Goal: Task Accomplishment & Management: Manage account settings

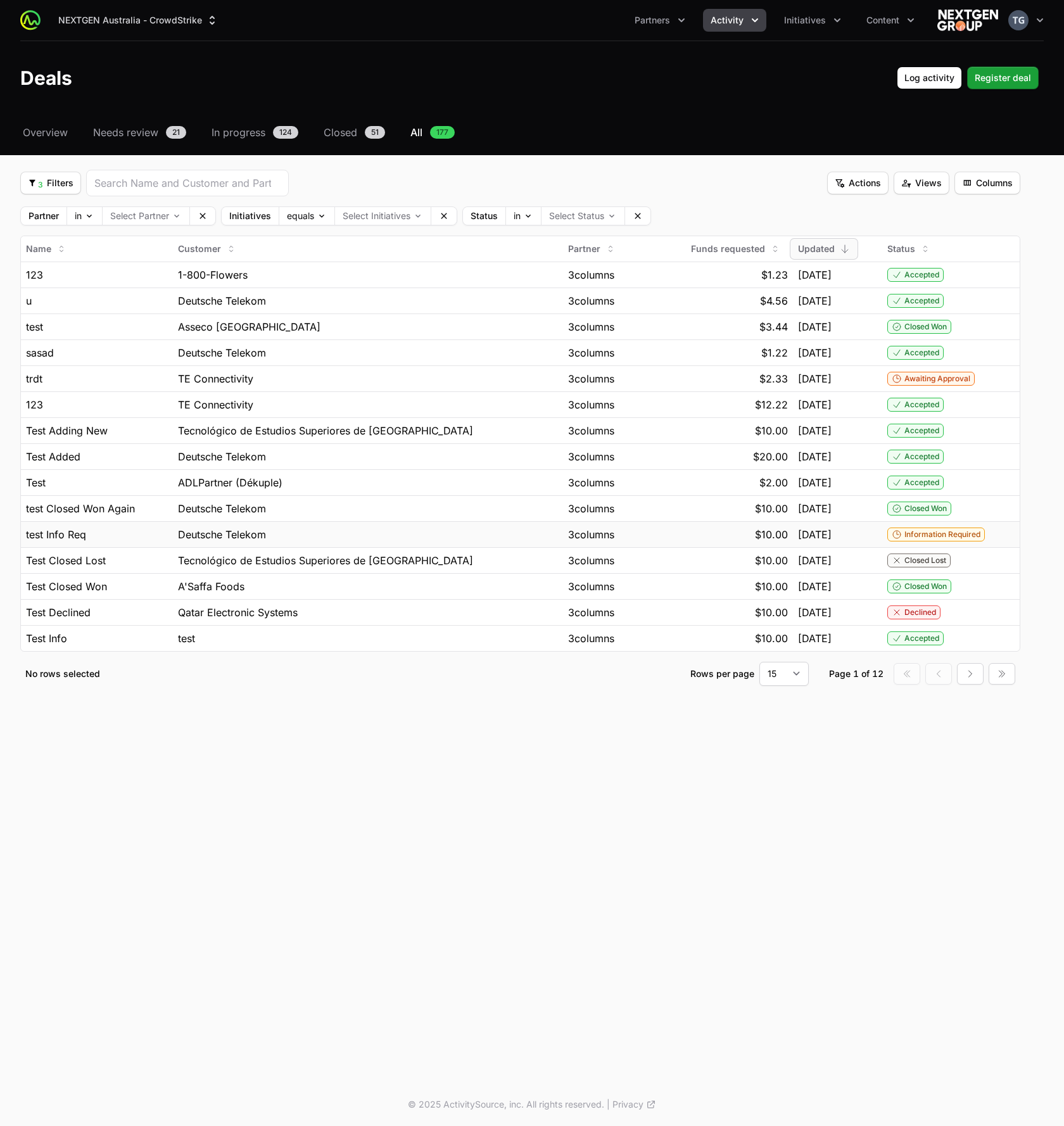
click at [989, 532] on div "Information Required" at bounding box center [951, 534] width 127 height 14
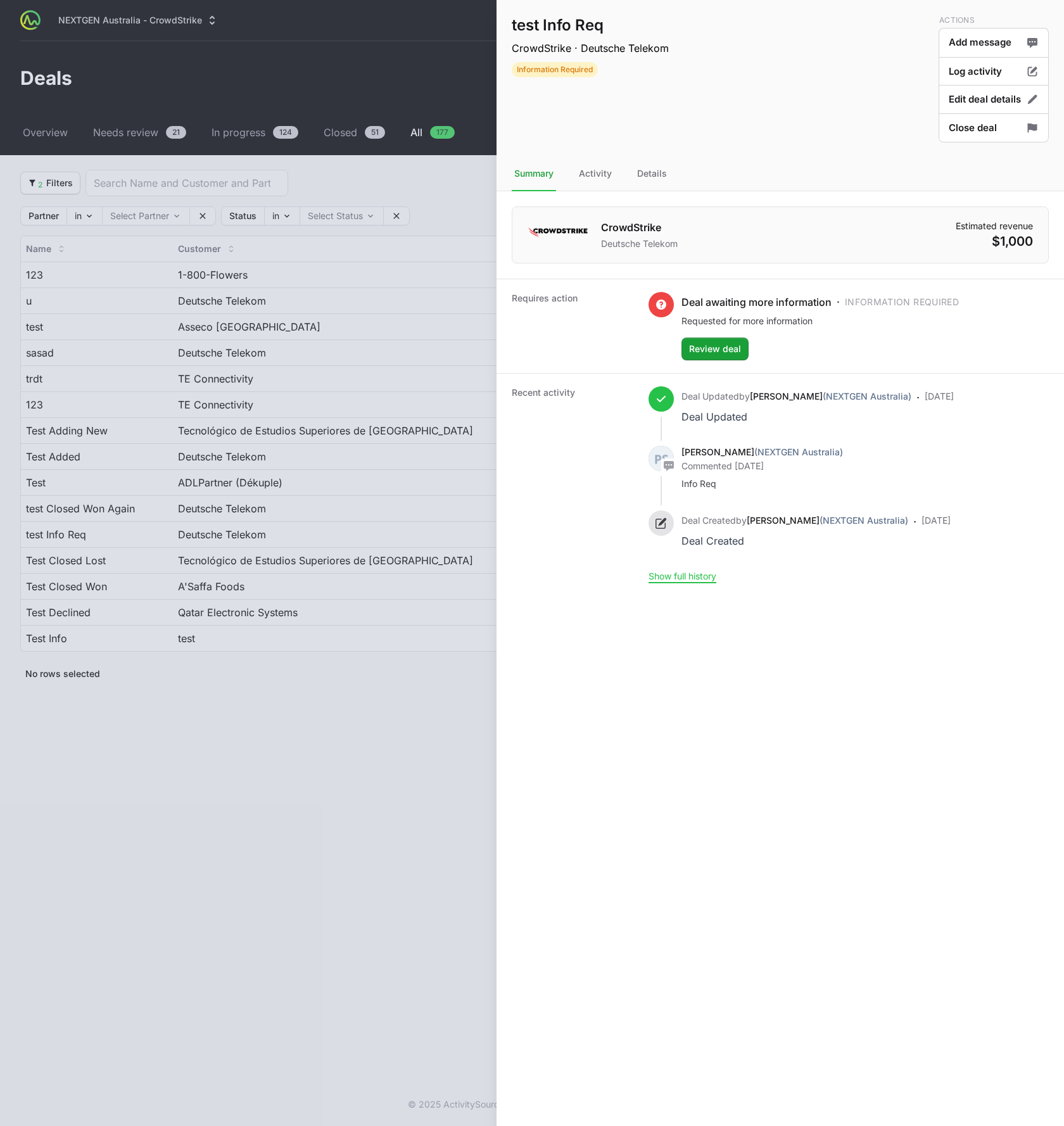
click at [420, 295] on div at bounding box center [532, 563] width 1064 height 1126
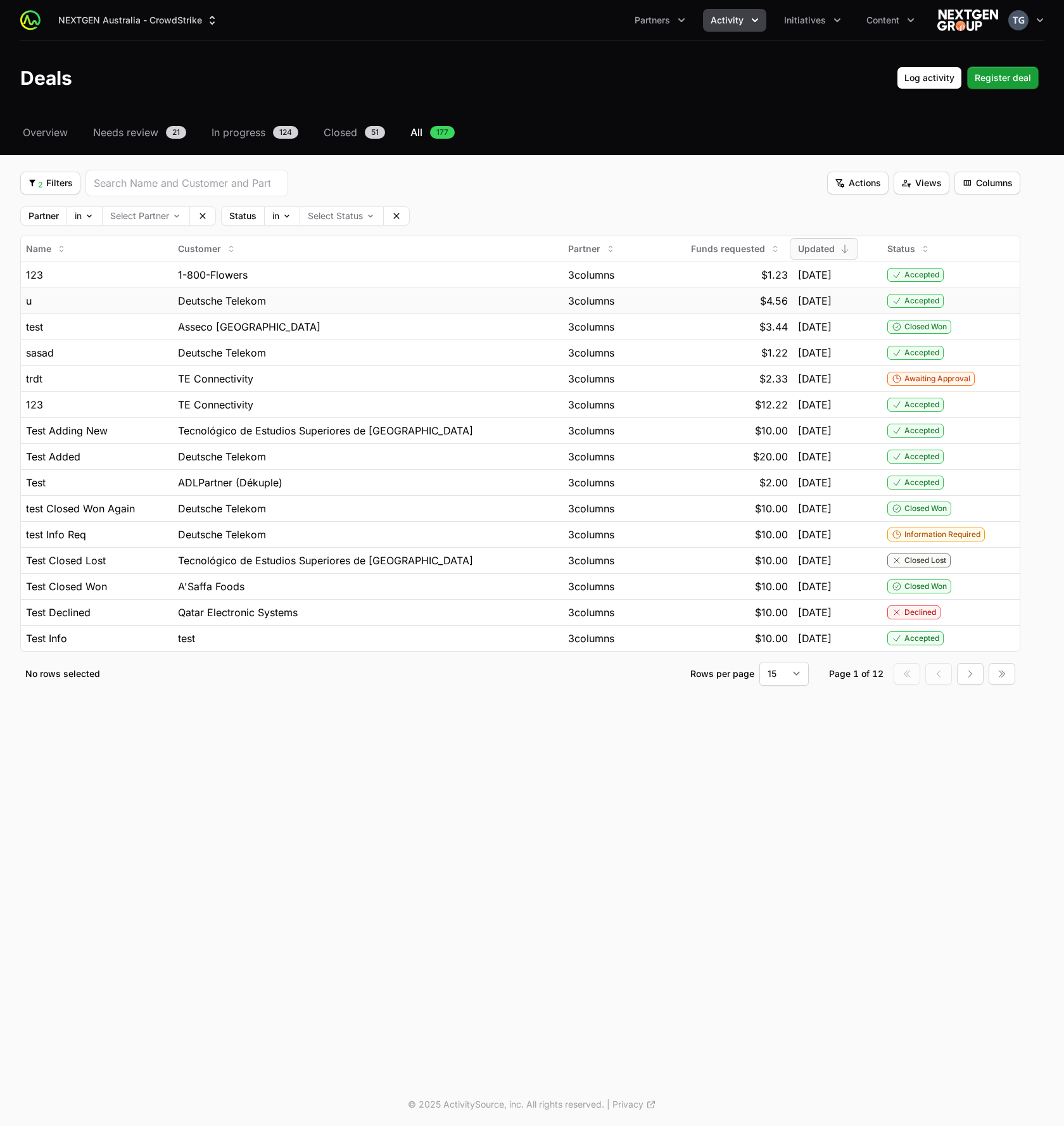
click at [867, 307] on div "26 Sep, 2025" at bounding box center [837, 300] width 79 height 15
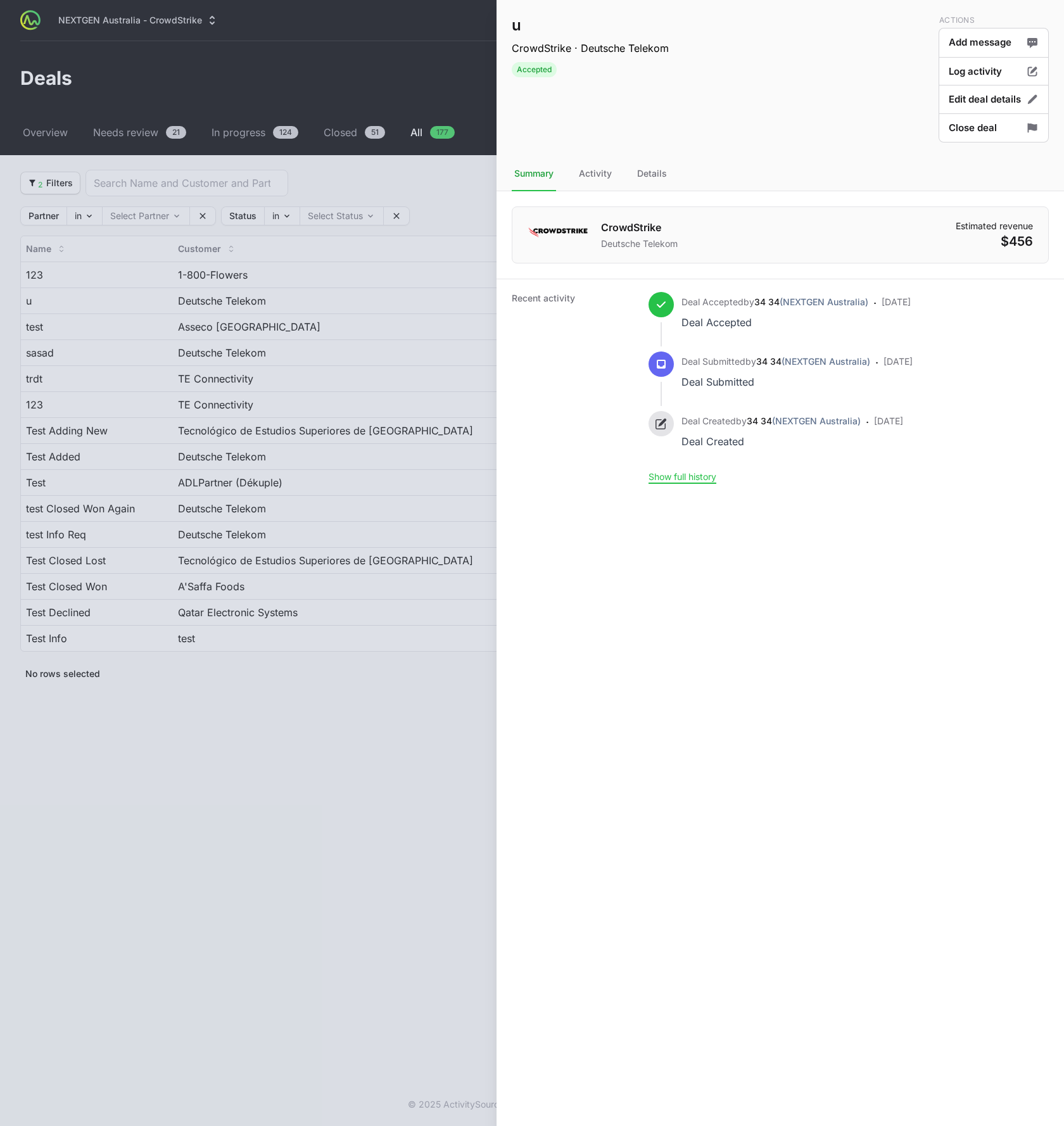
click at [378, 99] on div at bounding box center [532, 563] width 1064 height 1126
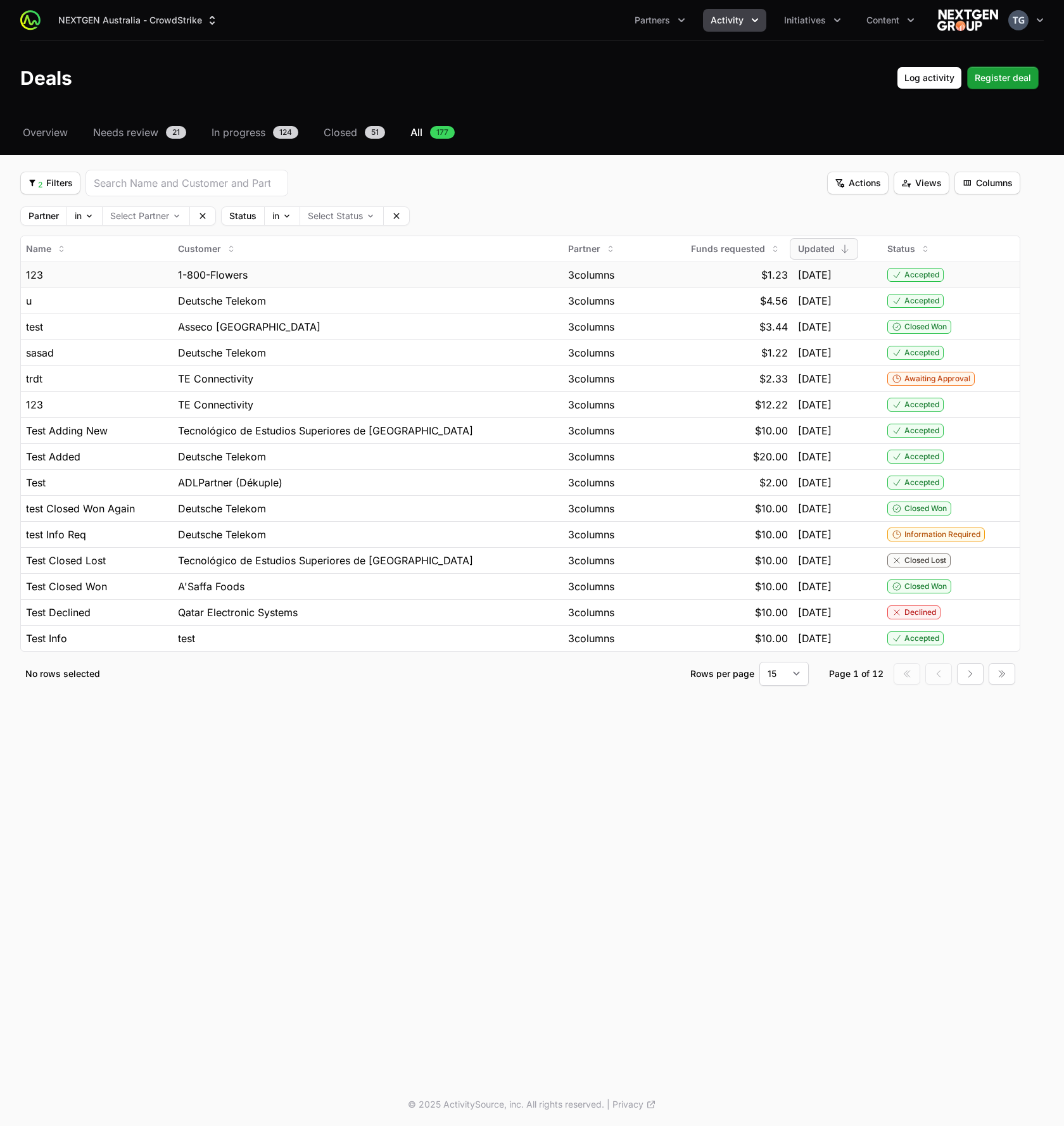
click at [861, 271] on div "30 Sep, 2025" at bounding box center [837, 275] width 79 height 15
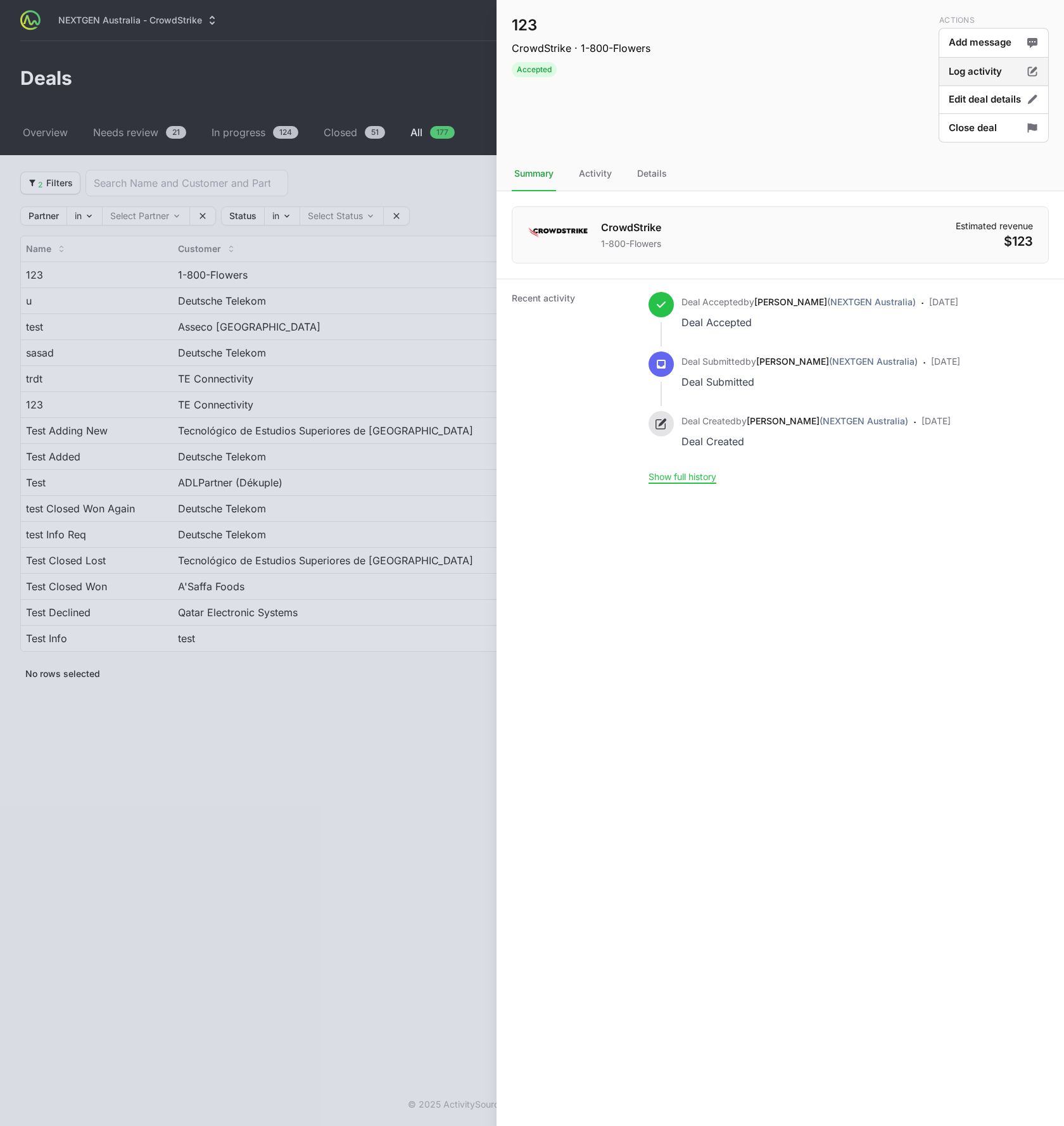
click at [961, 71] on button "Log activity" at bounding box center [994, 71] width 111 height 30
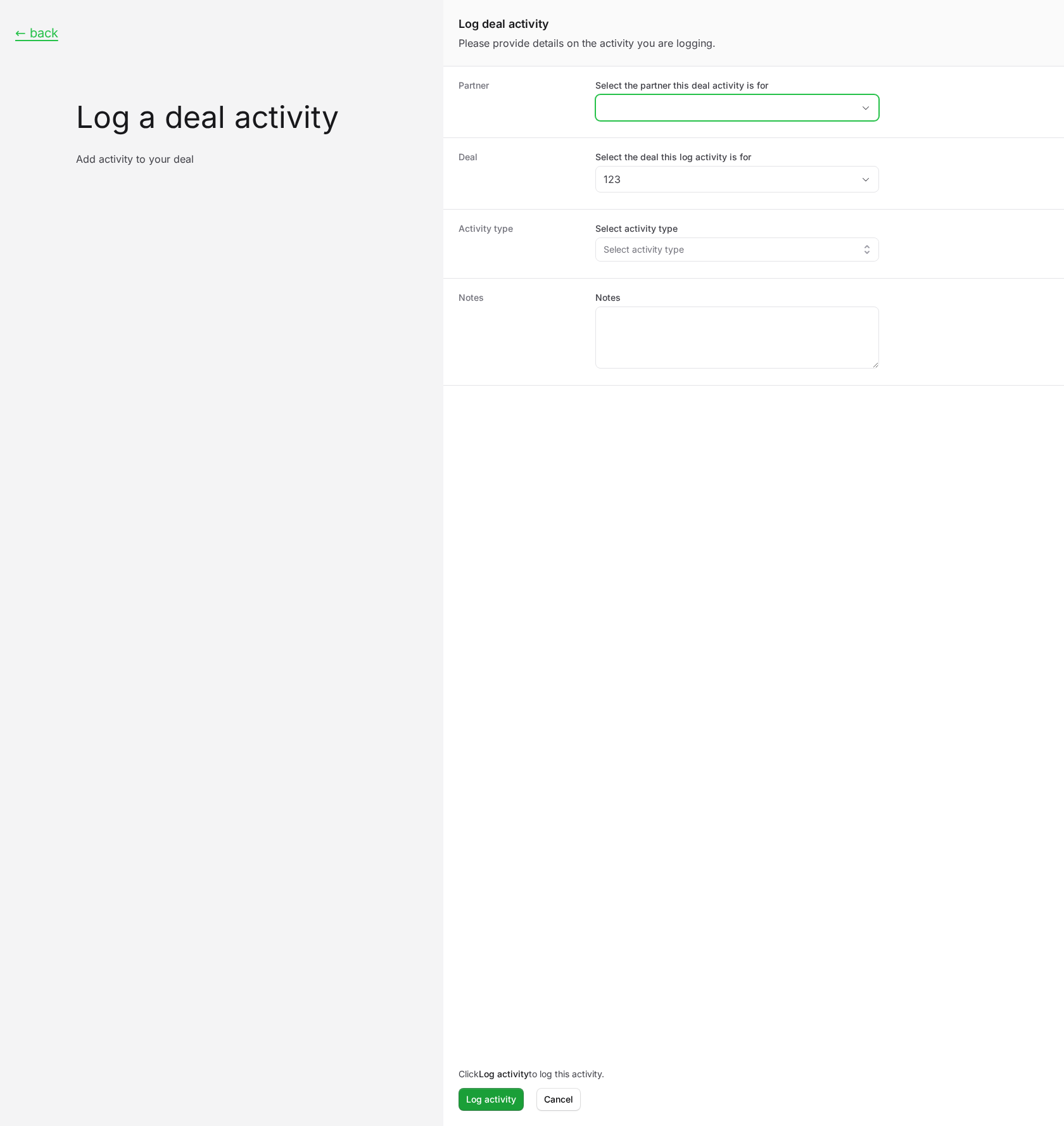
click at [723, 97] on input "Select the partner this deal activity is for" at bounding box center [725, 108] width 257 height 25
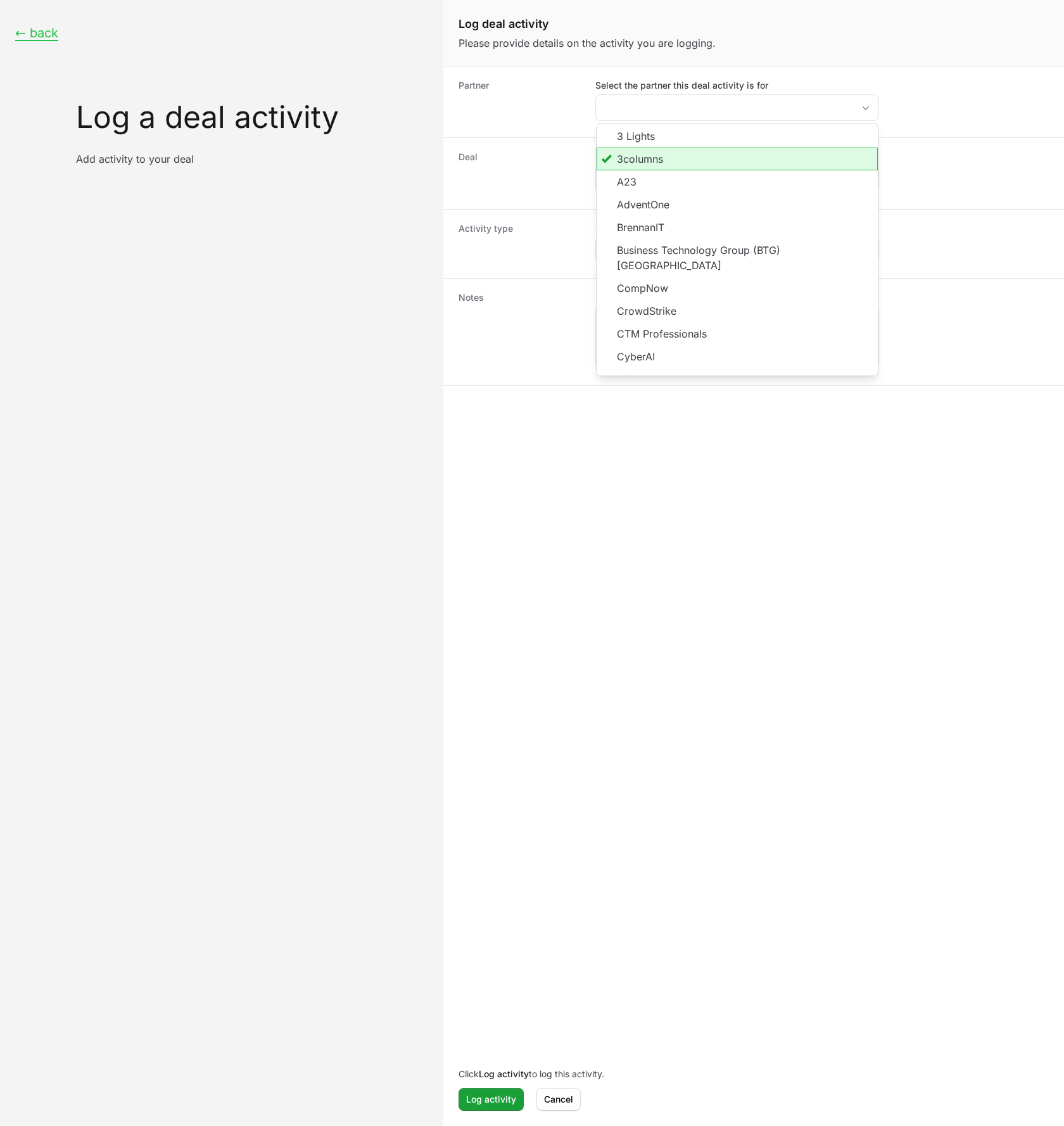
type input "3columns"
click at [940, 76] on div "Partner Select the partner this deal activity is for 3columns 3 Lights 3columns…" at bounding box center [754, 102] width 621 height 71
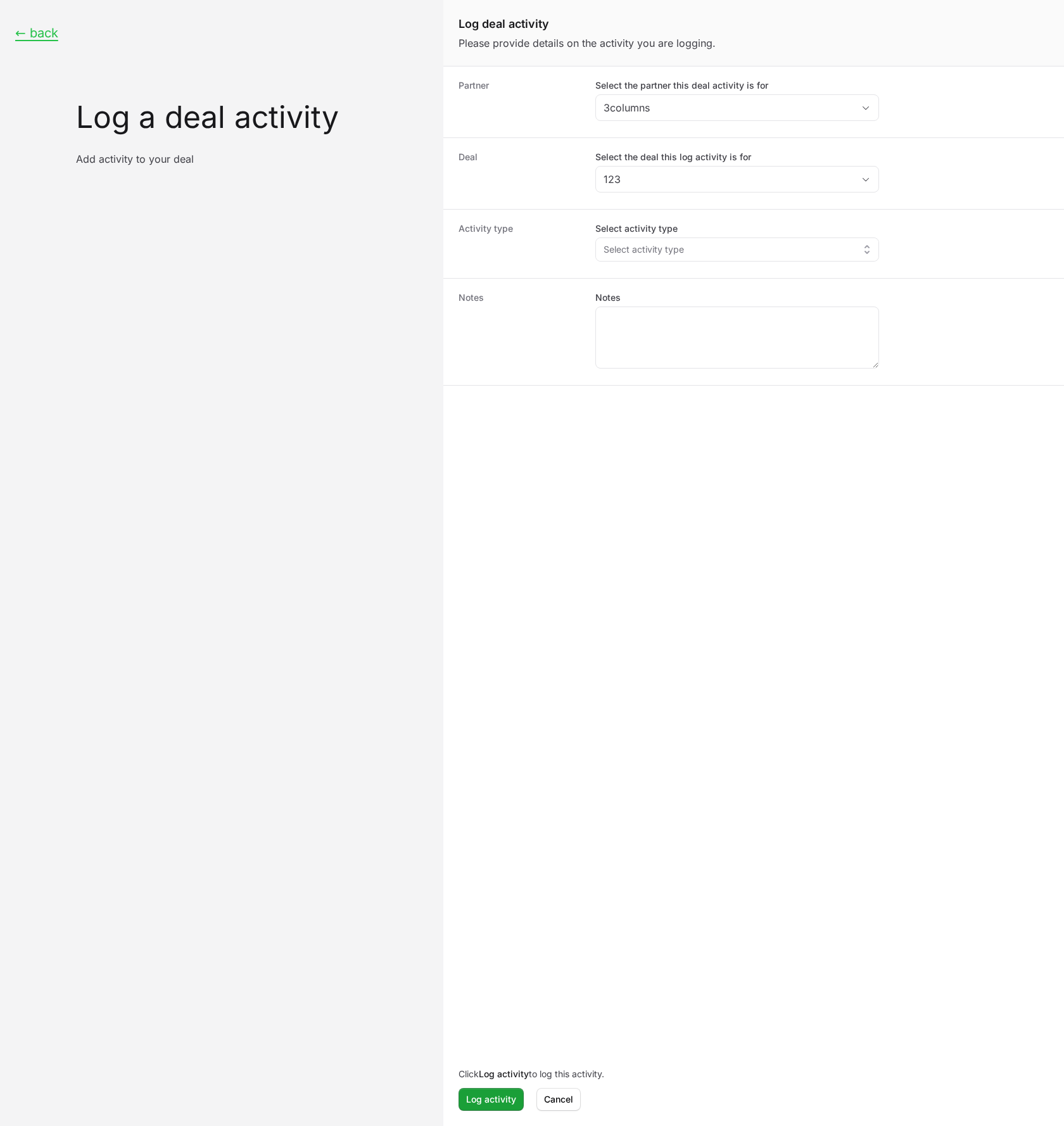
click at [69, 29] on div "← back Log a deal activity Add activity to your deal" at bounding box center [222, 95] width 444 height 191
click at [709, 252] on button "Select activity type" at bounding box center [737, 249] width 282 height 23
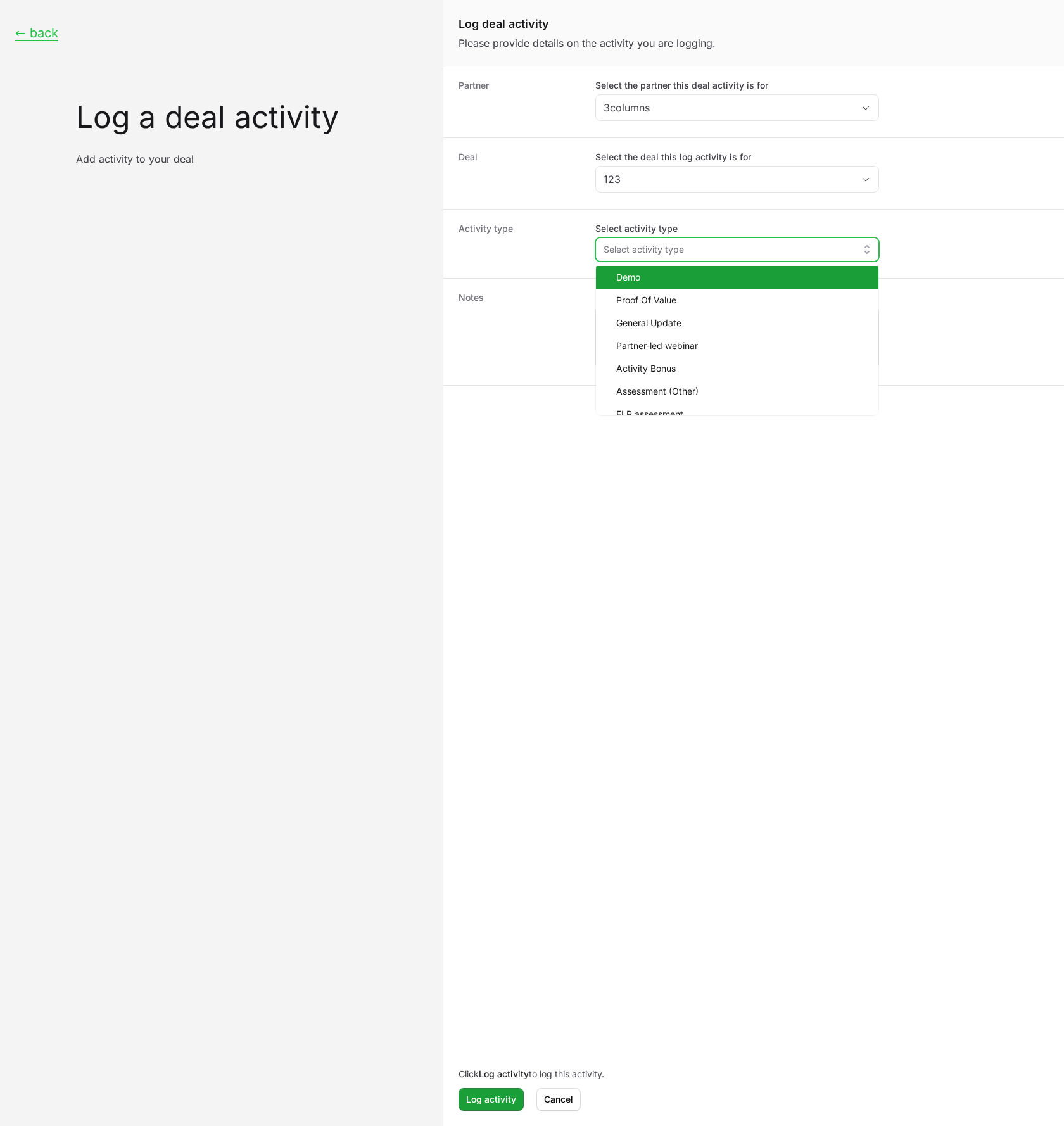
click at [691, 283] on span "Demo" at bounding box center [742, 277] width 252 height 12
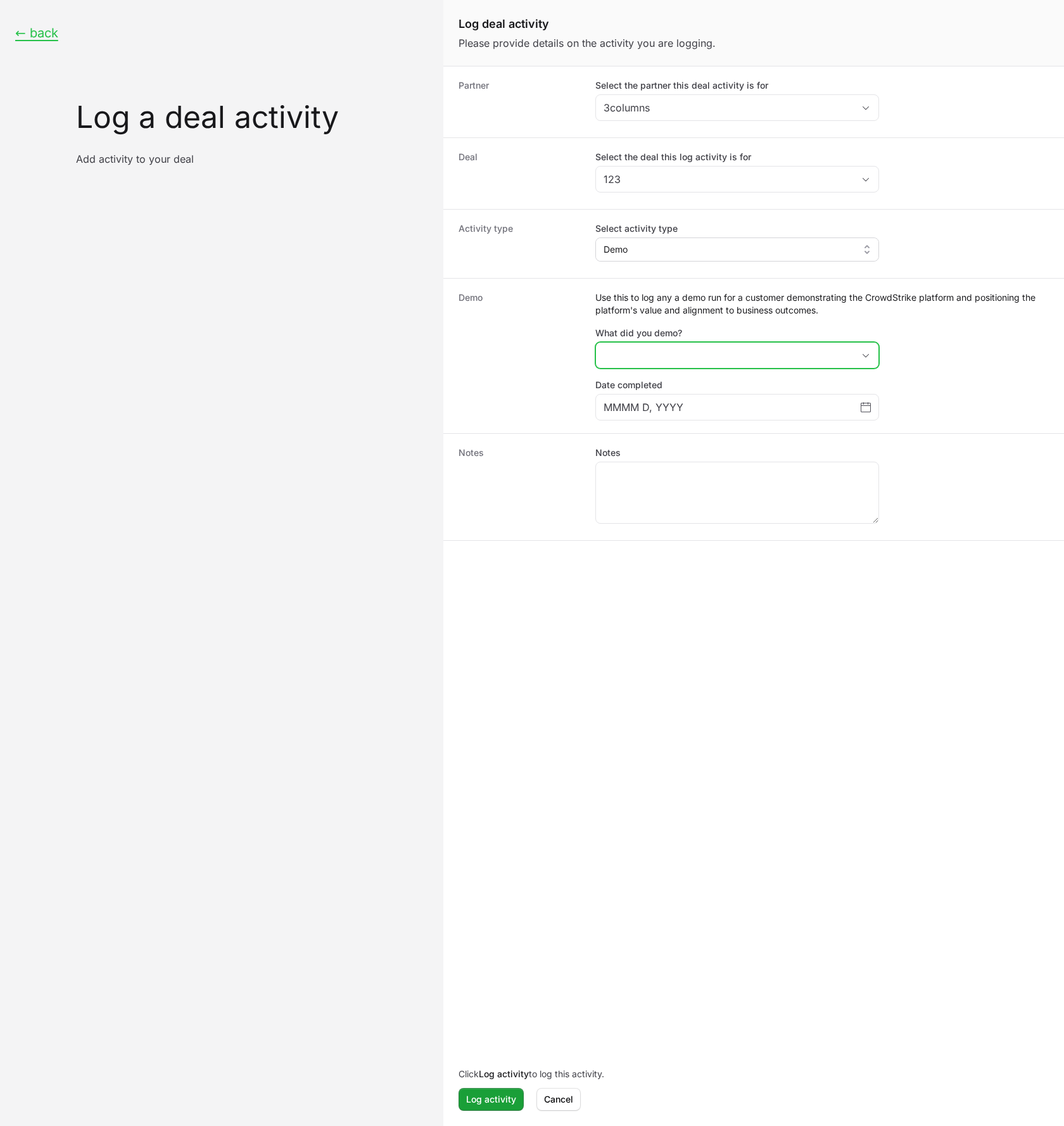
click at [653, 364] on button "placeholder" at bounding box center [737, 355] width 282 height 25
click at [664, 389] on li "Core" at bounding box center [737, 383] width 281 height 24
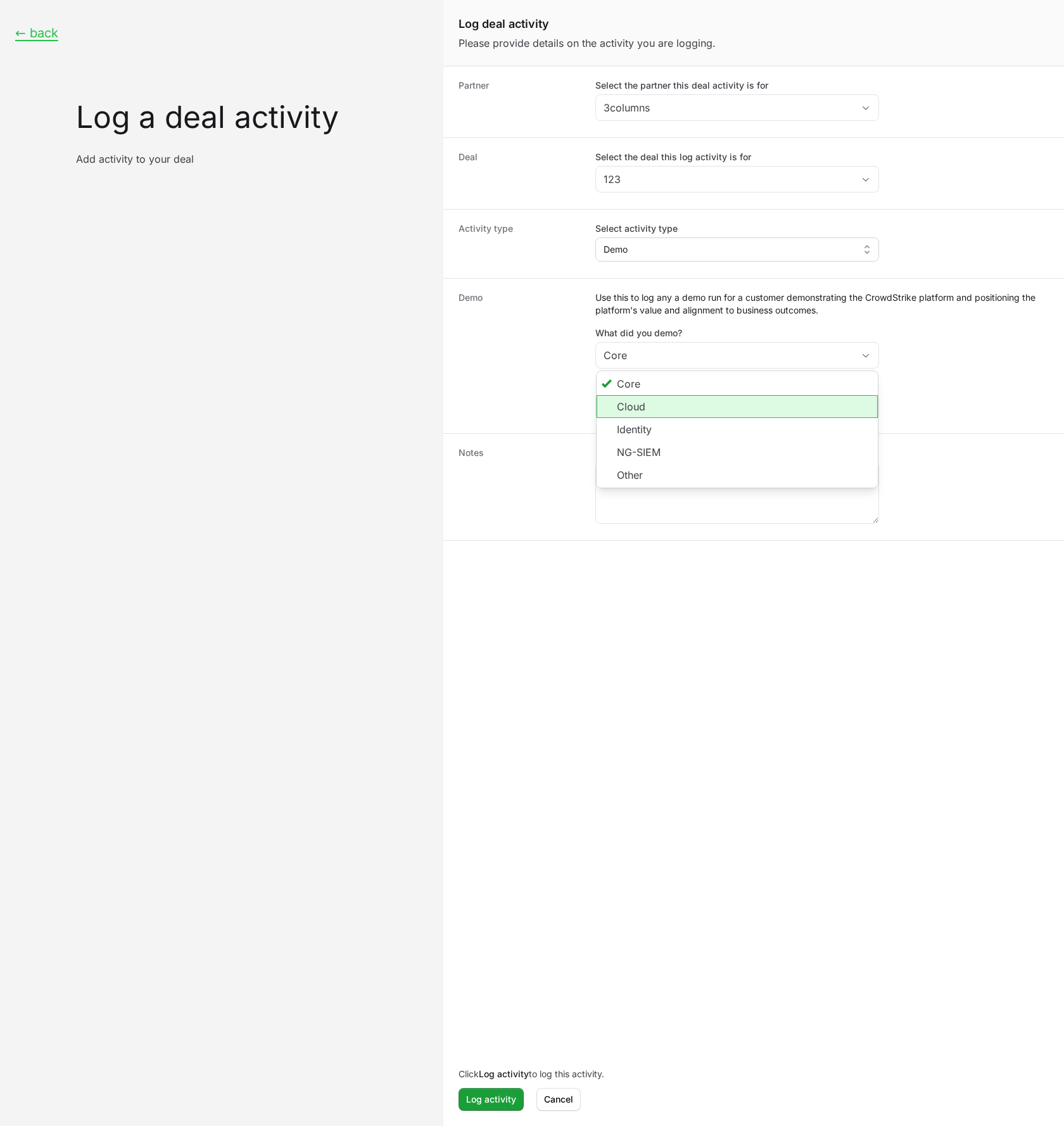
click at [511, 396] on dt "Demo" at bounding box center [519, 356] width 121 height 129
drag, startPoint x: 660, startPoint y: 403, endPoint x: 665, endPoint y: 407, distance: 6.4
click at [660, 403] on input "MMMM D, YYYY" at bounding box center [732, 407] width 257 height 15
click at [876, 410] on div "MMMM D, YYYY" at bounding box center [737, 407] width 284 height 27
click at [856, 401] on input "MMMM D, YYYY" at bounding box center [732, 407] width 257 height 15
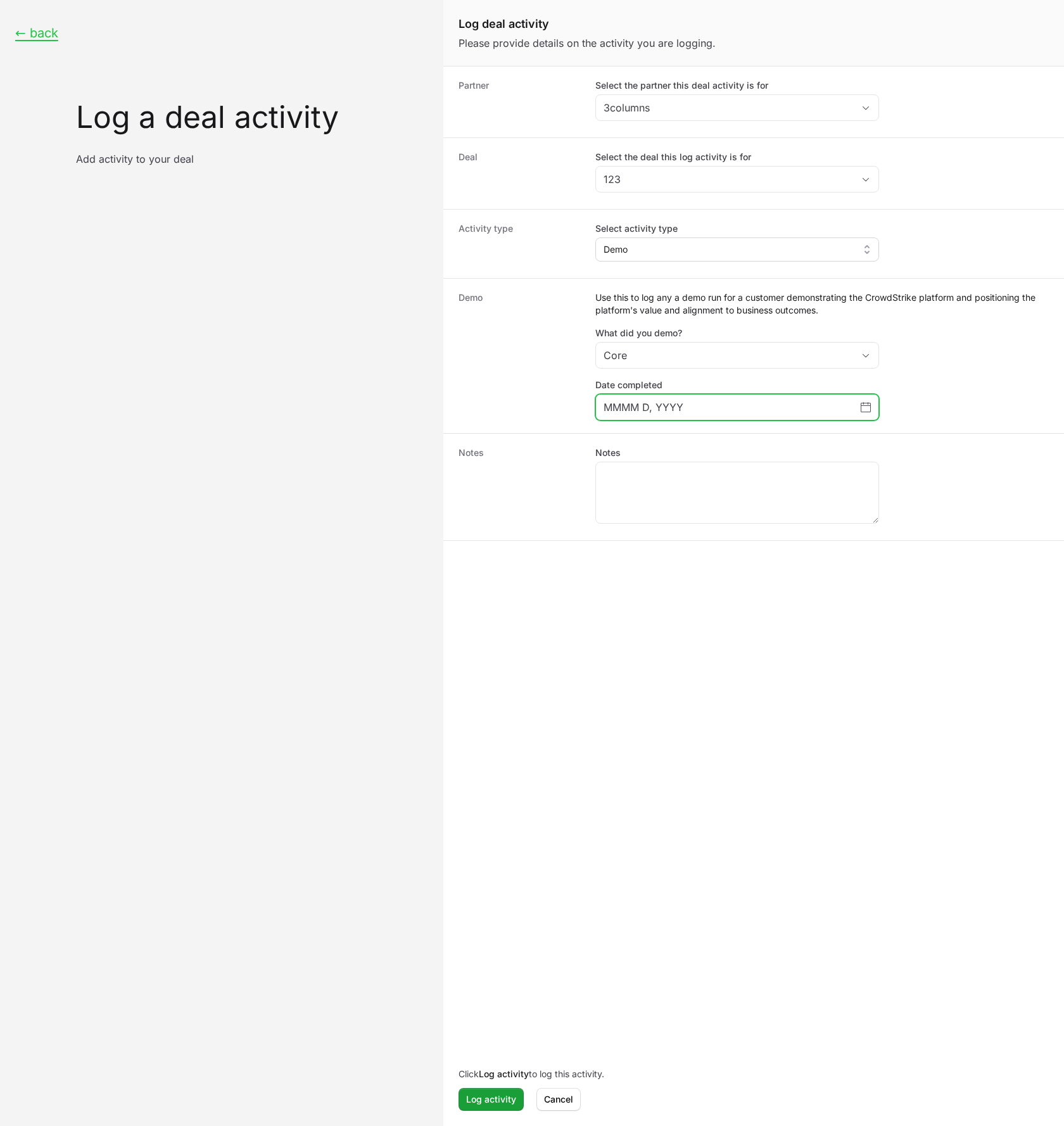
click at [861, 402] on icon "Choose date" at bounding box center [866, 407] width 10 height 10
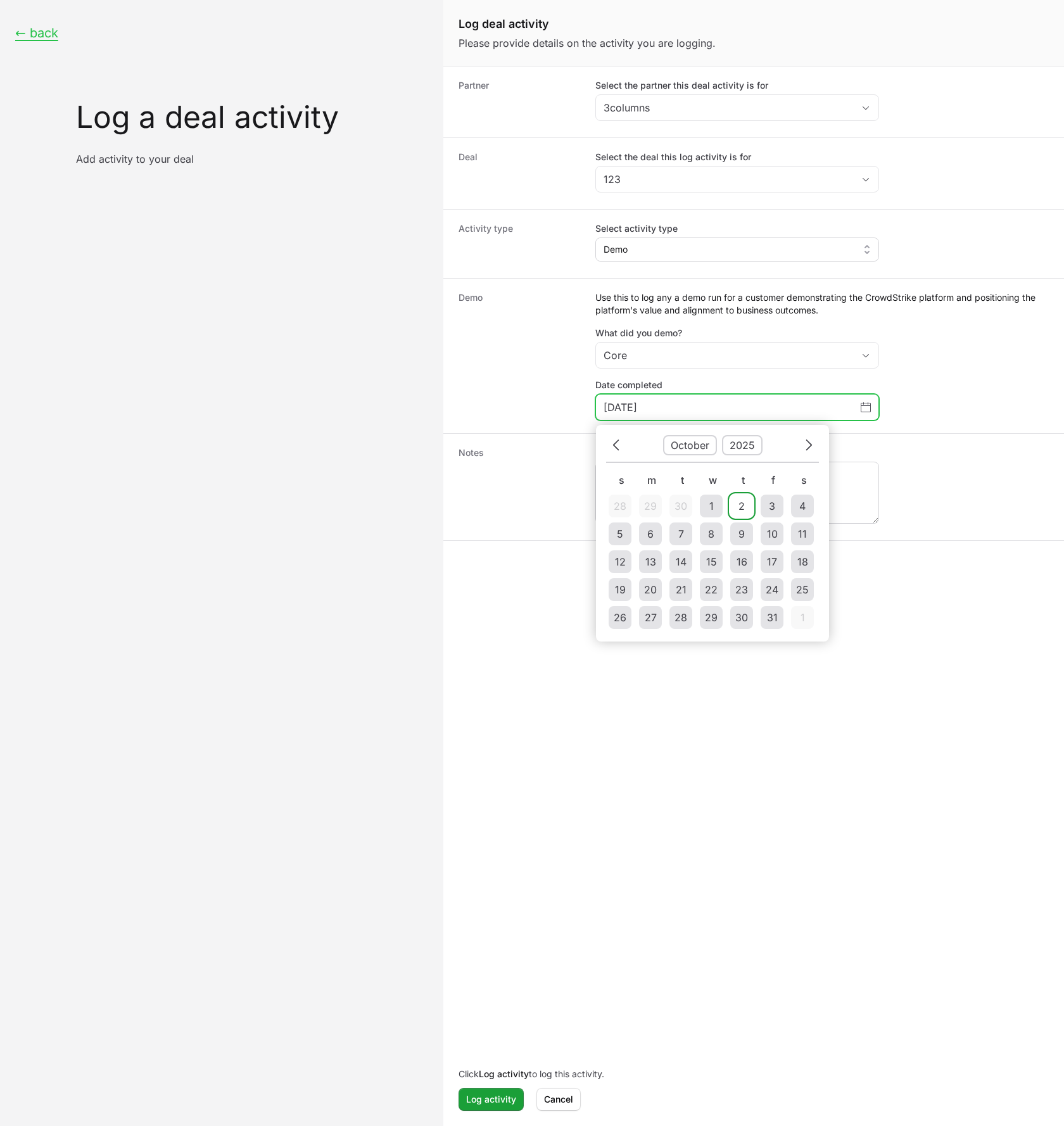
click at [743, 513] on td "2" at bounding box center [741, 506] width 23 height 23
type input "October 2, 2025"
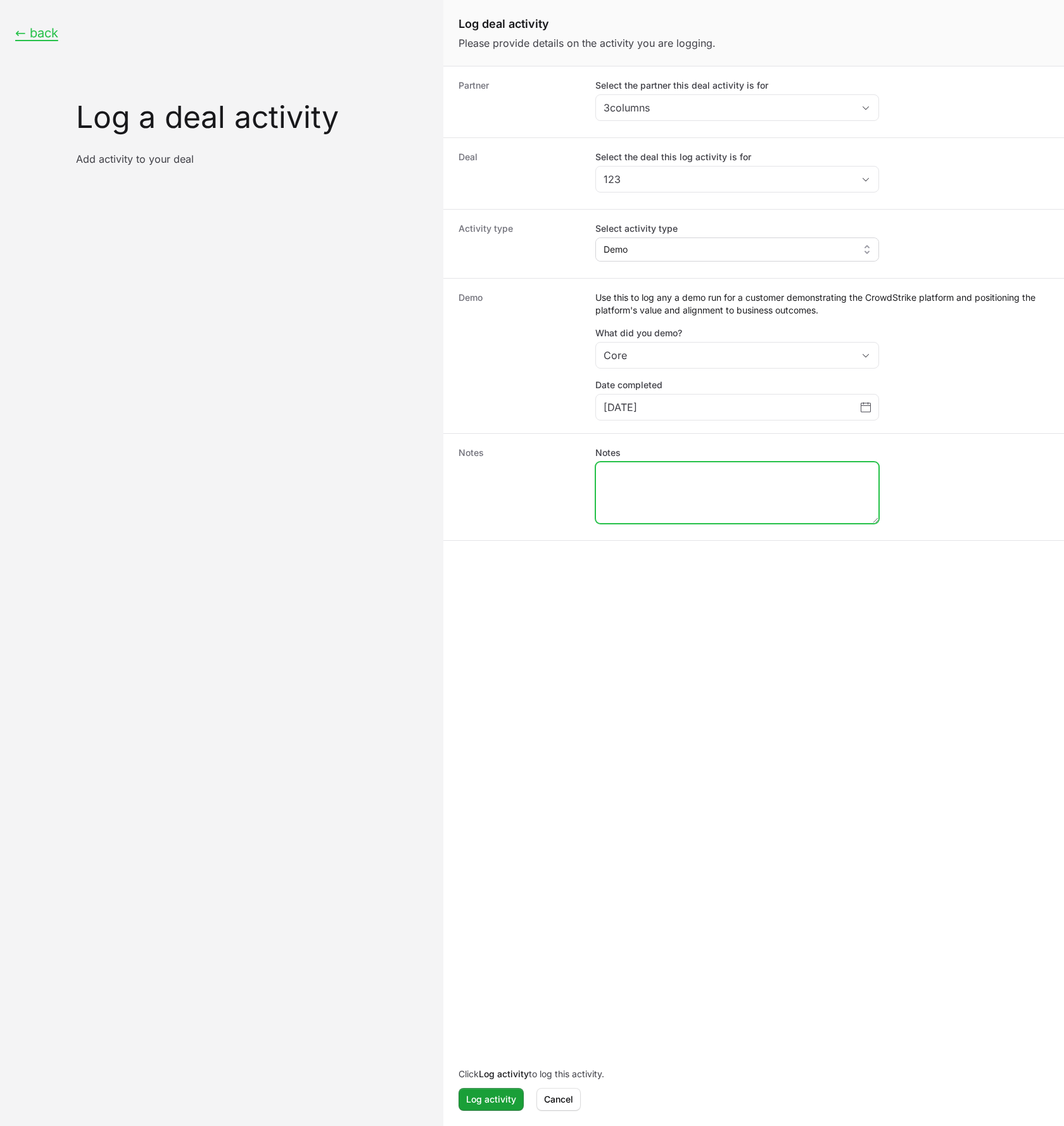
click at [601, 492] on textarea "Notes" at bounding box center [737, 493] width 282 height 61
click at [486, 1098] on span "Log activity" at bounding box center [491, 1099] width 50 height 15
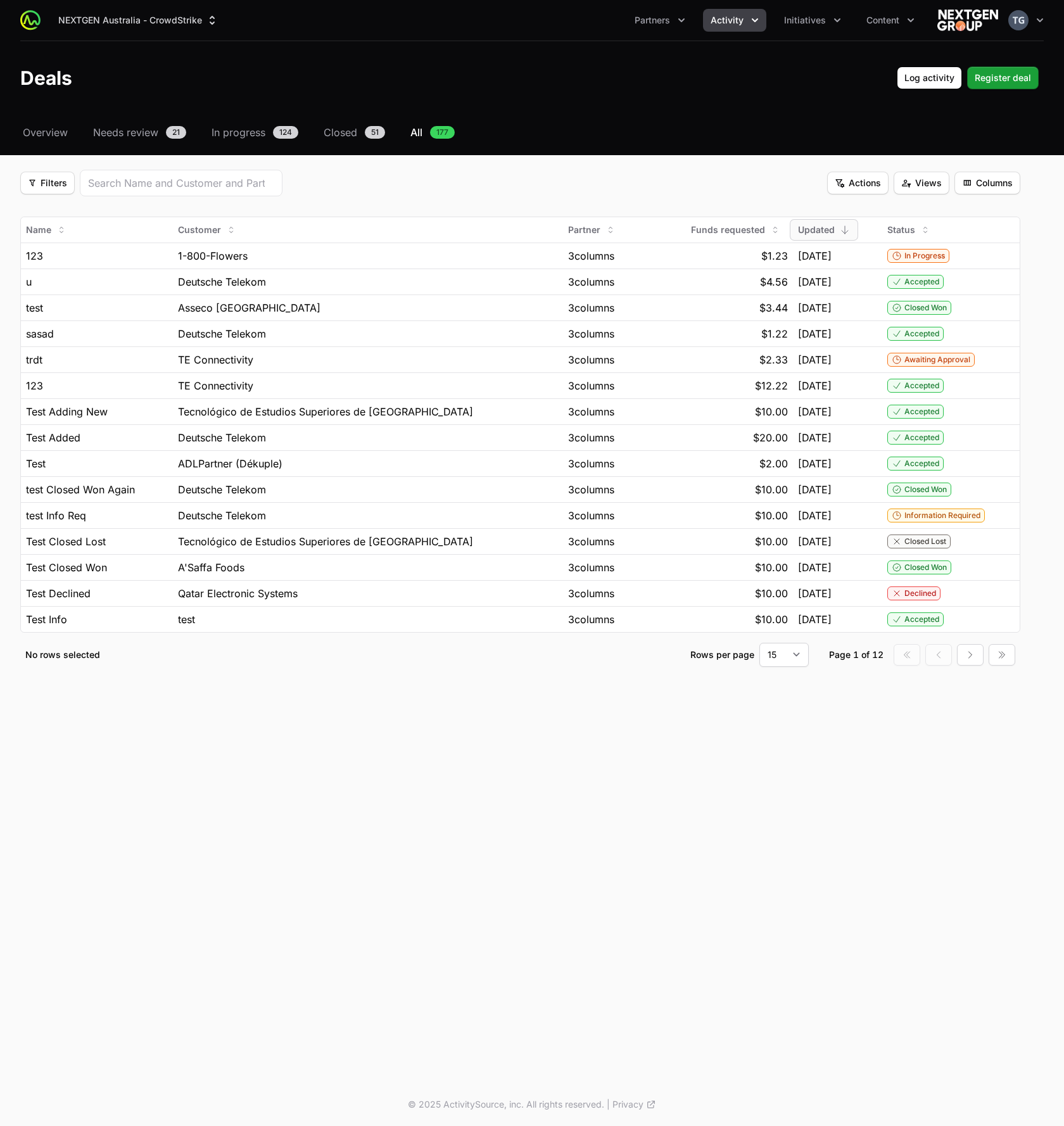
click at [479, 180] on div "Filters Filters Actions Actions Views Views Columns Columns" at bounding box center [520, 183] width 1000 height 27
click at [752, 29] on button "Activity" at bounding box center [735, 20] width 63 height 23
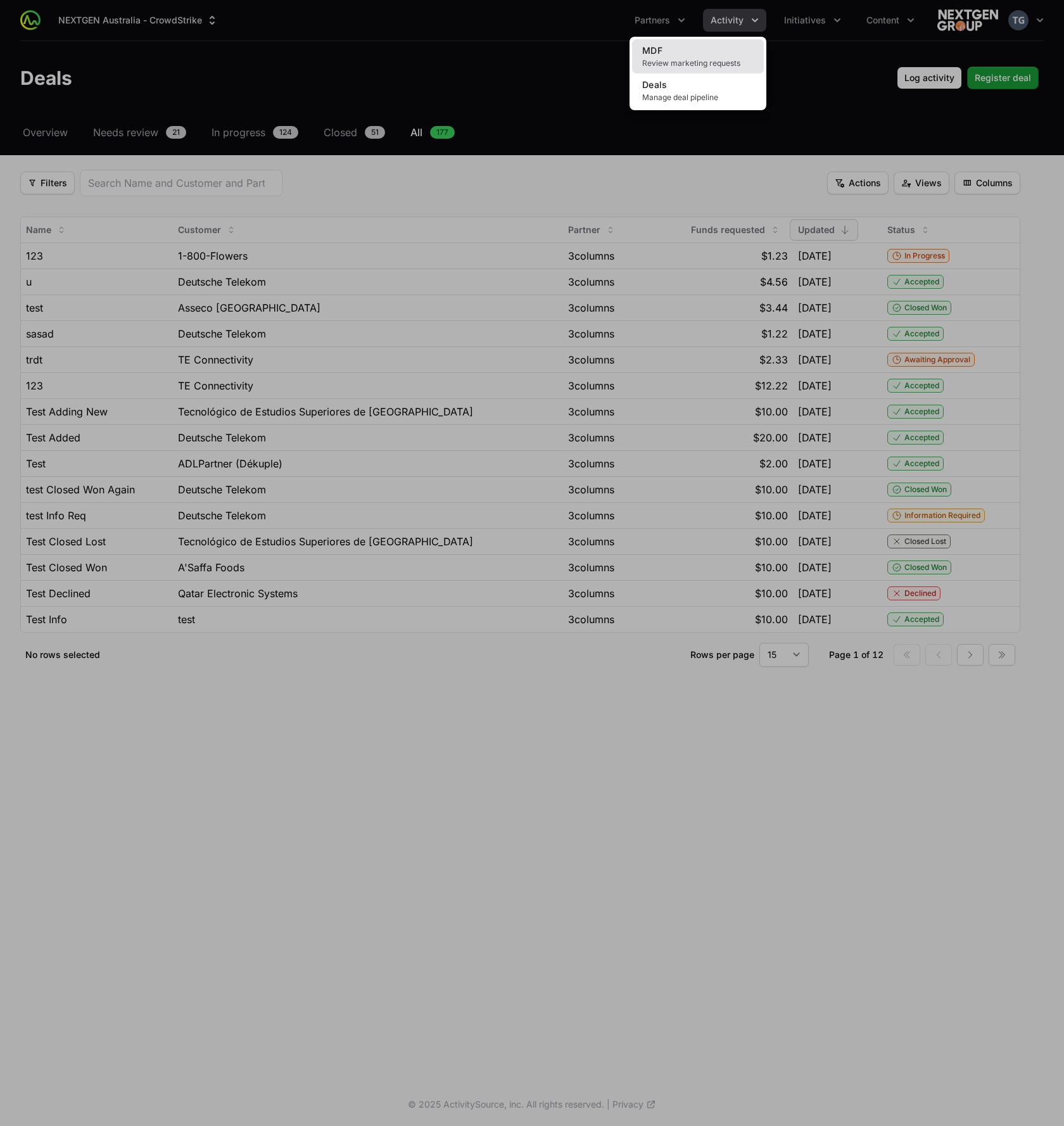
click at [695, 61] on span "Review marketing requests" at bounding box center [697, 63] width 111 height 10
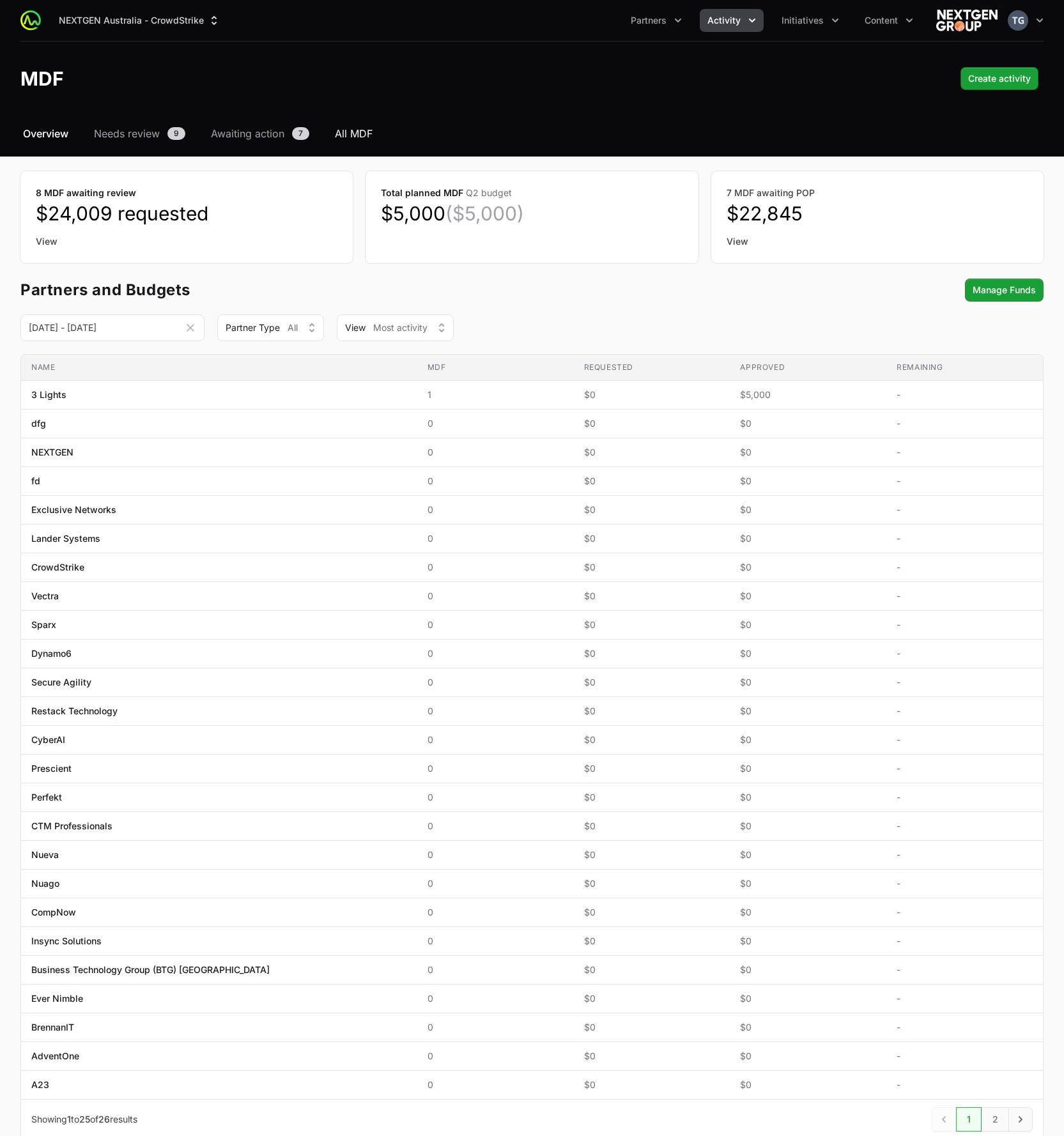
click at [348, 131] on span "All MDF" at bounding box center [353, 134] width 37 height 15
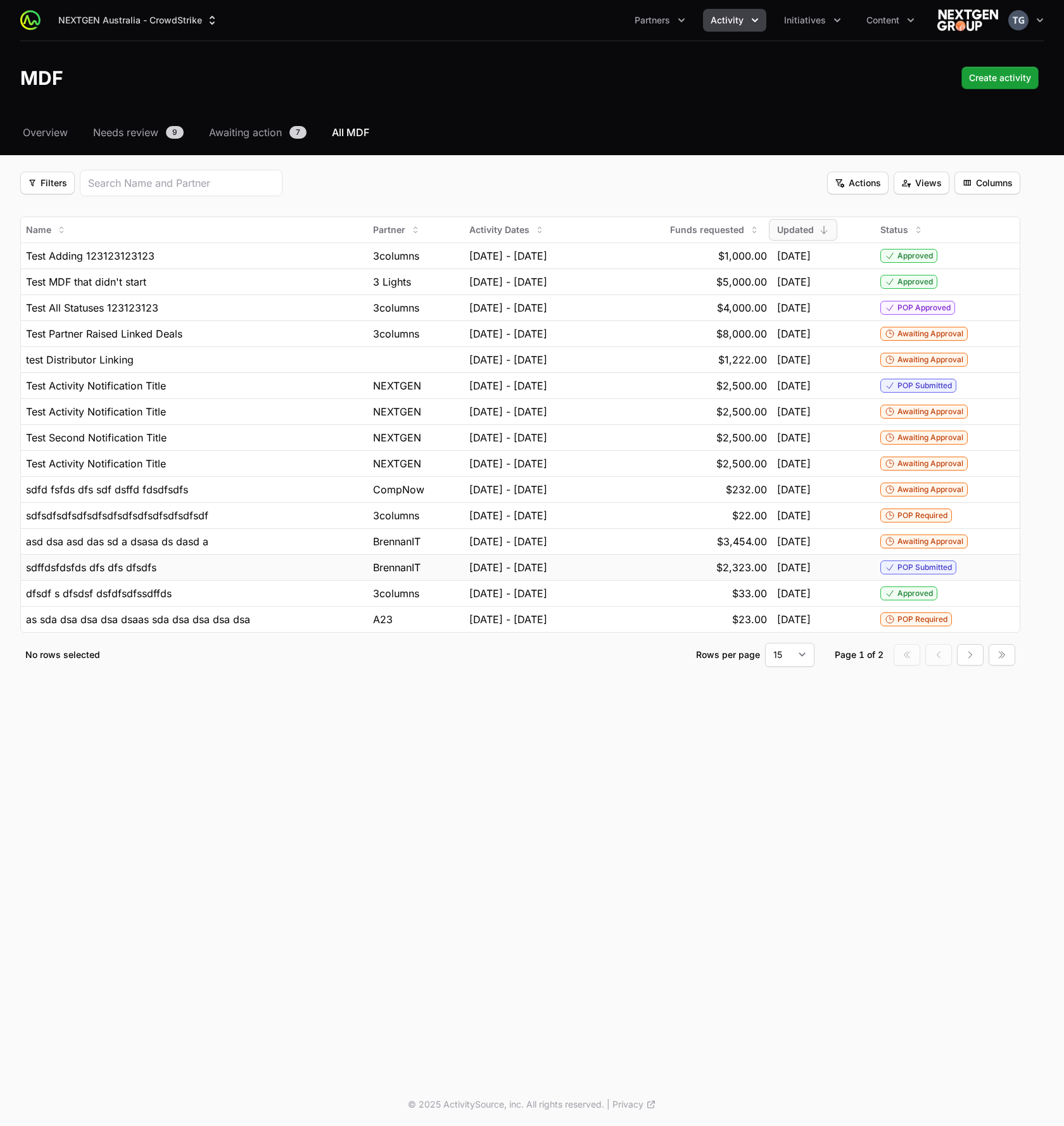
click at [871, 567] on div "04 Aug, 2025" at bounding box center [824, 567] width 93 height 15
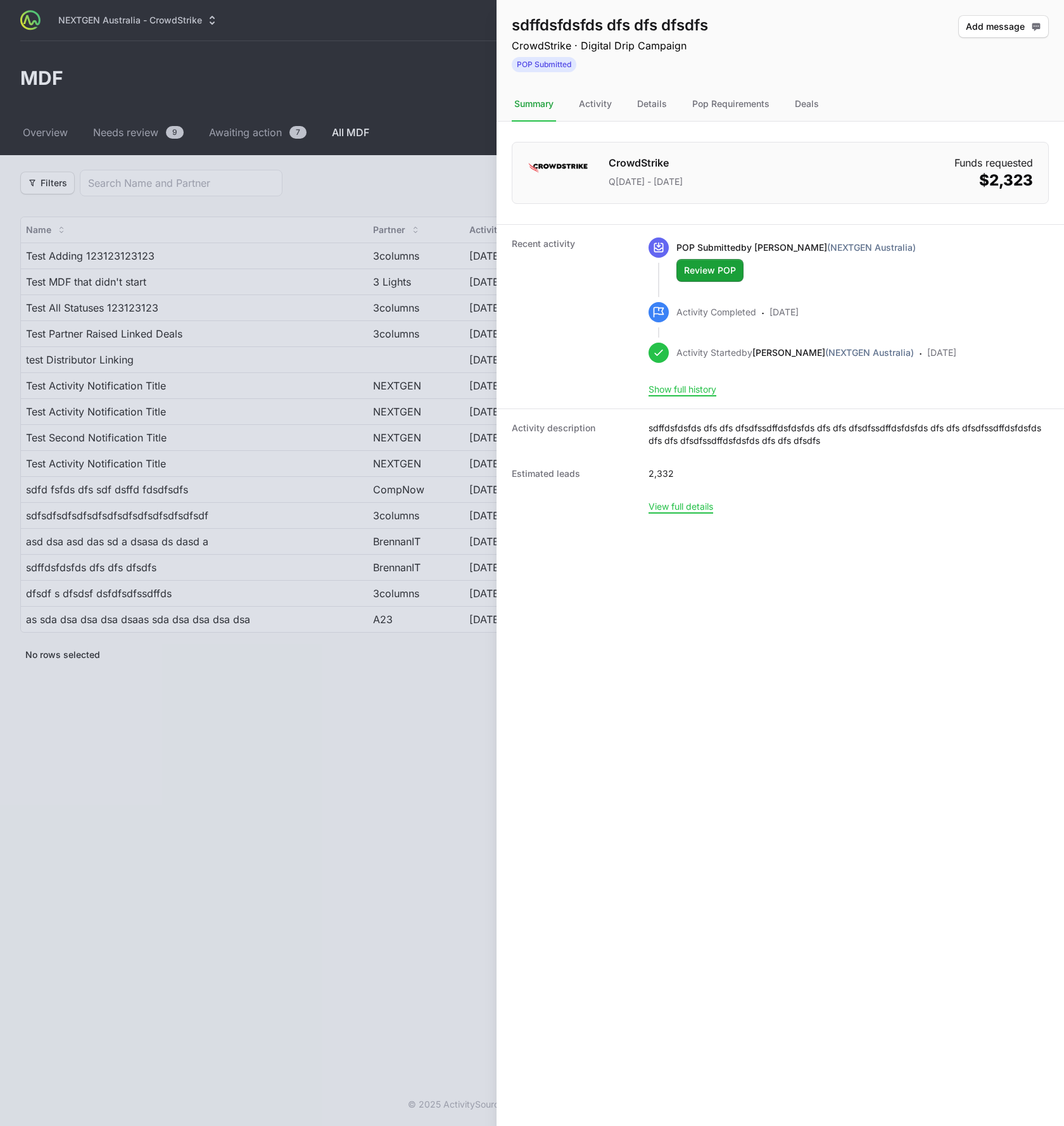
click at [330, 548] on div at bounding box center [532, 563] width 1064 height 1126
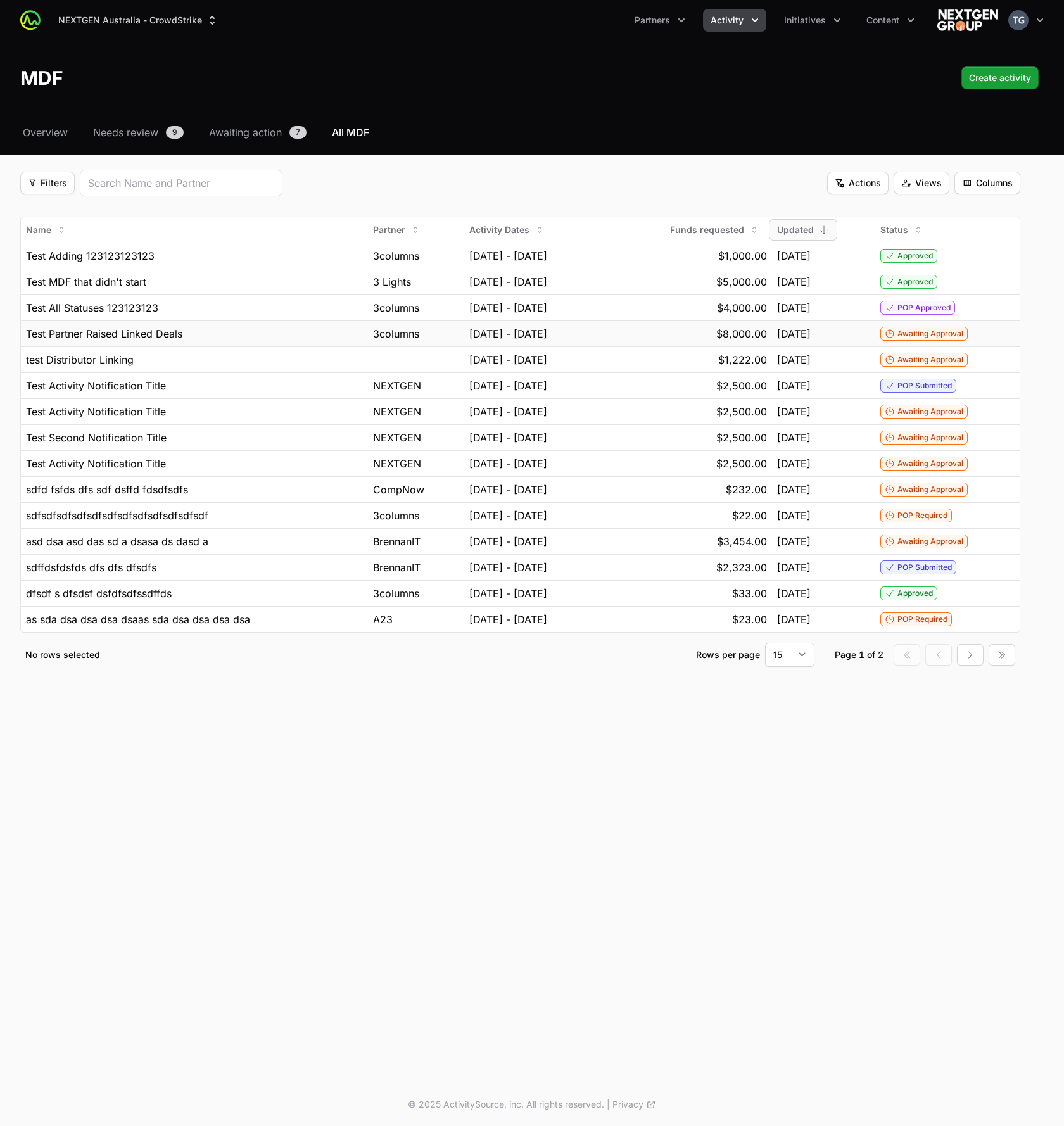
click at [856, 336] on div "05 Sep, 2025" at bounding box center [824, 334] width 93 height 15
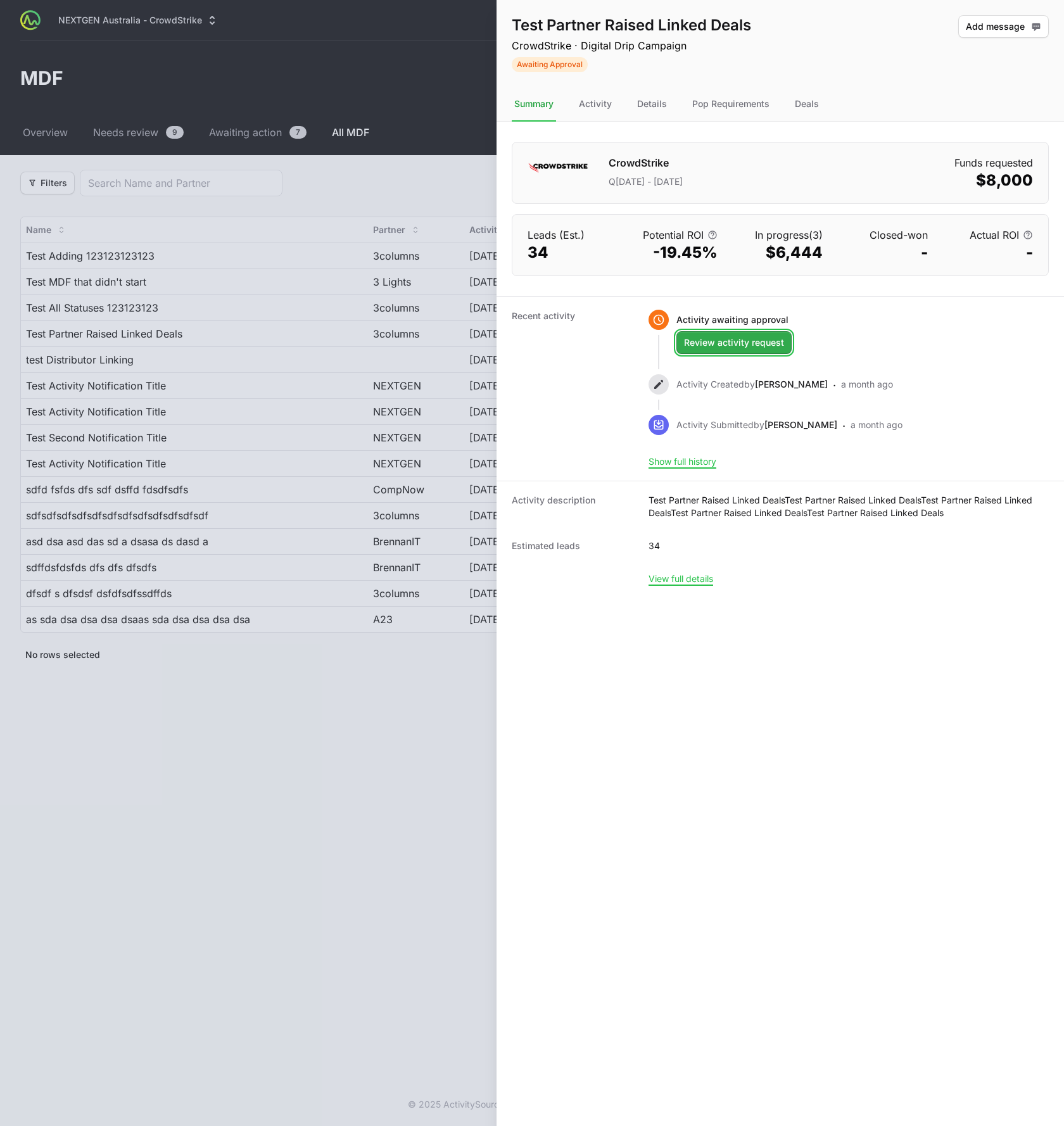
click at [767, 331] on button "Review activity request Review activity request" at bounding box center [734, 342] width 116 height 23
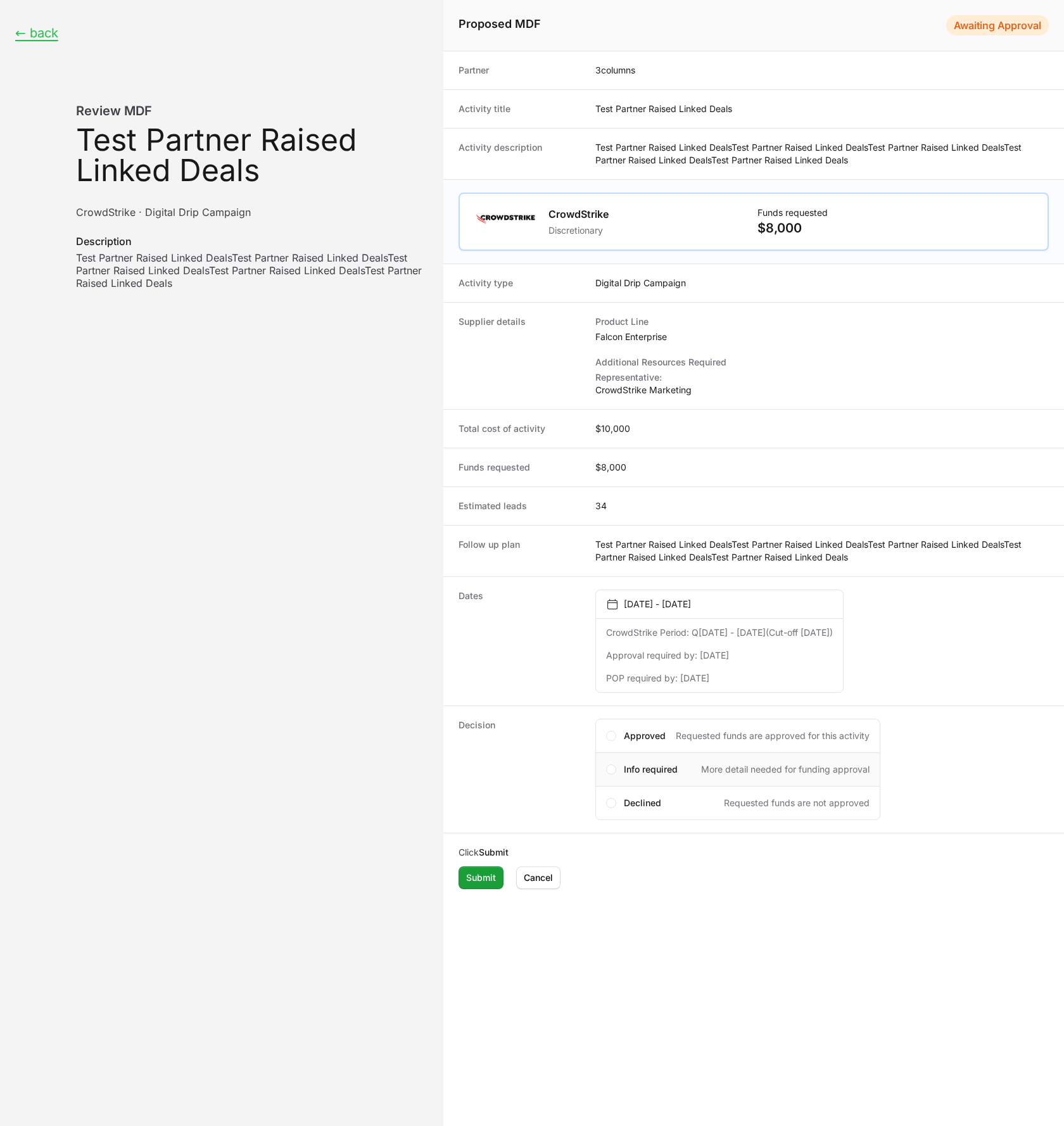
click at [626, 767] on span "Info required" at bounding box center [651, 769] width 54 height 12
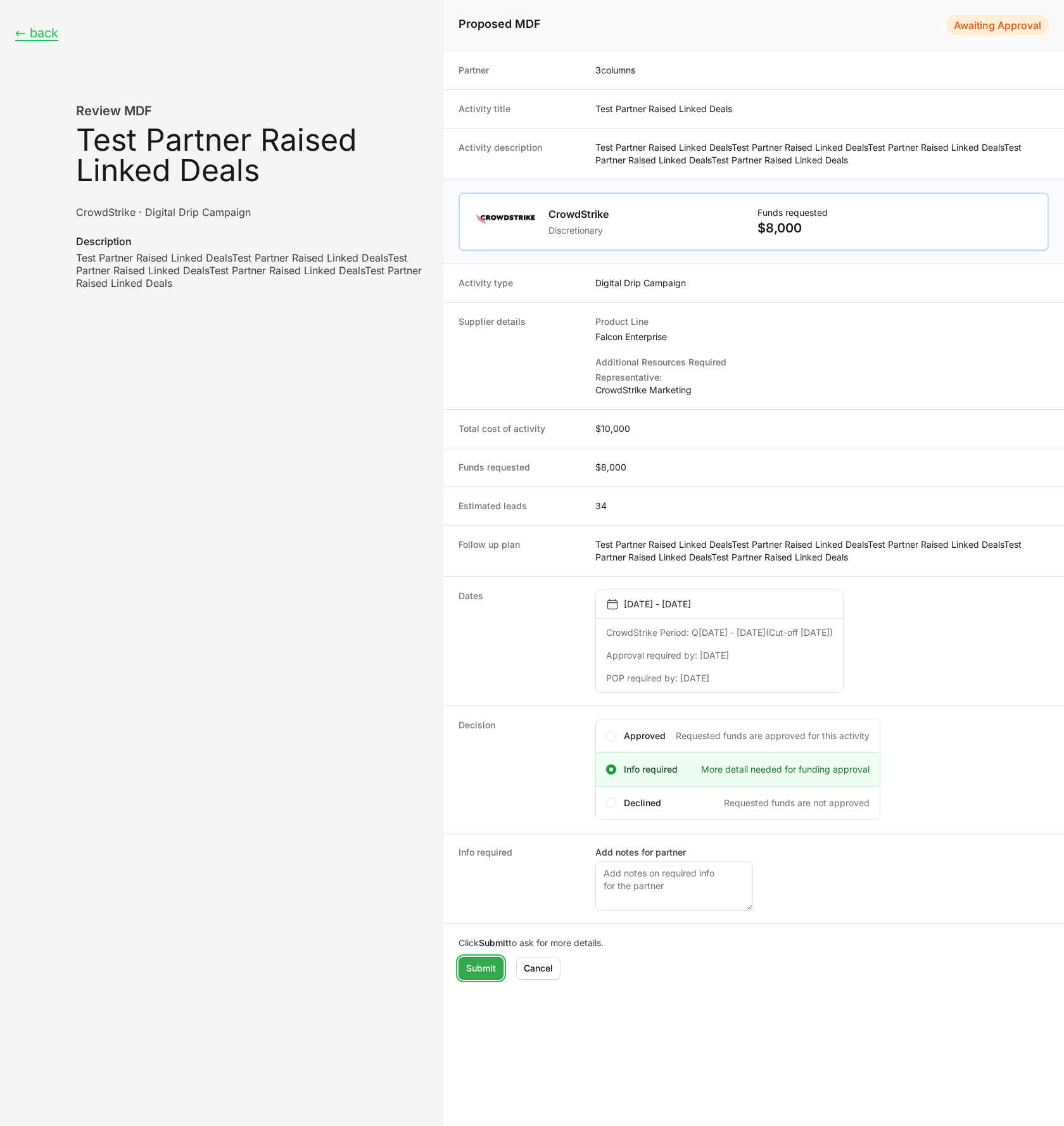
click at [463, 969] on button "Submit Submit" at bounding box center [481, 968] width 45 height 23
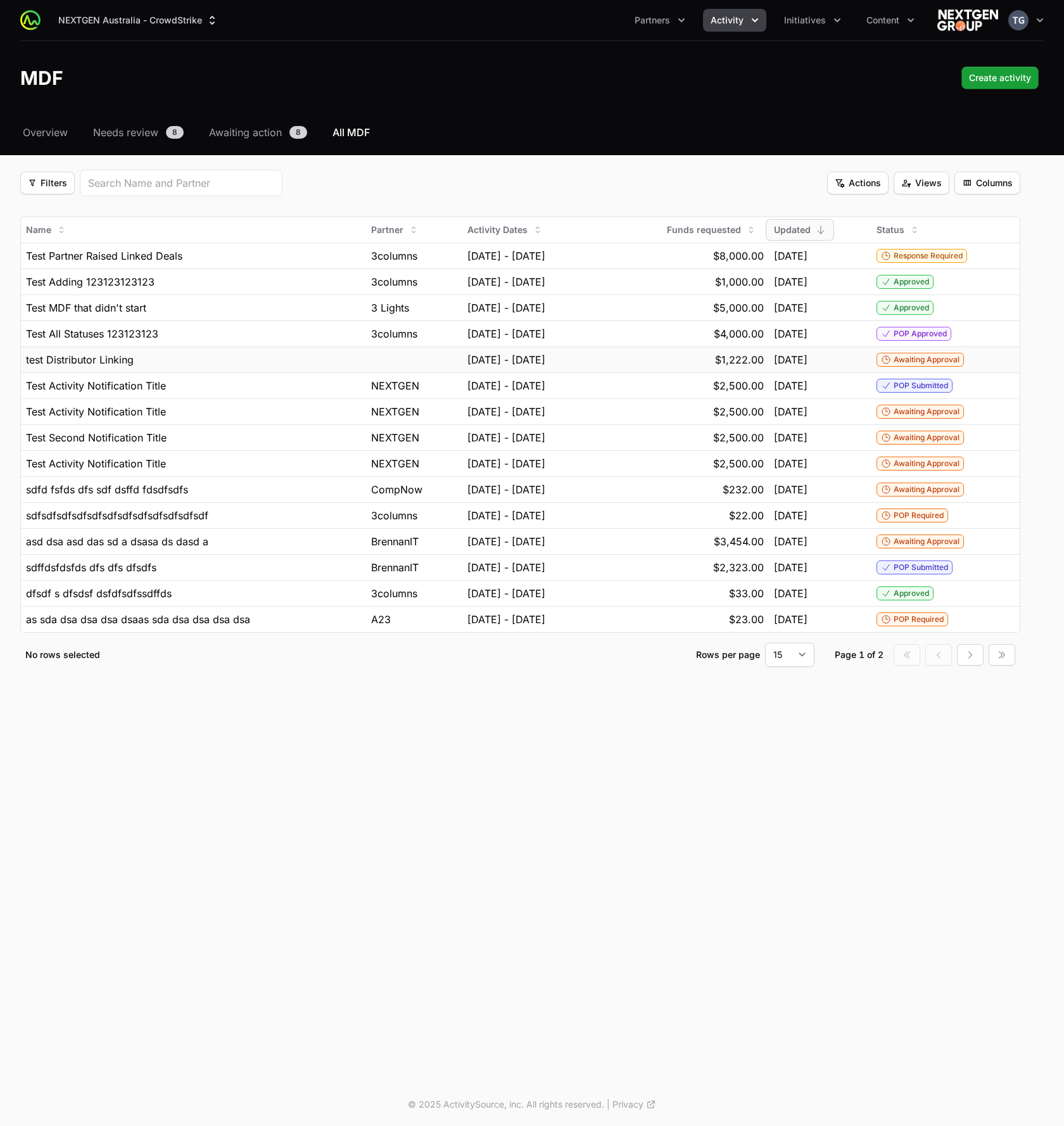
click at [999, 354] on div "Awaiting Approval" at bounding box center [945, 359] width 138 height 14
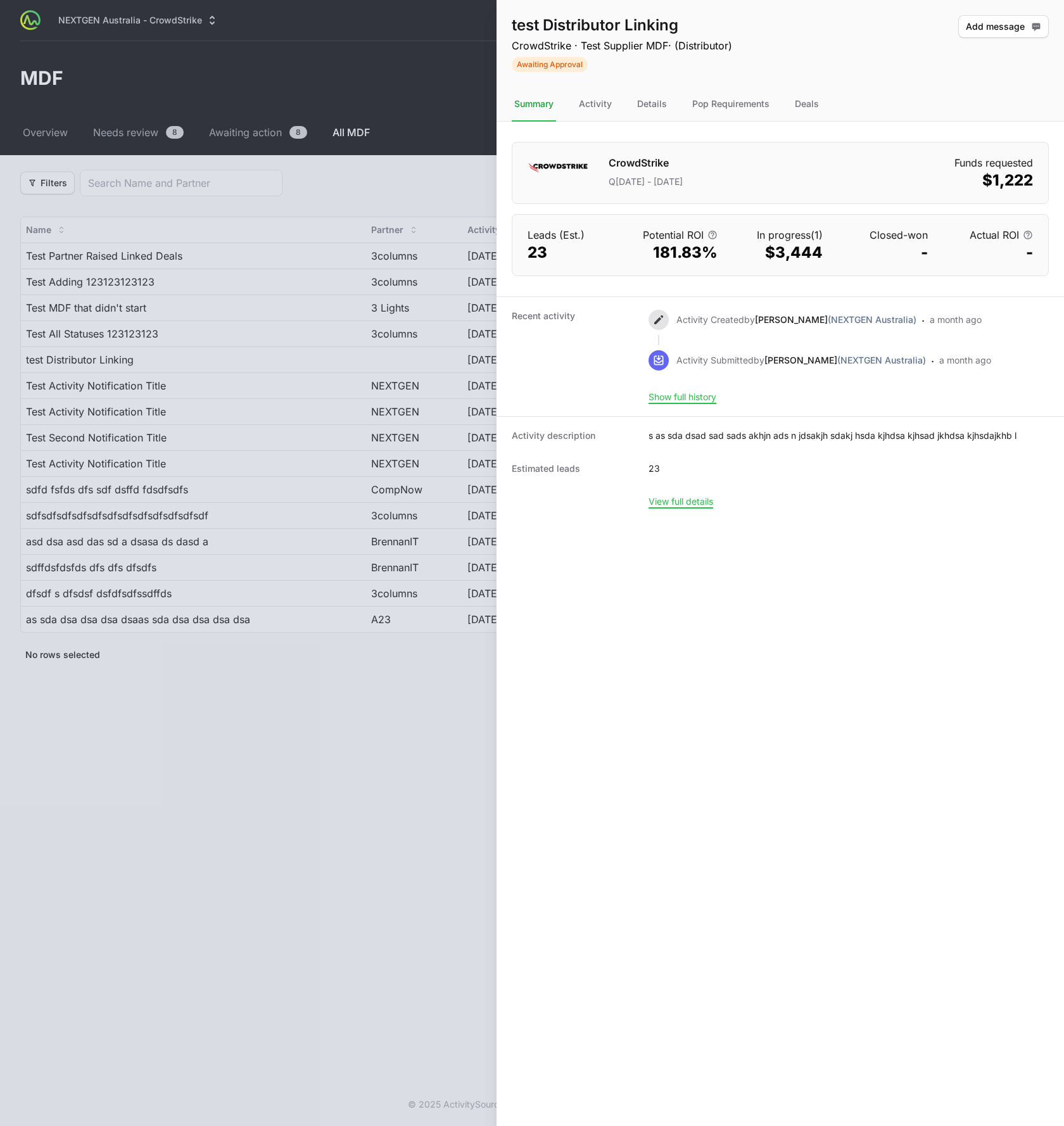
click at [375, 341] on div at bounding box center [532, 563] width 1064 height 1126
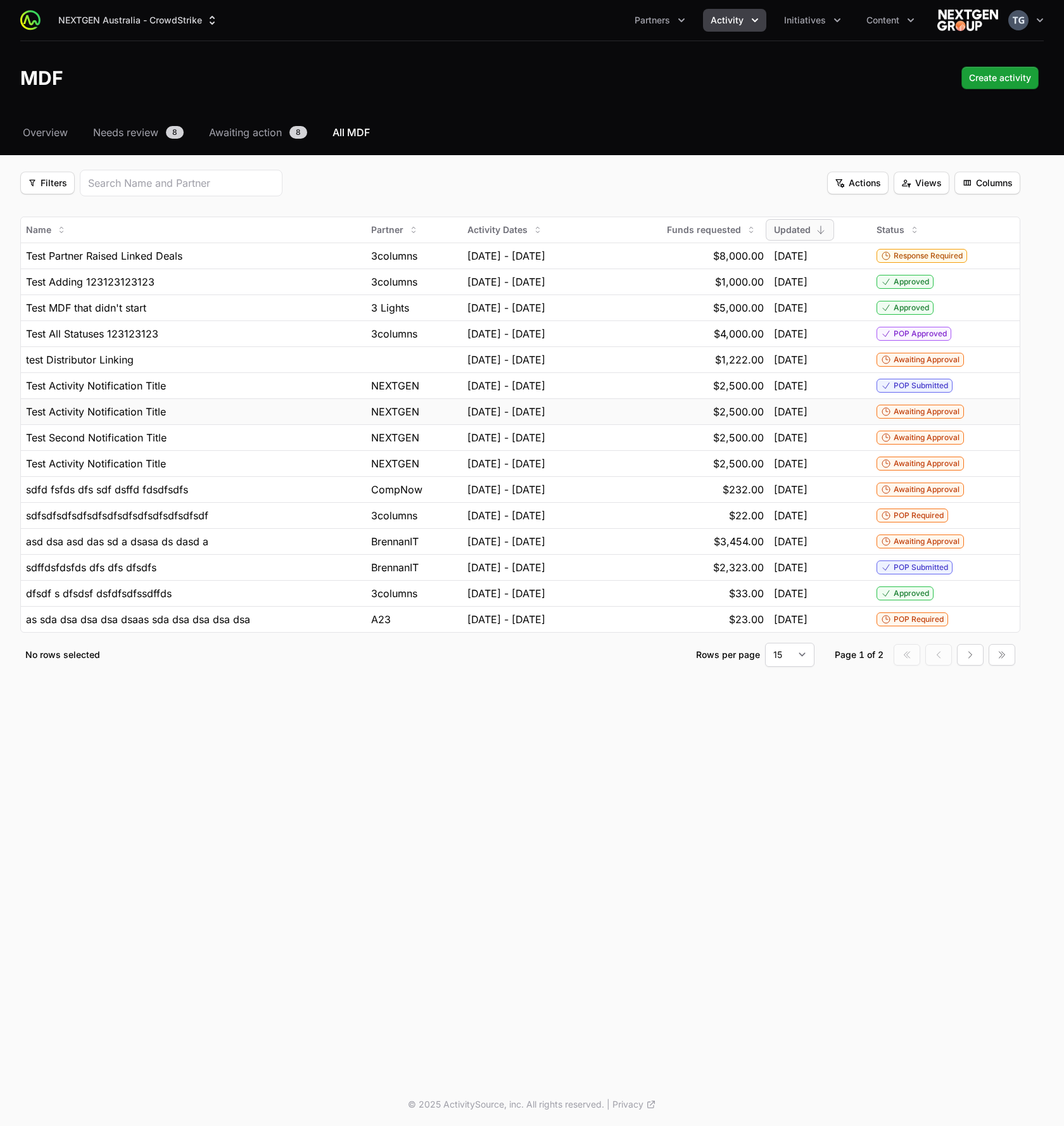
click at [994, 420] on td "Awaiting Approval" at bounding box center [945, 412] width 148 height 26
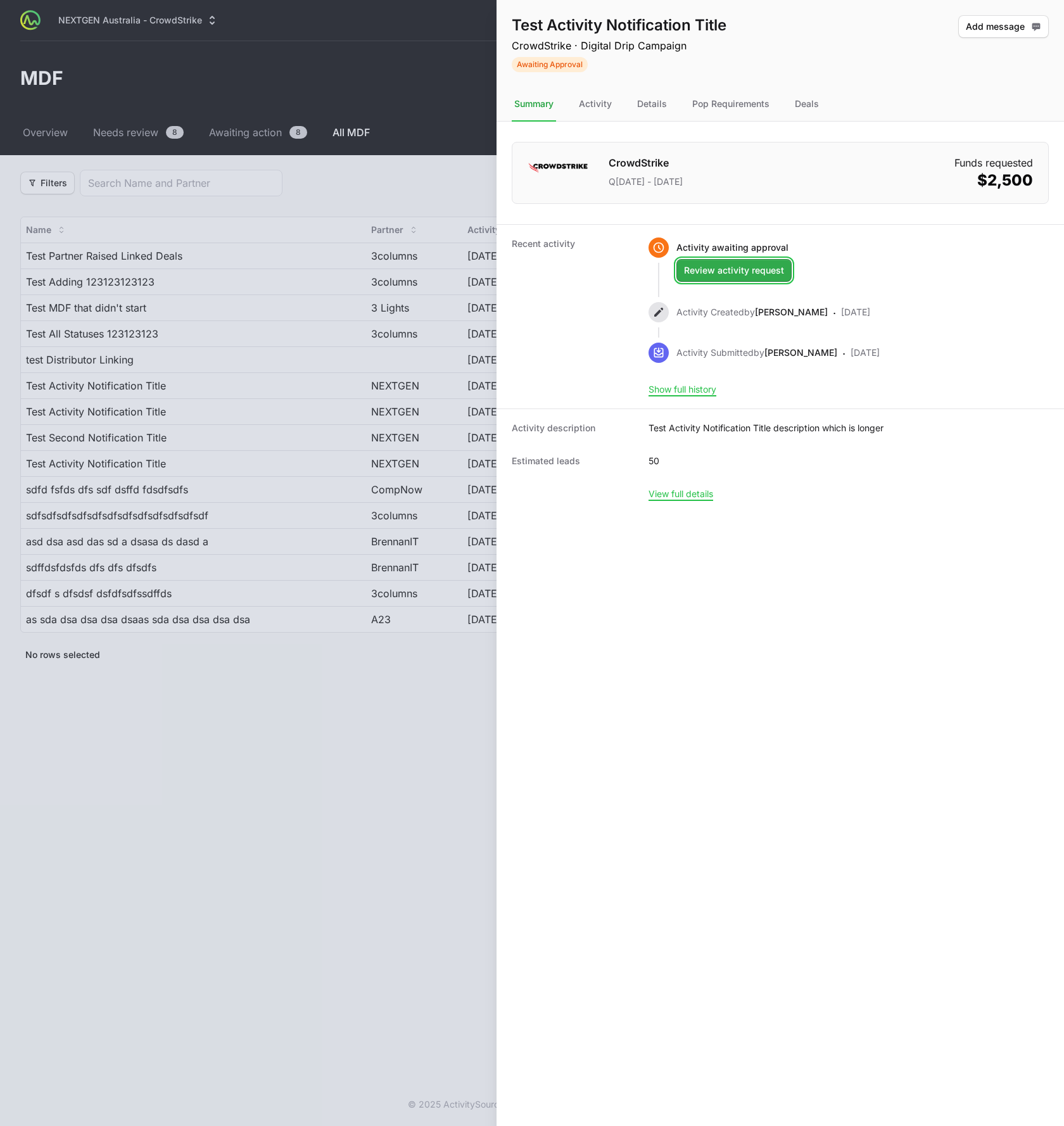
click at [753, 273] on span "Review activity request" at bounding box center [735, 270] width 100 height 15
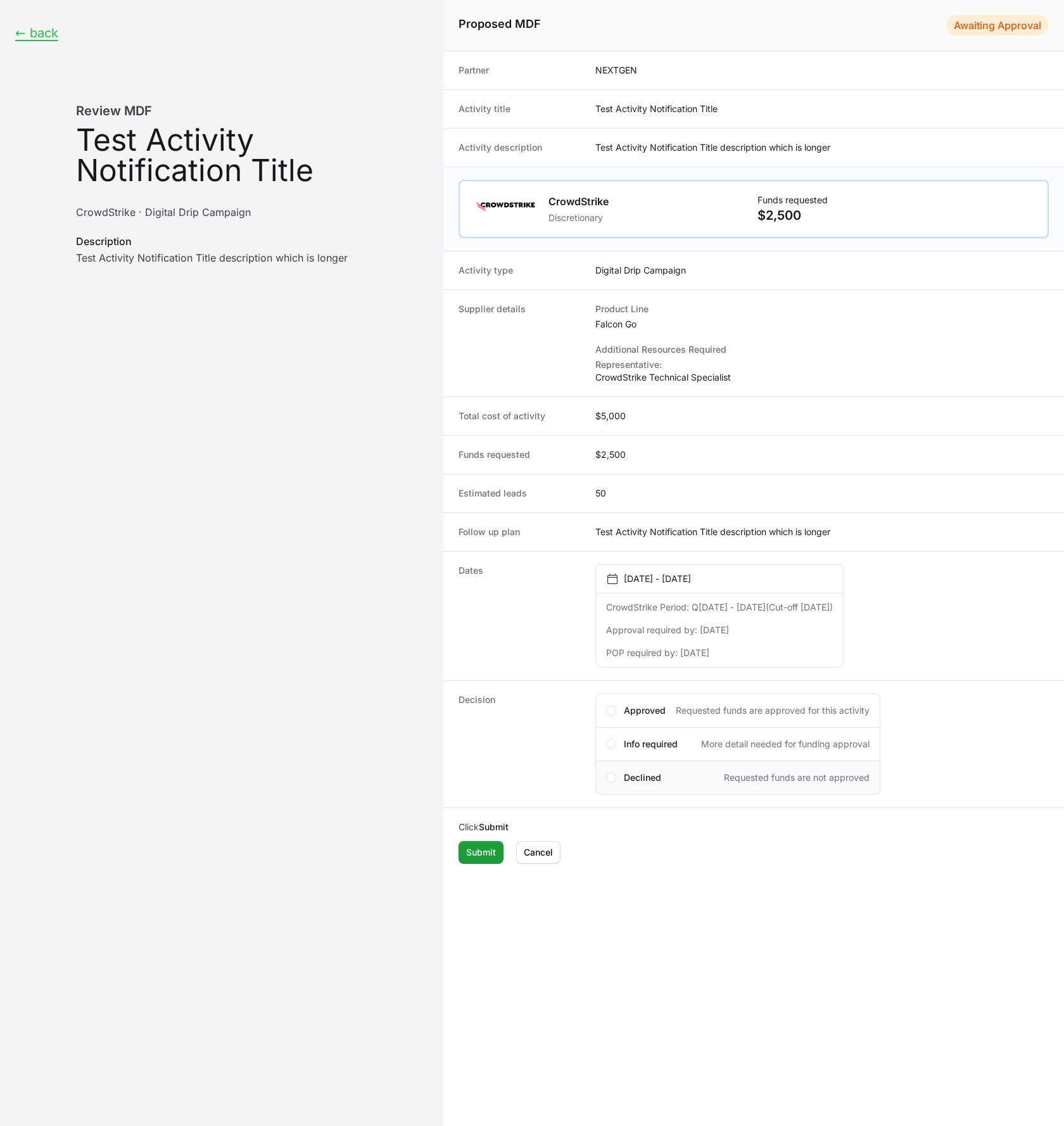
click at [633, 776] on span "Declined" at bounding box center [642, 778] width 37 height 12
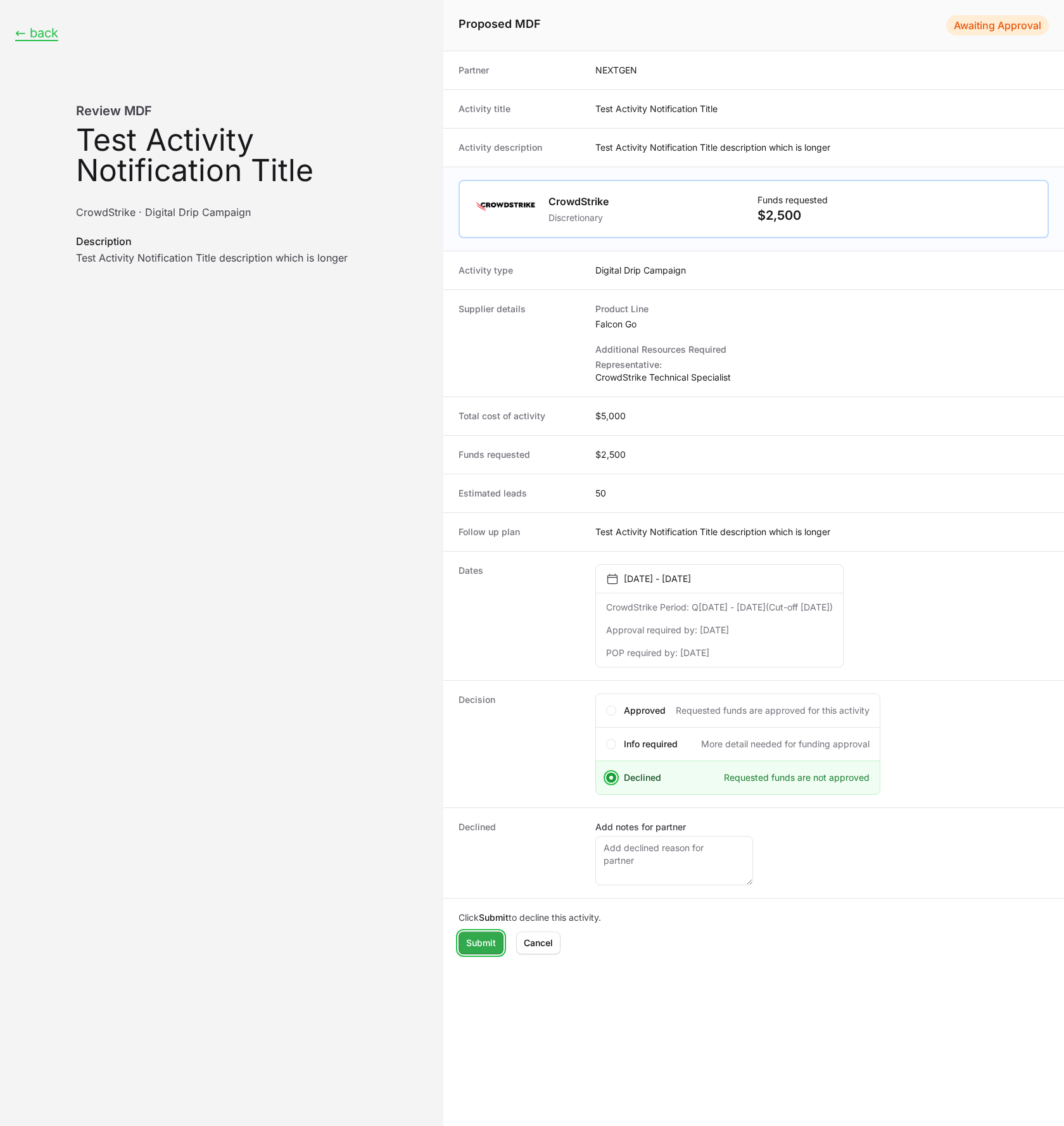
click at [461, 946] on button "Submit Submit" at bounding box center [481, 943] width 45 height 23
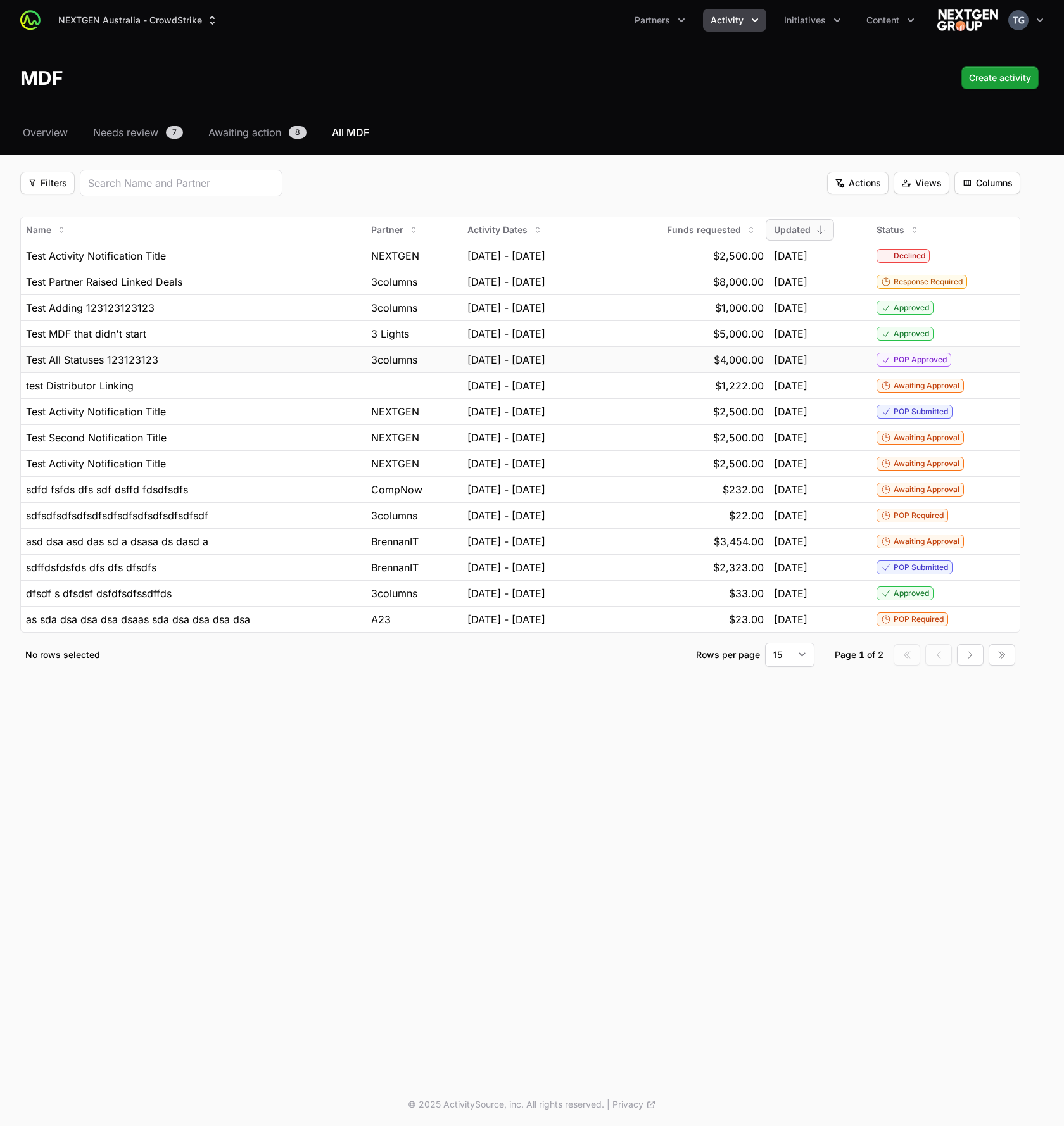
click at [955, 368] on td "POP Approved" at bounding box center [945, 359] width 148 height 26
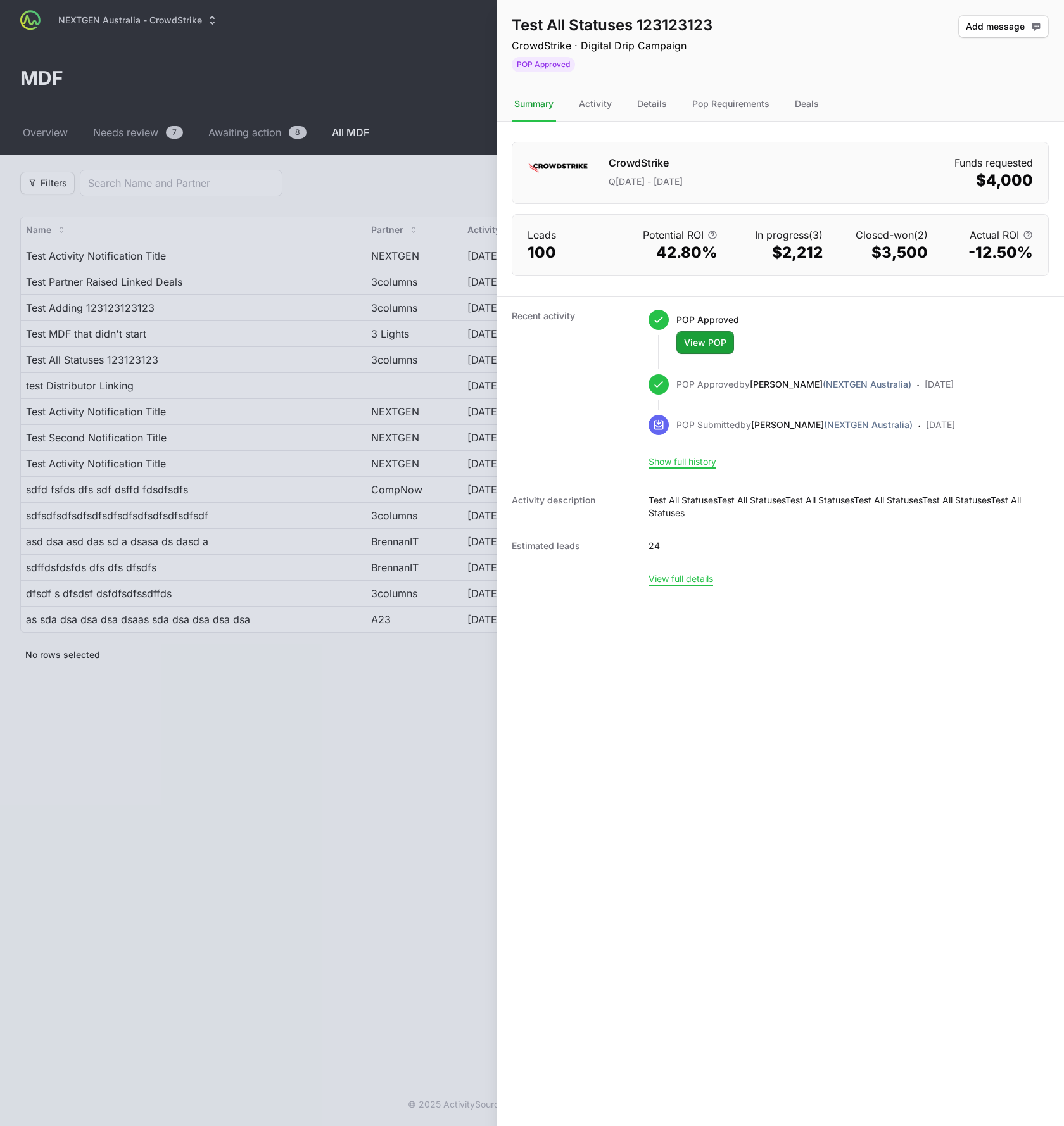
click at [396, 290] on div at bounding box center [532, 563] width 1064 height 1126
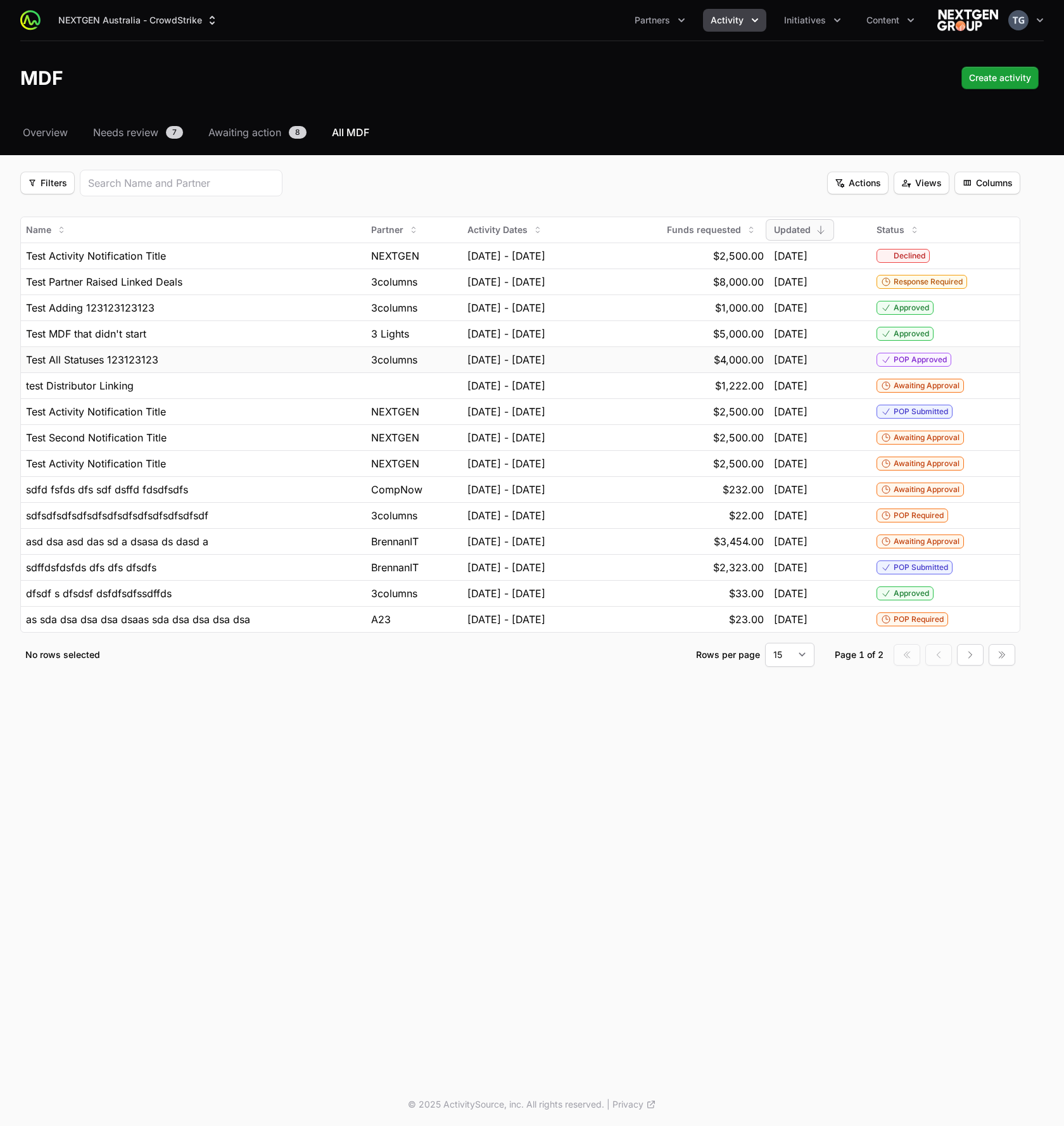
click at [975, 348] on td "POP Approved" at bounding box center [945, 359] width 148 height 26
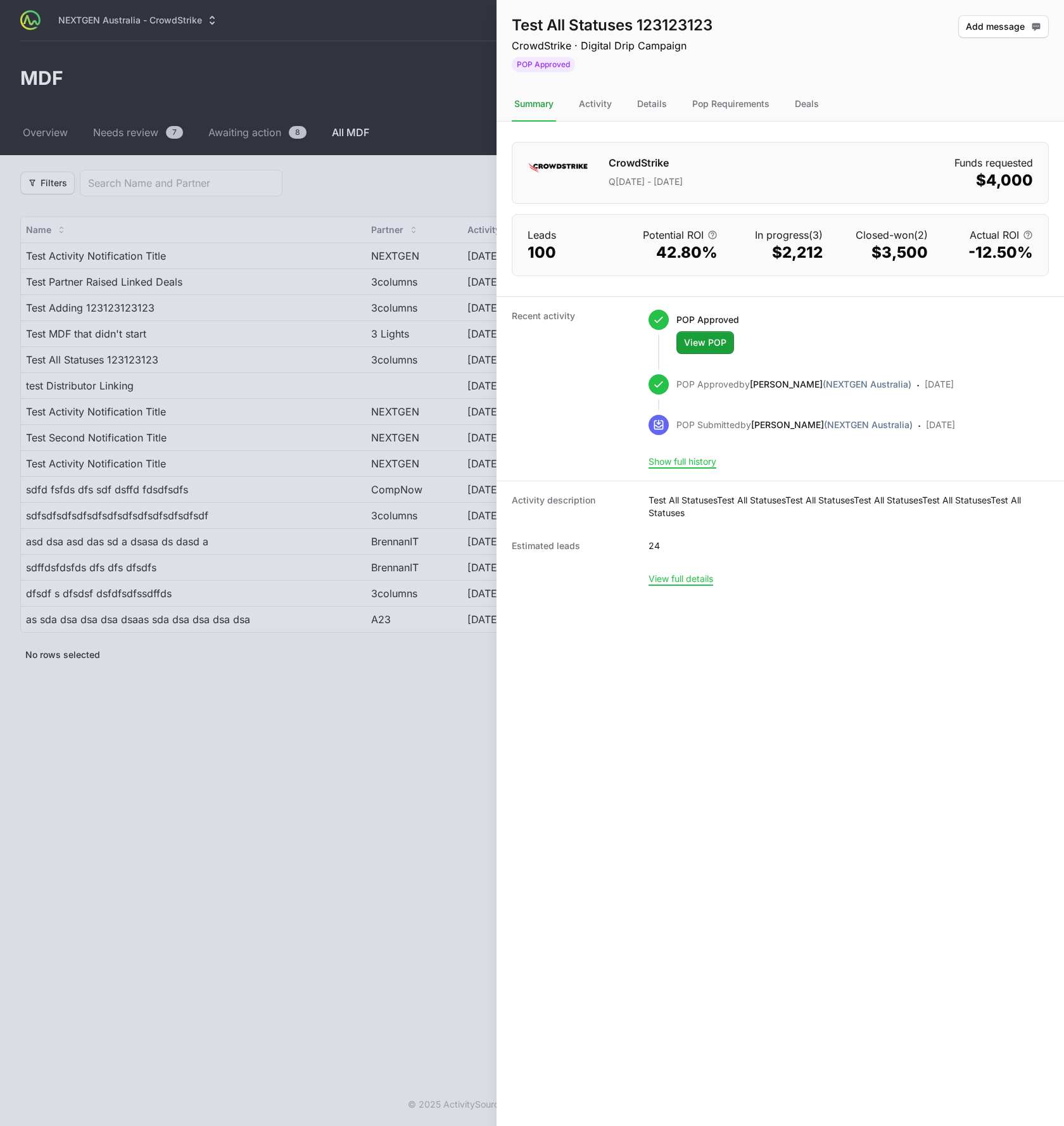
click at [405, 363] on div at bounding box center [532, 563] width 1064 height 1126
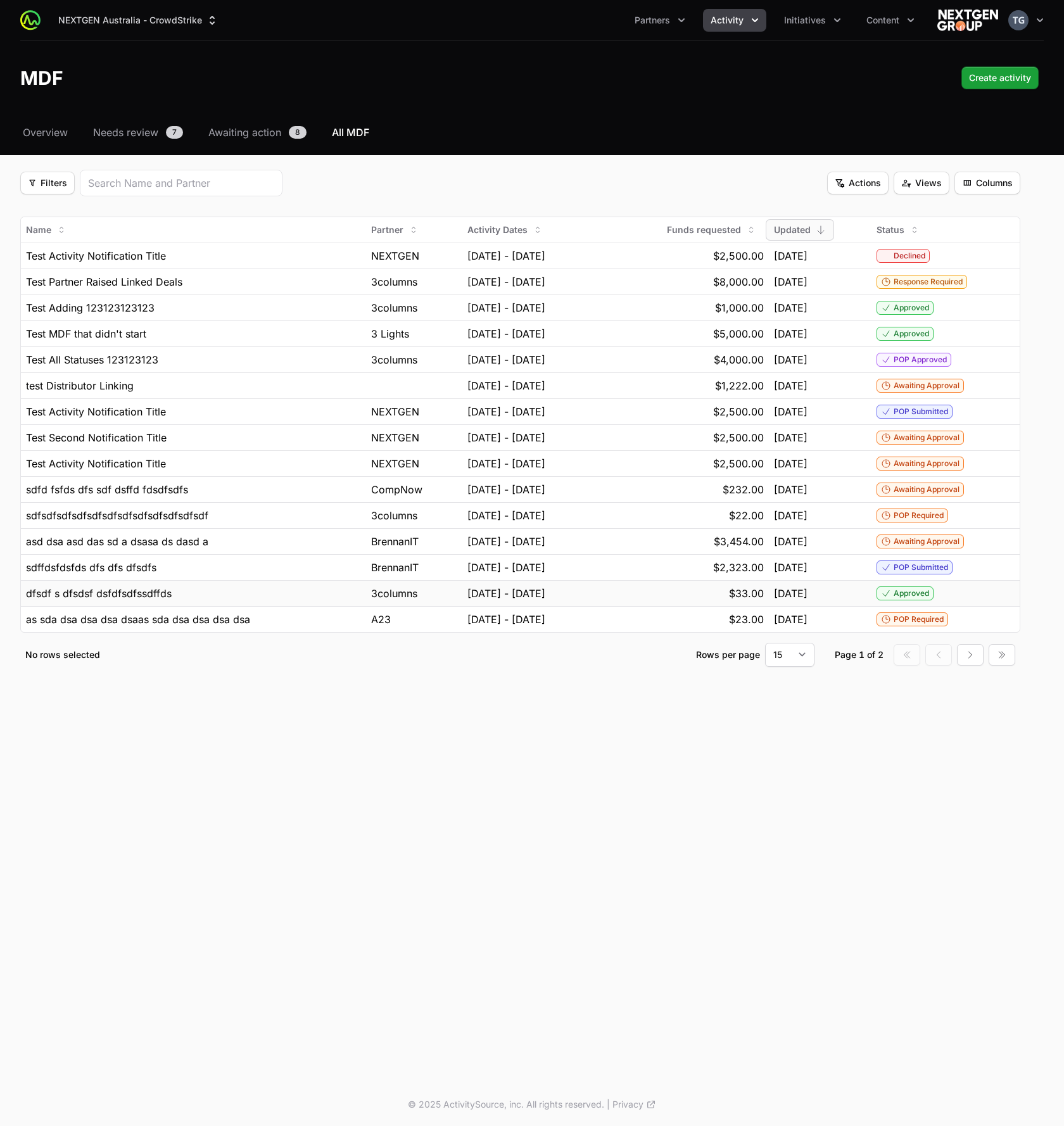
click at [966, 591] on div "Approved" at bounding box center [945, 593] width 138 height 14
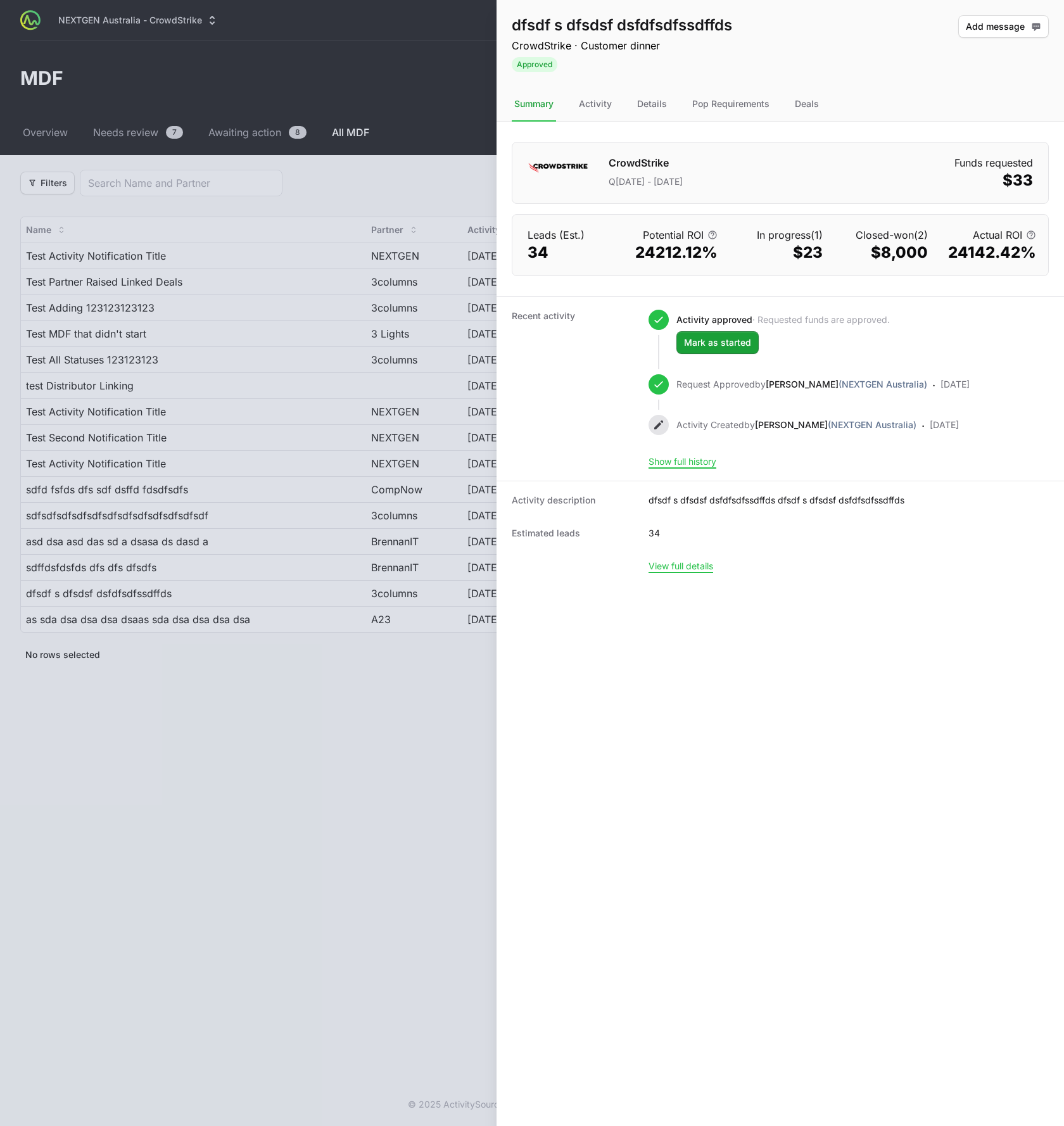
click at [457, 373] on div at bounding box center [532, 563] width 1064 height 1126
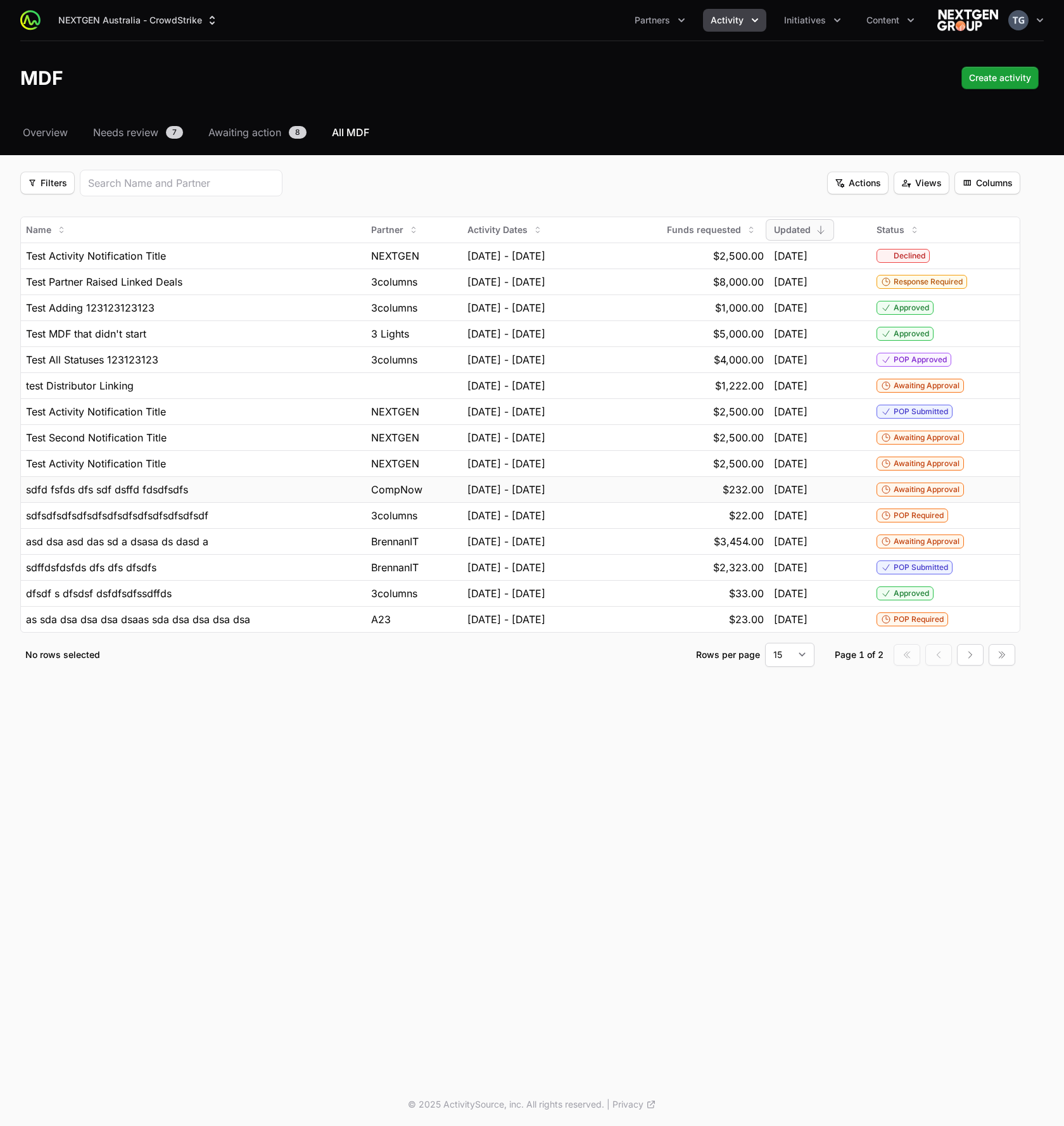
click at [920, 487] on span "Awaiting Approval" at bounding box center [927, 490] width 66 height 10
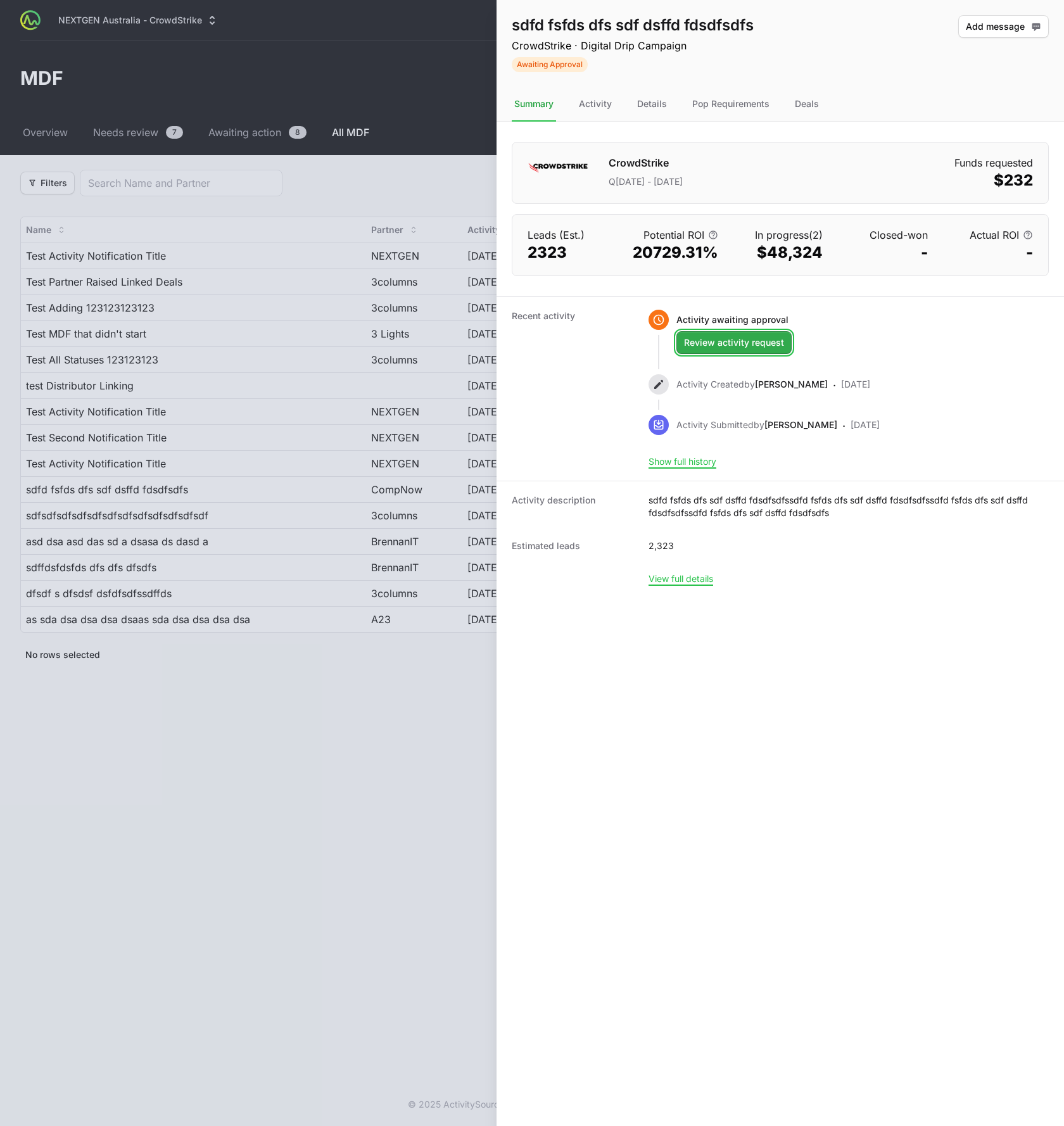
click at [753, 351] on button "Review activity request Review activity request" at bounding box center [734, 342] width 116 height 23
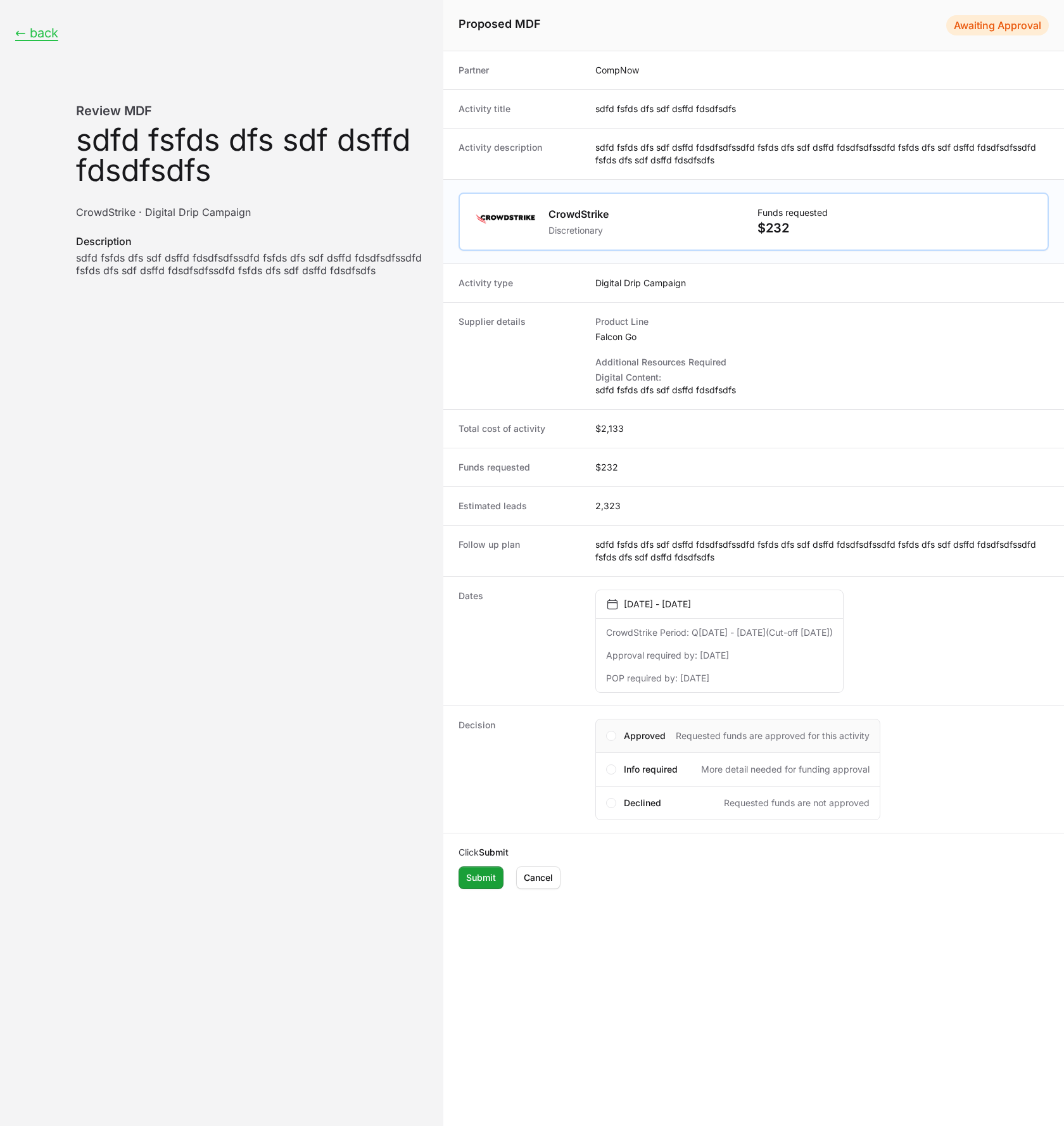
click at [612, 744] on div "Approved Requested funds are approved for this activity" at bounding box center [738, 735] width 285 height 34
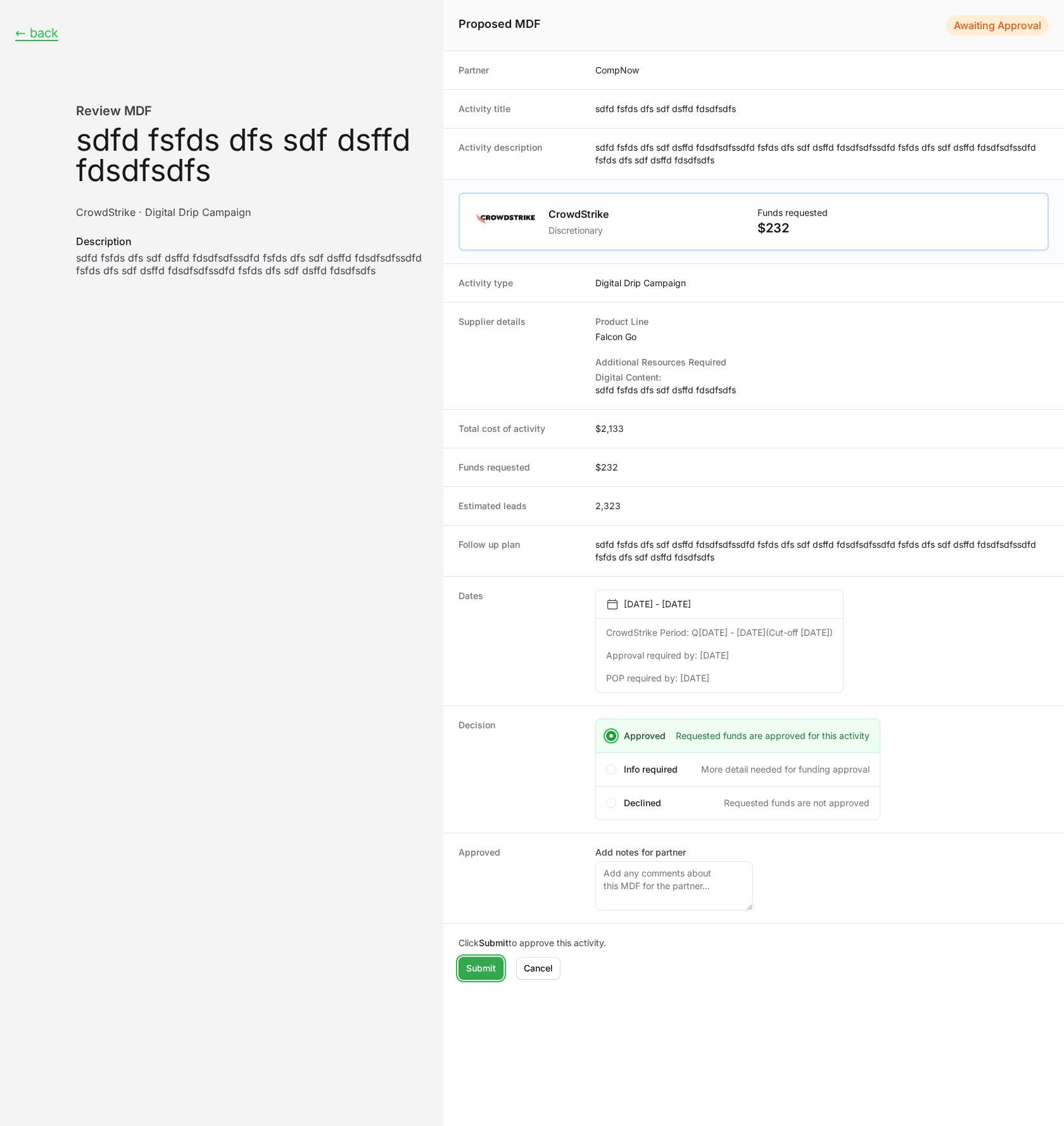
click at [474, 968] on span "Submit" at bounding box center [481, 968] width 30 height 15
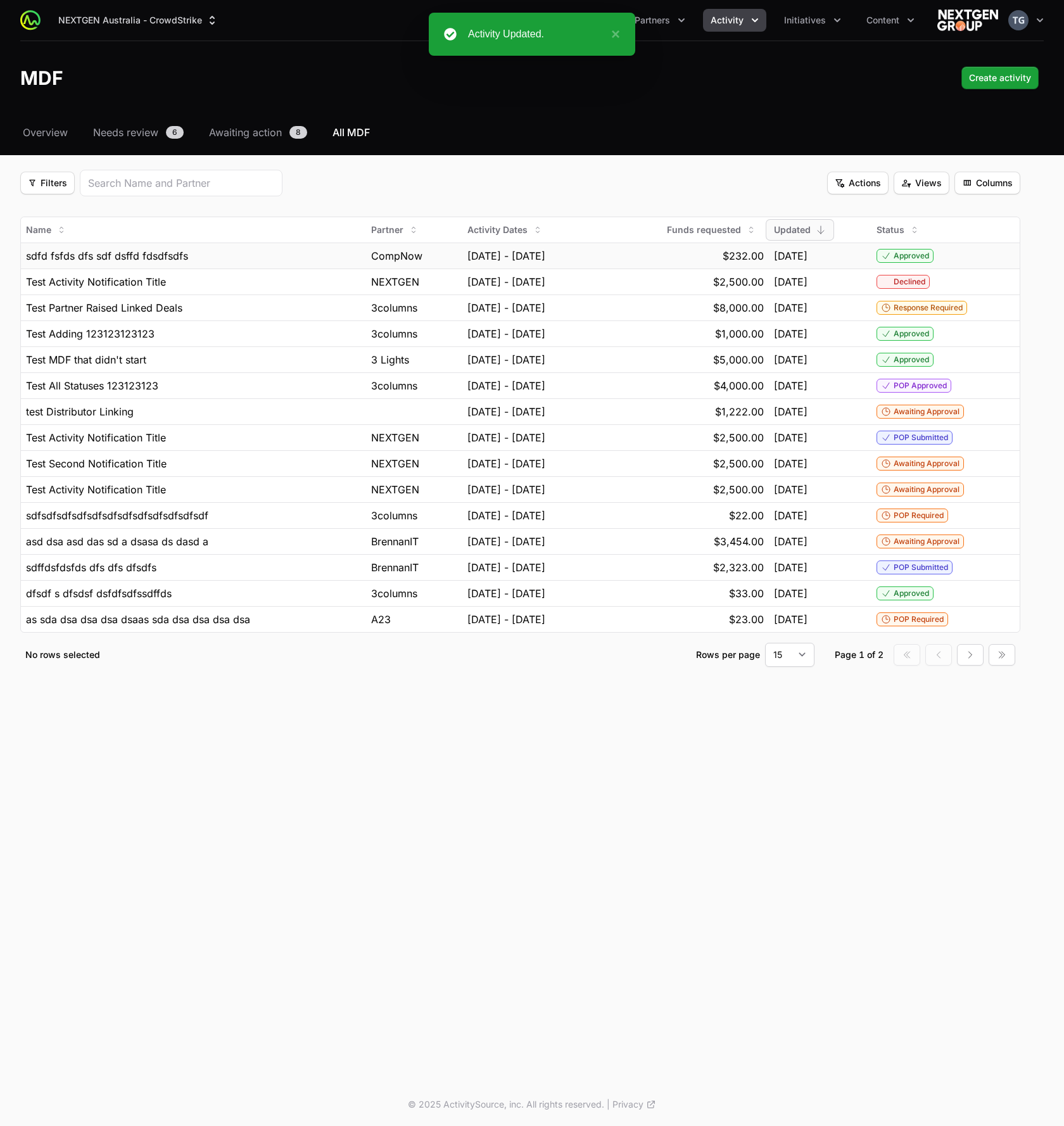
click at [863, 257] on div "[DATE]" at bounding box center [820, 255] width 92 height 15
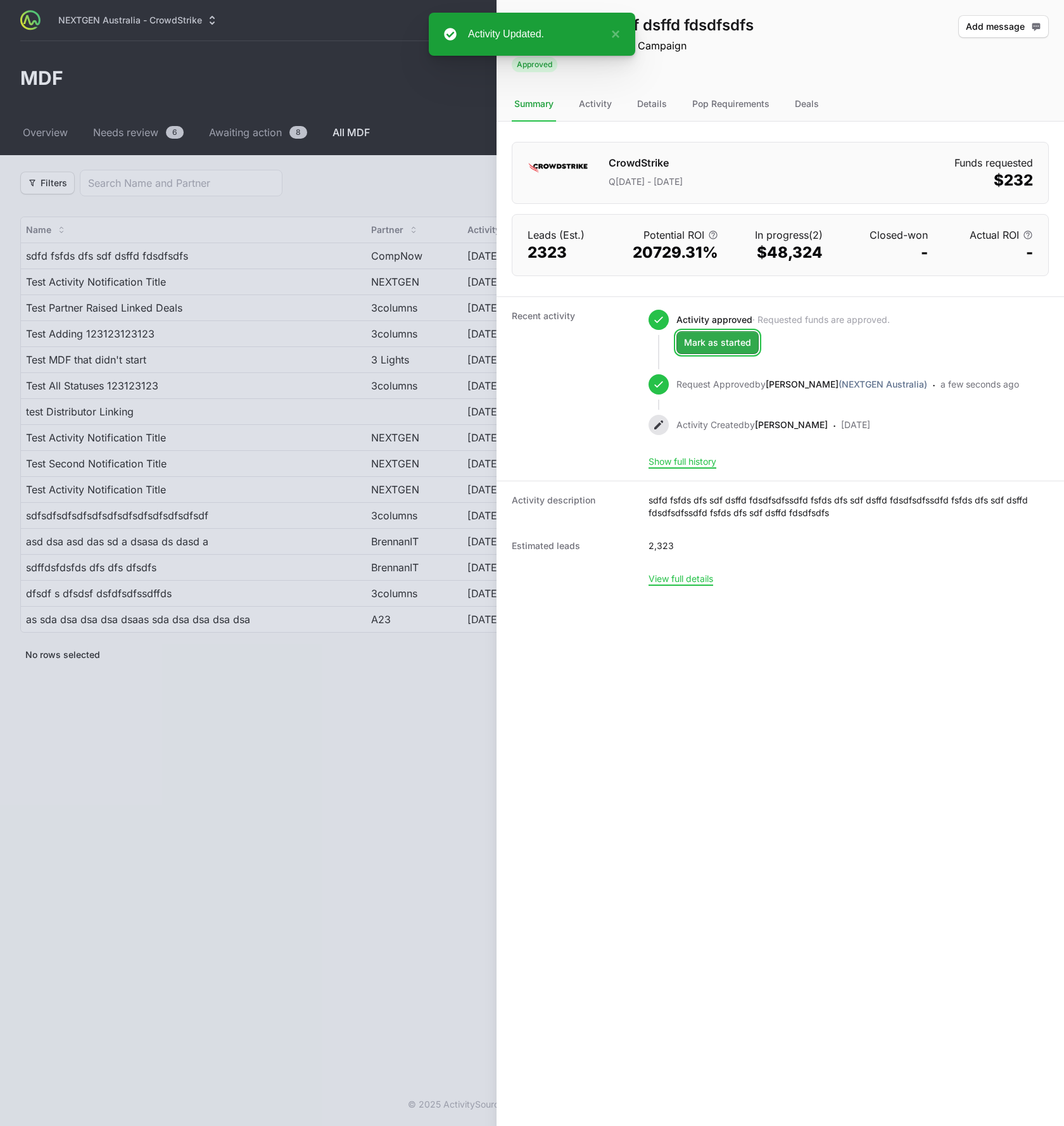
click at [713, 343] on span "Mark as started" at bounding box center [718, 343] width 67 height 15
click at [431, 347] on div at bounding box center [532, 563] width 1064 height 1126
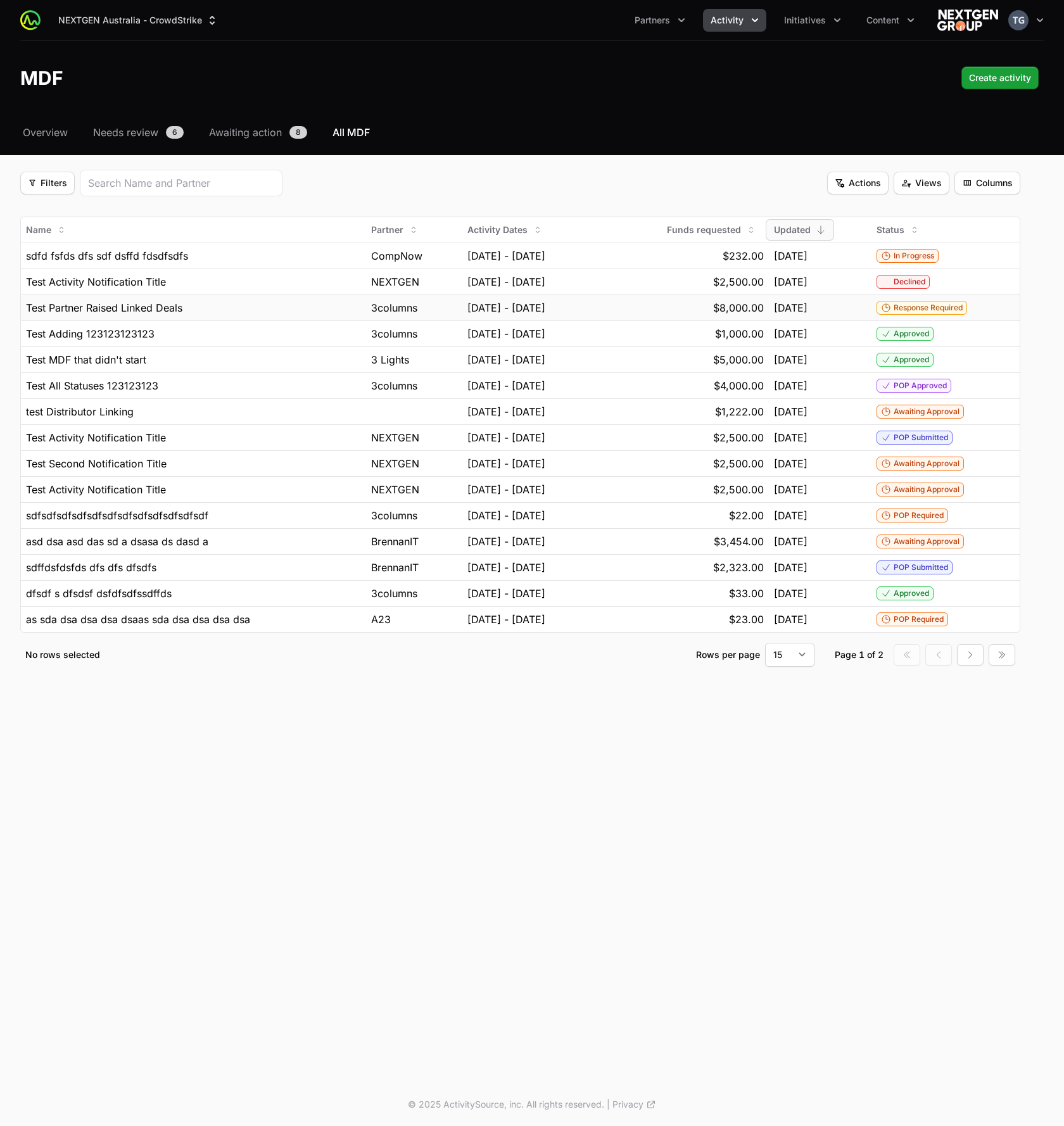
click at [993, 306] on div "Response Required" at bounding box center [945, 308] width 138 height 14
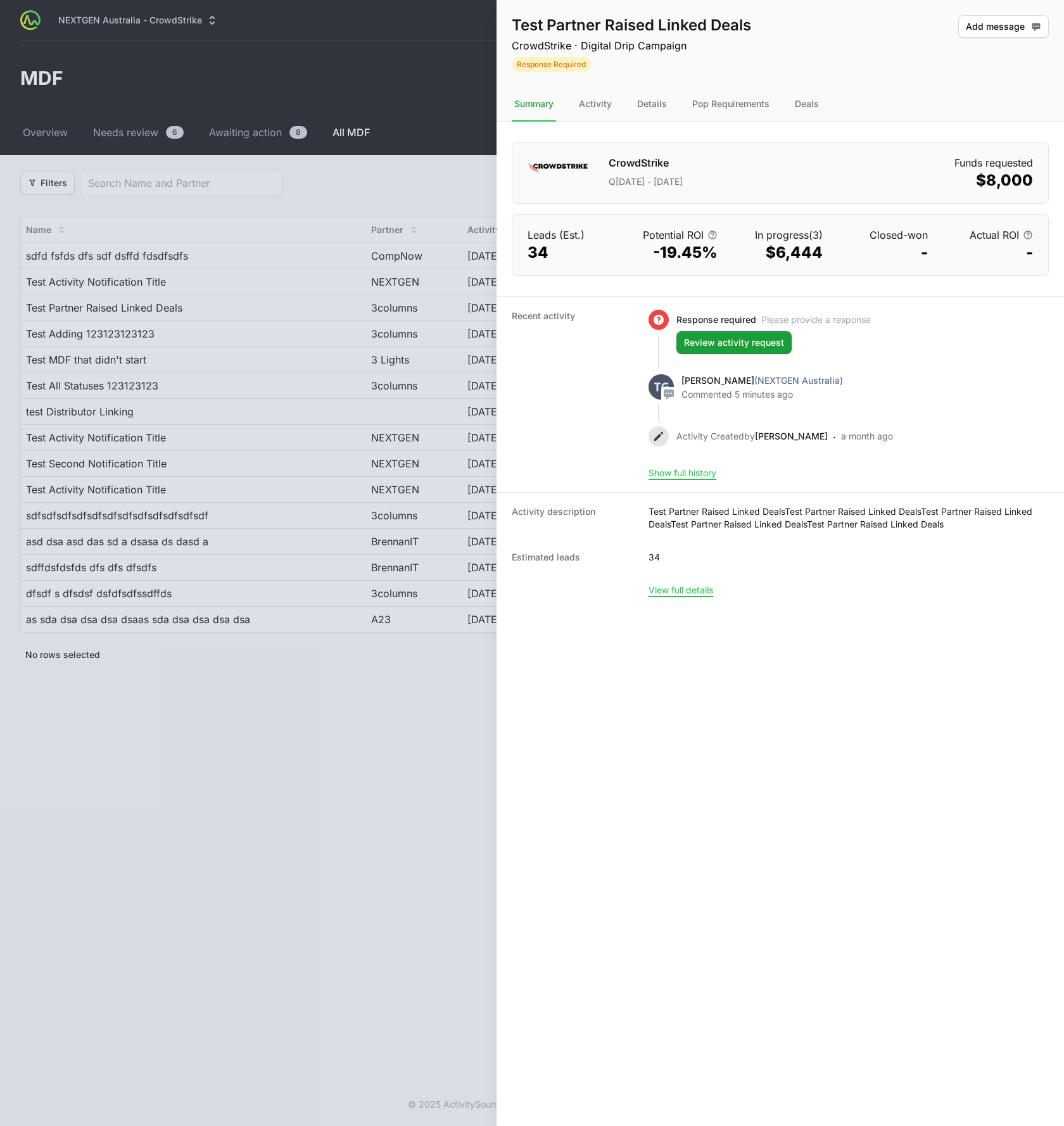
click at [395, 366] on div at bounding box center [532, 563] width 1064 height 1126
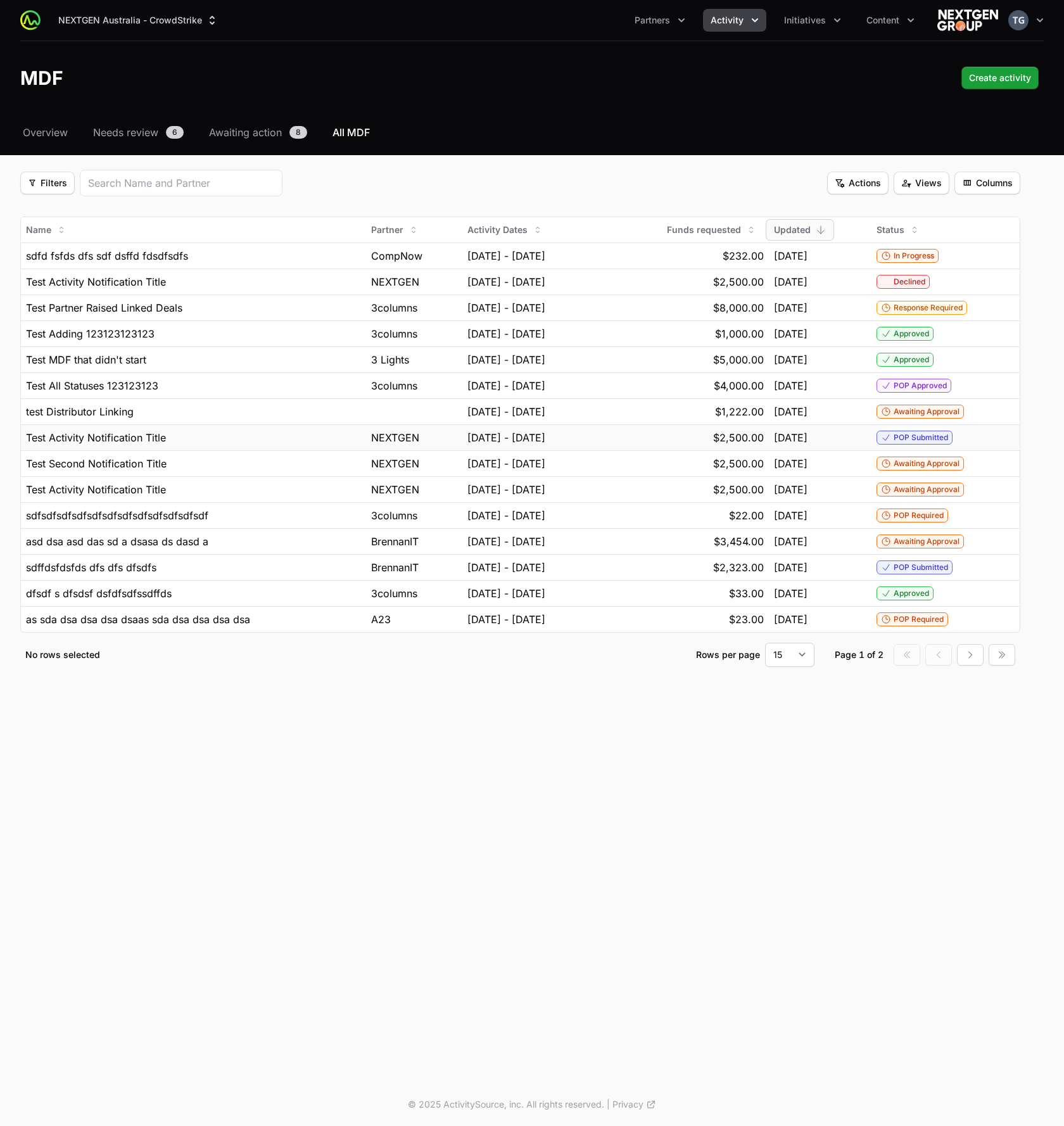
click at [996, 440] on div "POP Submitted" at bounding box center [945, 437] width 138 height 14
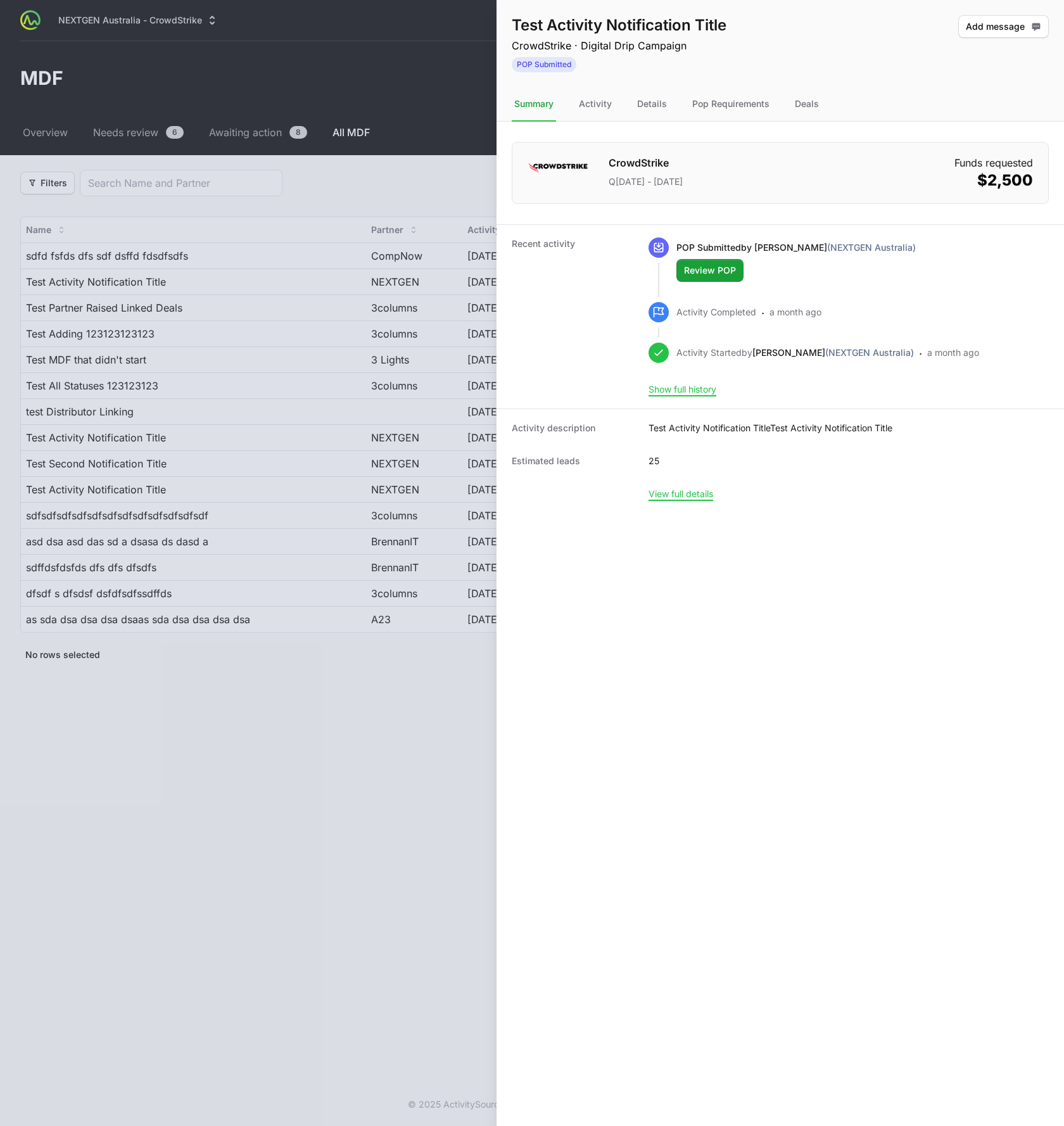
click at [688, 253] on p "POP Submitted by Peter Spillane (NEXTGEN Australia)" at bounding box center [796, 247] width 239 height 12
click at [692, 268] on span "Review POP" at bounding box center [710, 270] width 52 height 15
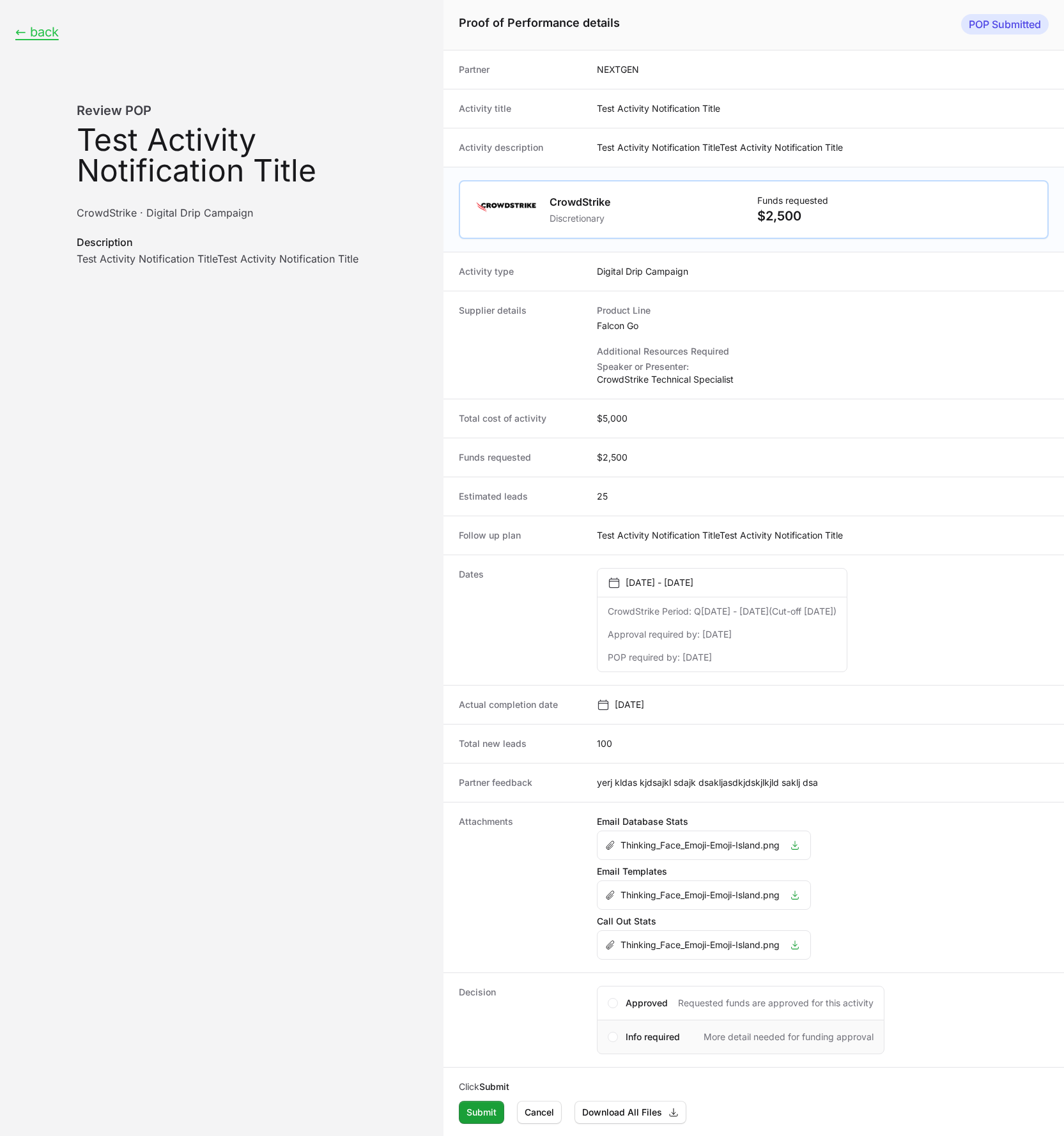
scroll to position [2, 0]
click at [627, 1044] on div "Info required More detail needed for funding approval" at bounding box center [740, 1036] width 288 height 34
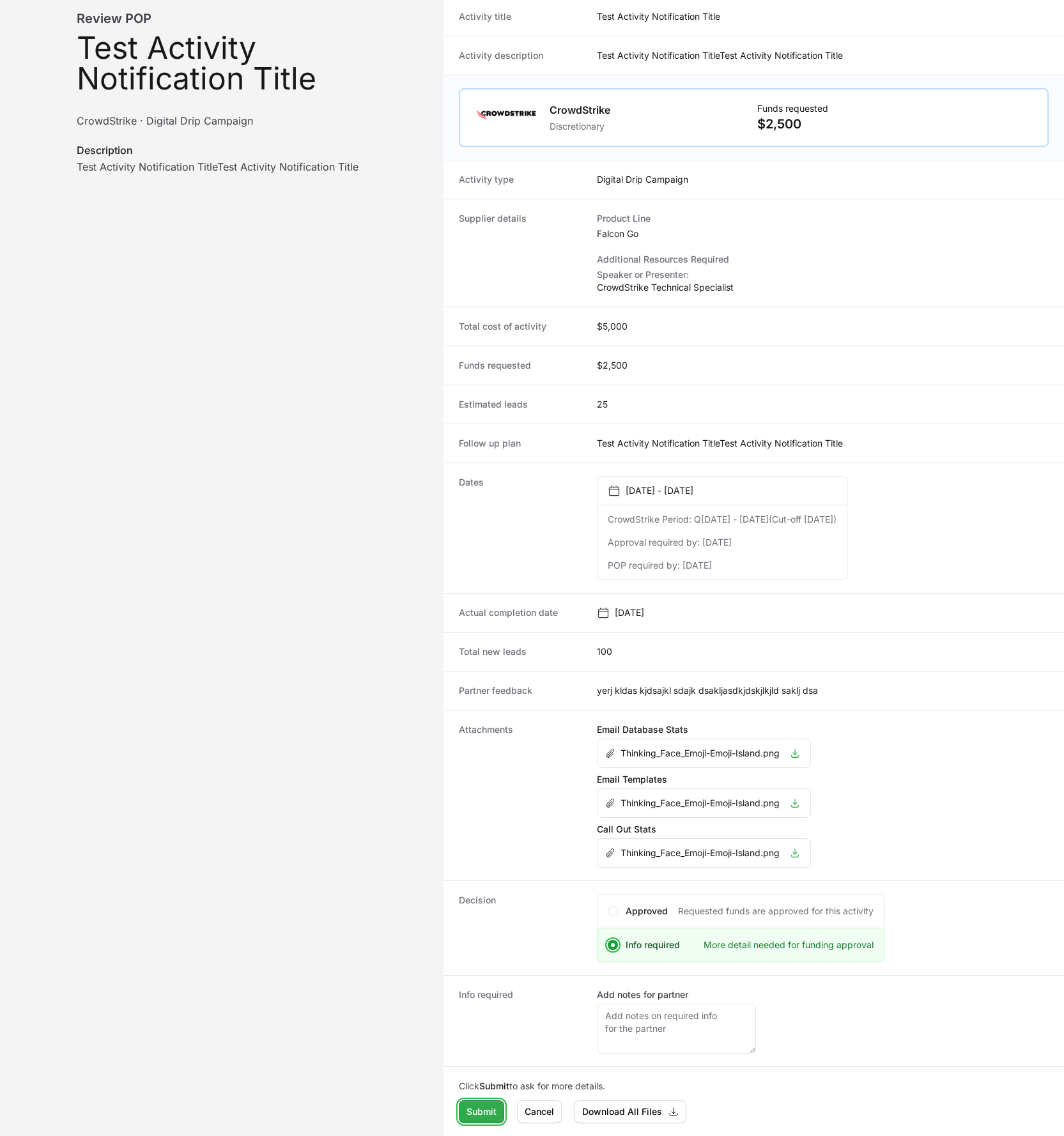
click at [478, 1115] on span "Submit" at bounding box center [481, 1112] width 30 height 15
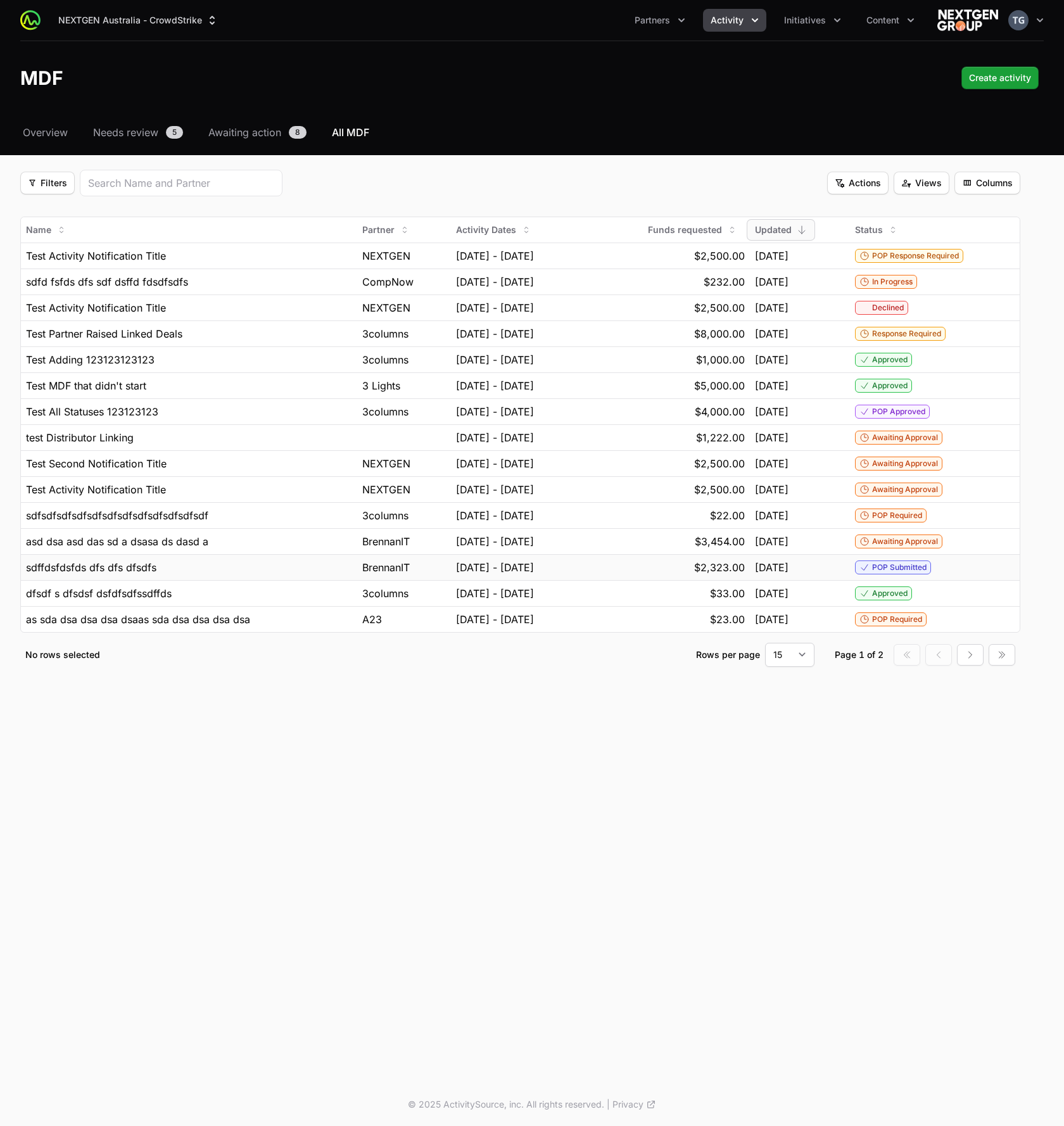
click at [980, 565] on div "POP Submitted" at bounding box center [935, 567] width 160 height 14
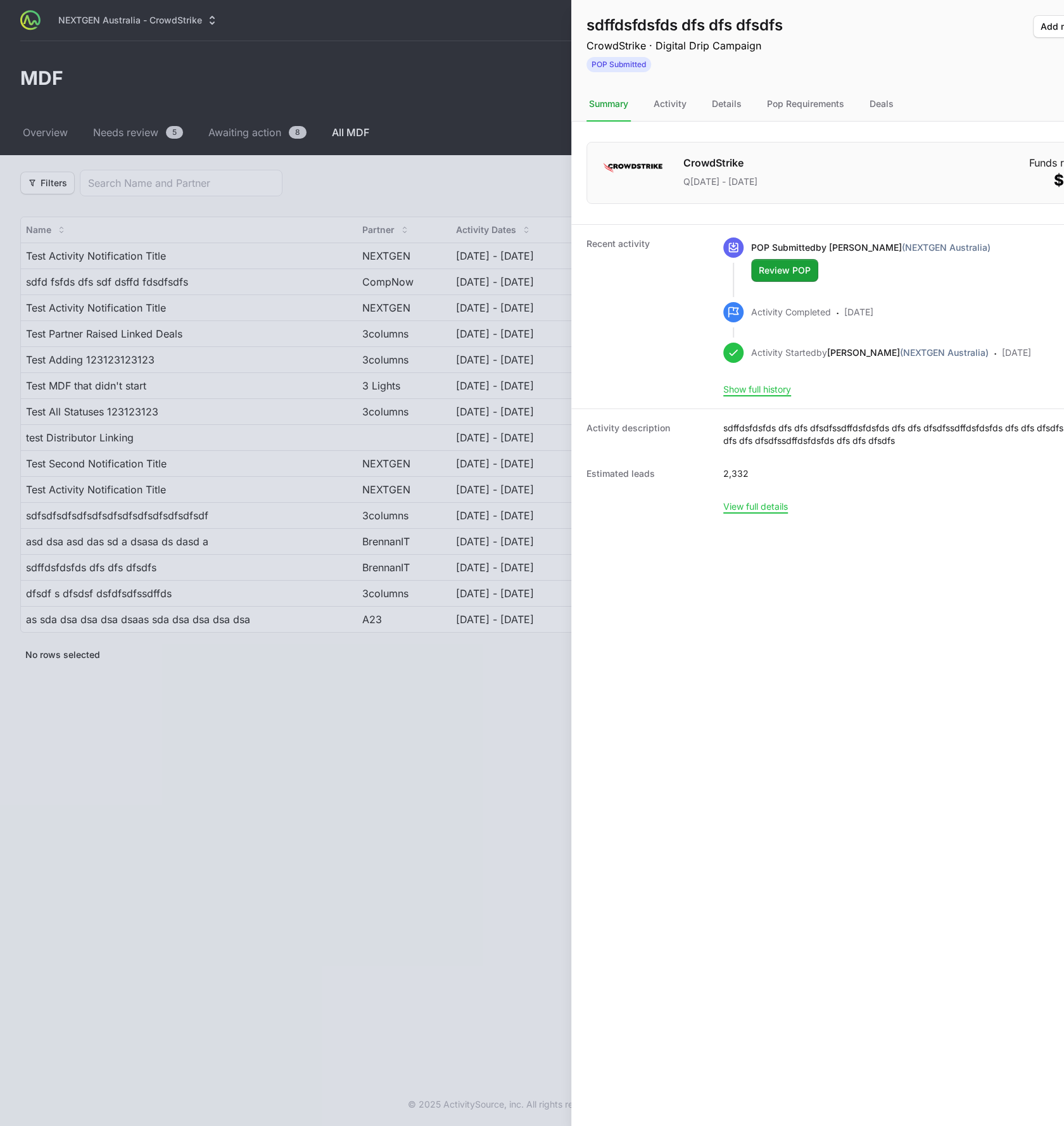
click at [426, 408] on div at bounding box center [532, 563] width 1064 height 1126
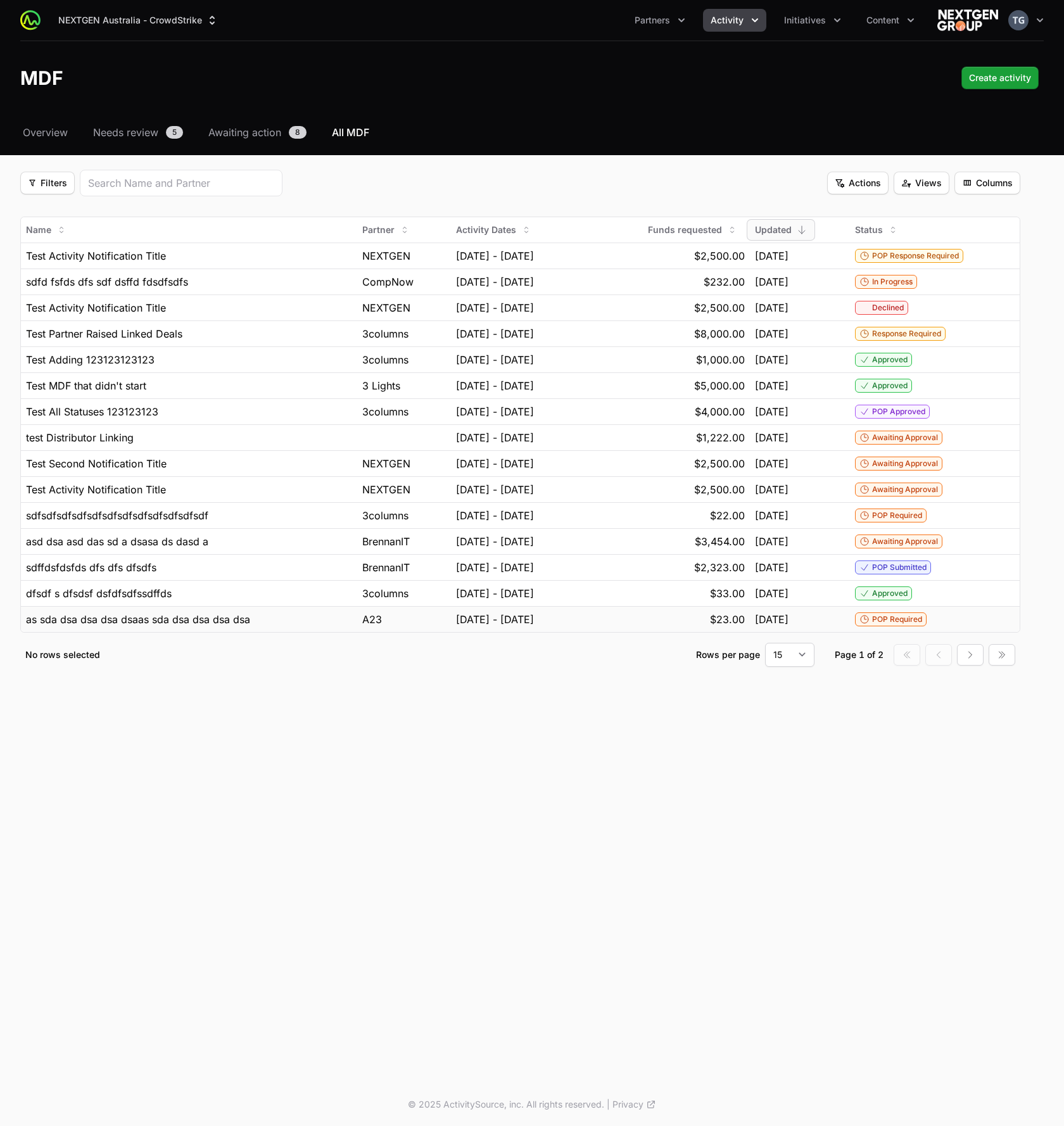
click at [960, 620] on div "POP Required" at bounding box center [935, 619] width 160 height 14
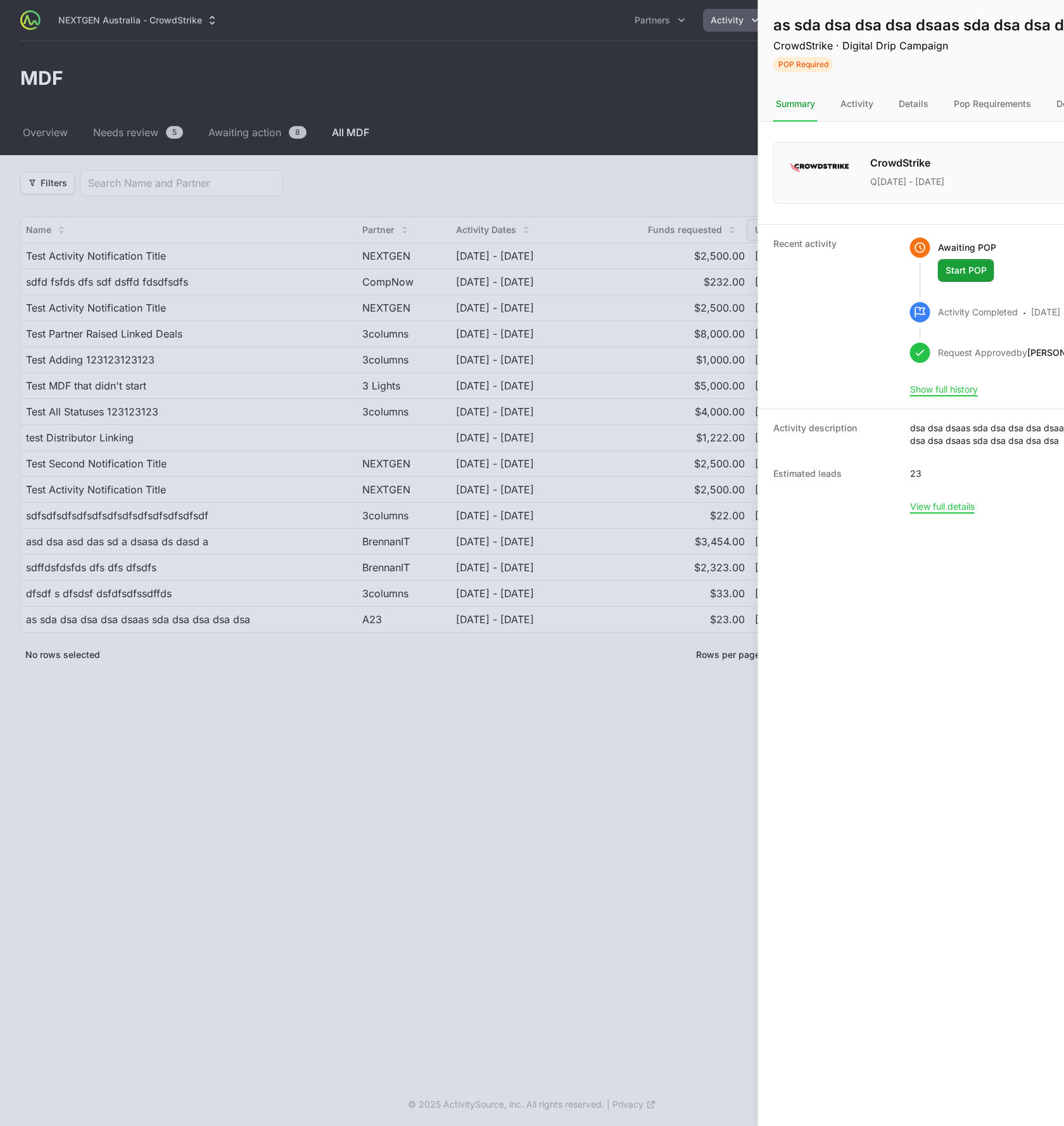
click at [423, 631] on div at bounding box center [532, 563] width 1064 height 1126
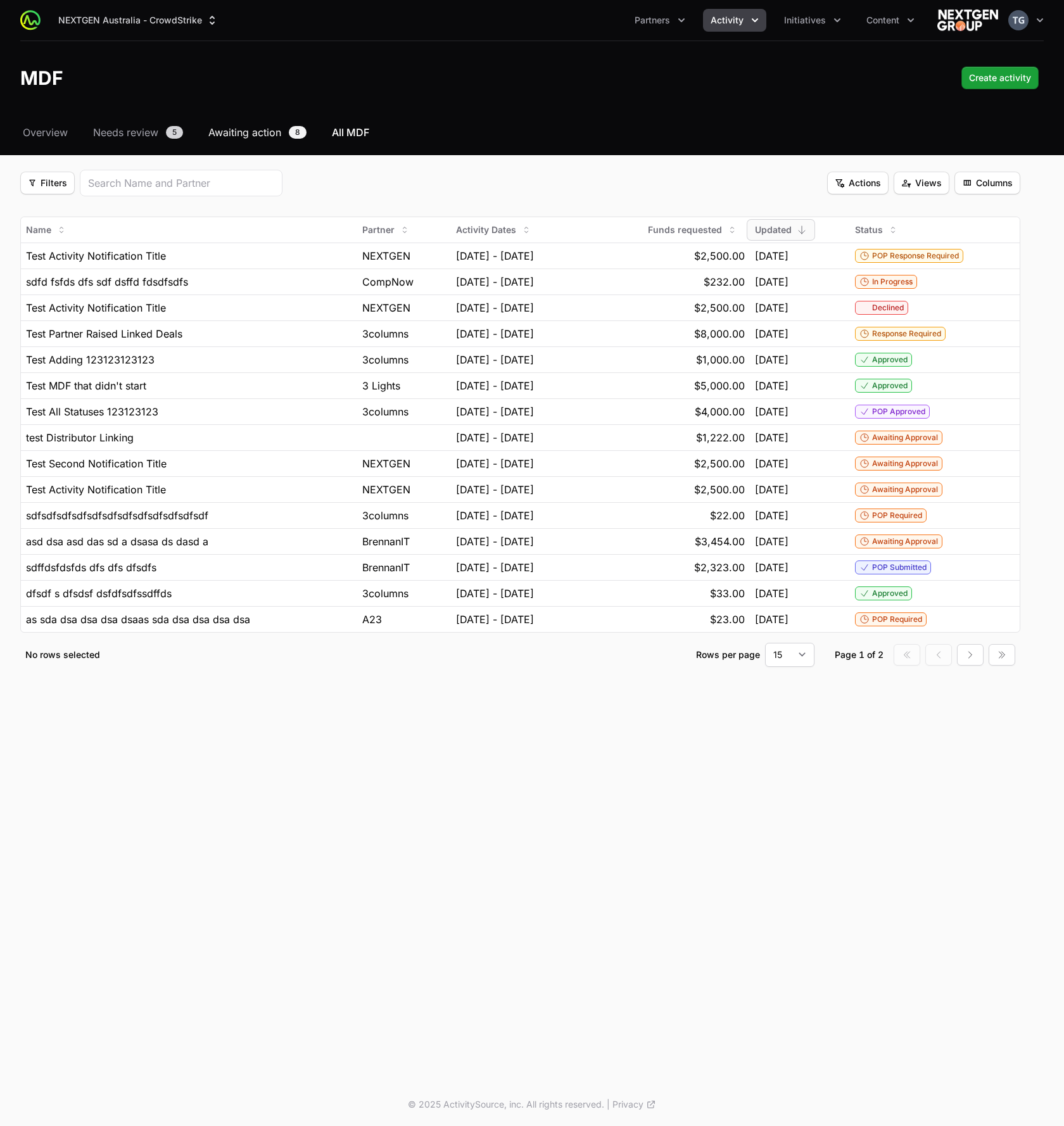
click at [247, 134] on span "Awaiting action" at bounding box center [245, 132] width 73 height 15
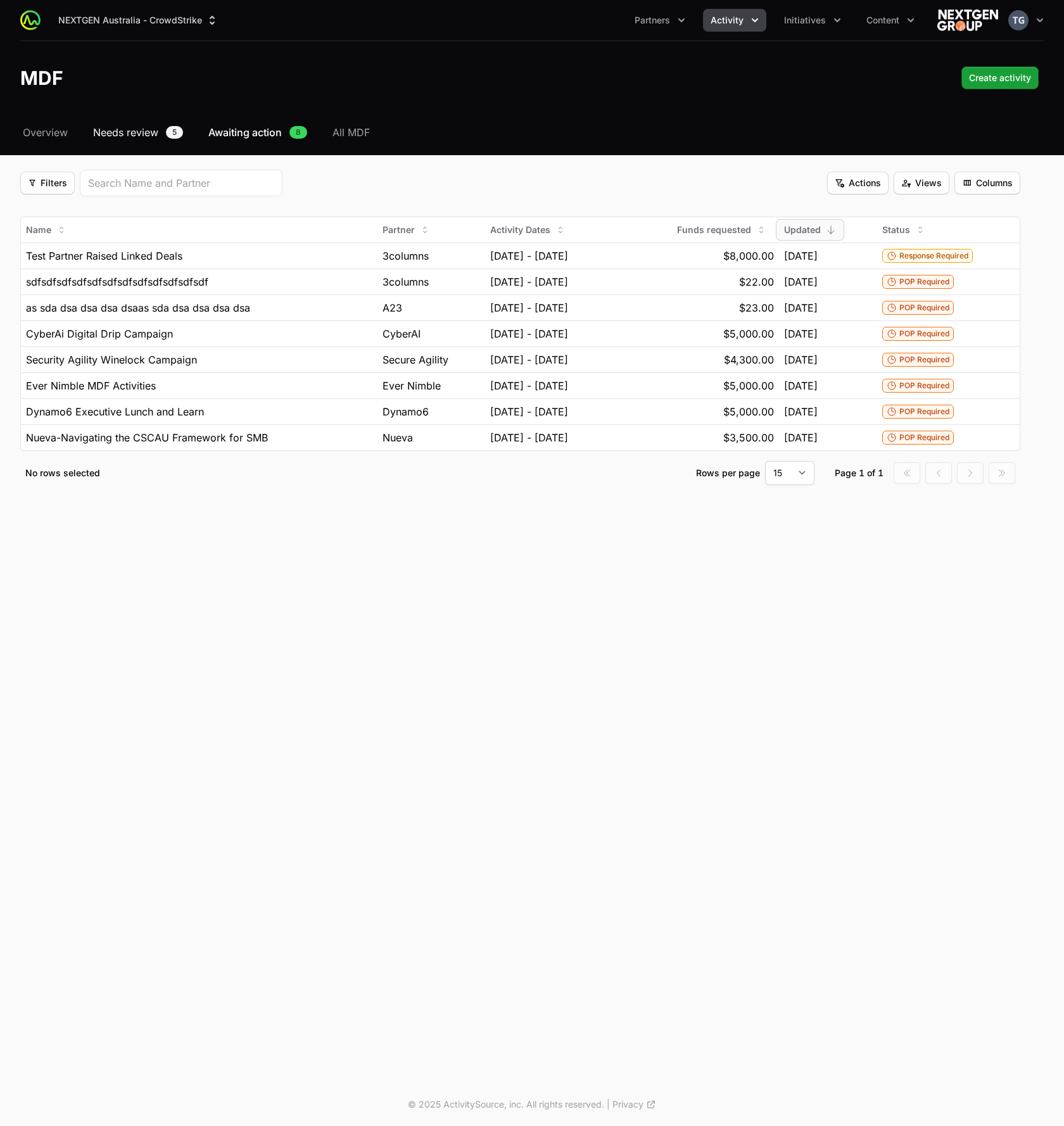
click at [126, 130] on span "Needs review" at bounding box center [126, 132] width 65 height 15
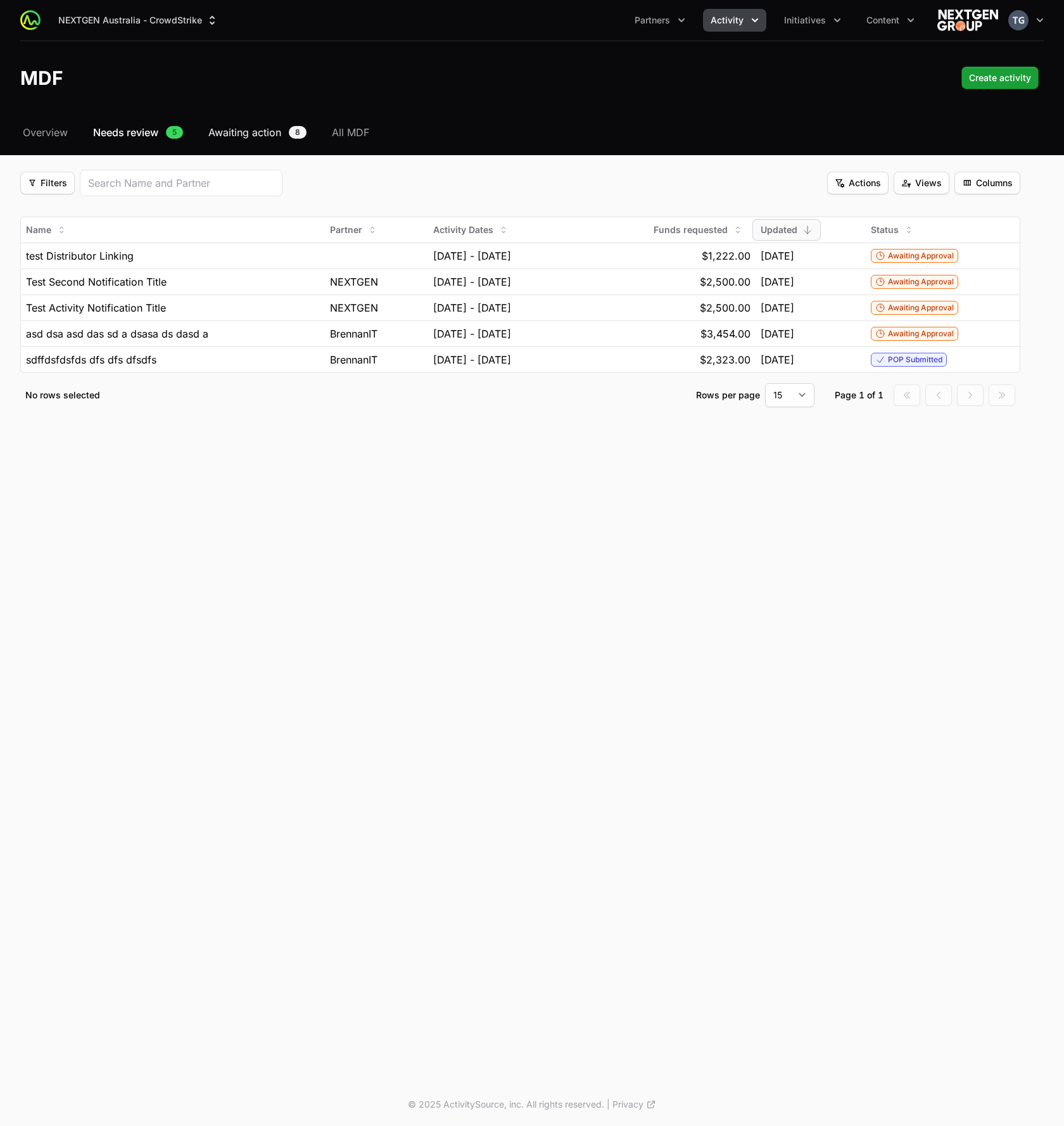
click at [244, 133] on span "Awaiting action" at bounding box center [245, 132] width 73 height 15
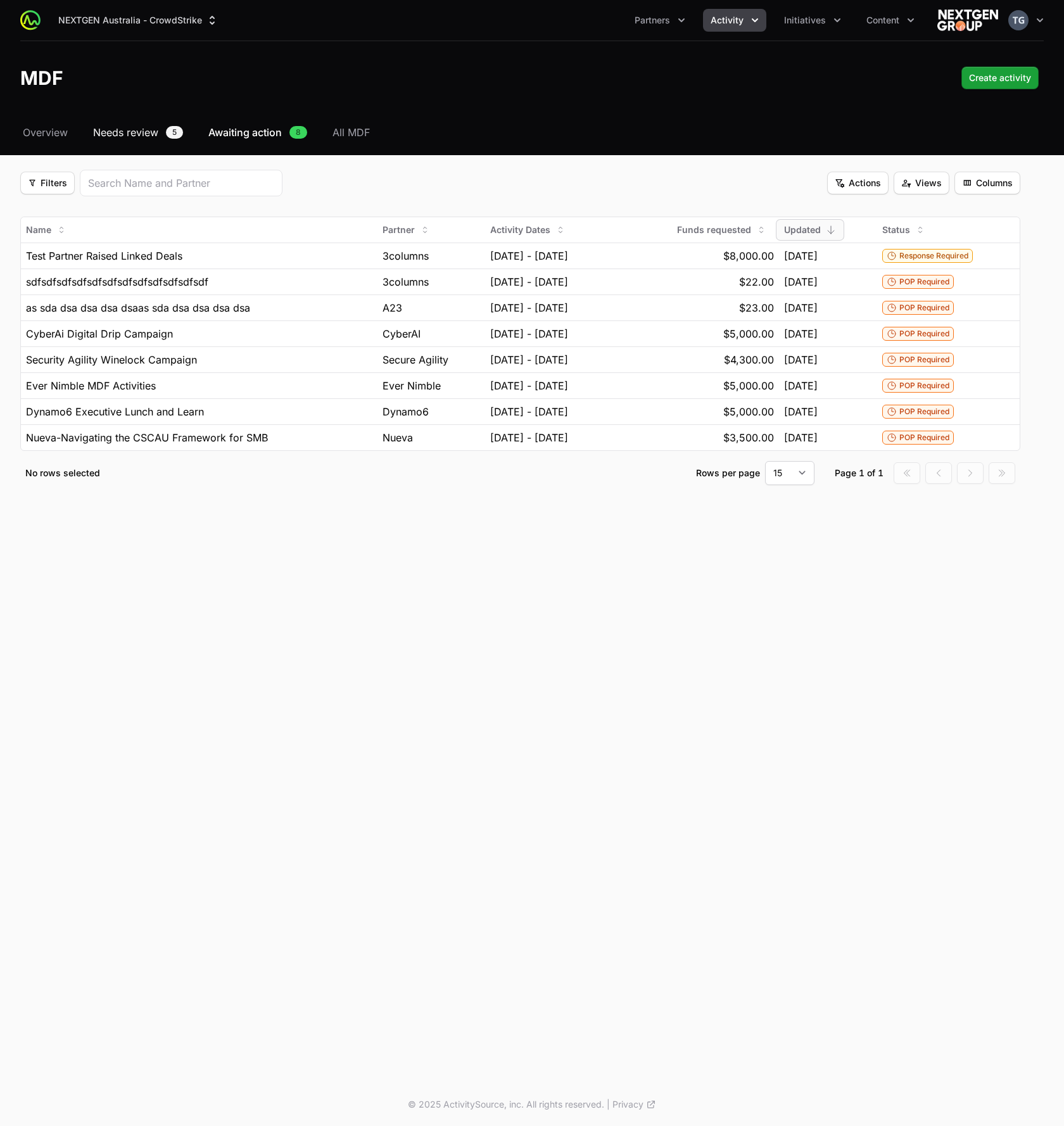
click at [127, 137] on span "Needs review" at bounding box center [126, 132] width 65 height 15
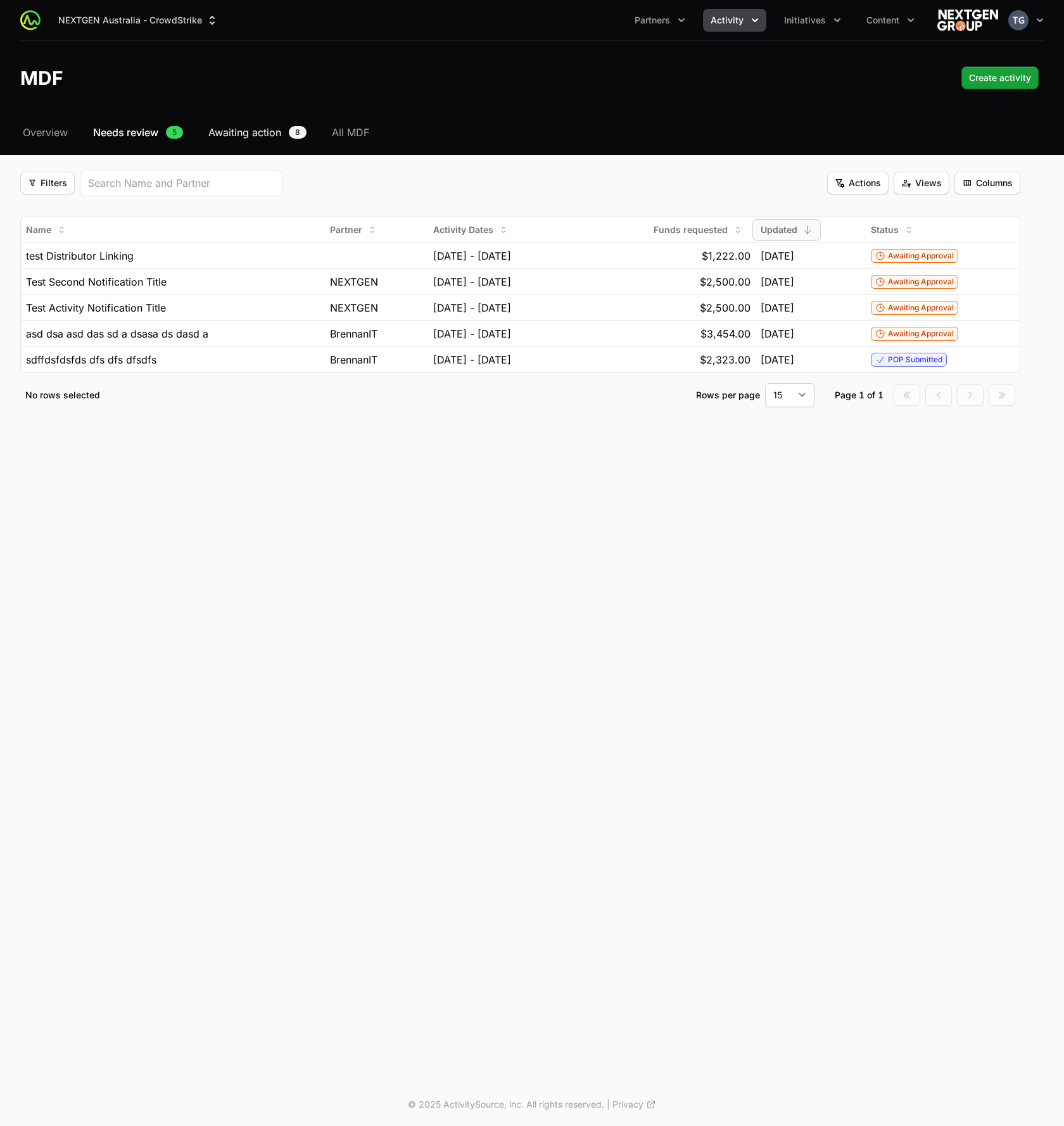
click at [233, 135] on span "Awaiting action" at bounding box center [245, 132] width 73 height 15
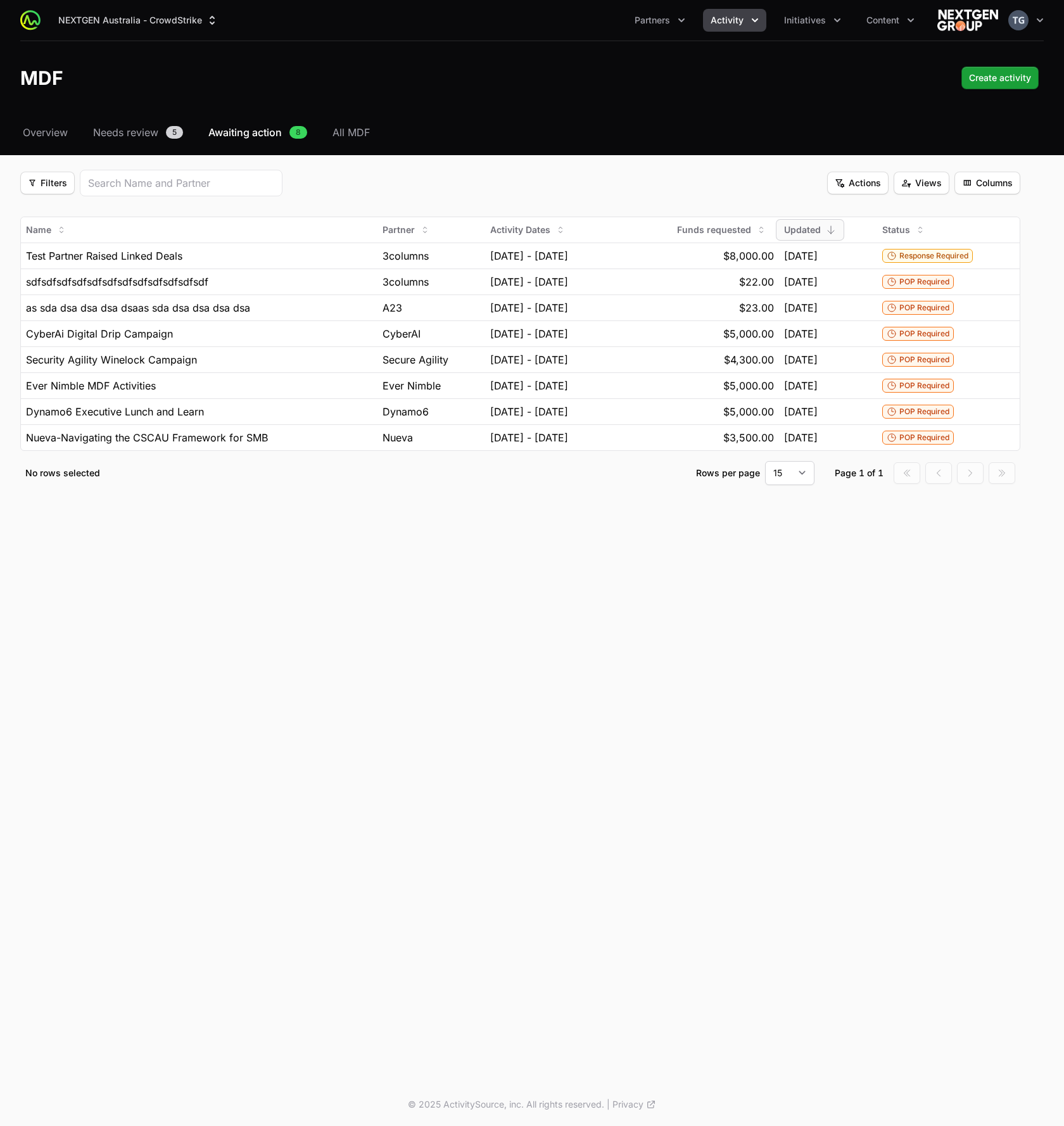
click at [143, 116] on div "NEXTGEN Australia - CrowdStrike Partners Activity Initiatives Content Open user…" at bounding box center [532, 77] width 1064 height 155
click at [137, 125] on span "Needs review" at bounding box center [126, 132] width 65 height 15
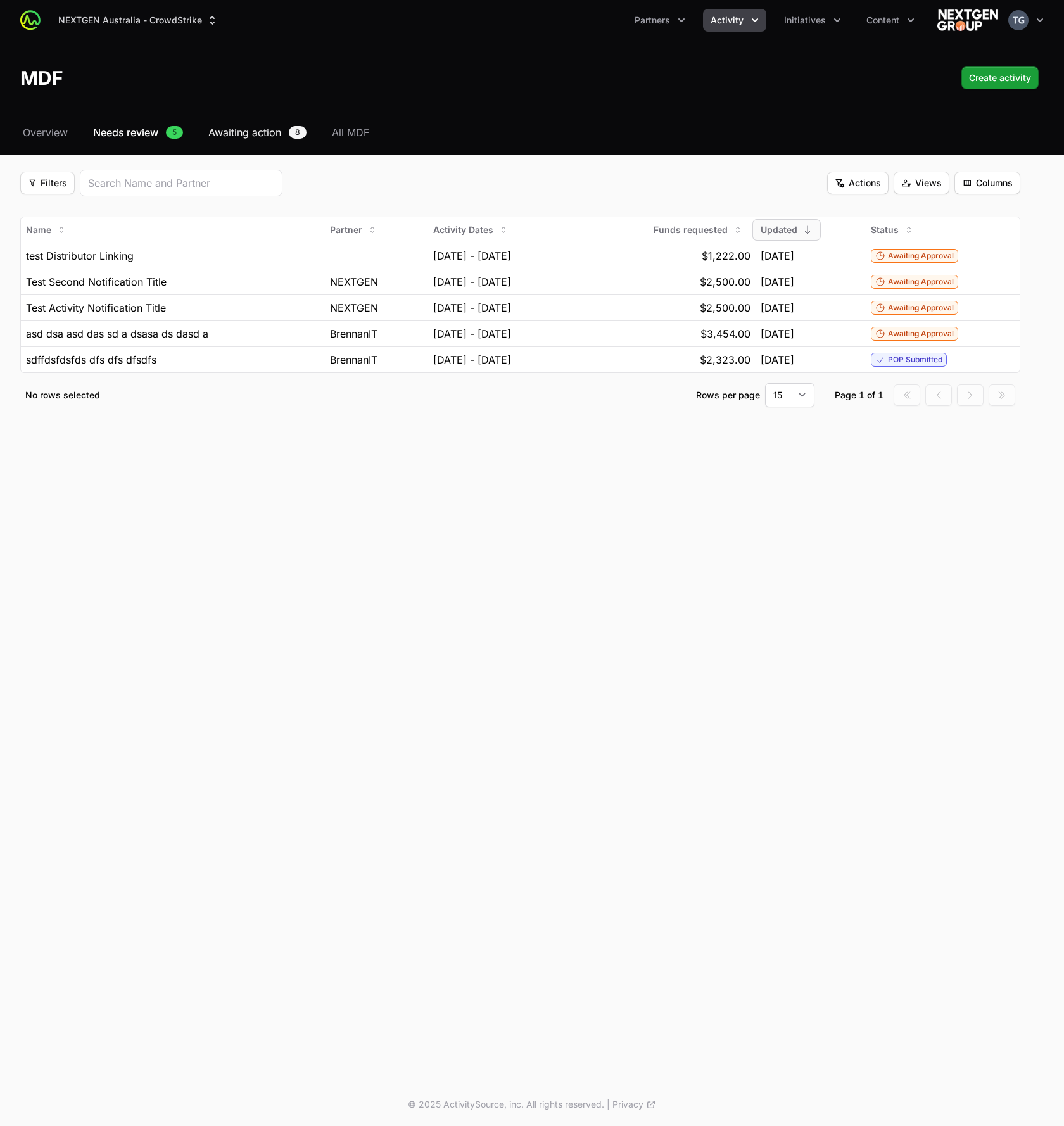
click at [250, 134] on span "Awaiting action" at bounding box center [245, 132] width 73 height 15
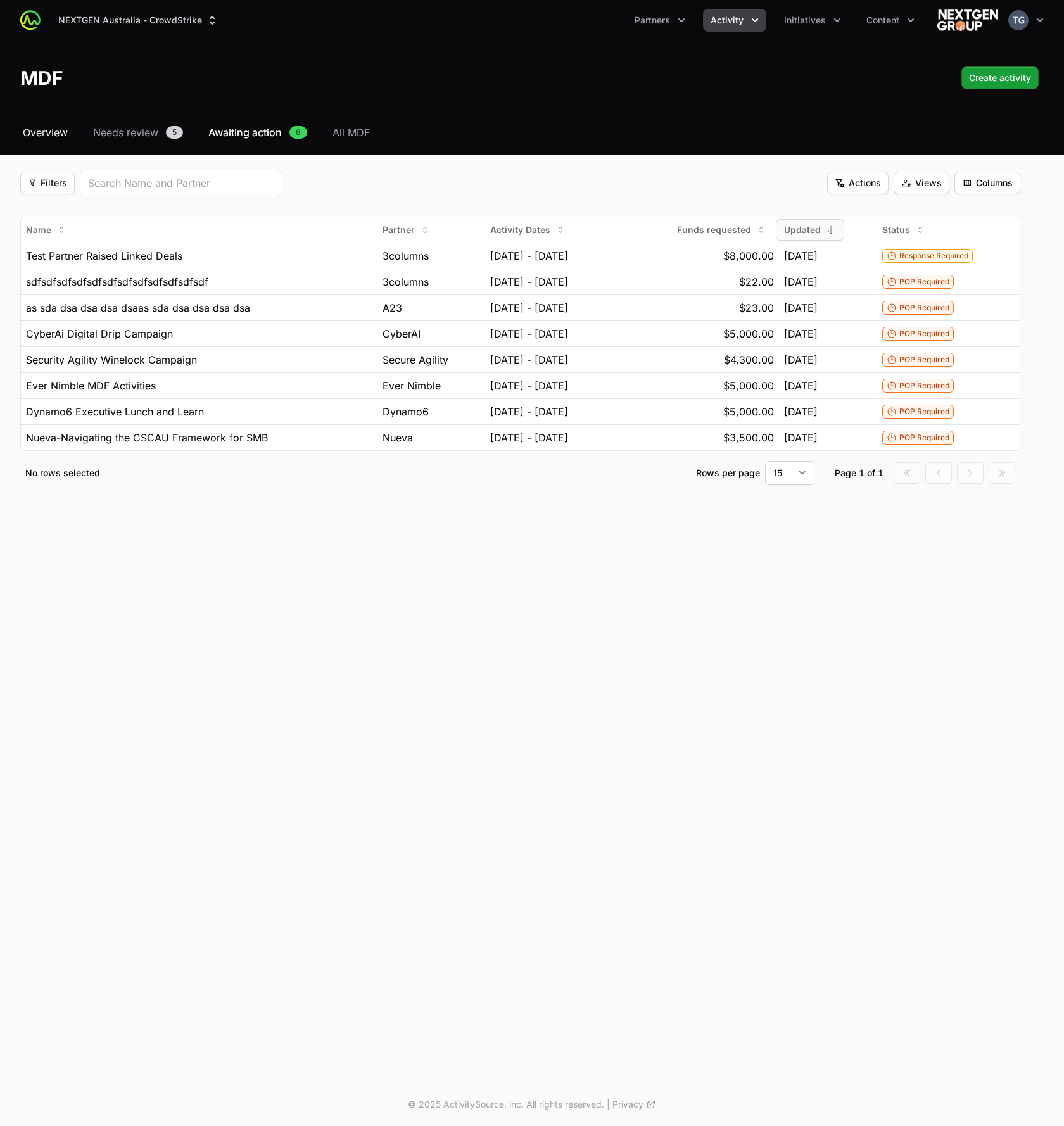
click at [57, 131] on span "Overview" at bounding box center [45, 132] width 45 height 15
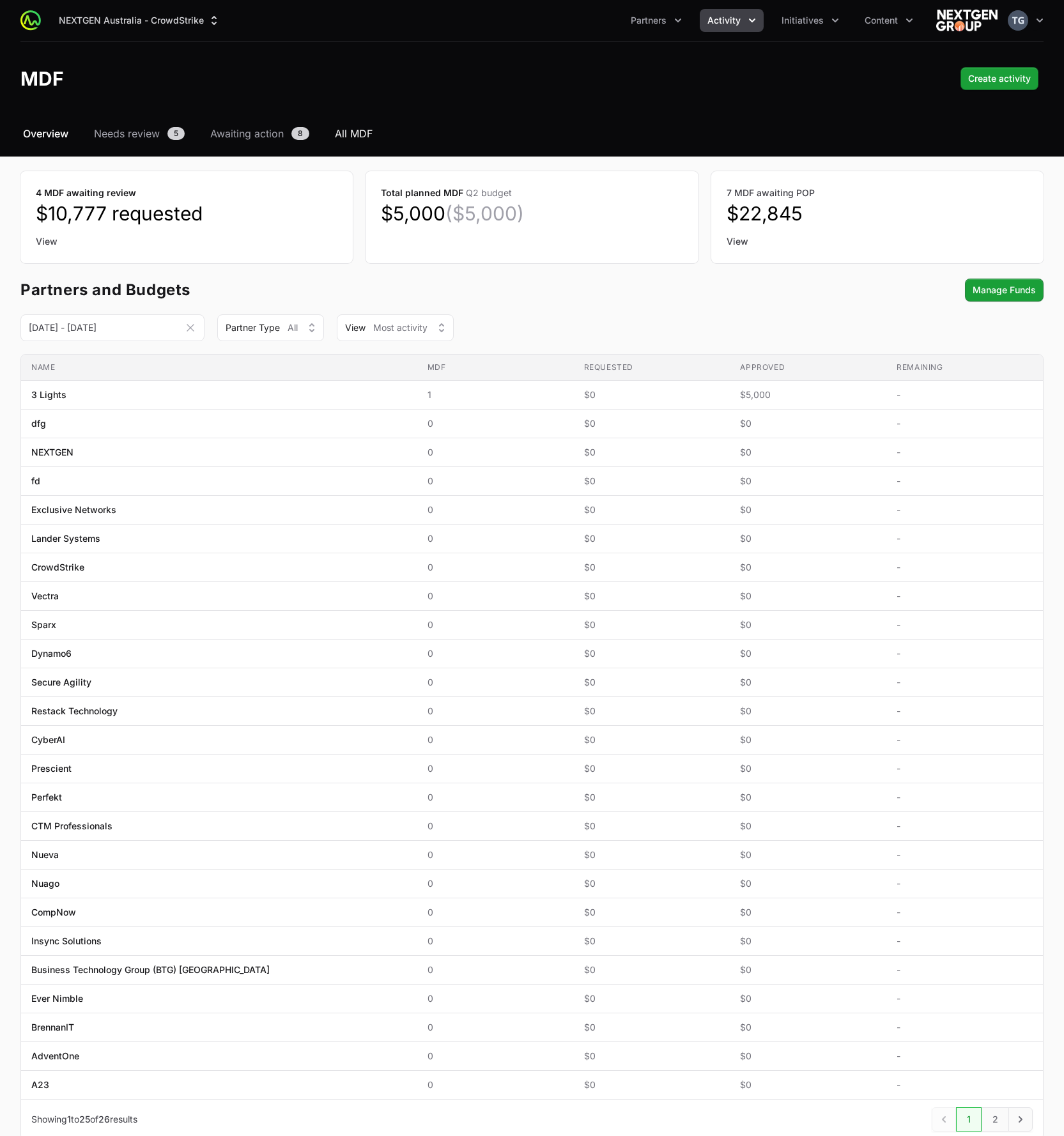
click at [349, 139] on span "All MDF" at bounding box center [353, 134] width 37 height 15
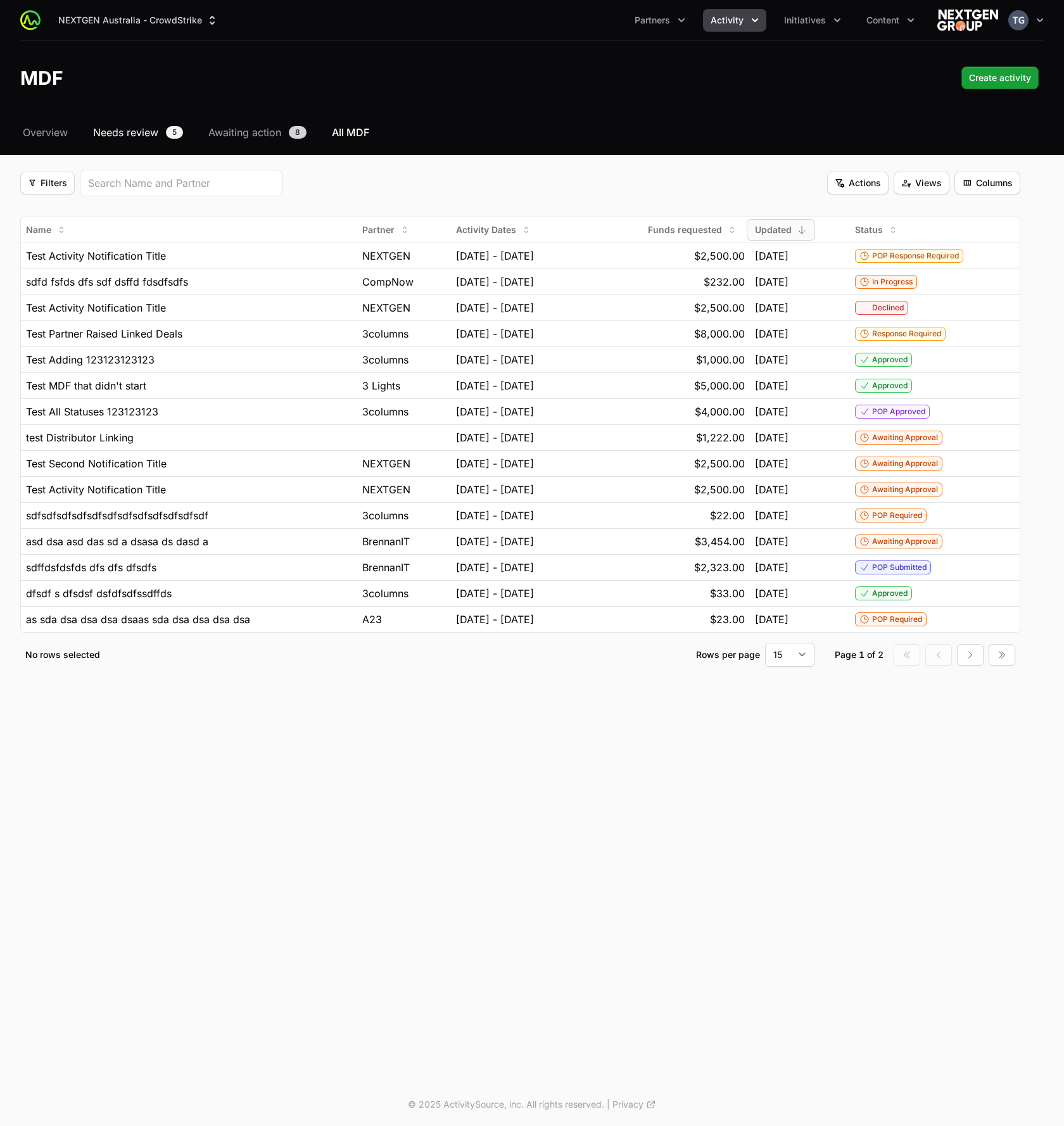
click at [150, 135] on span "Needs review" at bounding box center [126, 132] width 65 height 15
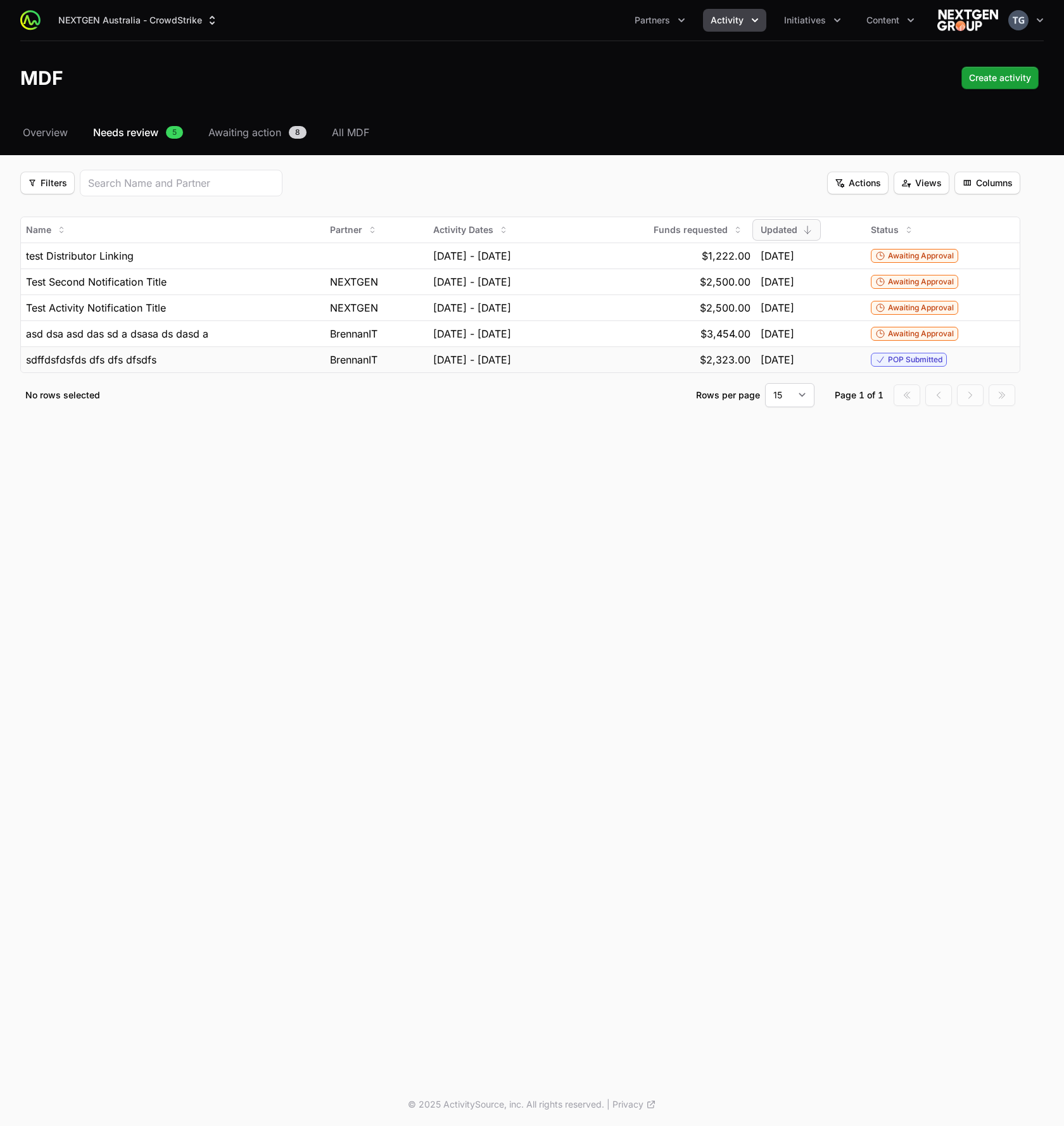
click at [984, 358] on div "POP Submitted" at bounding box center [943, 359] width 144 height 14
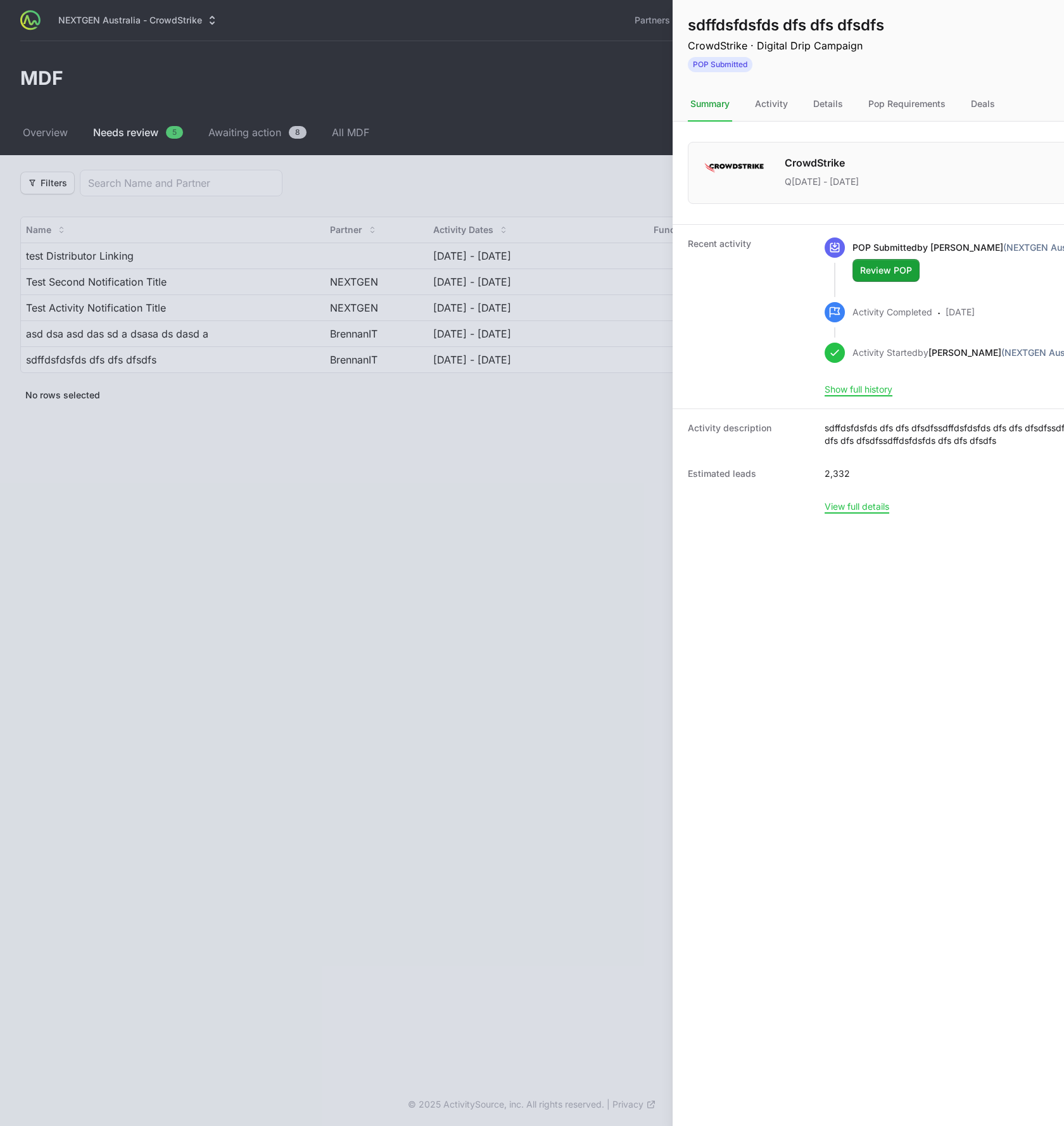
click at [416, 443] on div at bounding box center [532, 563] width 1064 height 1126
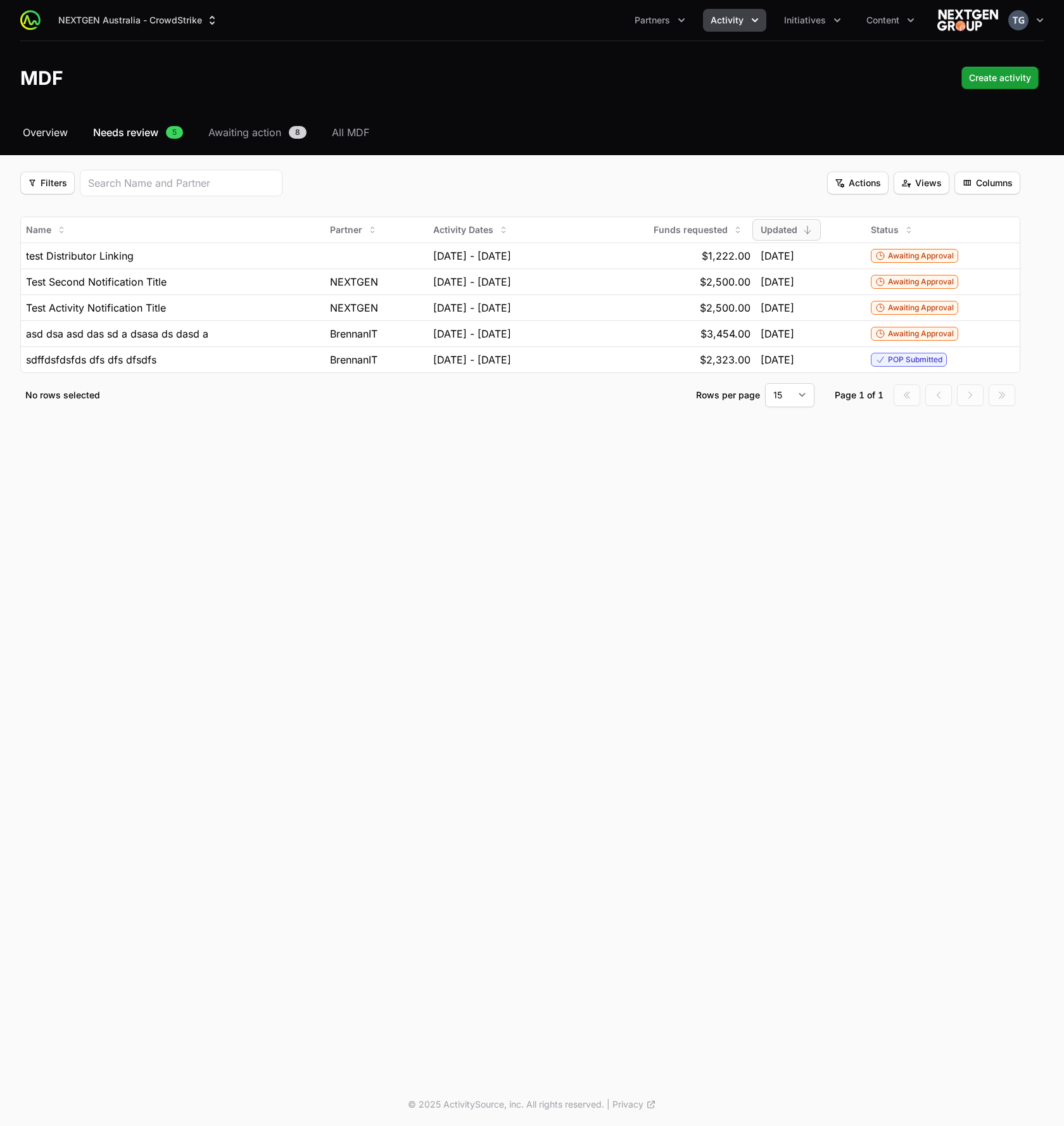
click at [55, 133] on span "Overview" at bounding box center [45, 132] width 45 height 15
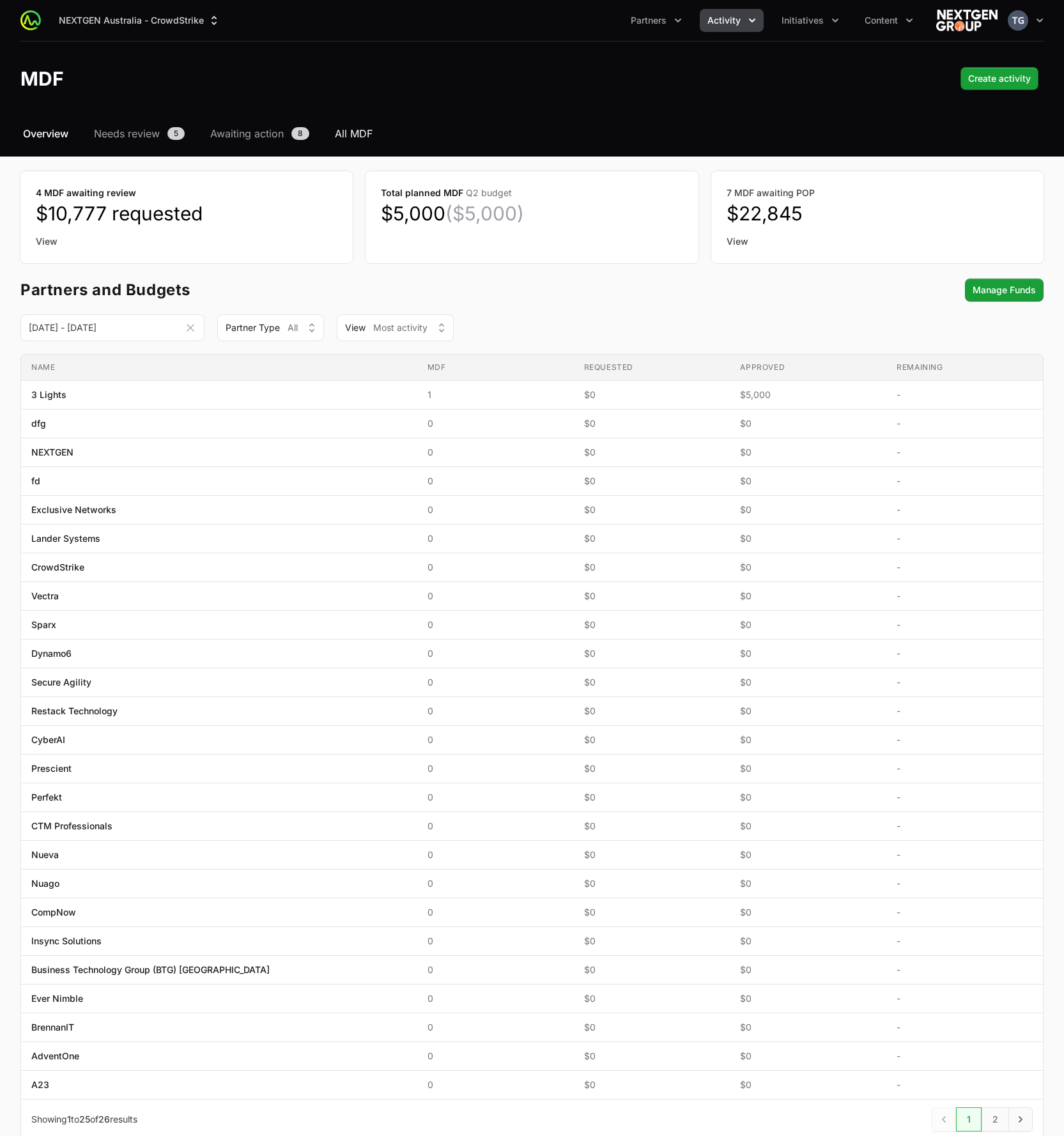
click at [354, 135] on span "All MDF" at bounding box center [353, 134] width 37 height 15
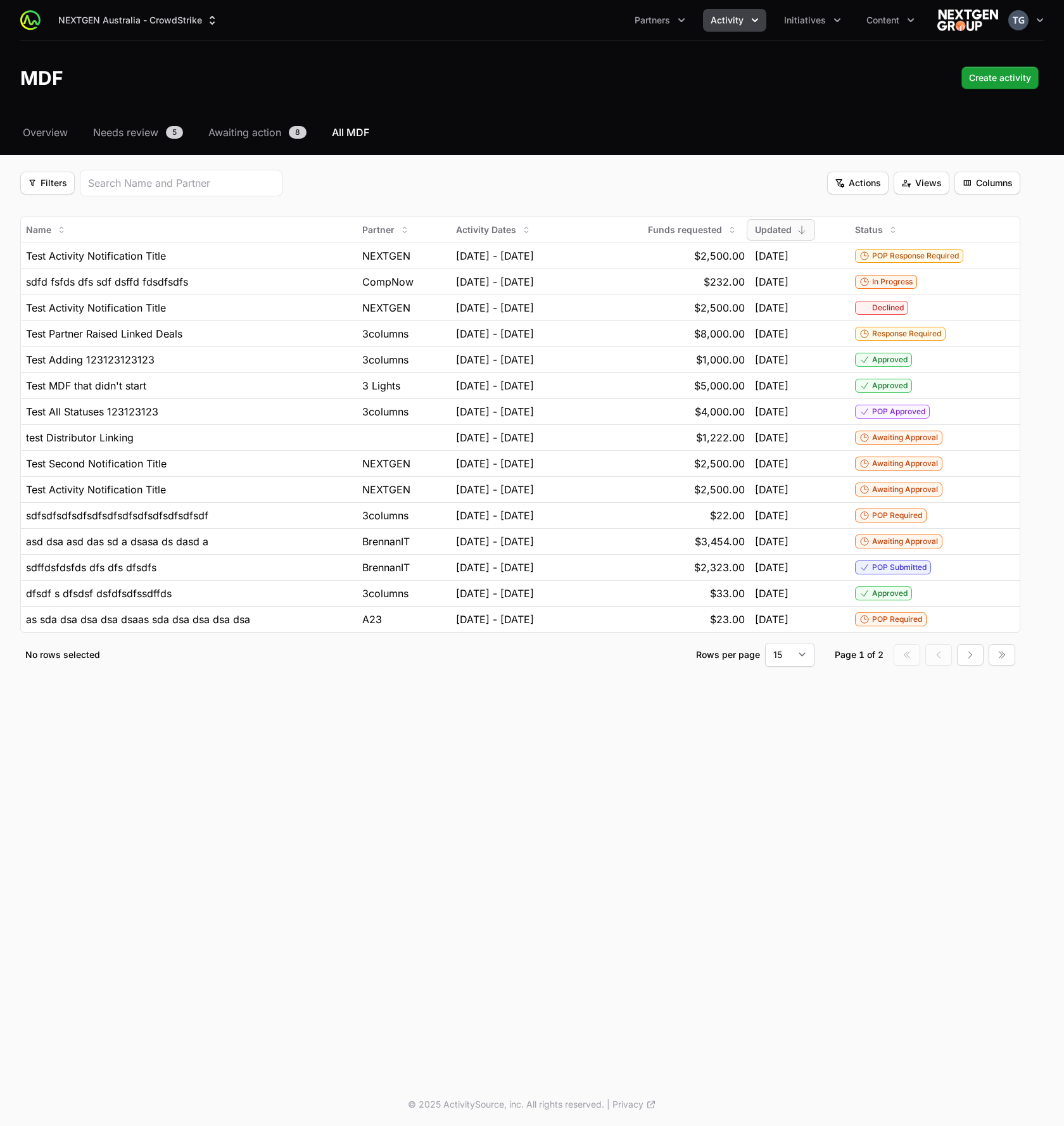
click at [796, 9] on div "NEXTGEN Australia - CrowdStrike Partners Activity Initiatives Content Open user…" at bounding box center [532, 20] width 1023 height 41
click at [796, 9] on button "Initiatives" at bounding box center [812, 20] width 72 height 23
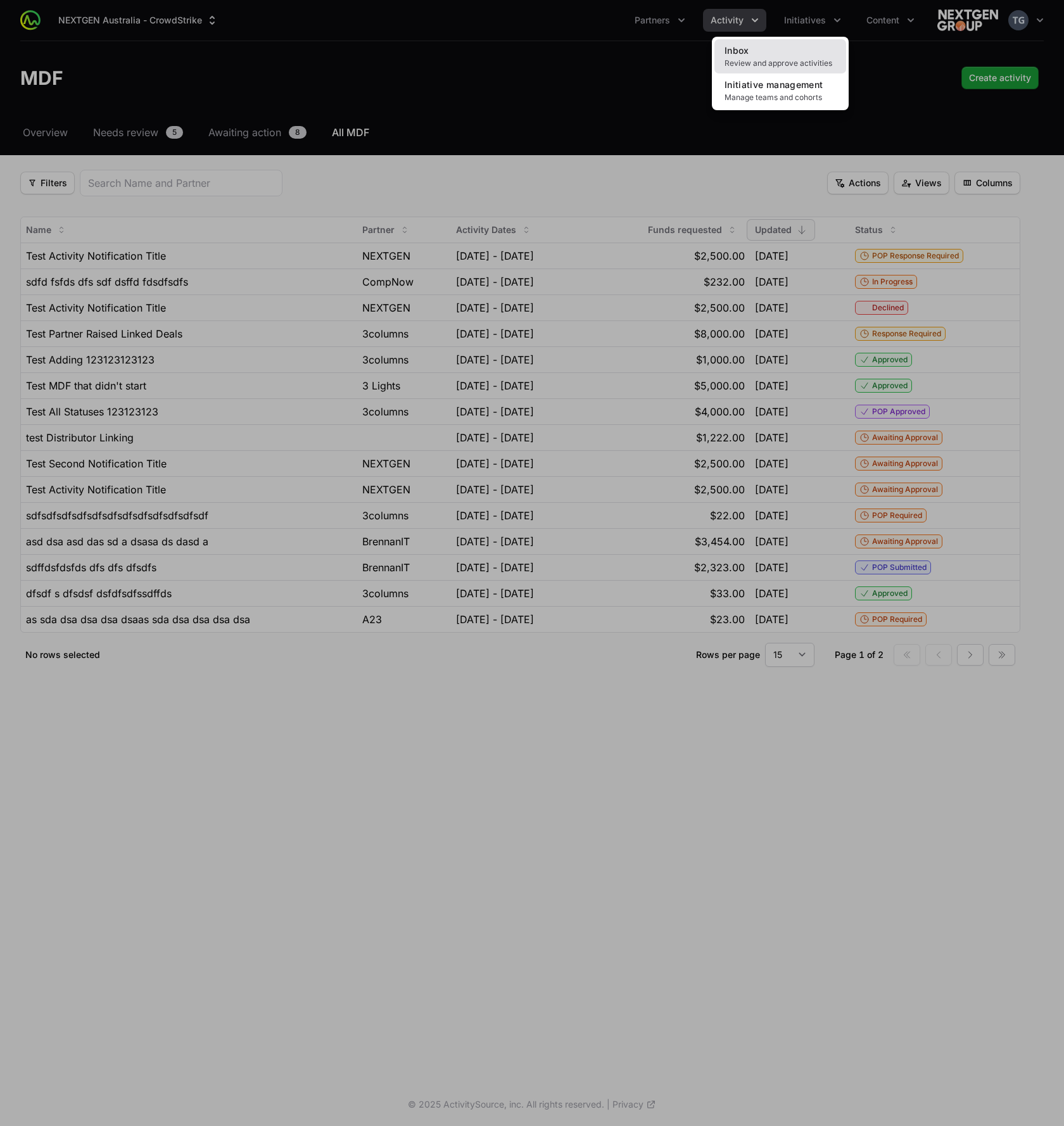
click at [797, 58] on span "Review and approve activities" at bounding box center [780, 63] width 111 height 10
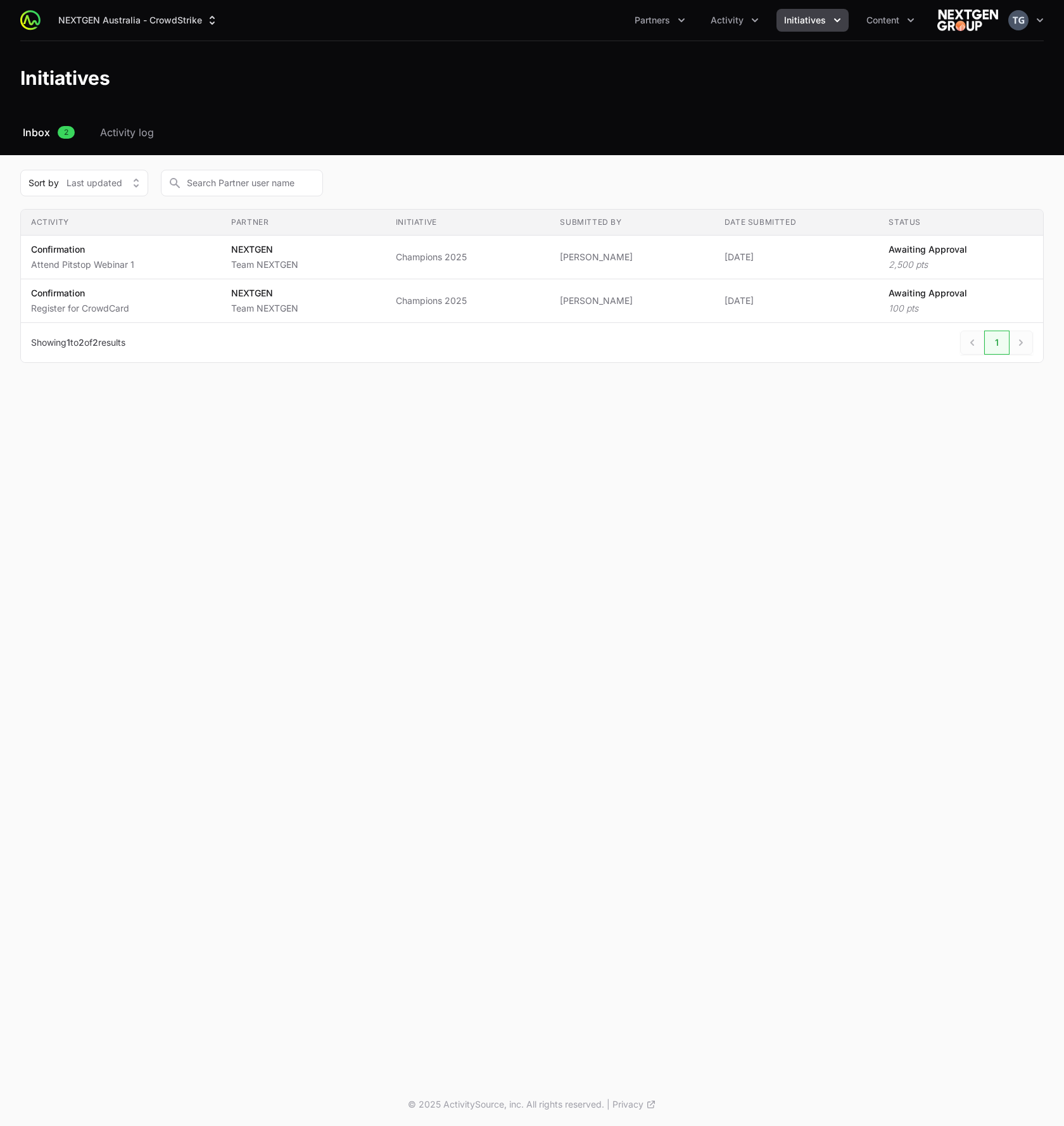
click at [758, 120] on div "NEXTGEN Australia - CrowdStrike Partners Activity Initiatives Content Open user…" at bounding box center [532, 77] width 1064 height 155
click at [110, 130] on span "Activity log" at bounding box center [127, 132] width 54 height 15
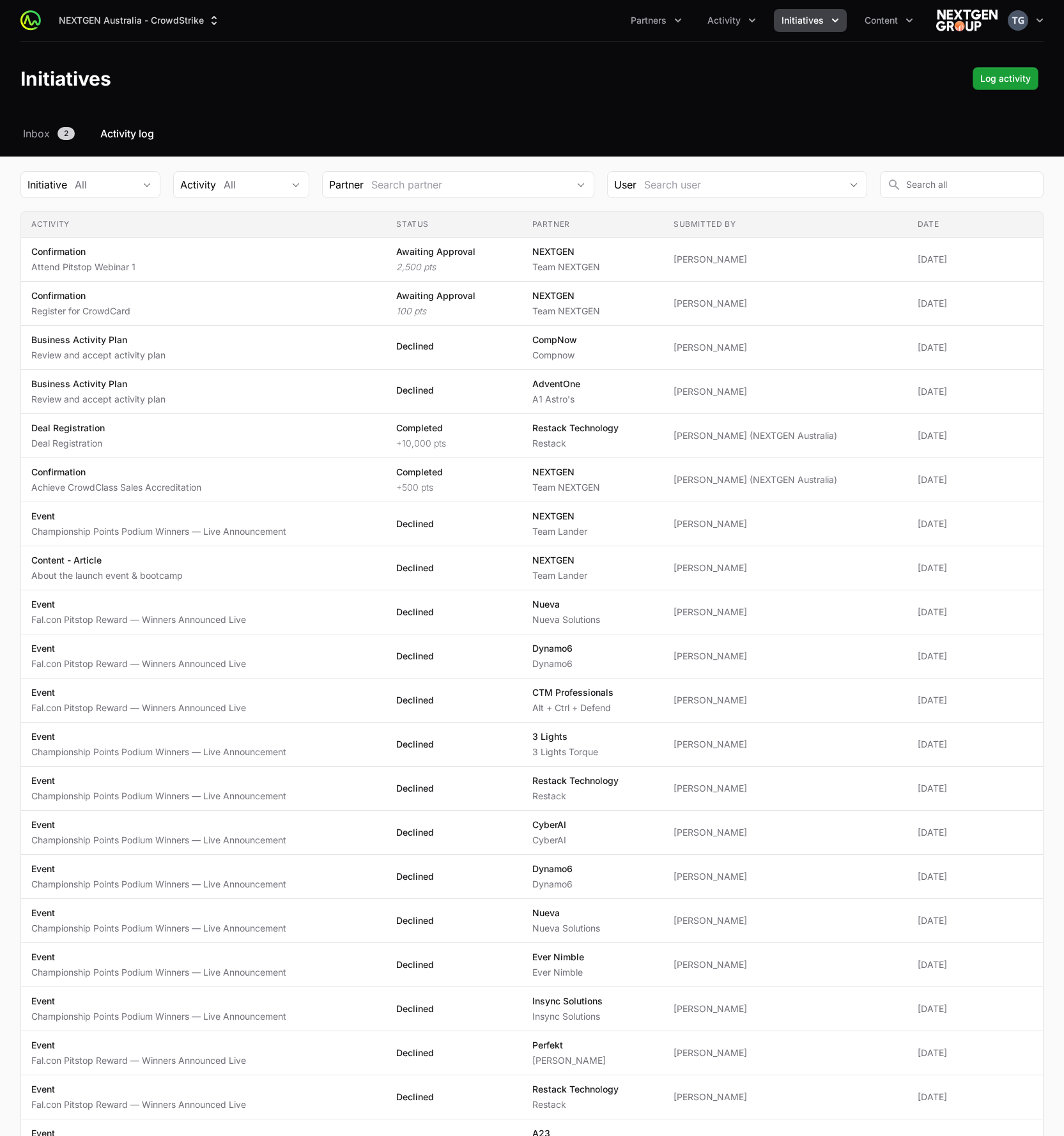
click at [702, 200] on section "Initiative All Activity All Partner User Activity Status Partner Submitted by D…" at bounding box center [532, 776] width 1023 height 1209
click at [810, 22] on span "Initiatives" at bounding box center [802, 20] width 42 height 12
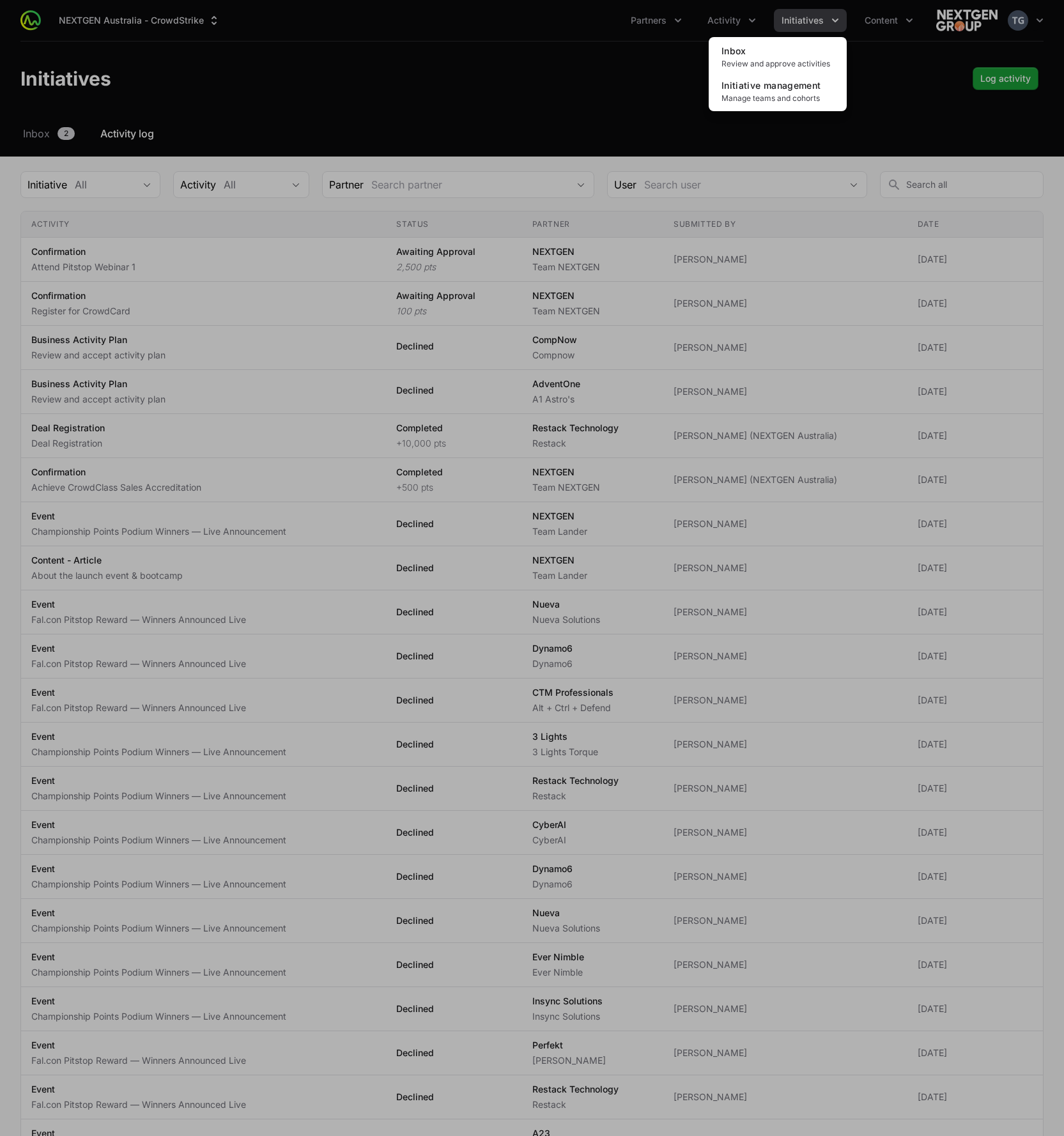
click at [889, 21] on div "Initiatives menu" at bounding box center [532, 568] width 1064 height 1136
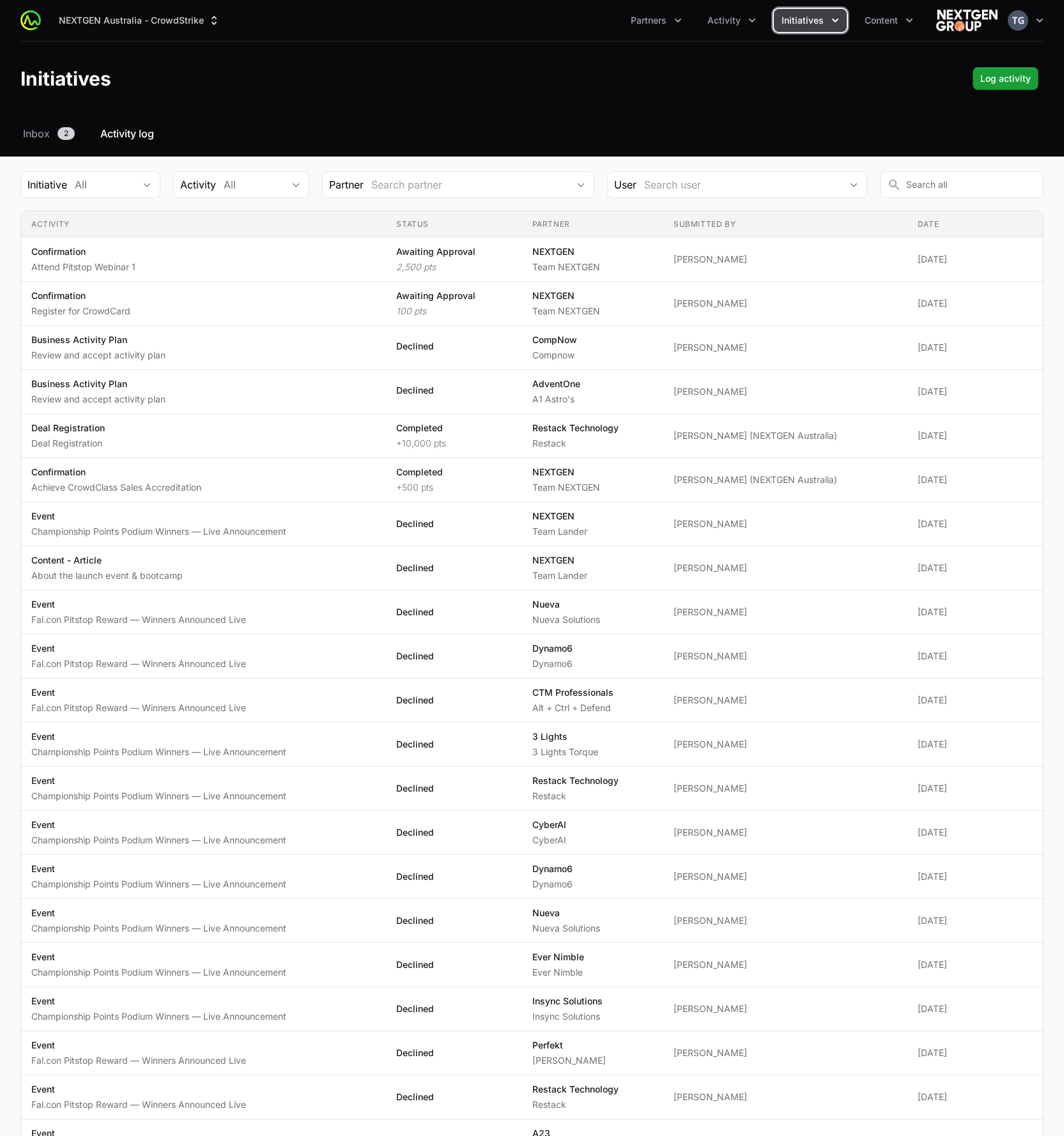
click at [826, 16] on button "Initiatives" at bounding box center [810, 20] width 73 height 23
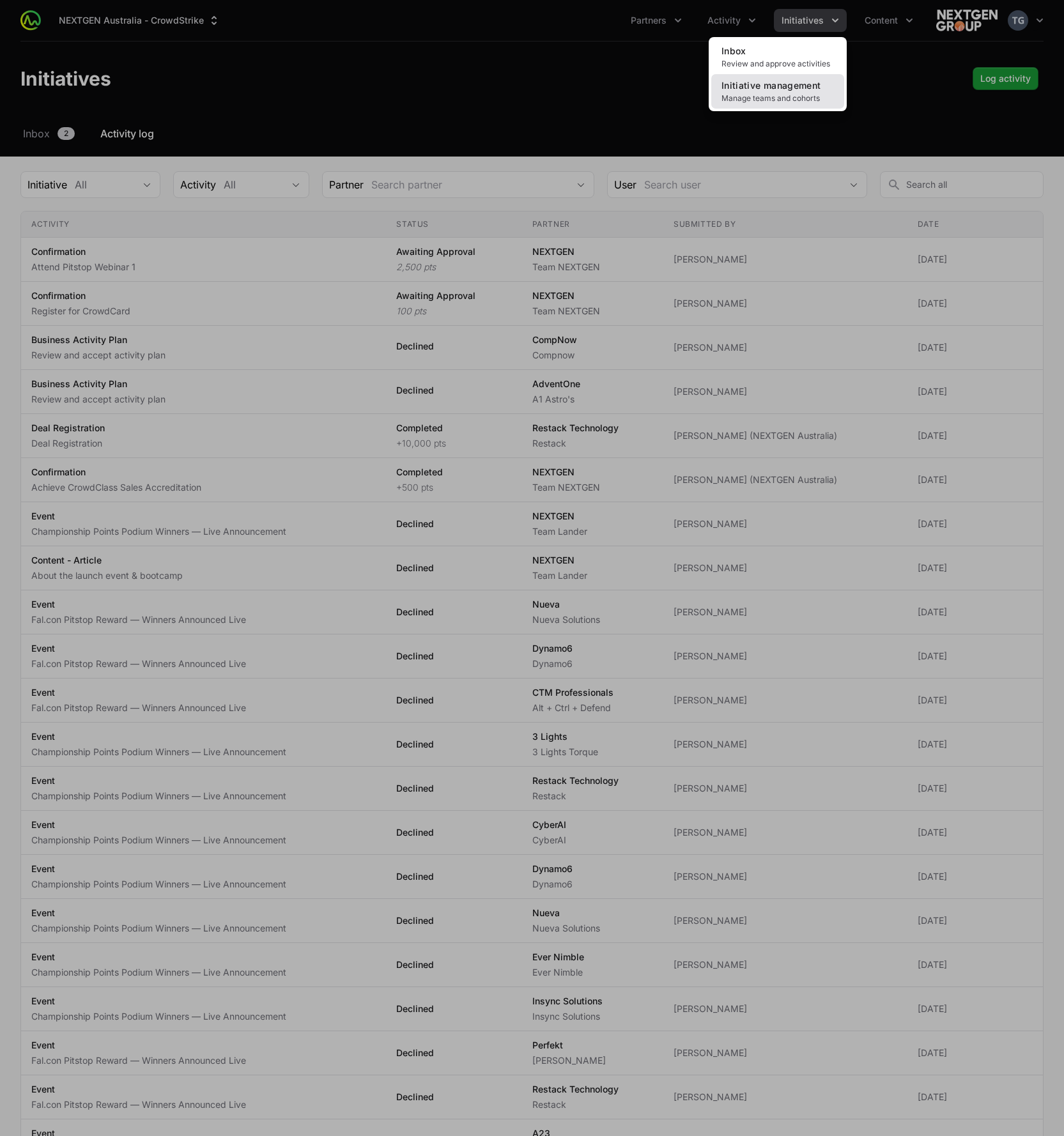
click at [790, 84] on span "Initiative management" at bounding box center [770, 85] width 99 height 11
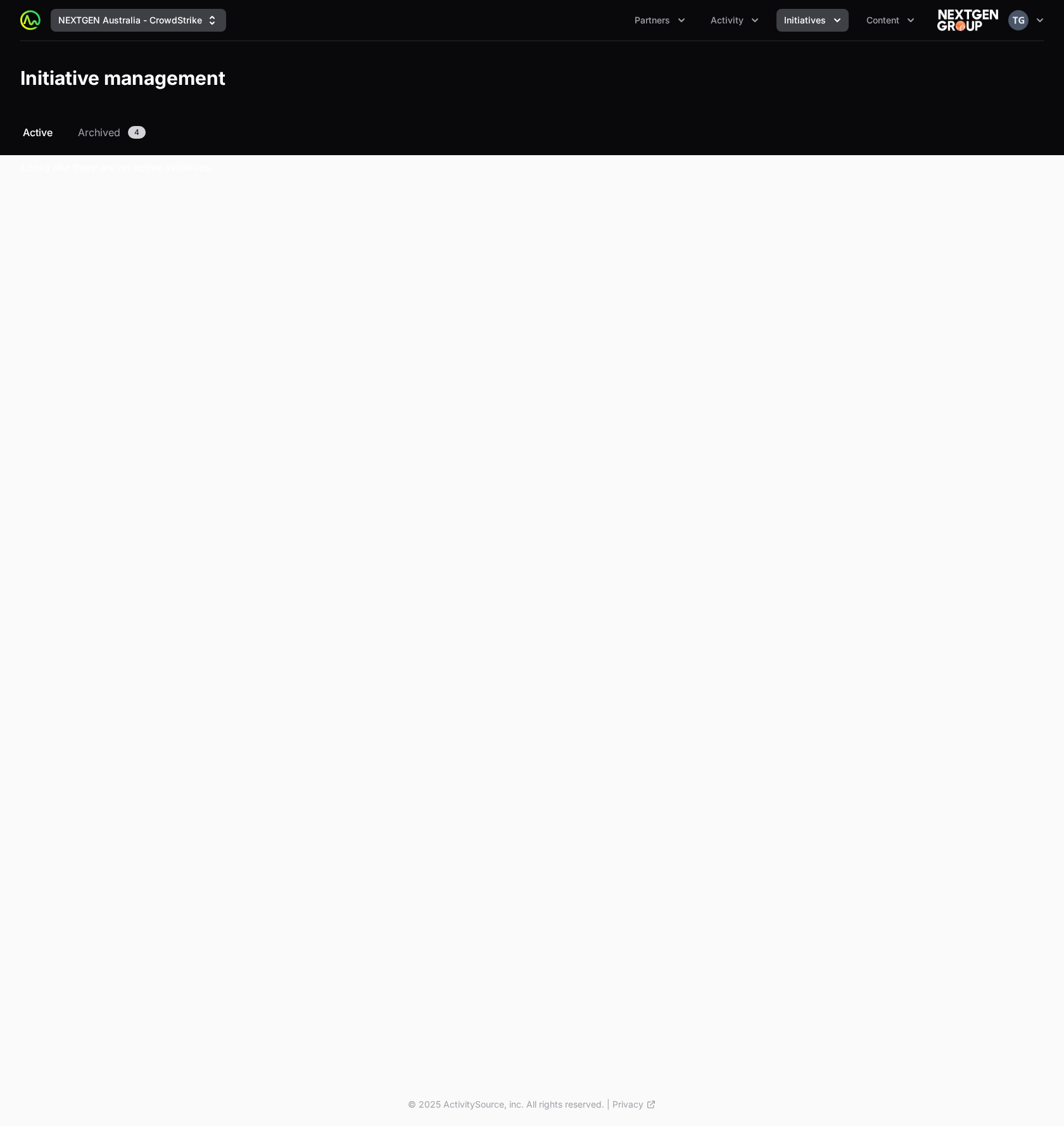
click at [156, 12] on button "NEXTGEN Australia - CrowdStrike" at bounding box center [138, 20] width 175 height 23
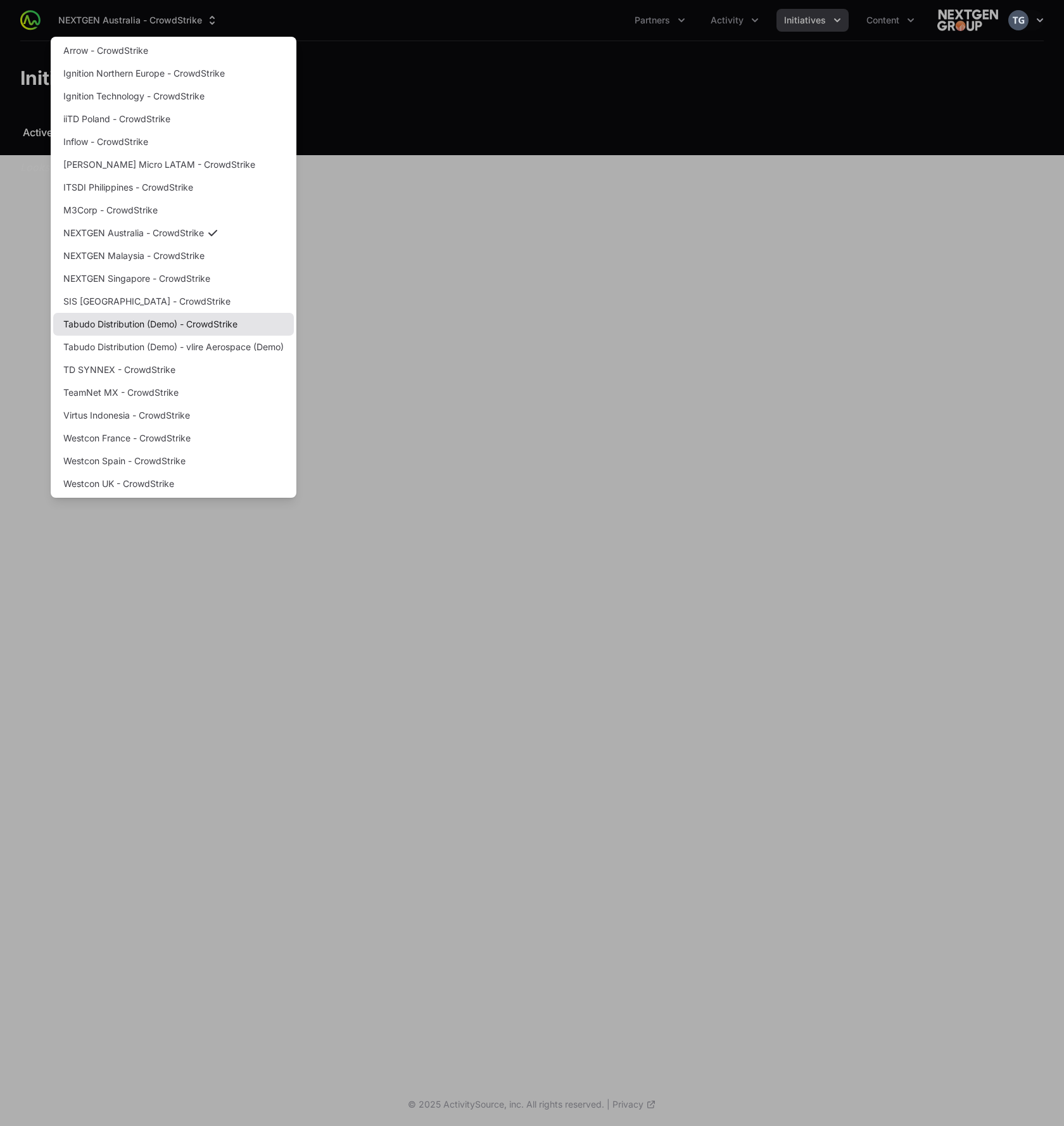
click at [212, 316] on link "Tabudo Distribution (Demo) - CrowdStrike" at bounding box center [173, 324] width 241 height 23
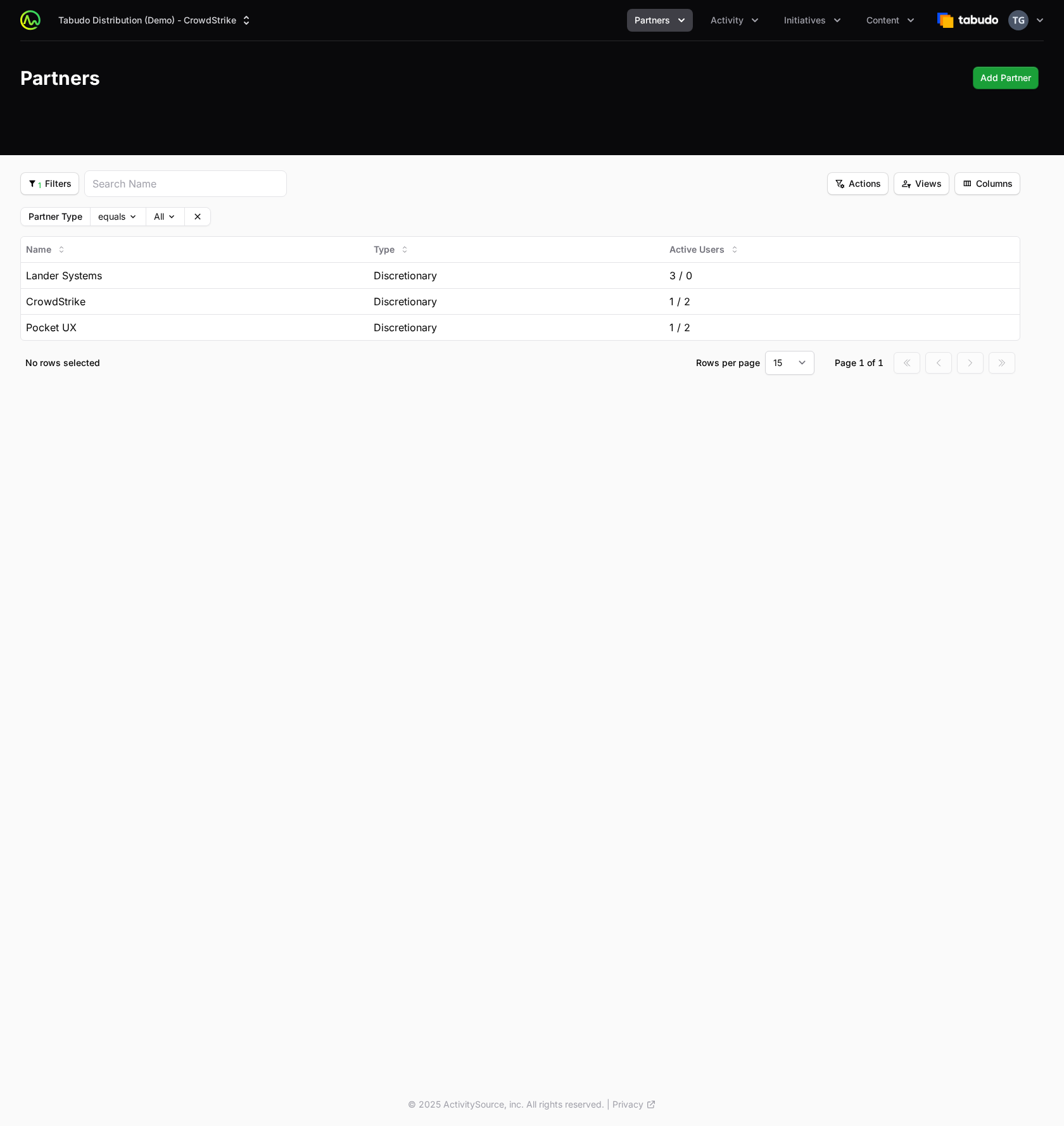
click at [790, 7] on div "Tabudo Distribution (Demo) - CrowdStrike Partners Activity Initiatives Content …" at bounding box center [532, 20] width 1023 height 41
click at [785, 19] on span "Initiatives" at bounding box center [804, 20] width 41 height 12
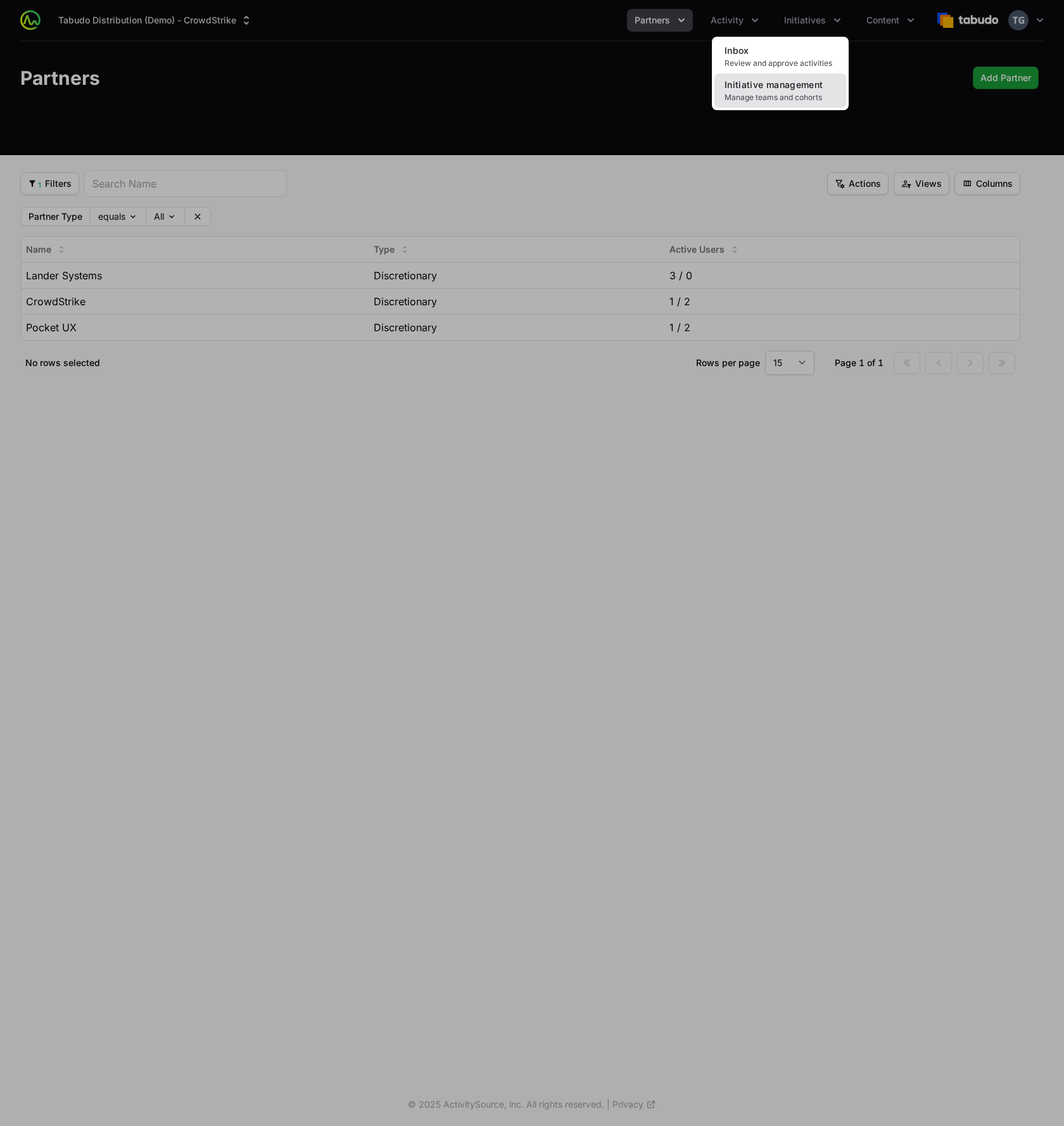
click at [768, 91] on link "Initiative management Manage teams and cohorts" at bounding box center [780, 90] width 132 height 34
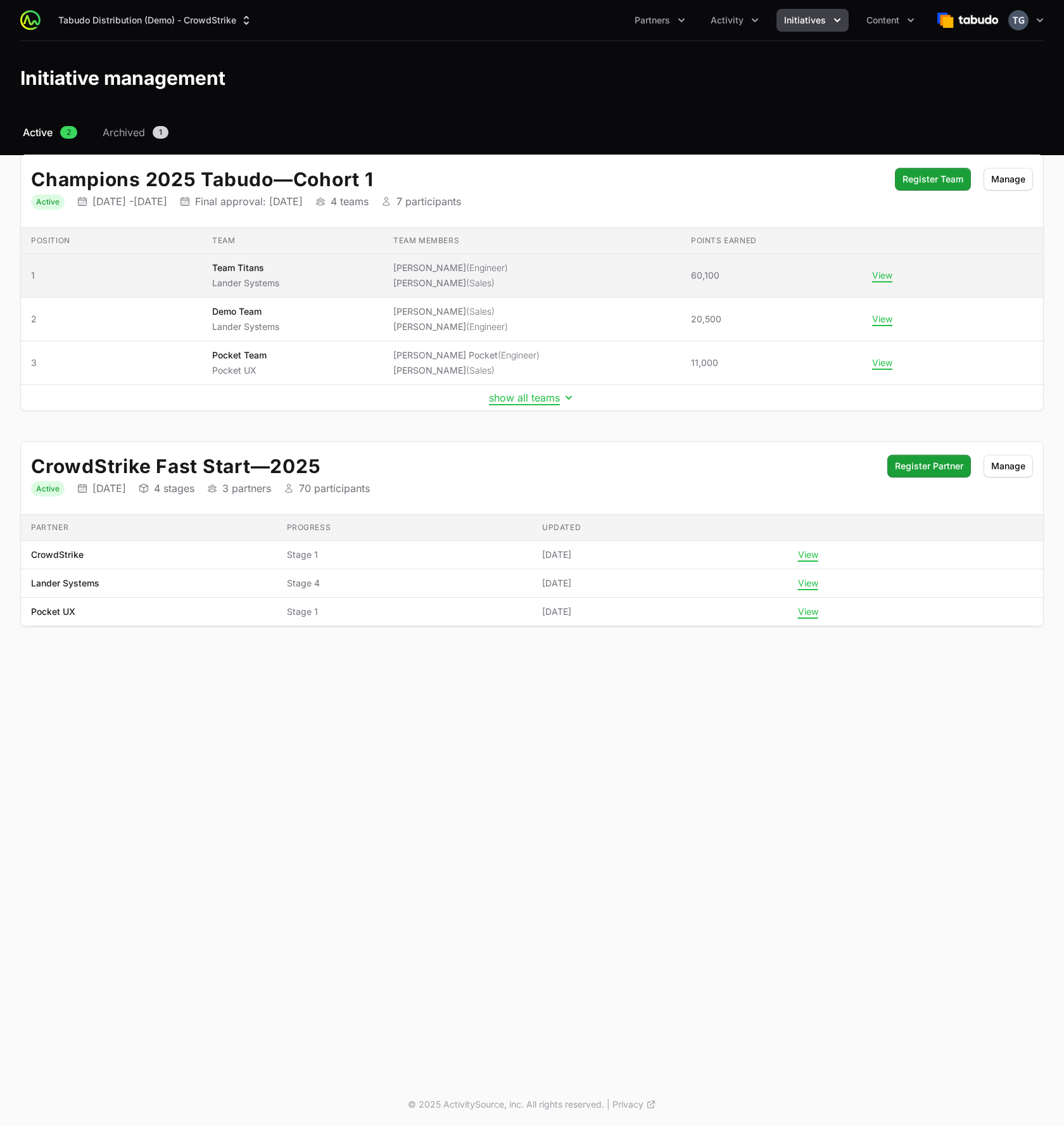
click at [316, 284] on span "Team Titans Lander Systems" at bounding box center [292, 276] width 161 height 28
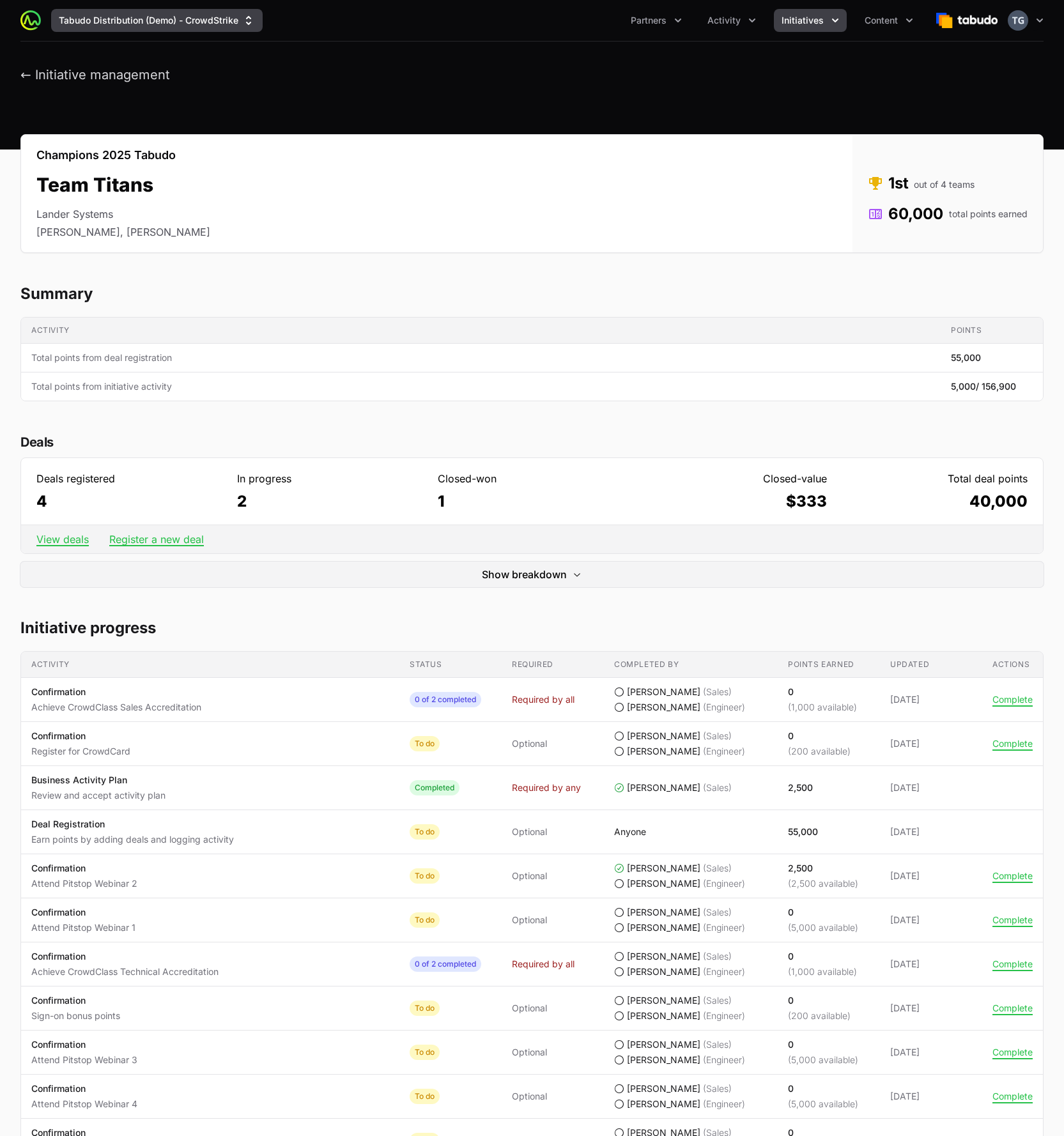
click at [102, 31] on button "Tabudo Distribution (Demo) - CrowdStrike" at bounding box center [157, 20] width 211 height 23
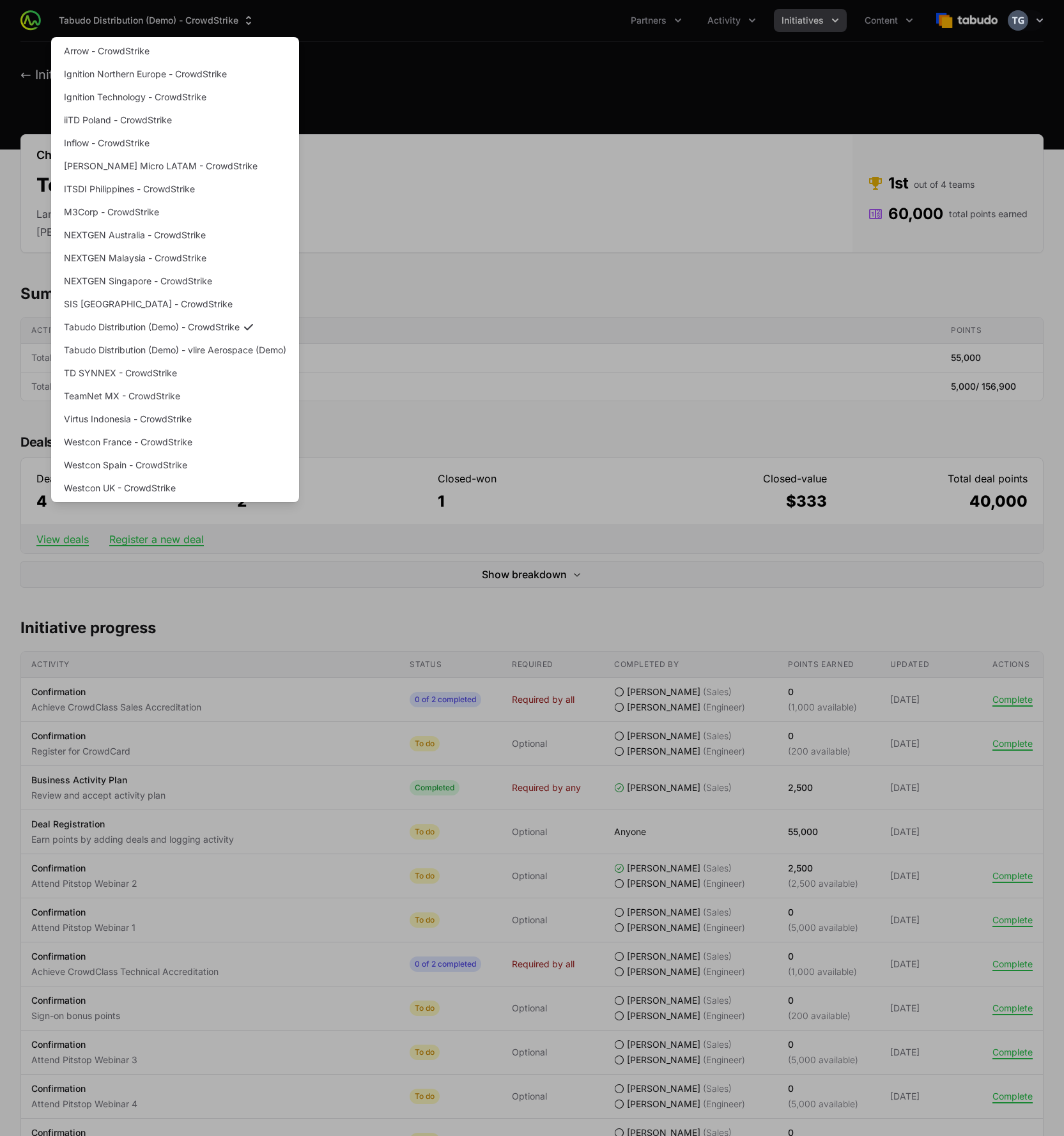
click at [102, 26] on div "Supplier switch menu" at bounding box center [532, 568] width 1064 height 1136
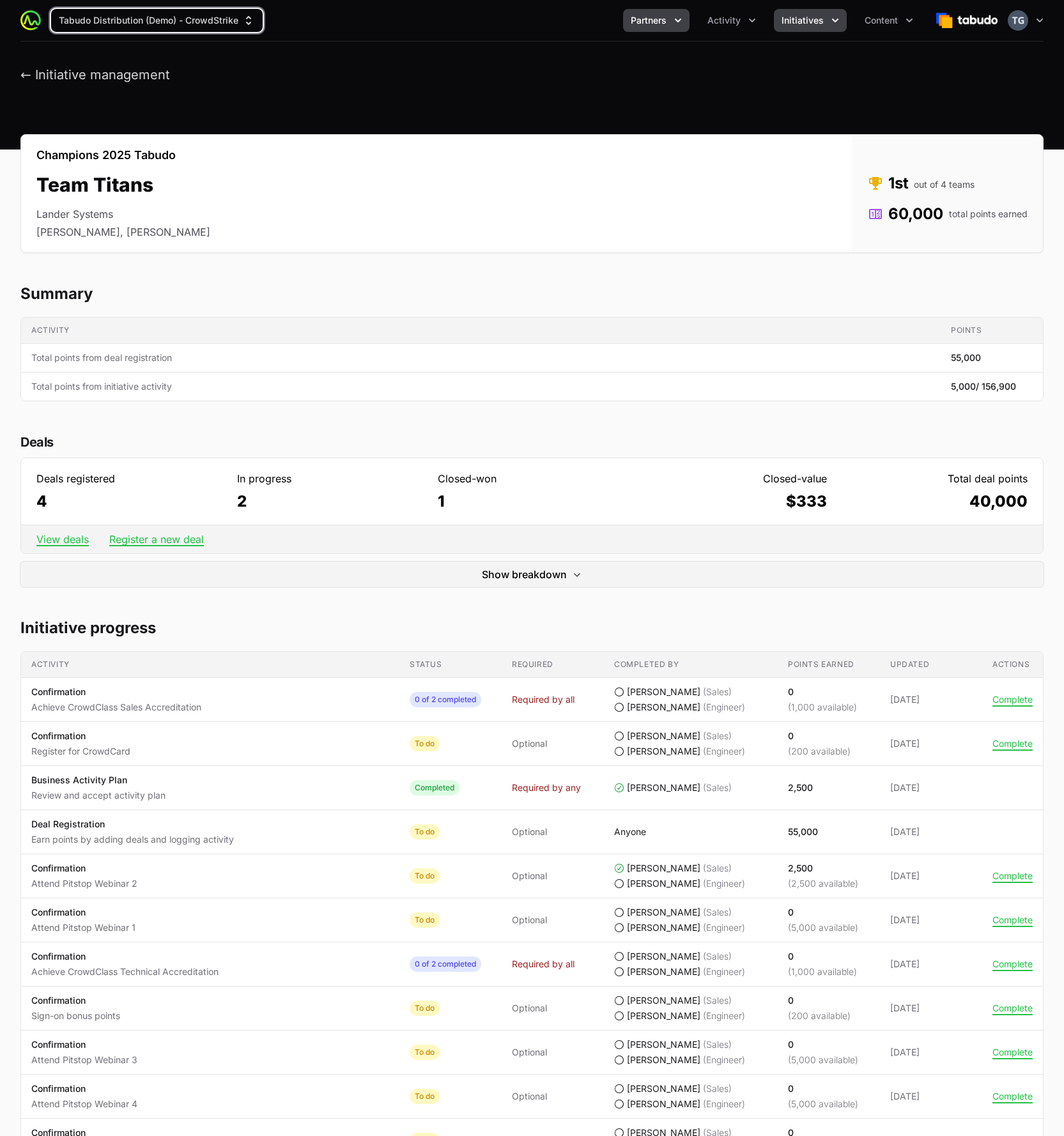
click at [641, 29] on button "Partners" at bounding box center [656, 20] width 67 height 23
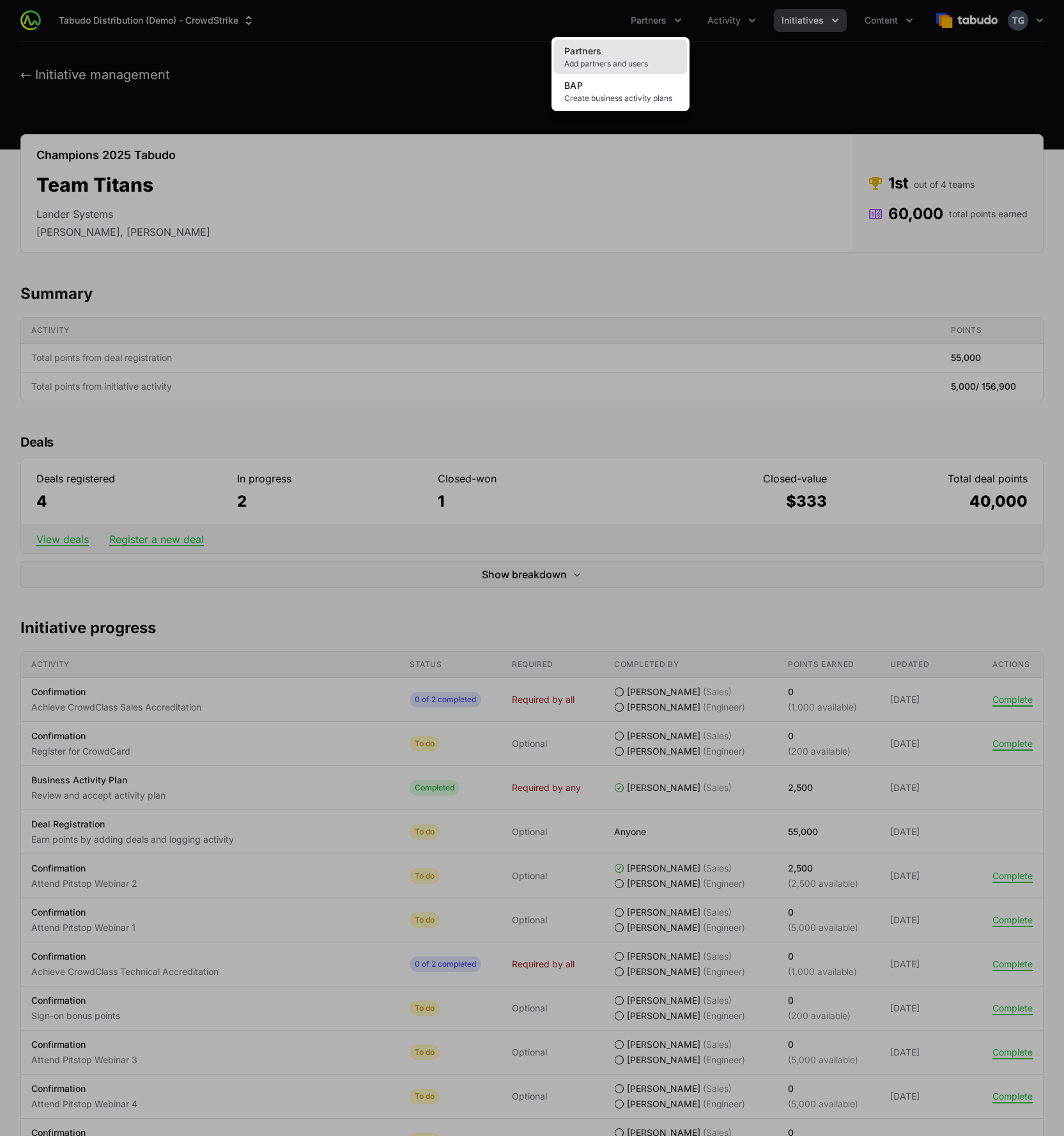
click at [606, 66] on span "Add partners and users" at bounding box center [620, 64] width 112 height 10
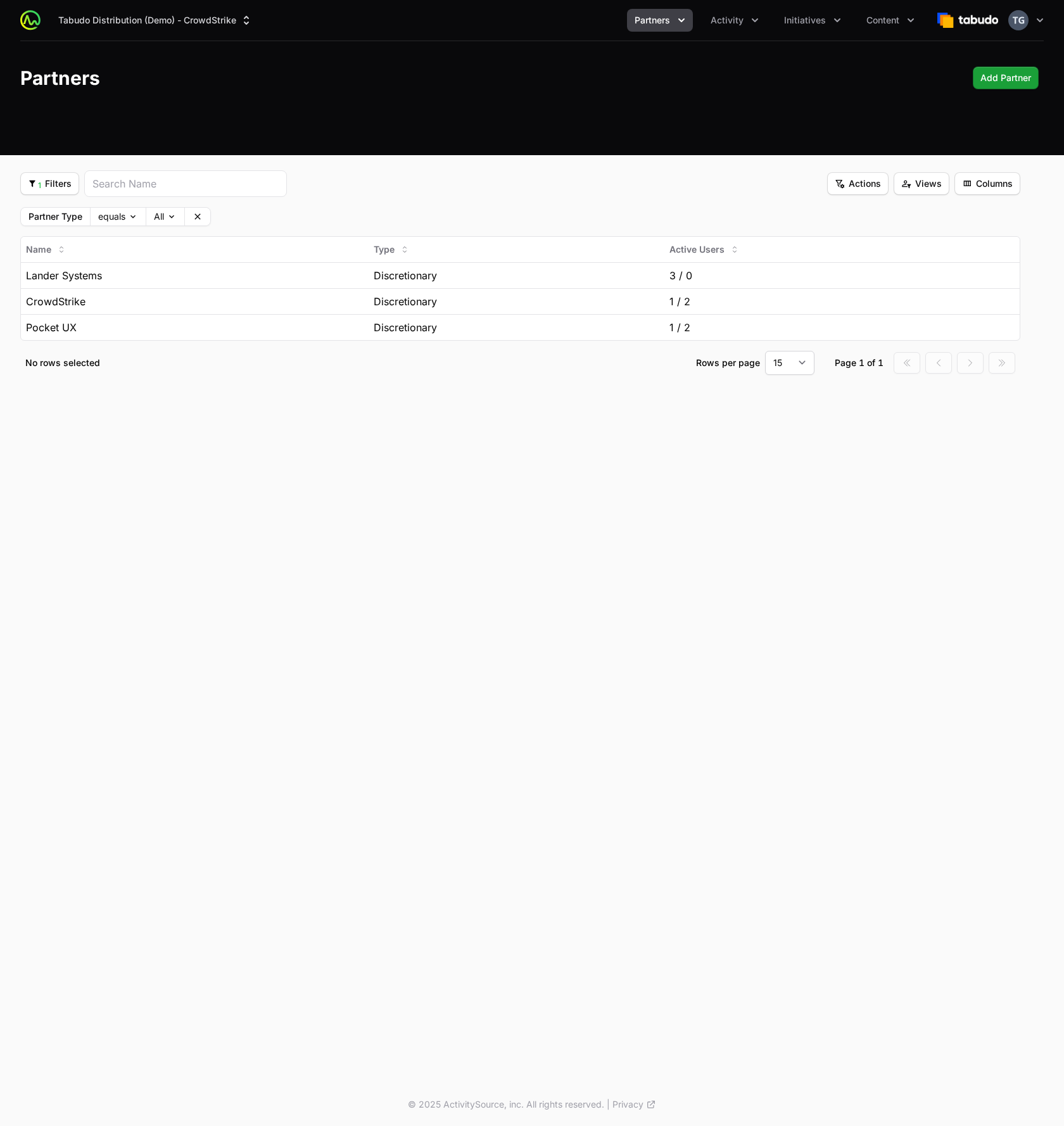
click at [669, 29] on button "Partners" at bounding box center [660, 20] width 66 height 23
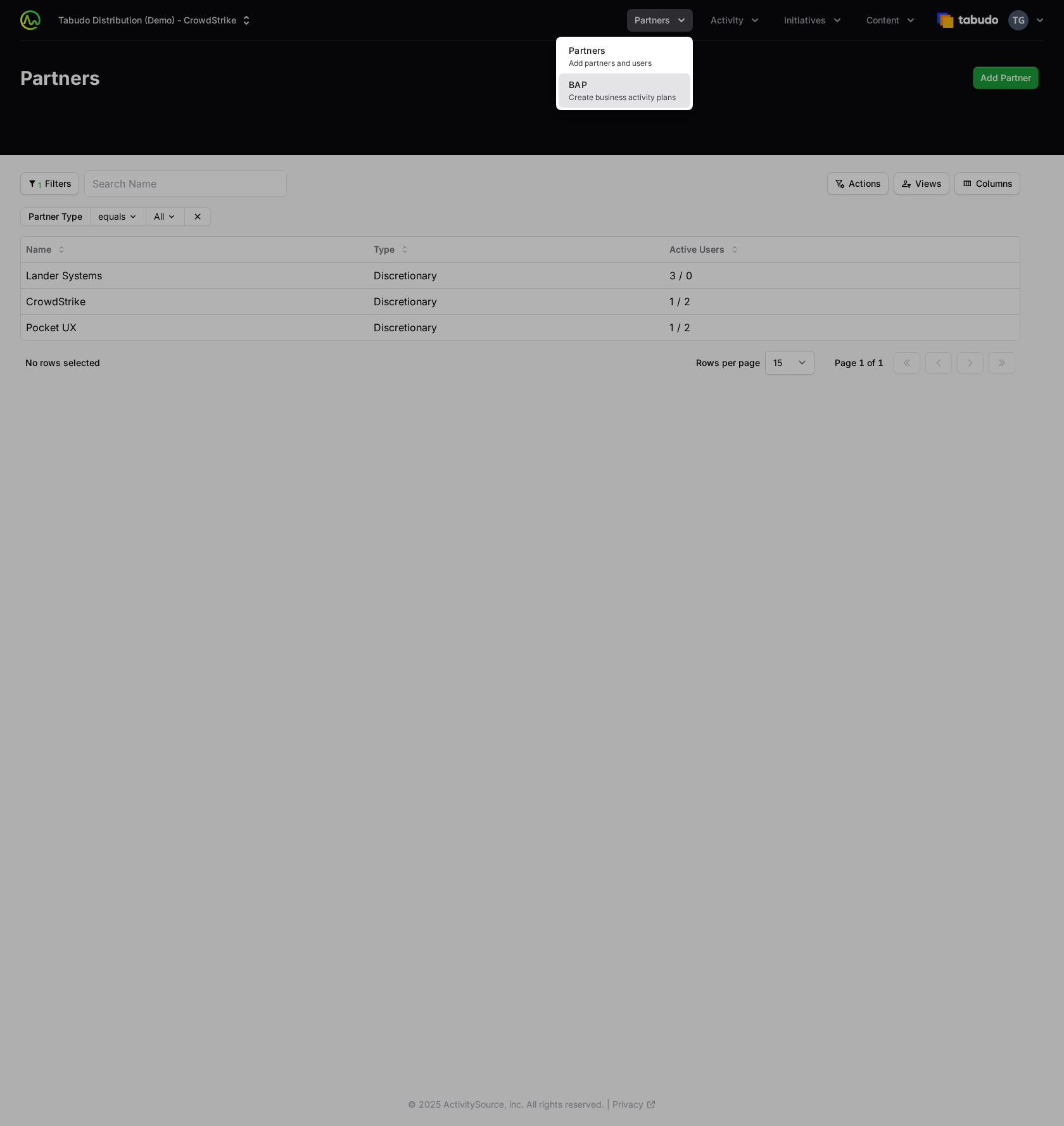
click at [652, 82] on link "BAP Create business activity plans" at bounding box center [624, 90] width 132 height 34
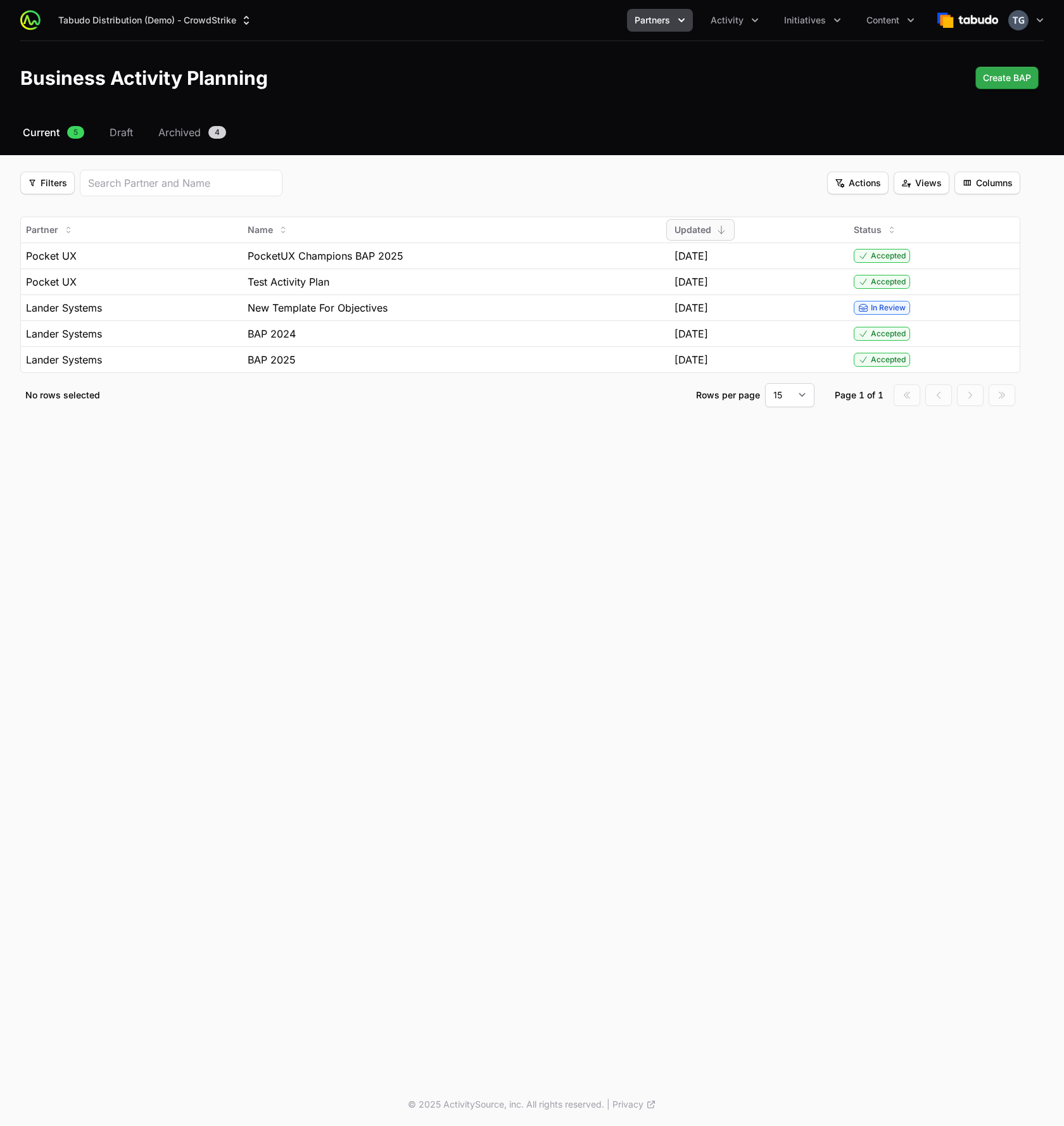
drag, startPoint x: 1015, startPoint y: 92, endPoint x: 1012, endPoint y: 83, distance: 9.5
click at [1014, 90] on header "Business Activity Planning Create BAP Create BAP" at bounding box center [532, 78] width 1064 height 73
click at [1011, 82] on span "Create BAP" at bounding box center [1007, 78] width 48 height 15
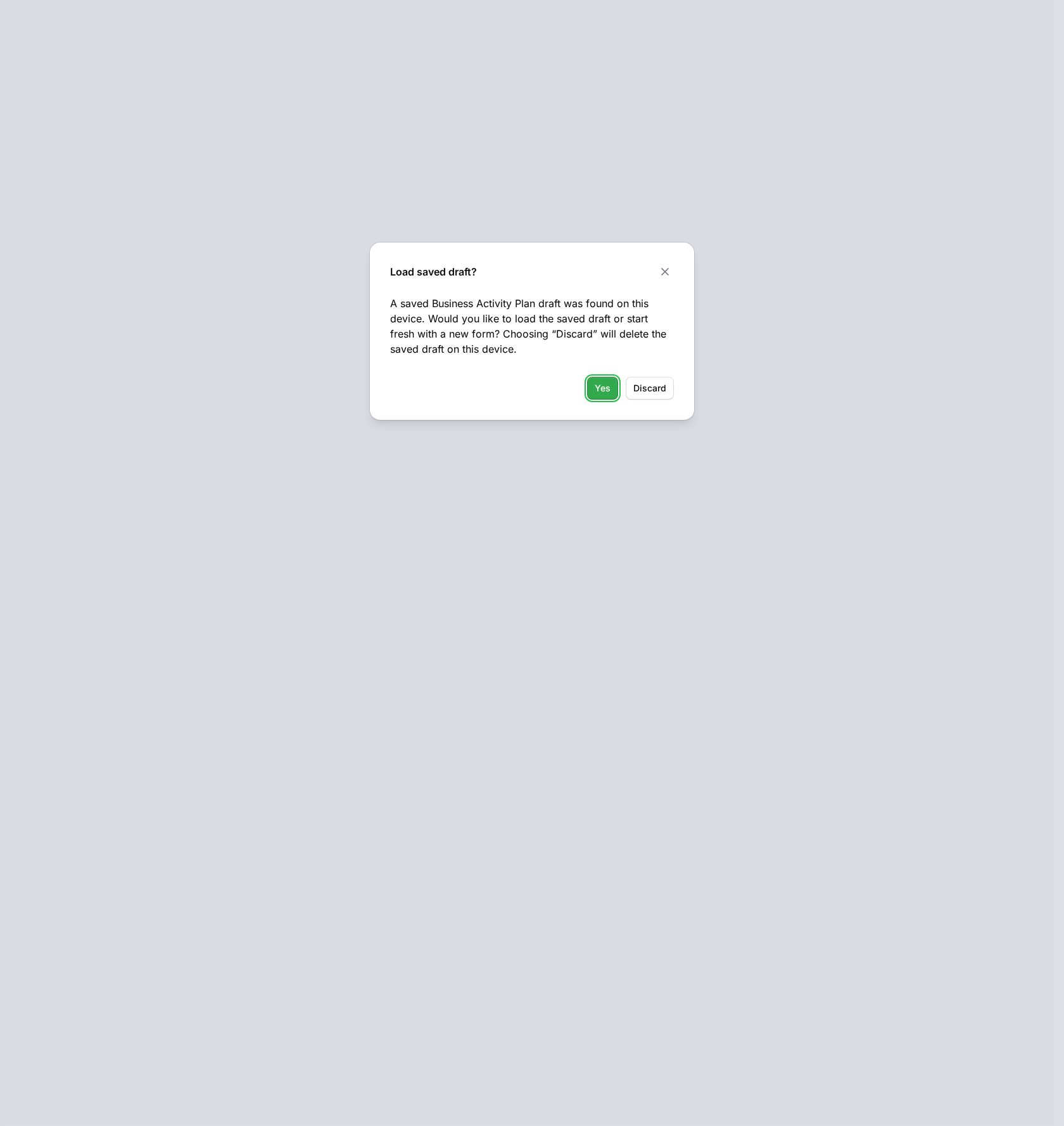
click at [596, 384] on span "Yes" at bounding box center [603, 388] width 16 height 15
click at [639, 399] on button "Discard Discard" at bounding box center [649, 388] width 48 height 23
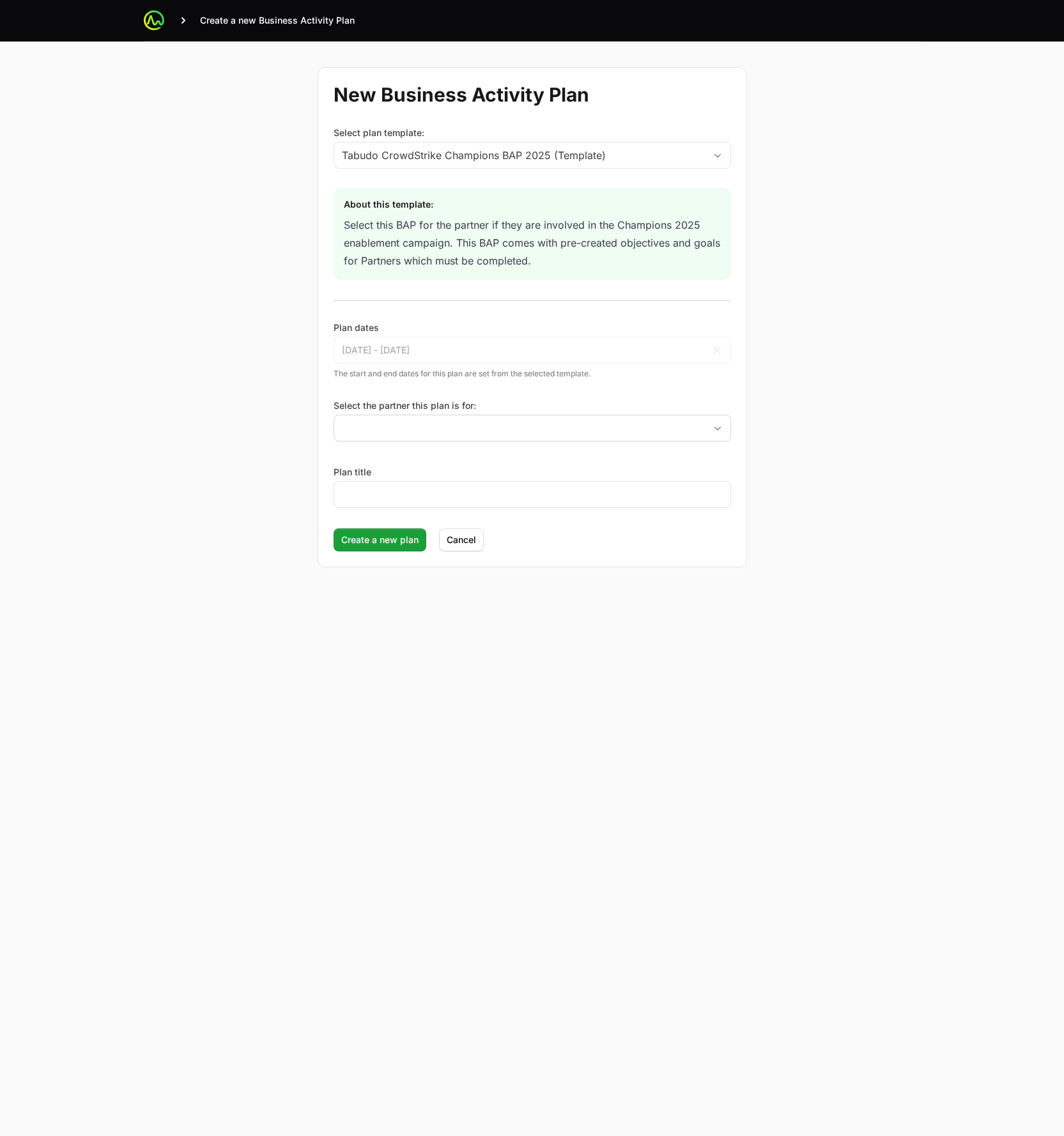
drag, startPoint x: 635, startPoint y: 414, endPoint x: 630, endPoint y: 421, distance: 8.6
click at [635, 415] on div "Select the partner this plan is for:" at bounding box center [533, 420] width 398 height 42
click at [627, 440] on input "Select the partner this plan is for:" at bounding box center [519, 428] width 371 height 26
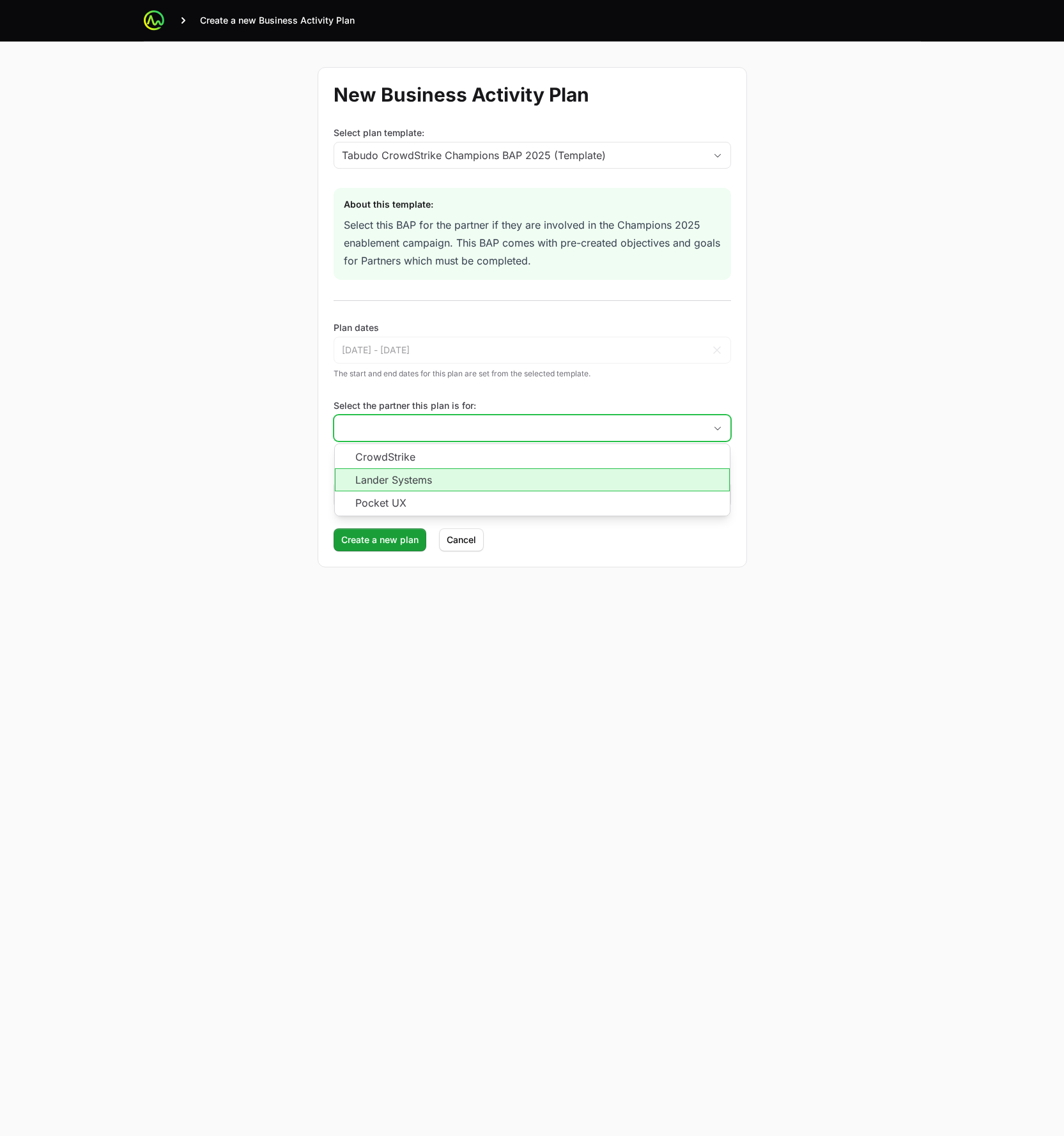
click at [606, 479] on li "Lander Systems" at bounding box center [532, 479] width 395 height 23
type input "Lander Systems"
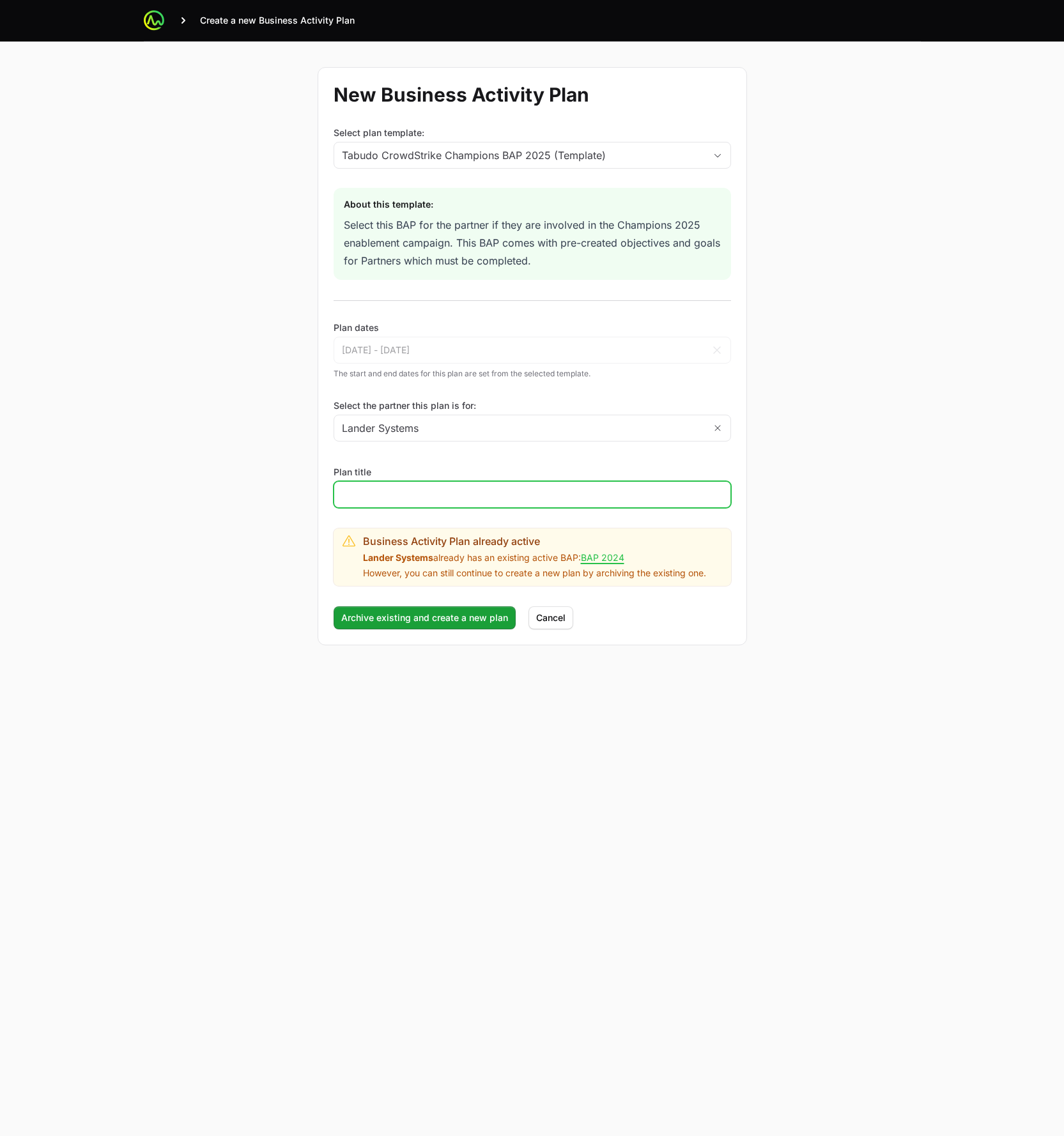
click at [577, 502] on input "Plan title" at bounding box center [532, 495] width 381 height 15
click at [570, 409] on label "Select the partner this plan is for:" at bounding box center [533, 405] width 398 height 12
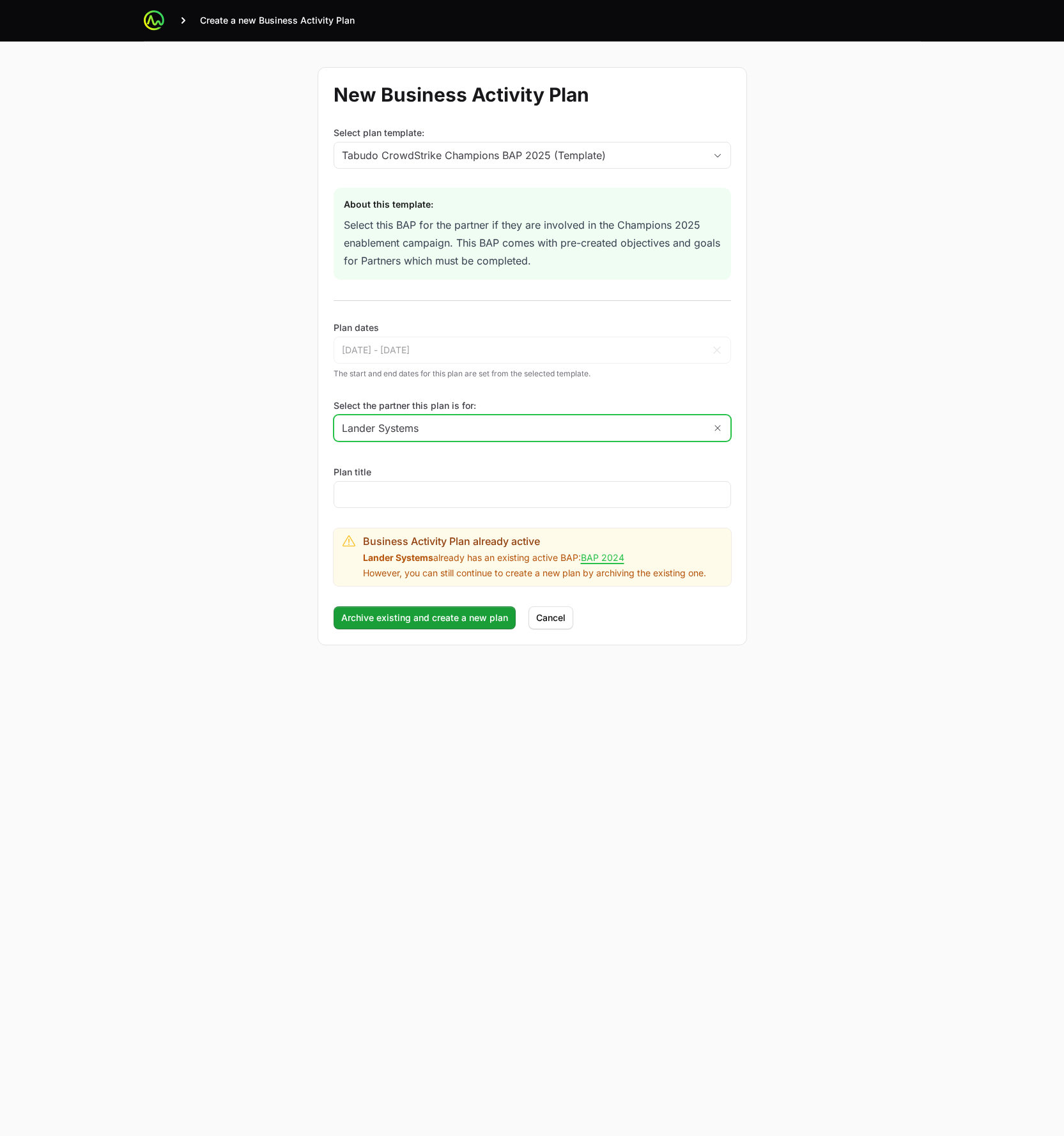
click at [570, 415] on input "Lander Systems" at bounding box center [519, 428] width 371 height 26
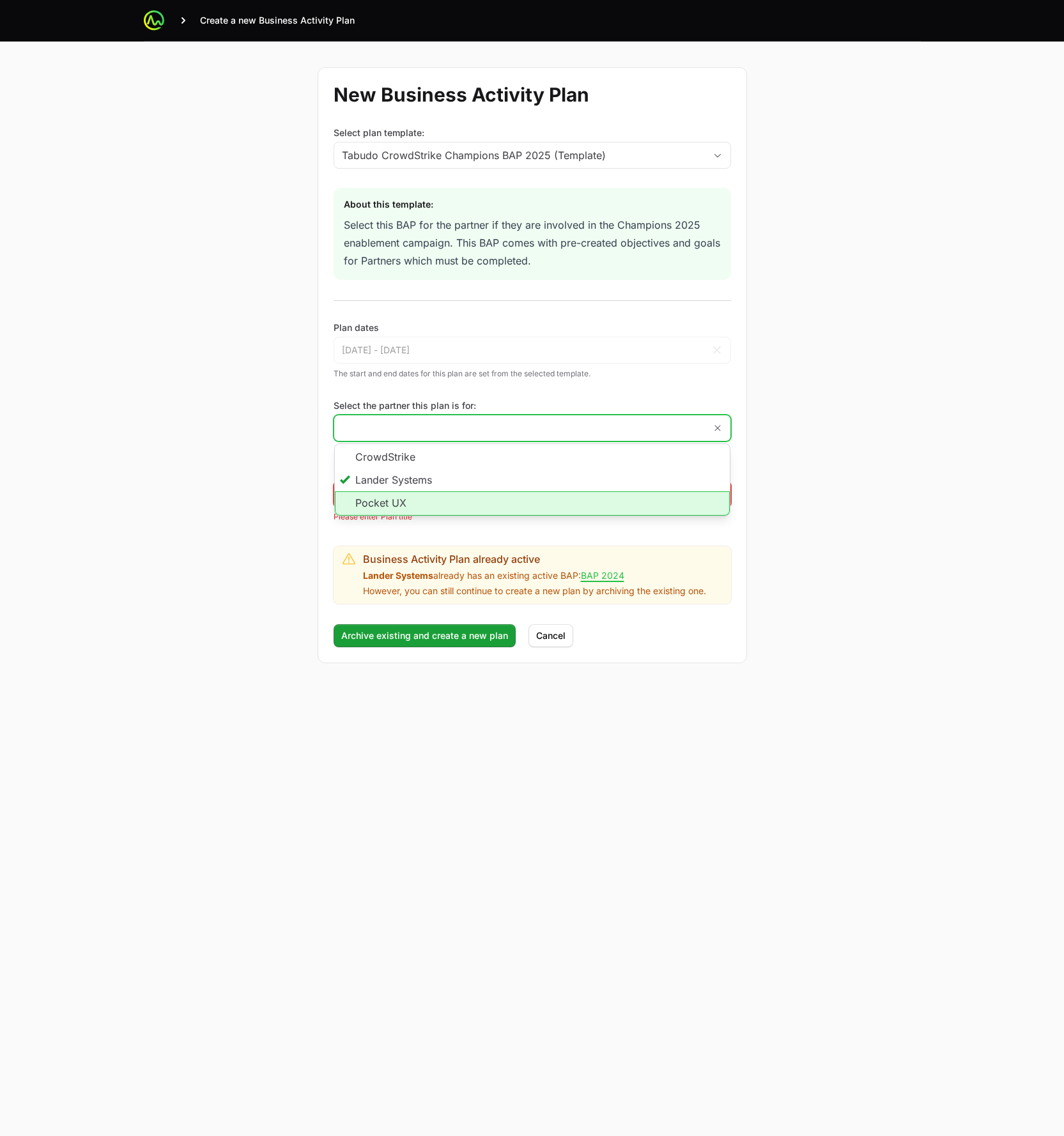
click at [517, 508] on li "Pocket UX" at bounding box center [532, 503] width 395 height 24
type input "Pocket UX"
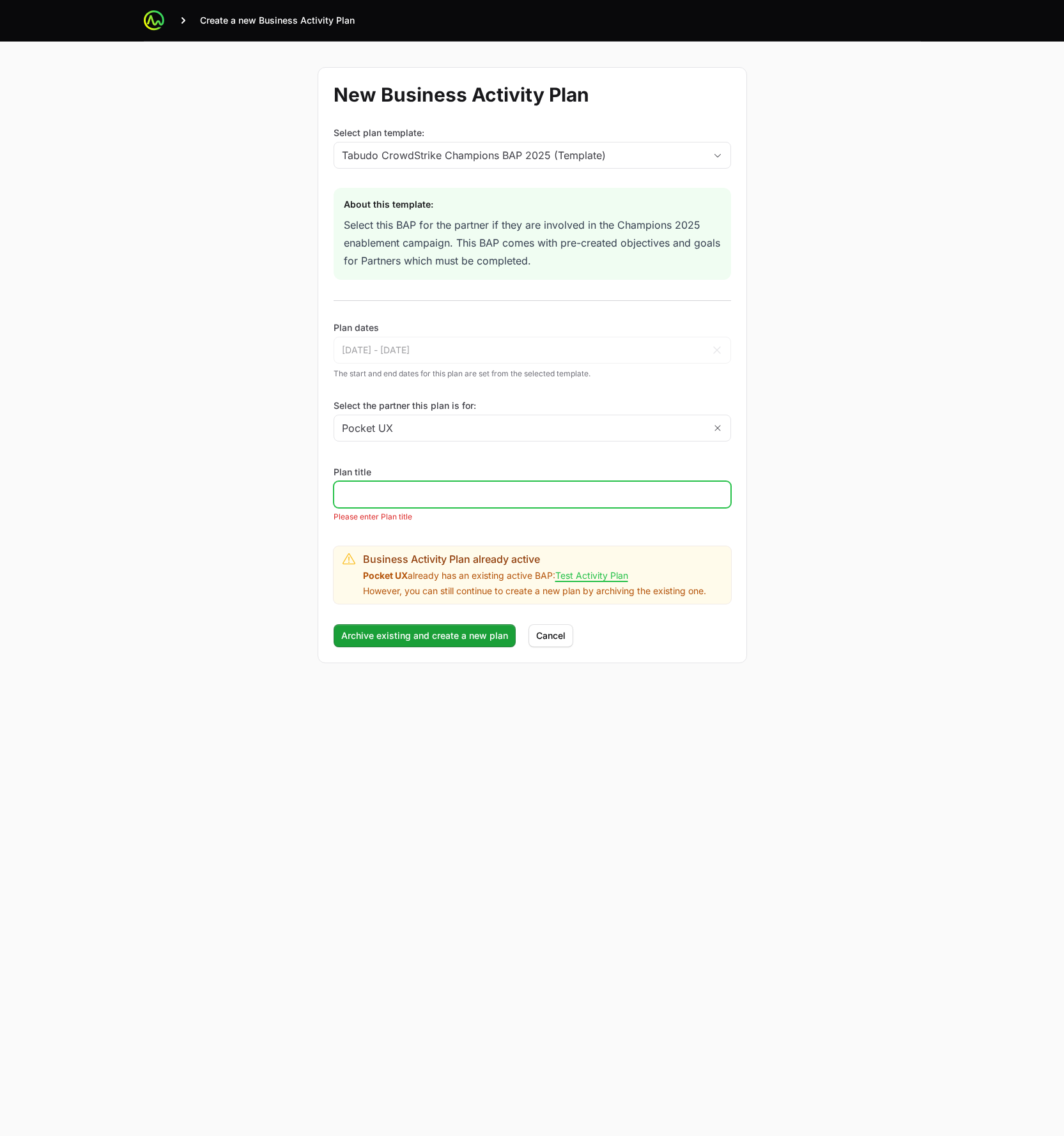
click at [526, 500] on input "Plan title" at bounding box center [532, 495] width 381 height 15
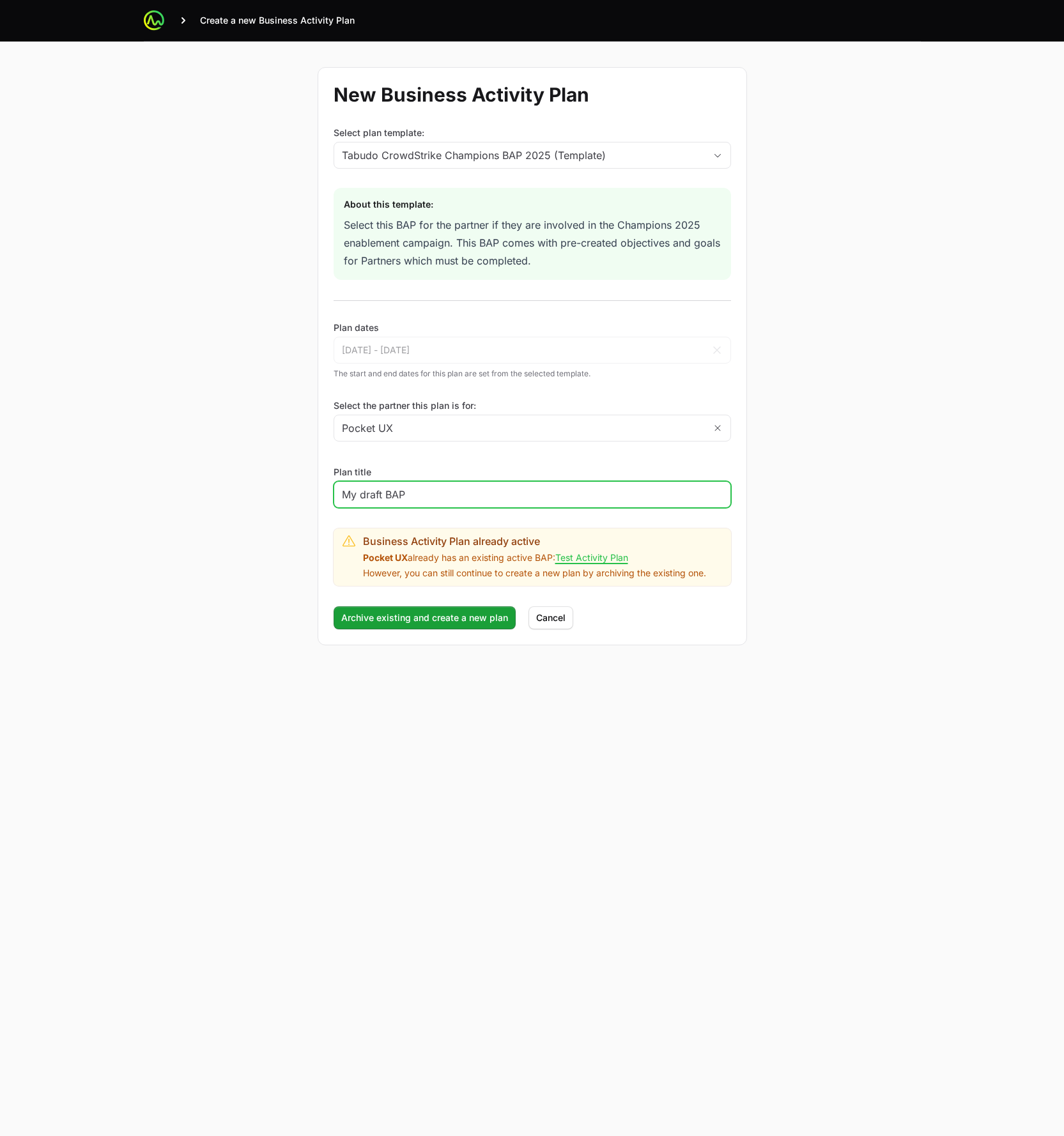
type input "My draft BAP"
click at [334, 607] on button "Archive existing and create a new plan Archive existing and create a new plan" at bounding box center [425, 618] width 182 height 23
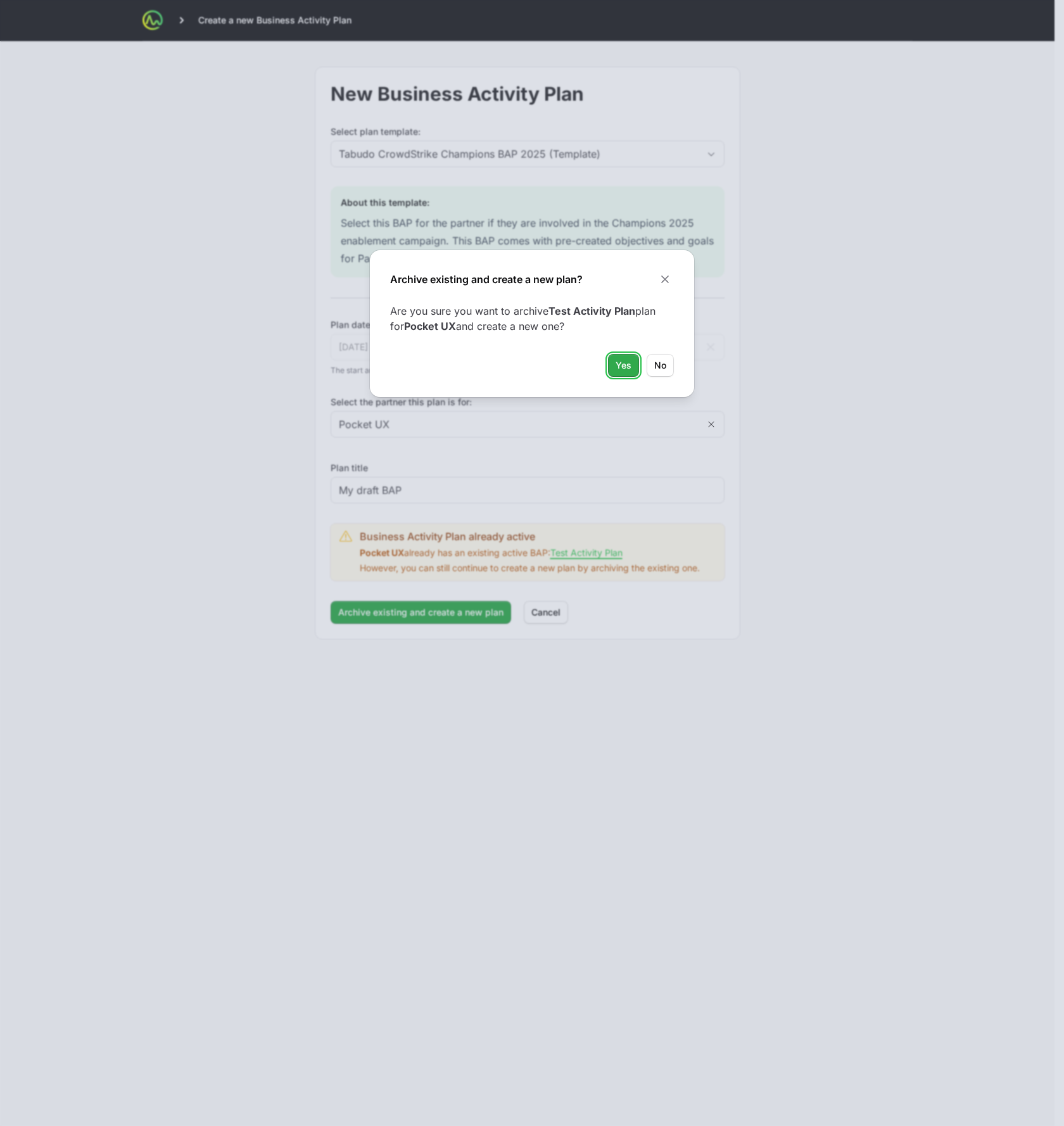
click at [615, 366] on button "Yes Yes" at bounding box center [623, 365] width 31 height 23
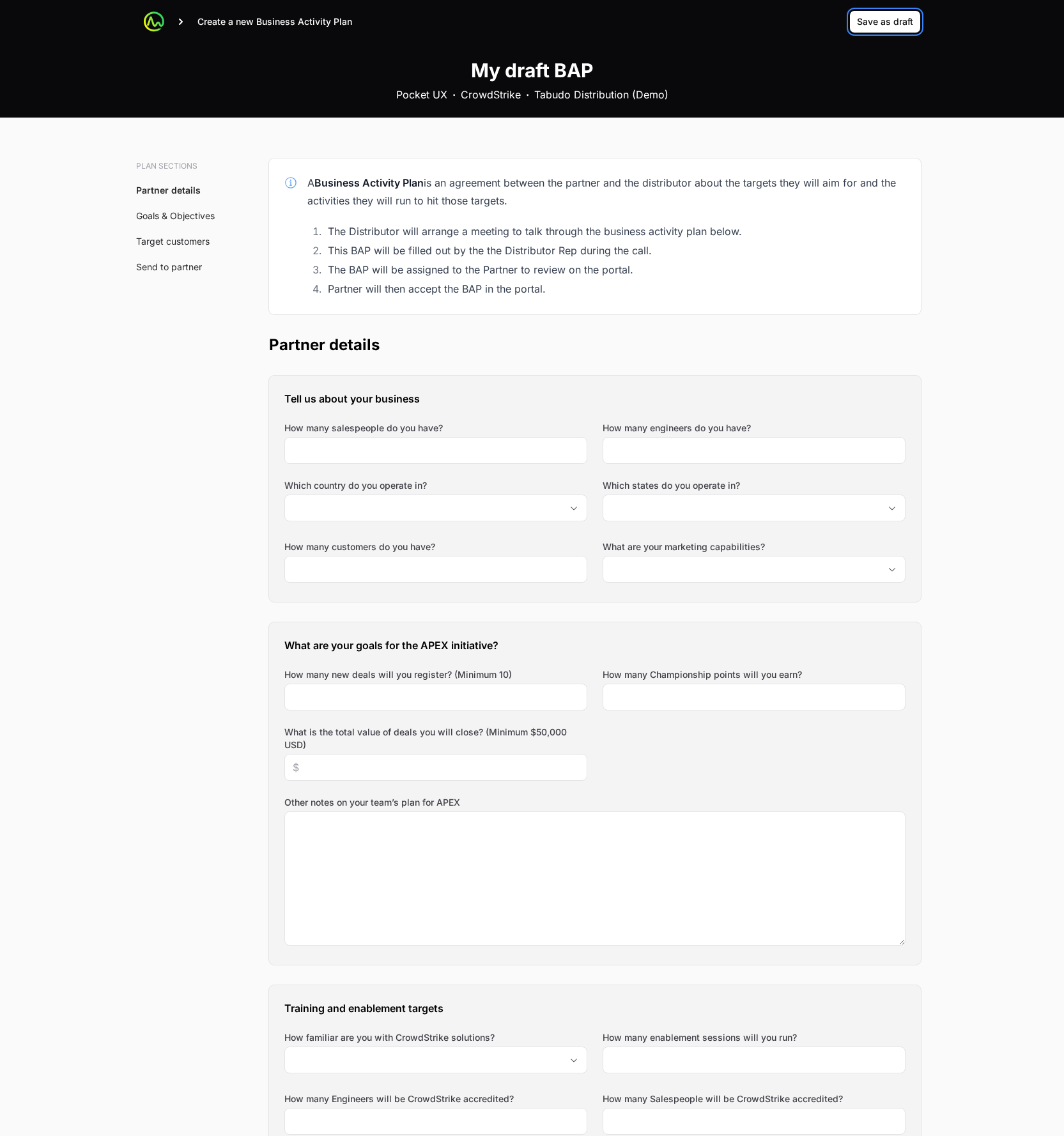
click at [903, 16] on span "Save as draft" at bounding box center [885, 21] width 57 height 15
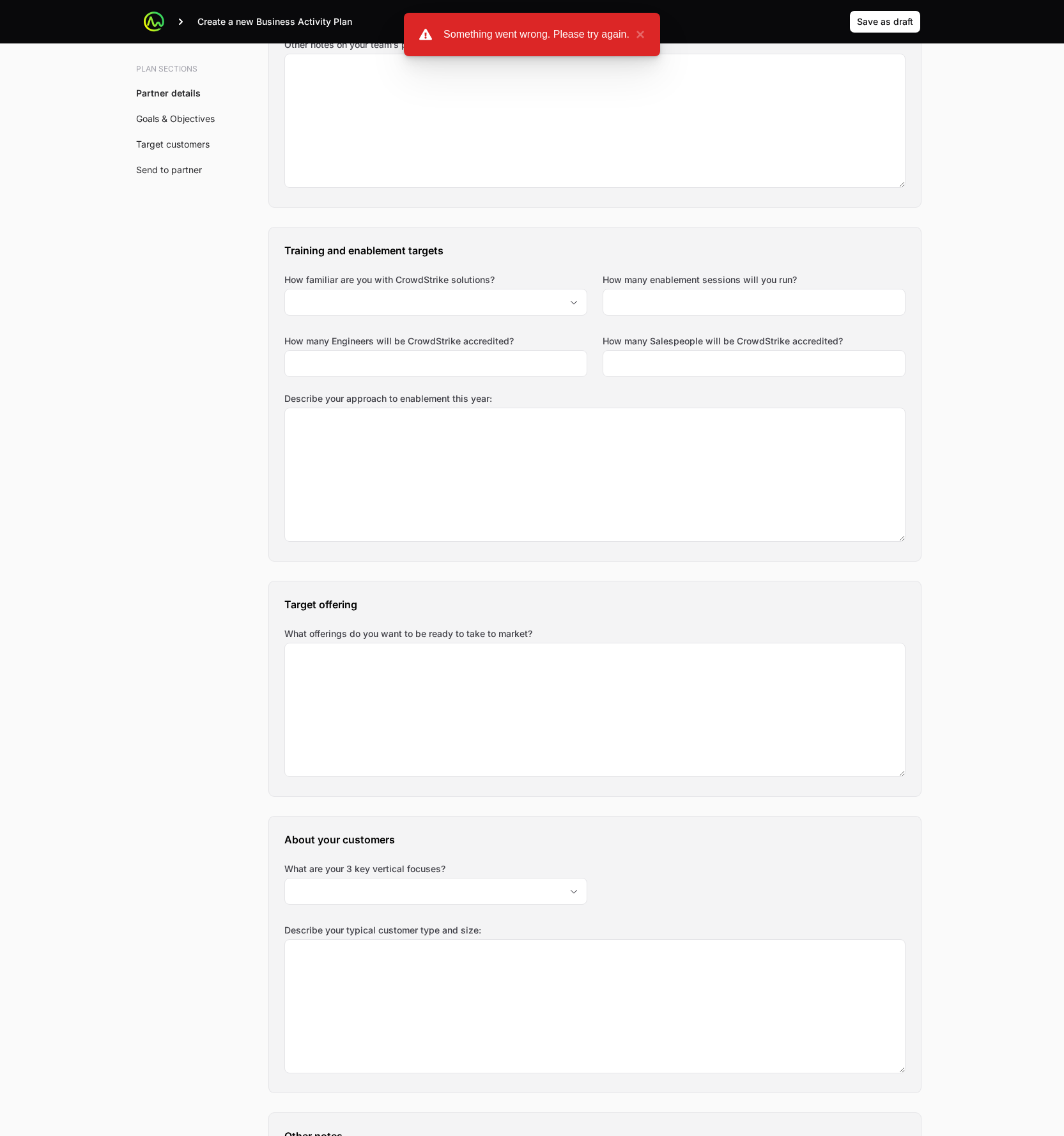
scroll to position [1165, 0]
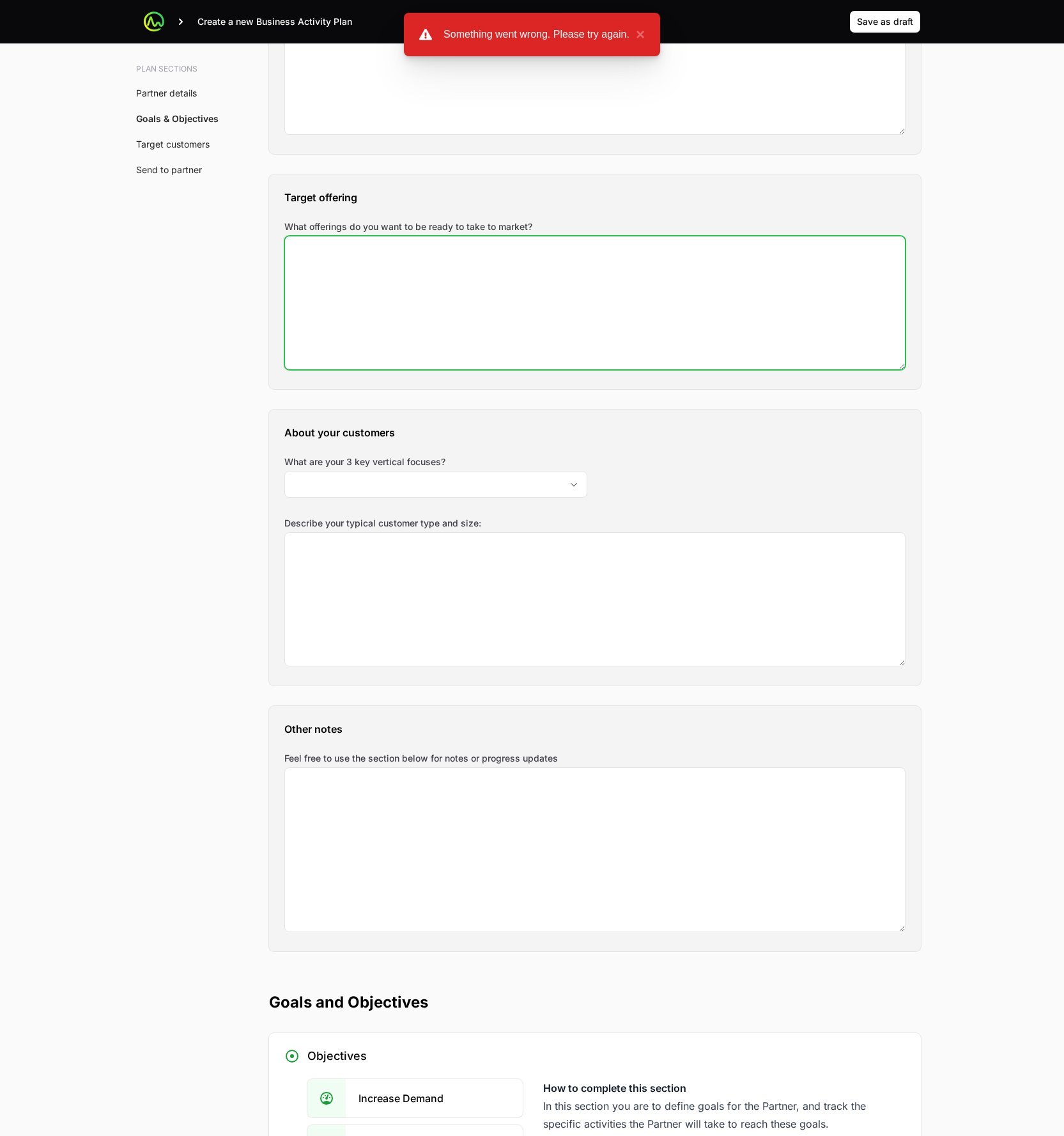
click at [407, 334] on textarea "What offerings do you want to be ready to take to market?" at bounding box center [594, 302] width 620 height 133
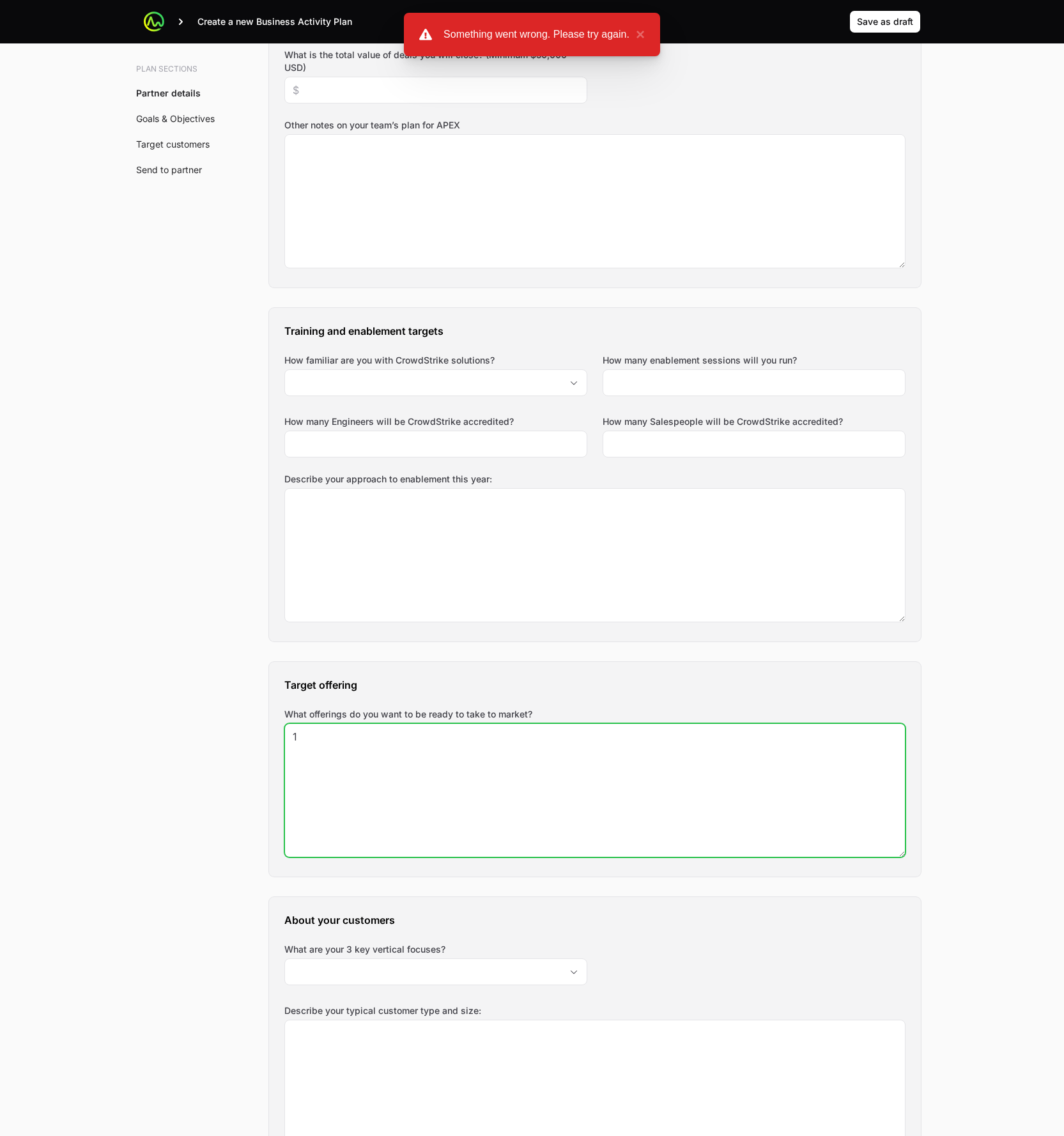
scroll to position [591, 0]
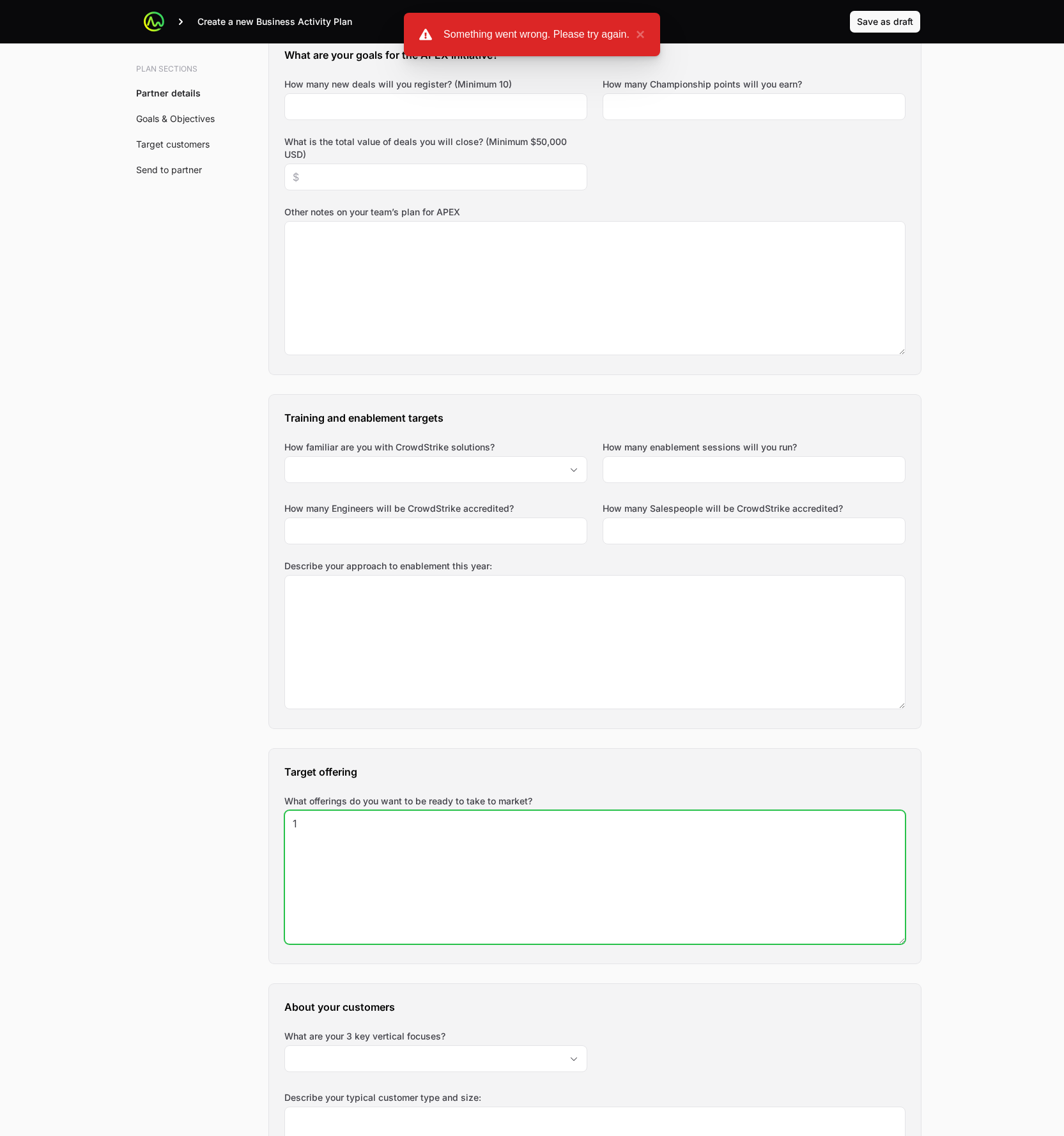
type textarea "1"
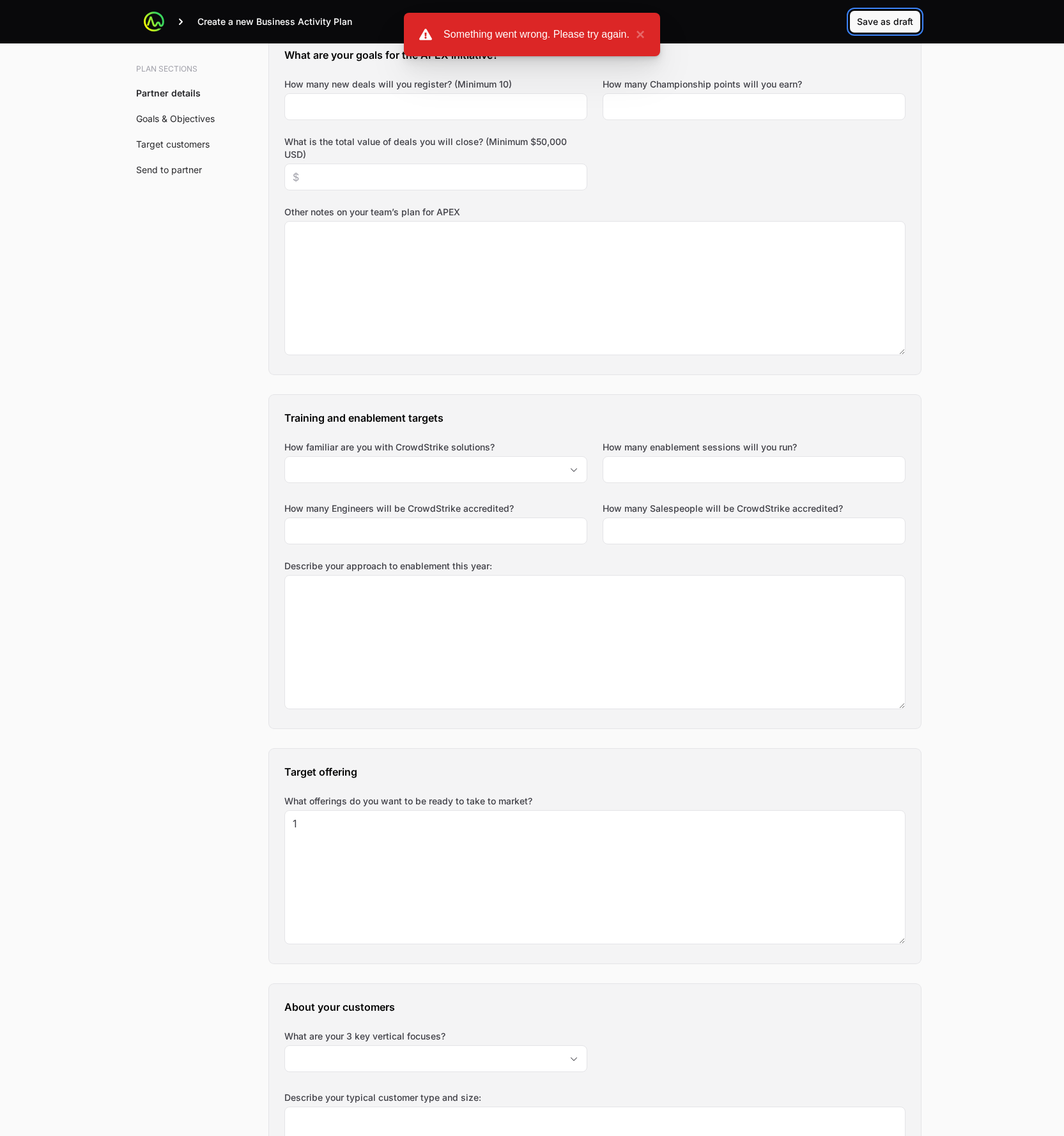
click at [883, 28] on span "Save as draft" at bounding box center [885, 21] width 57 height 15
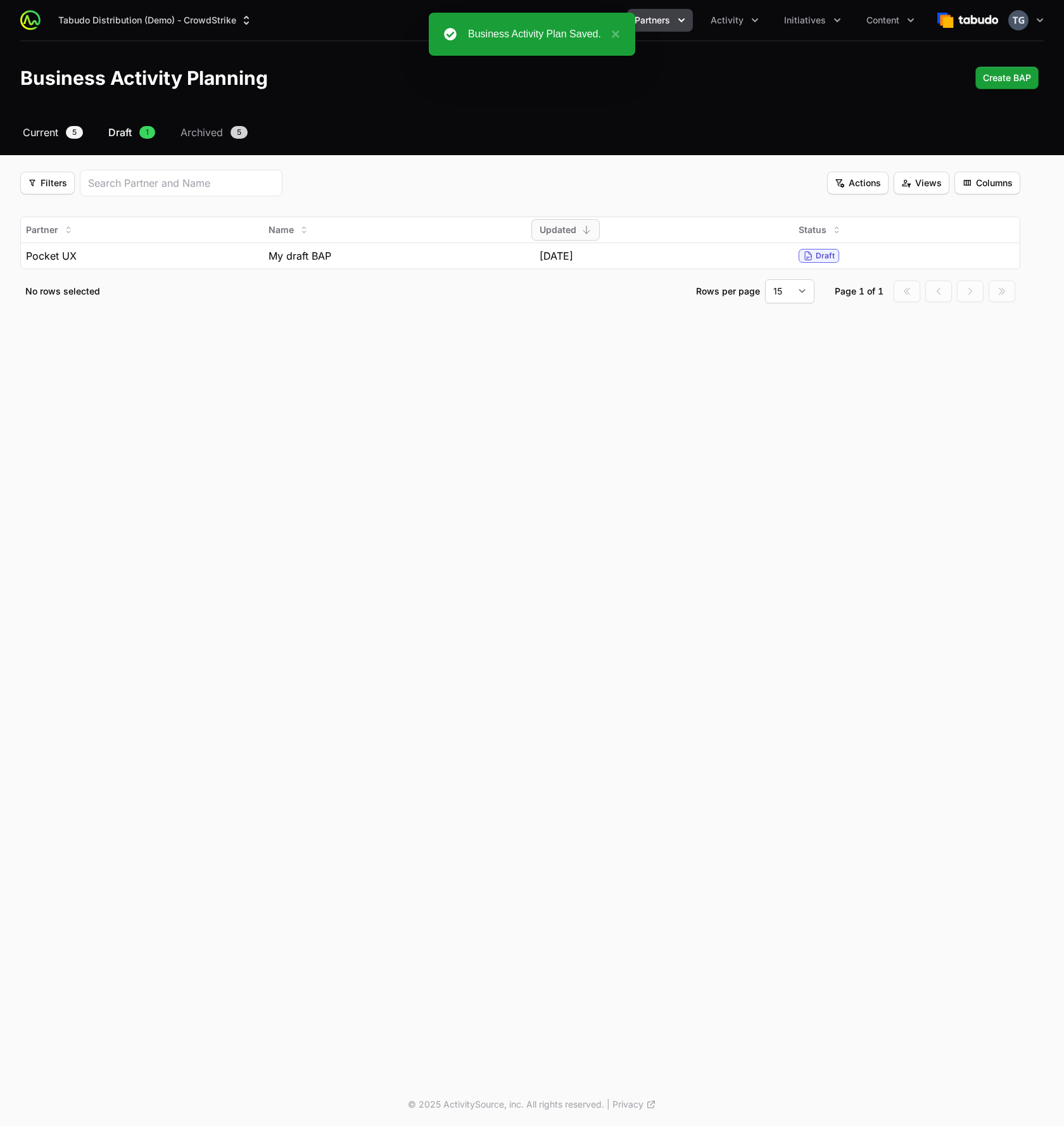
click at [29, 130] on span "Current" at bounding box center [40, 132] width 36 height 15
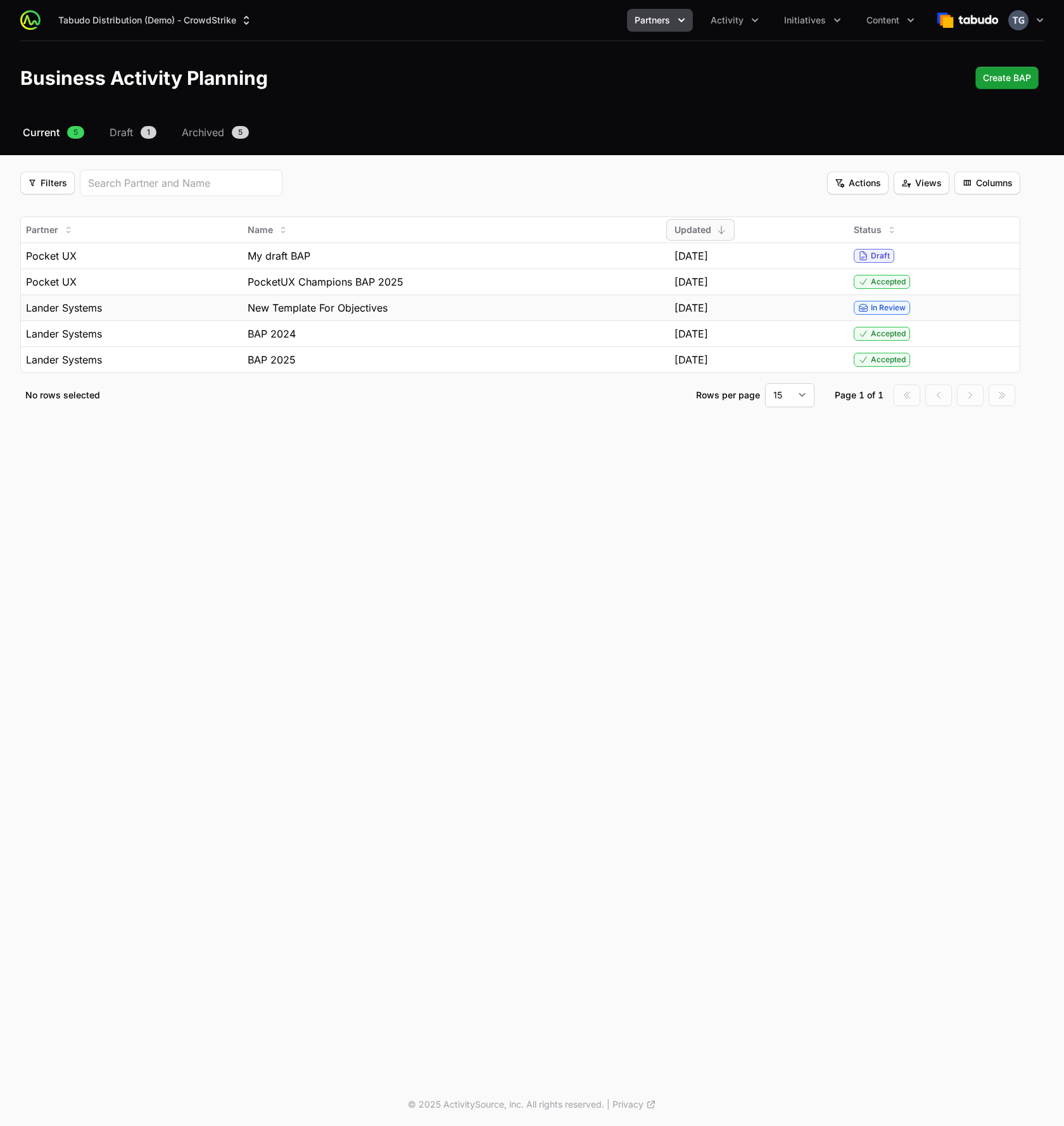
click at [838, 303] on div "[DATE]" at bounding box center [759, 308] width 169 height 15
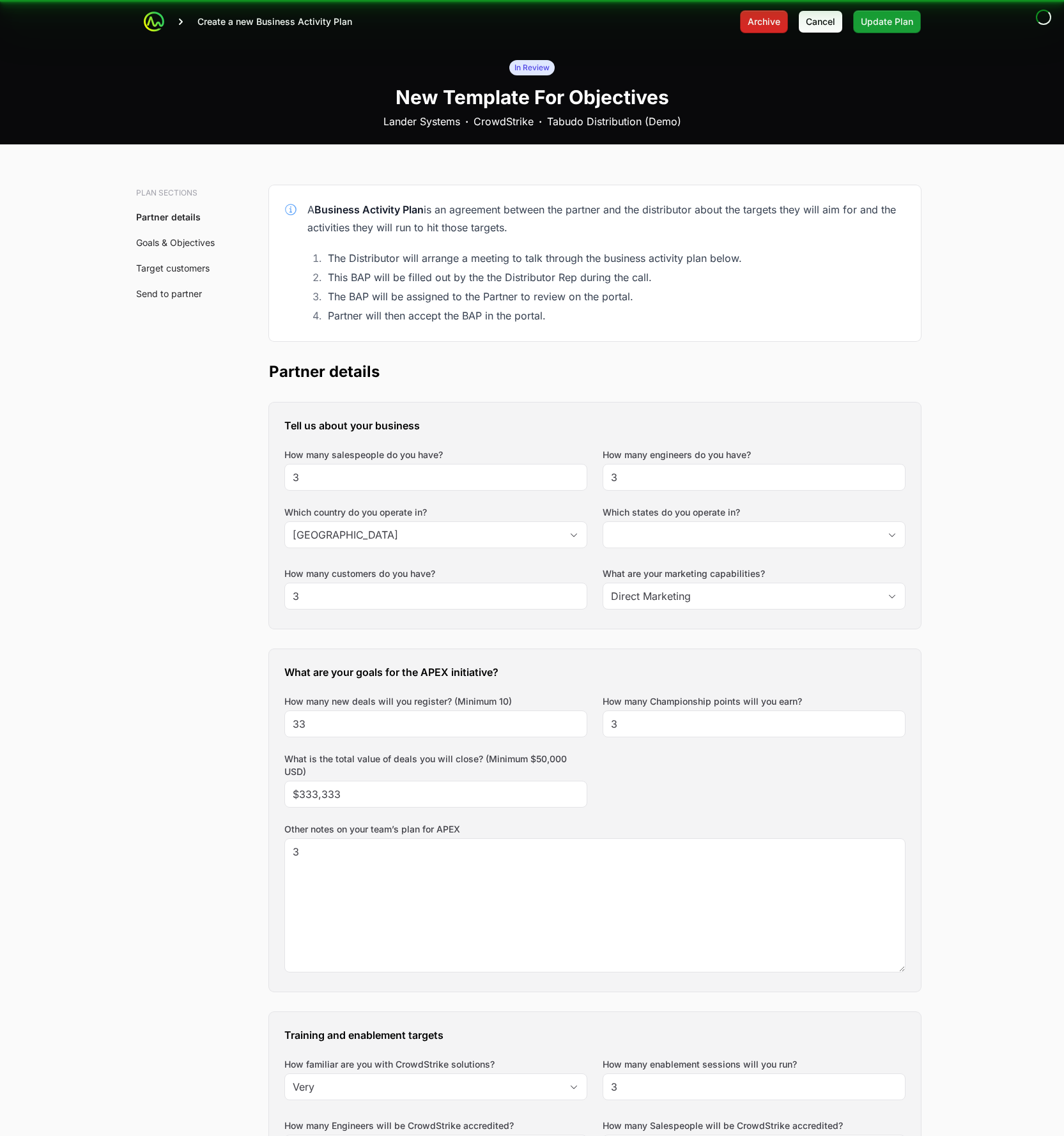
type input "New South Wales, Northern Territory"
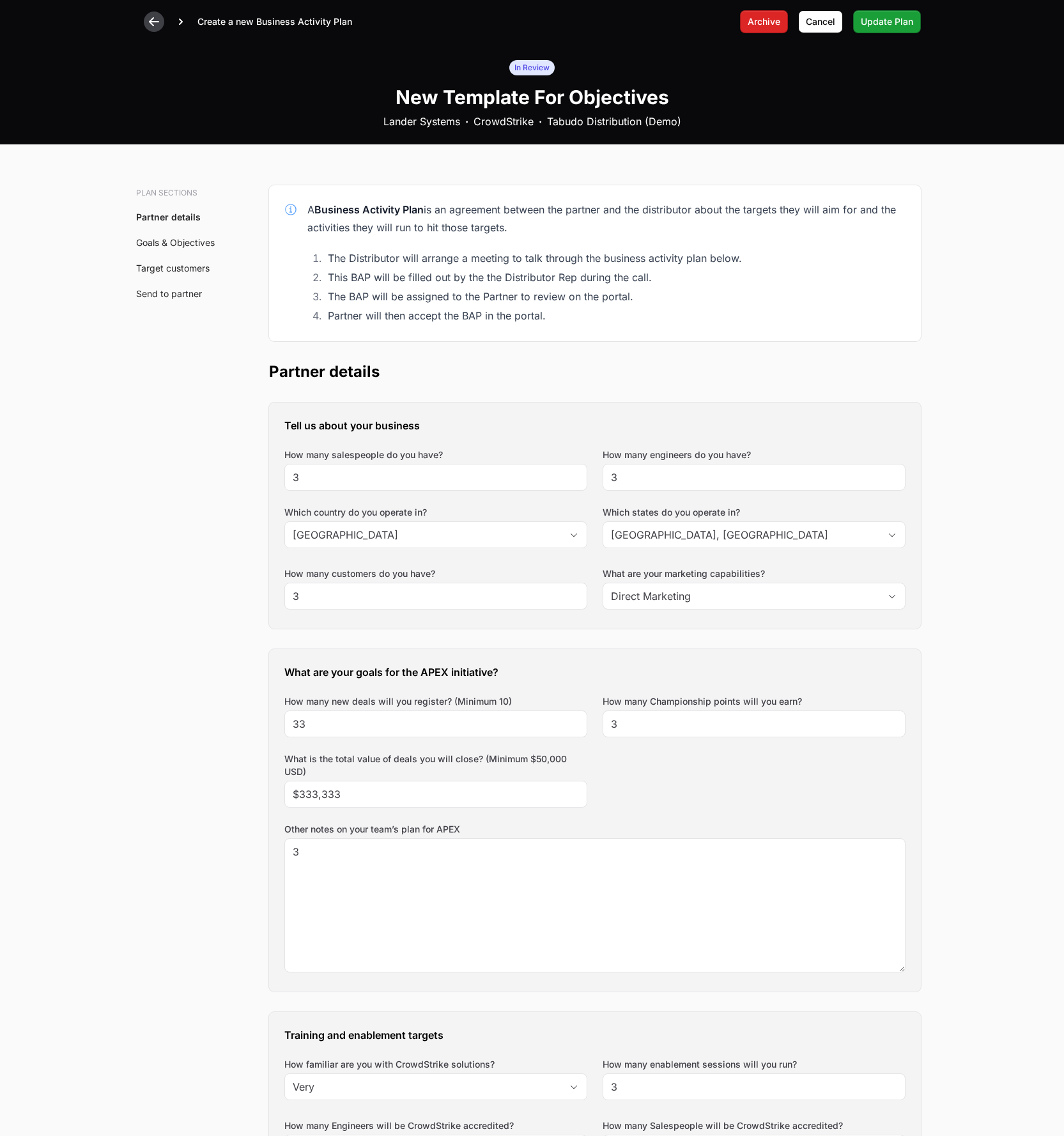
click at [150, 21] on icon at bounding box center [154, 22] width 10 height 9
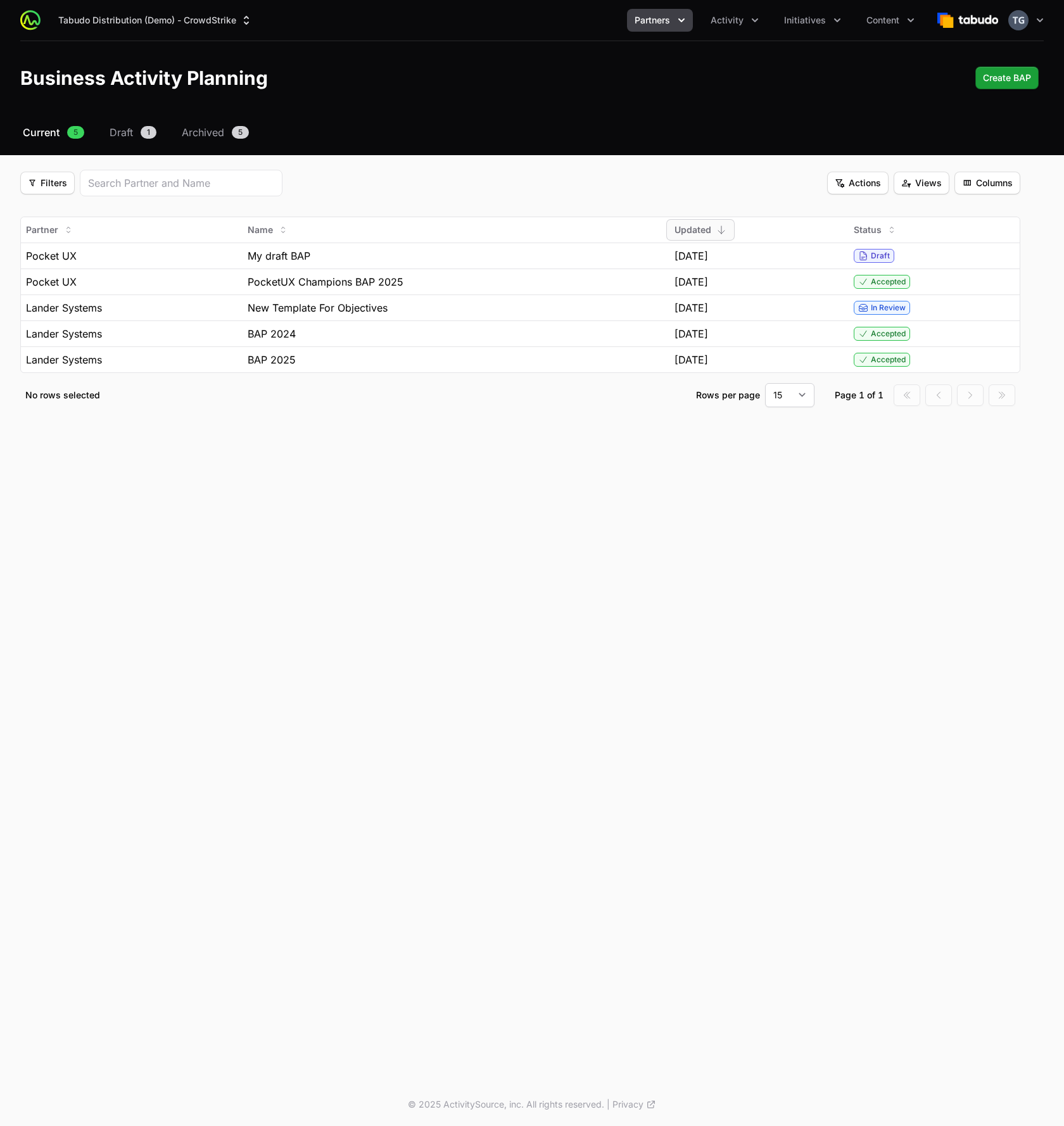
click at [513, 539] on div "Tabudo Distribution (Demo) - CrowdStrike Partners Activity Initiatives Content …" at bounding box center [532, 541] width 1064 height 1083
click at [935, 194] on div "Filters Filters Actions Actions Views Views Columns Columns" at bounding box center [520, 183] width 1000 height 27
click at [876, 182] on span "Actions" at bounding box center [858, 183] width 47 height 15
click at [875, 181] on html "Tabudo Distribution (Demo) - CrowdStrike Partners Activity Initiatives Content …" at bounding box center [532, 563] width 1064 height 1126
click at [55, 183] on span "Filters" at bounding box center [47, 183] width 39 height 15
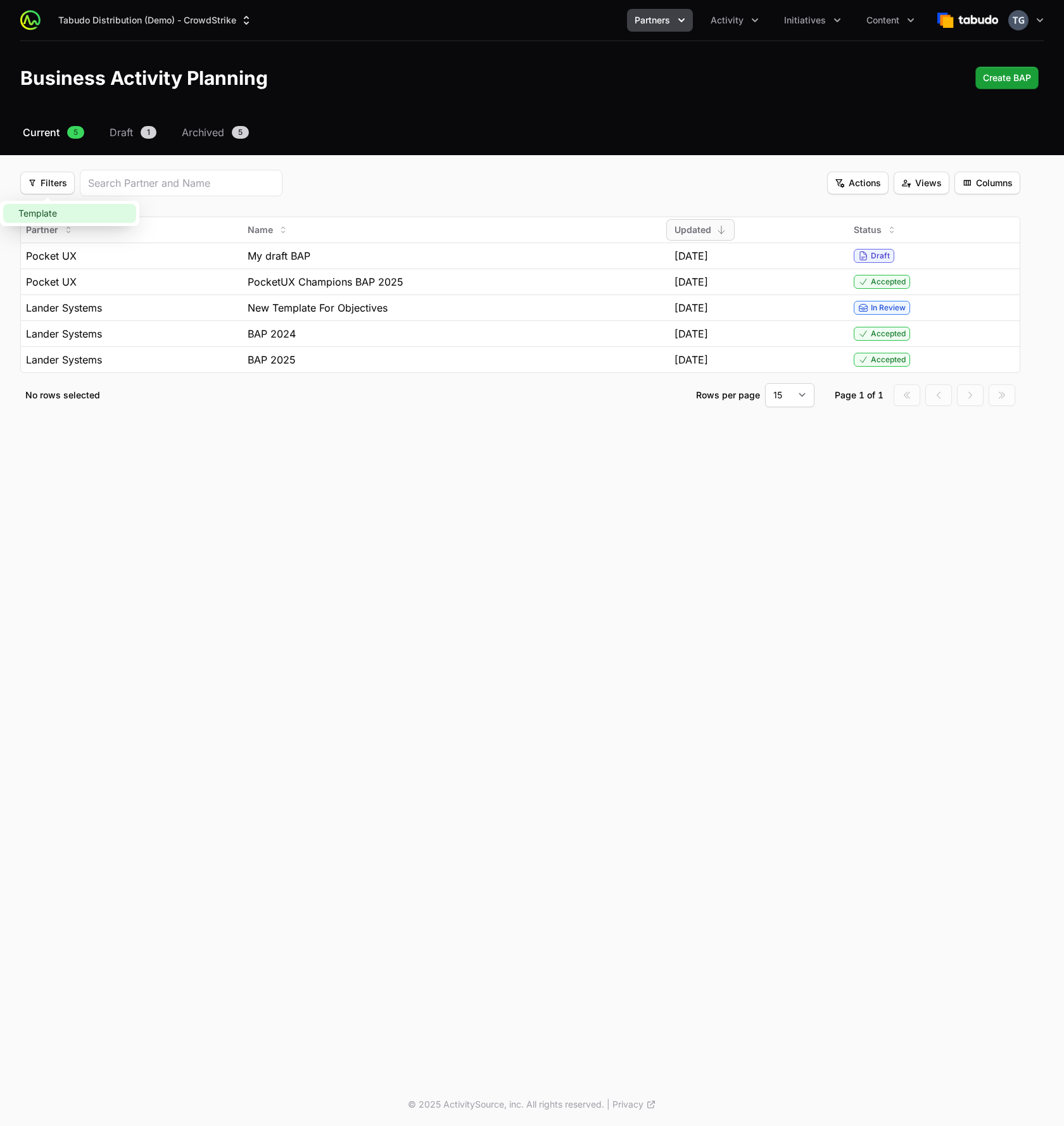
click at [79, 213] on div "Template" at bounding box center [69, 213] width 133 height 19
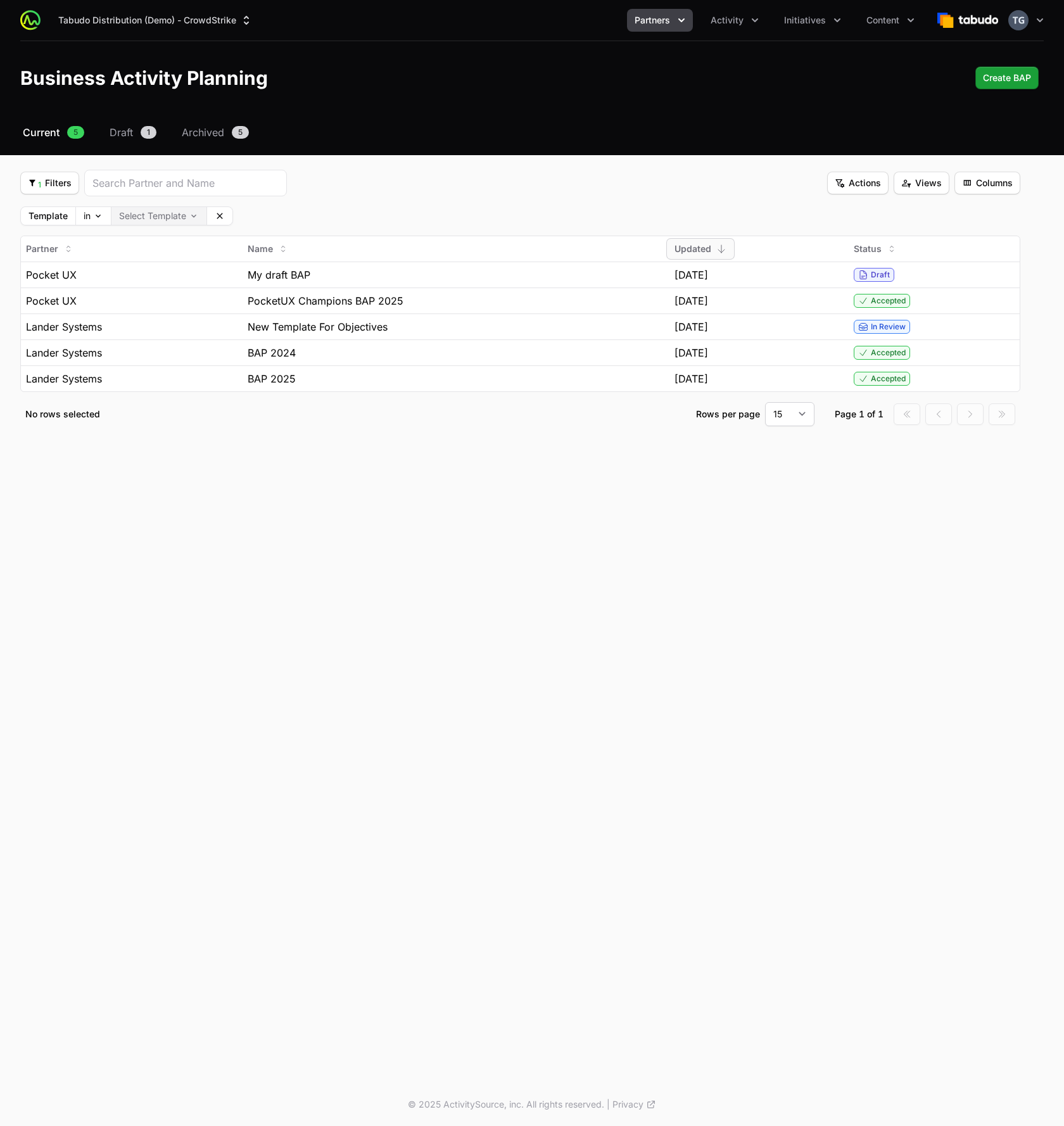
click at [143, 214] on body "Tabudo Distribution (Demo) - CrowdStrike Partners Activity Initiatives Content …" at bounding box center [532, 563] width 1064 height 1126
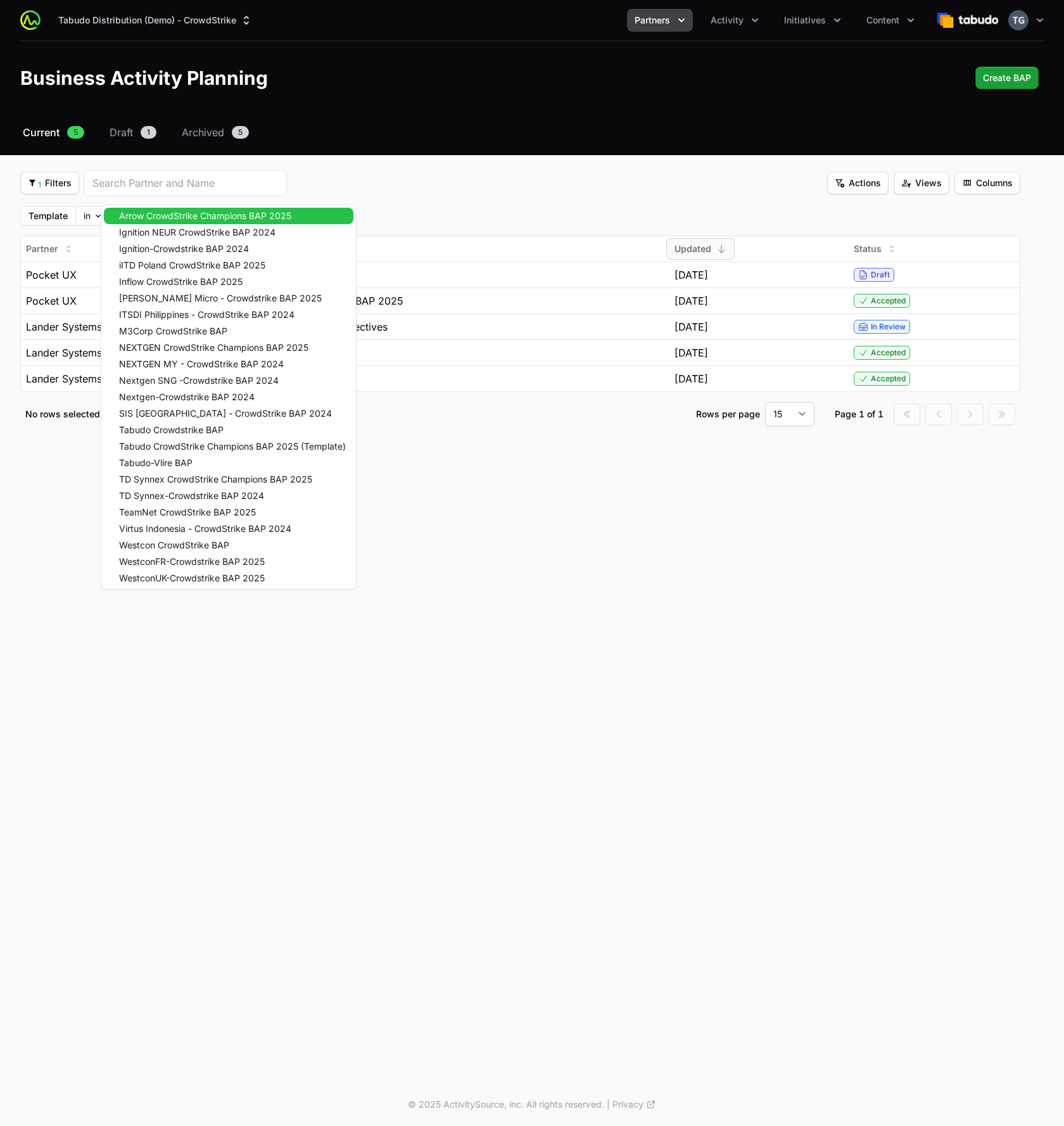
click at [156, 207] on body "Tabudo Distribution (Demo) - CrowdStrike Partners Activity Initiatives Content …" at bounding box center [532, 563] width 1064 height 1126
click at [158, 218] on body "Tabudo Distribution (Demo) - CrowdStrike Partners Activity Initiatives Content …" at bounding box center [532, 563] width 1064 height 1126
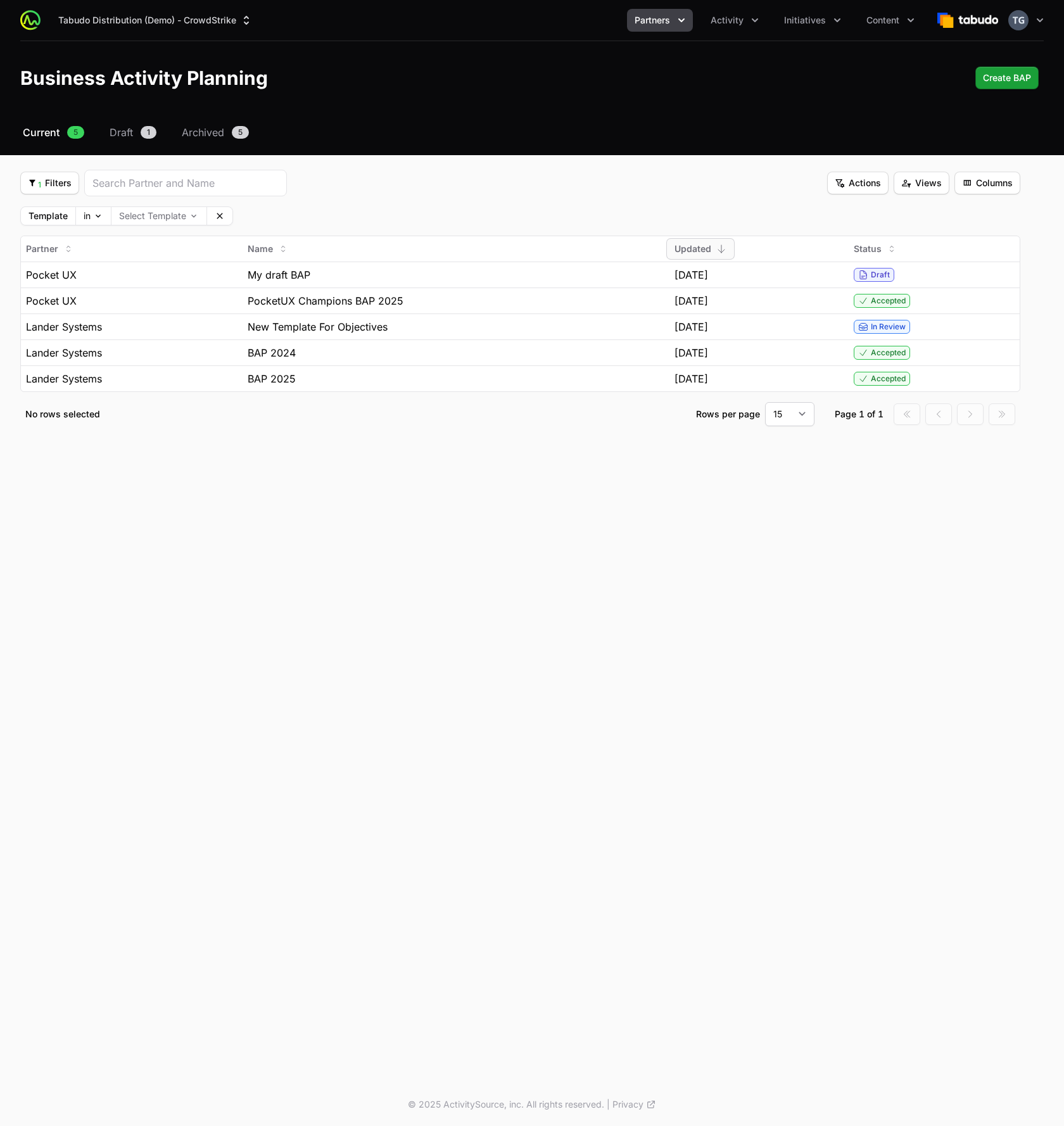
click at [340, 473] on div "Tabudo Distribution (Demo) - CrowdStrike Partners Activity Initiatives Content …" at bounding box center [532, 541] width 1064 height 1083
click at [61, 134] on link "Current 5" at bounding box center [53, 132] width 66 height 15
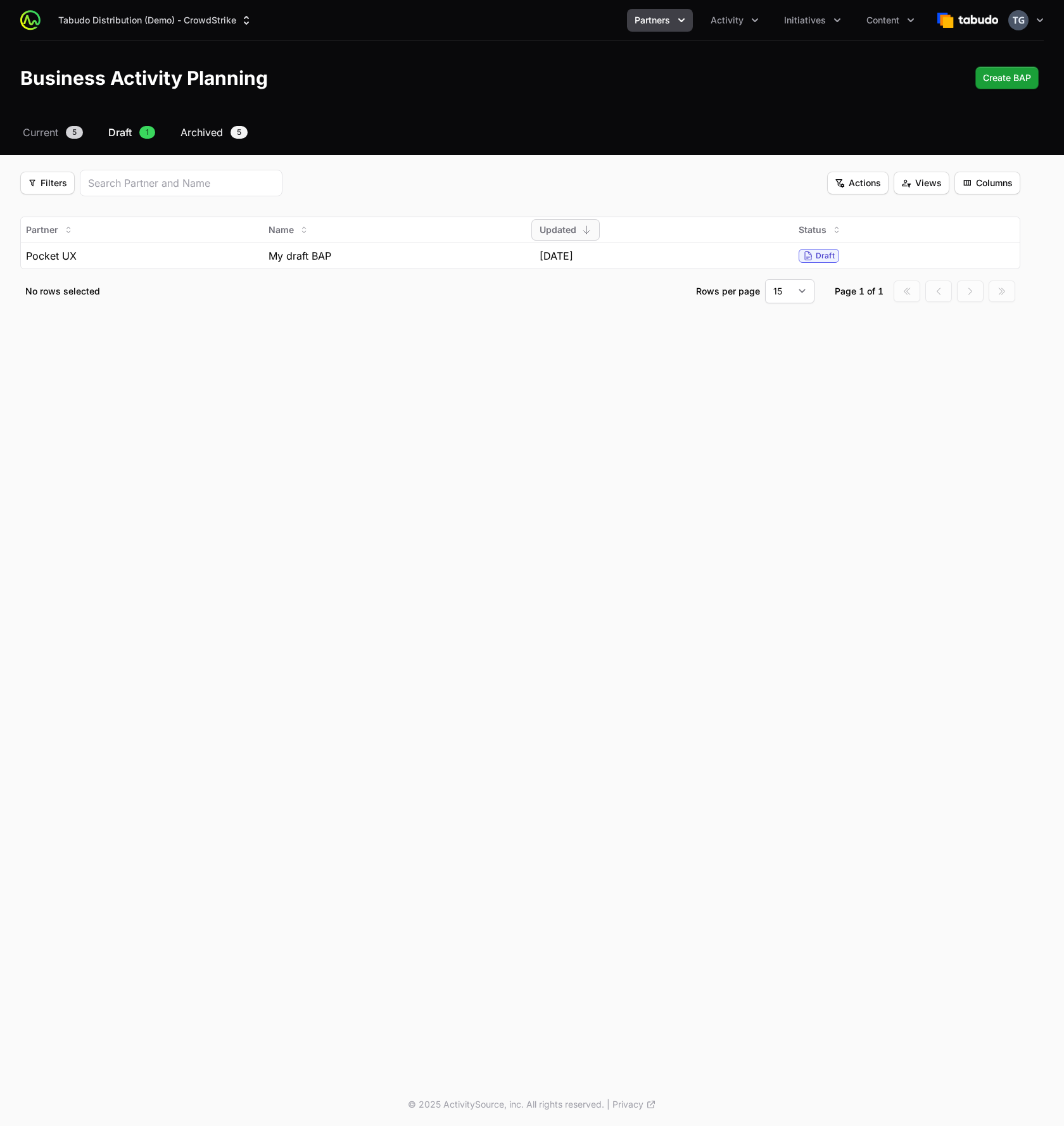
click at [192, 132] on span "Archived" at bounding box center [201, 132] width 42 height 15
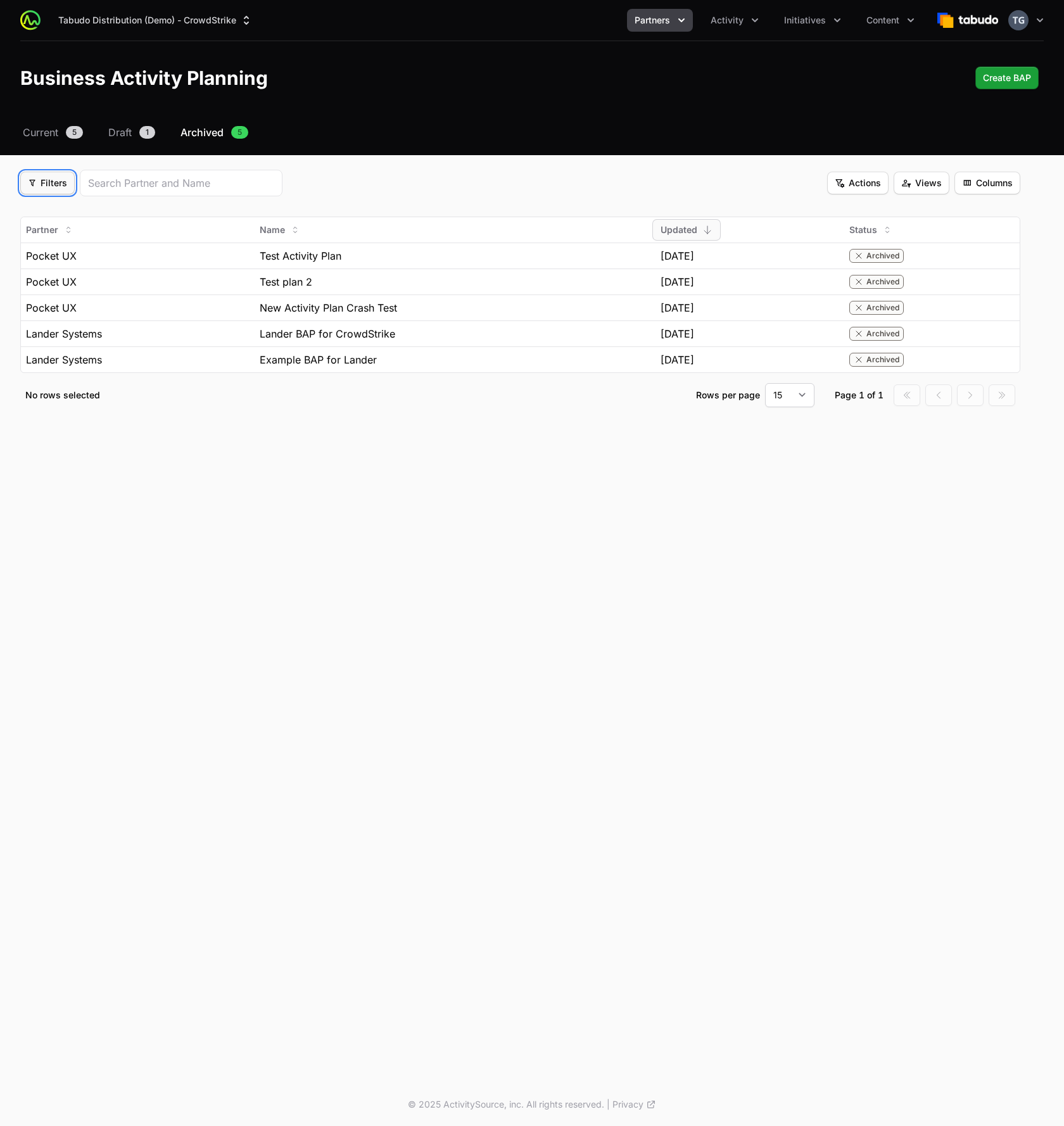
click at [52, 181] on span "Filters" at bounding box center [47, 183] width 39 height 15
drag, startPoint x: 367, startPoint y: 216, endPoint x: 357, endPoint y: 218, distance: 10.2
click at [368, 215] on html "Tabudo Distribution (Demo) - CrowdStrike Partners Activity Initiatives Content …" at bounding box center [532, 563] width 1064 height 1126
click at [38, 127] on span "Current" at bounding box center [40, 132] width 36 height 15
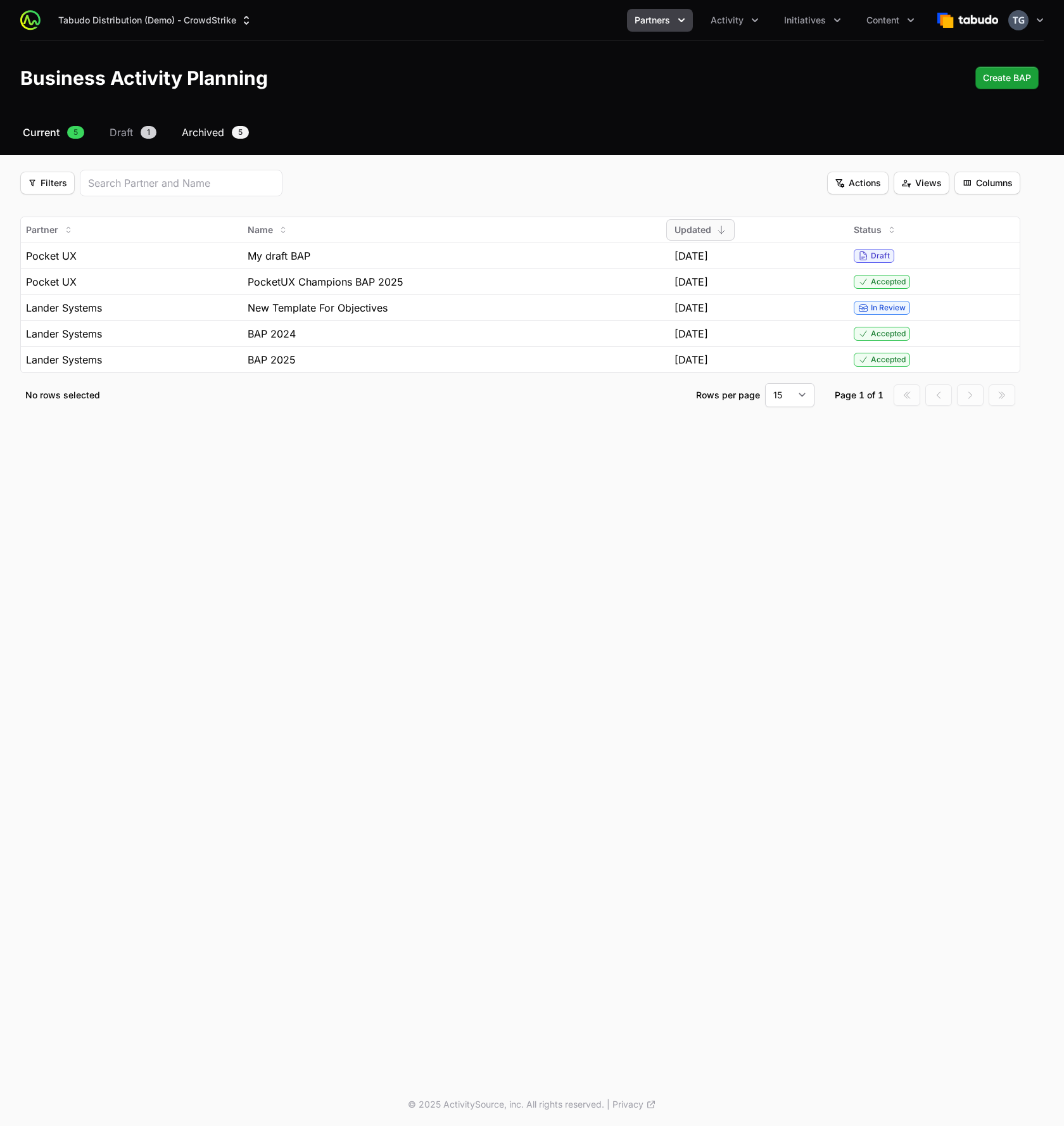
click at [218, 125] on span "Archived" at bounding box center [203, 132] width 42 height 15
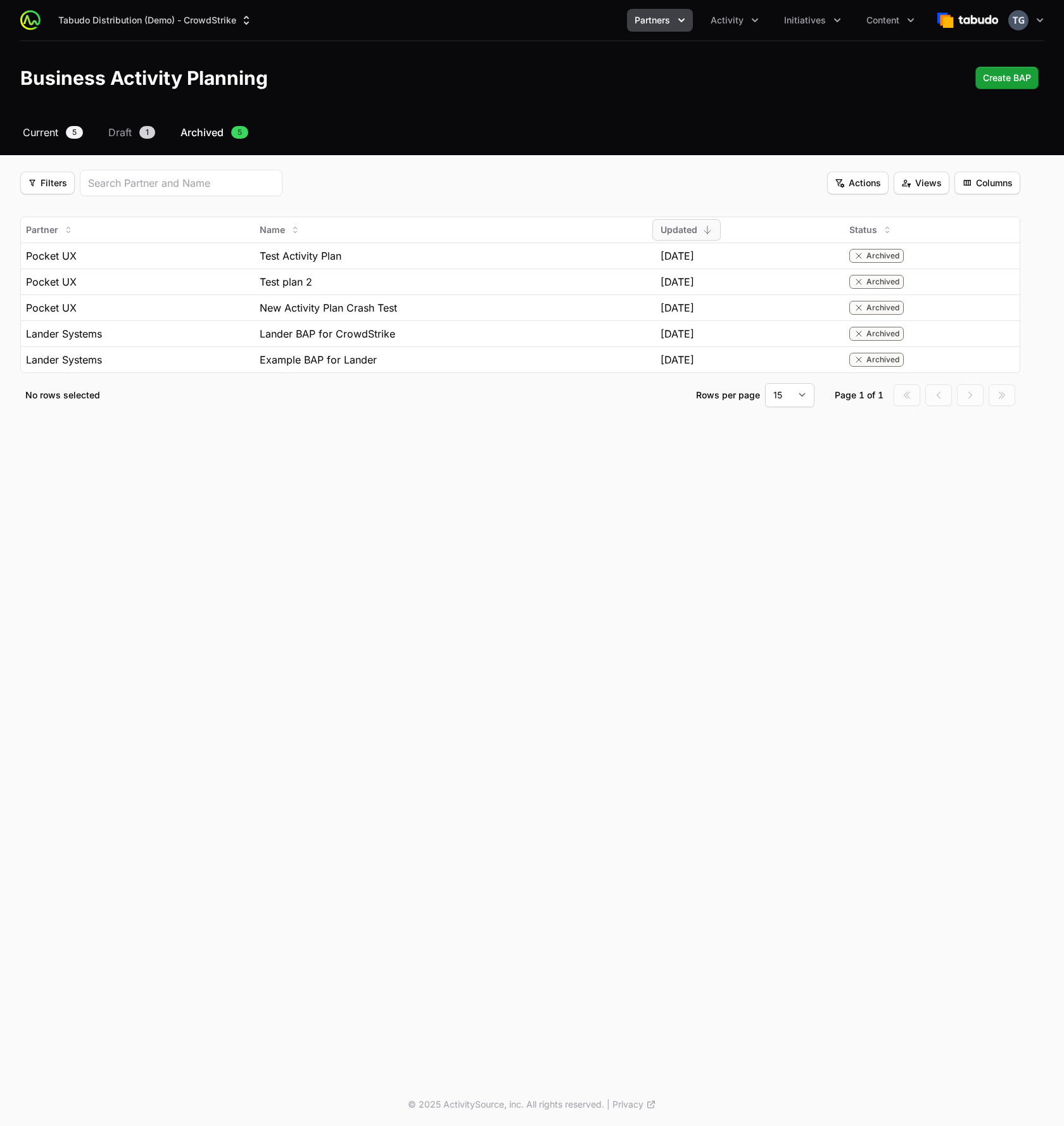
click at [62, 135] on link "Current 5" at bounding box center [53, 132] width 65 height 15
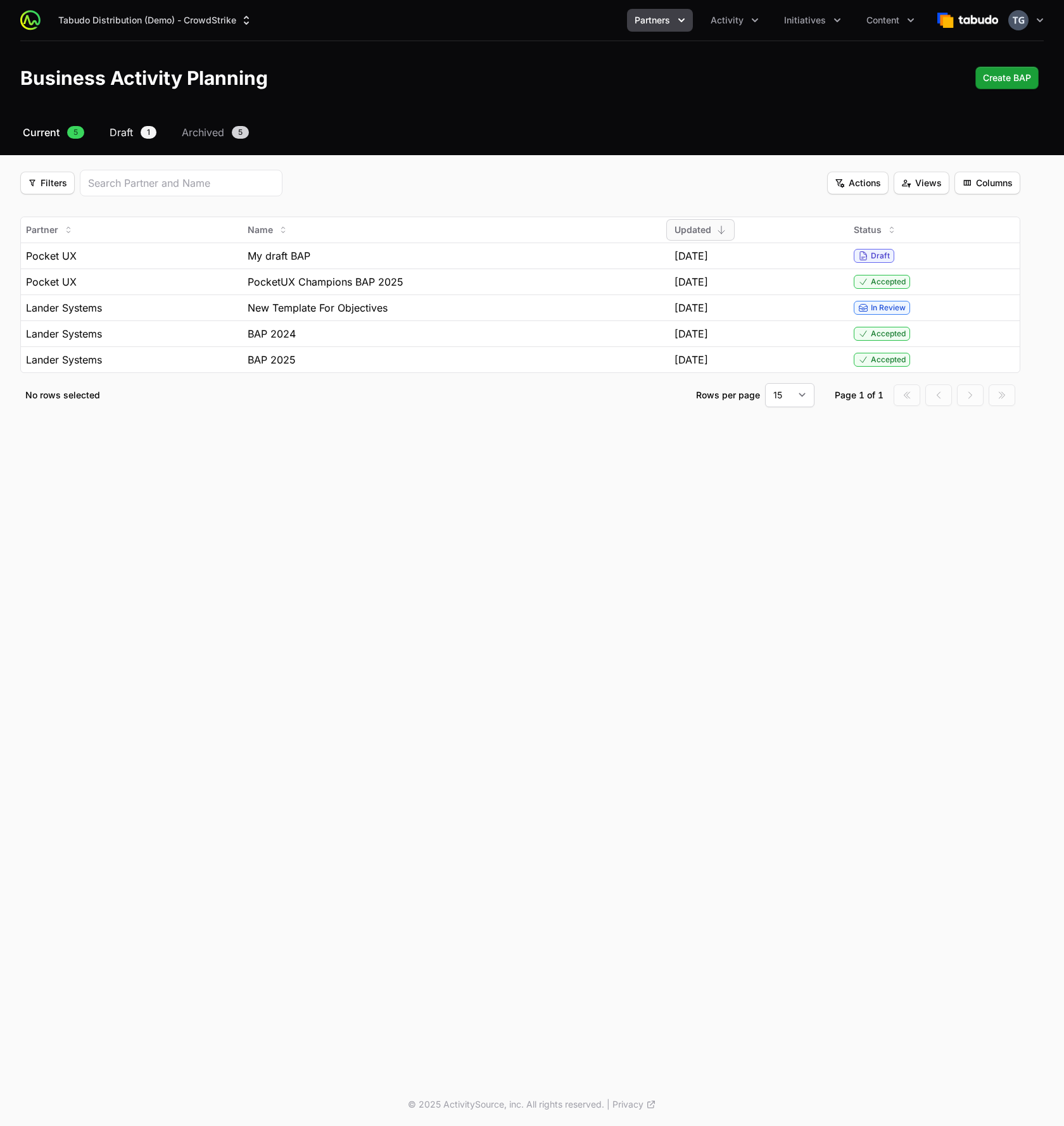
click at [124, 125] on span "Draft" at bounding box center [121, 132] width 23 height 15
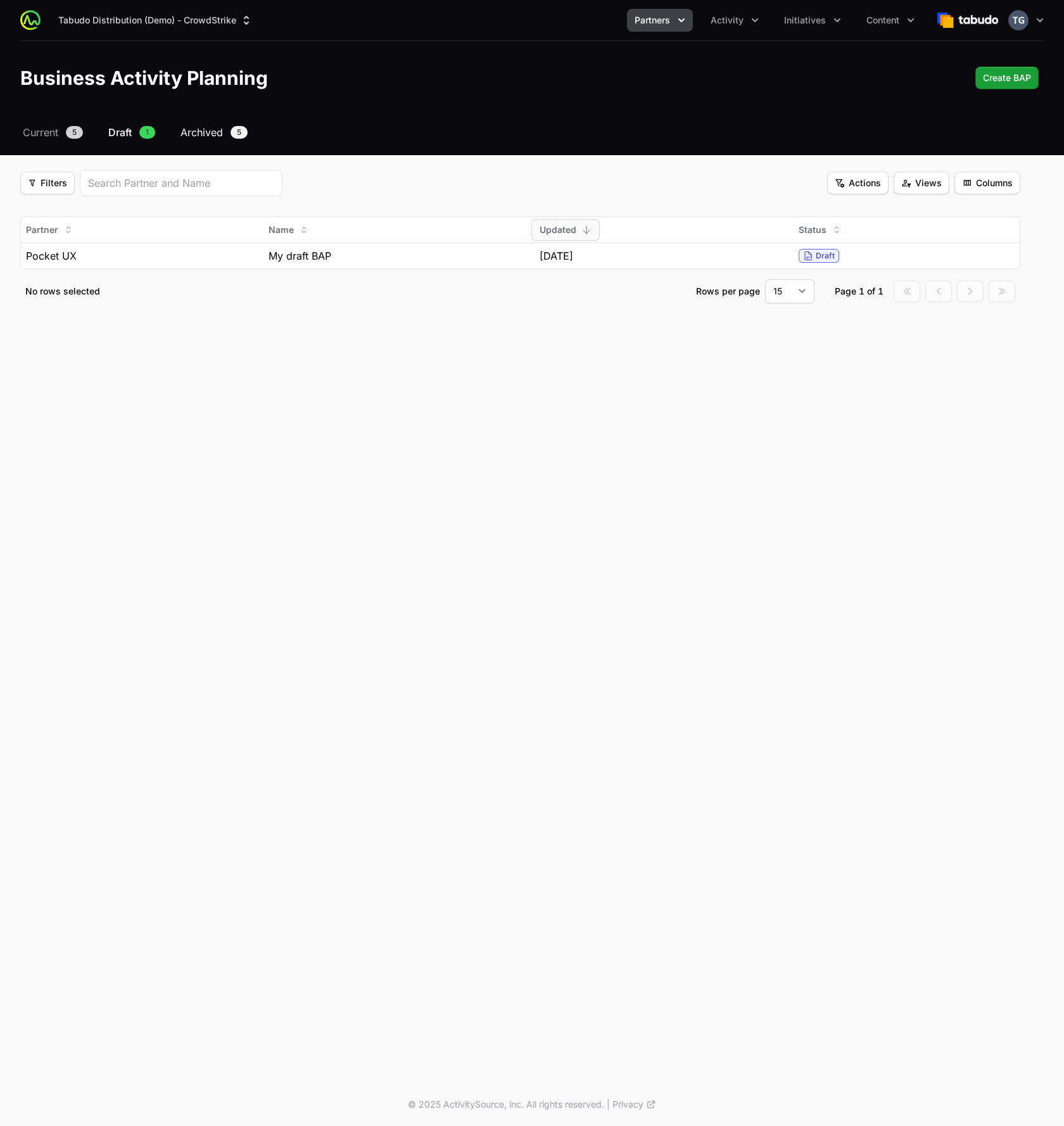
click at [189, 131] on span "Archived" at bounding box center [201, 132] width 42 height 15
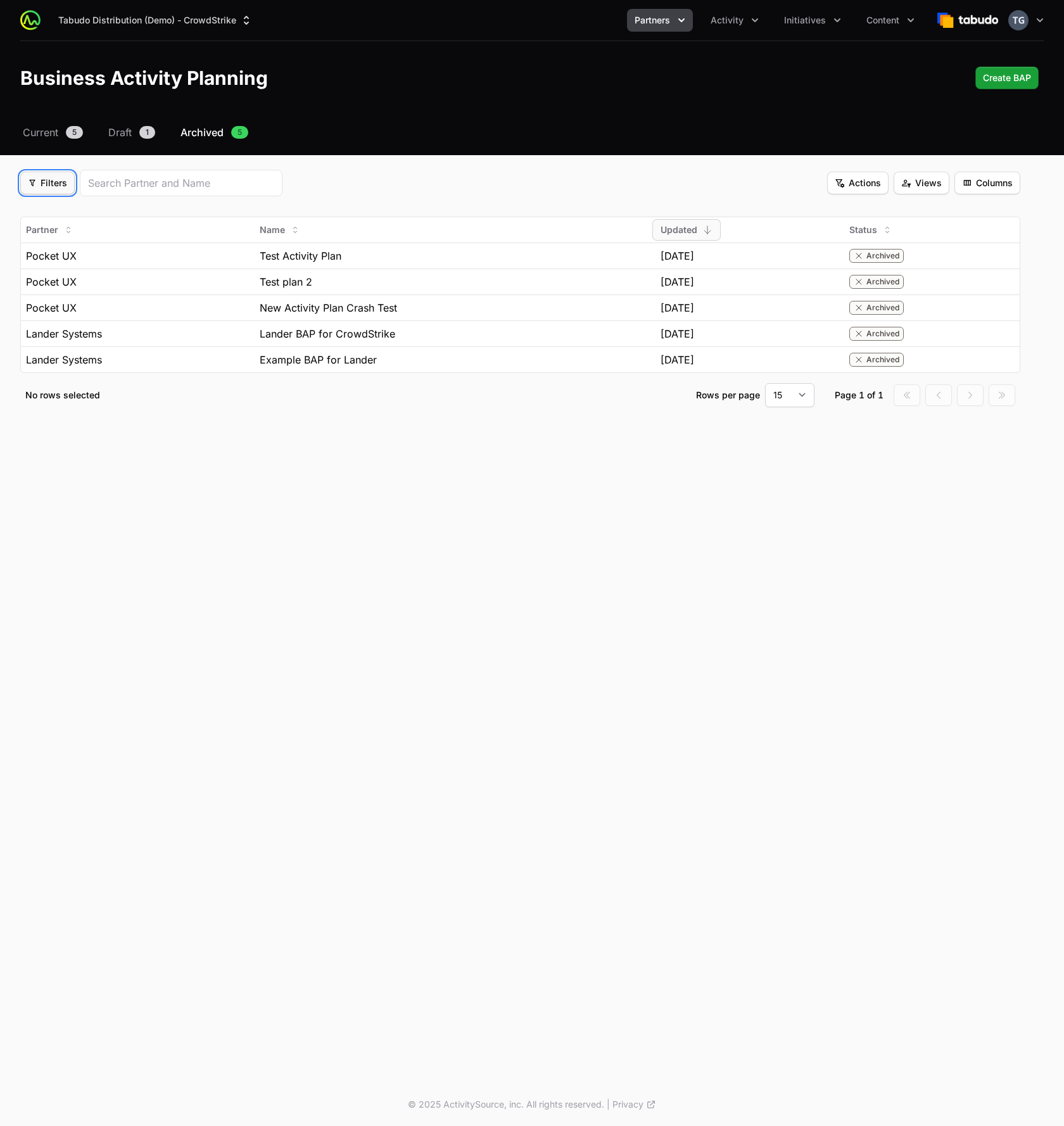
click at [42, 183] on span "Filters" at bounding box center [47, 183] width 39 height 15
click at [57, 222] on div "Template" at bounding box center [69, 213] width 133 height 19
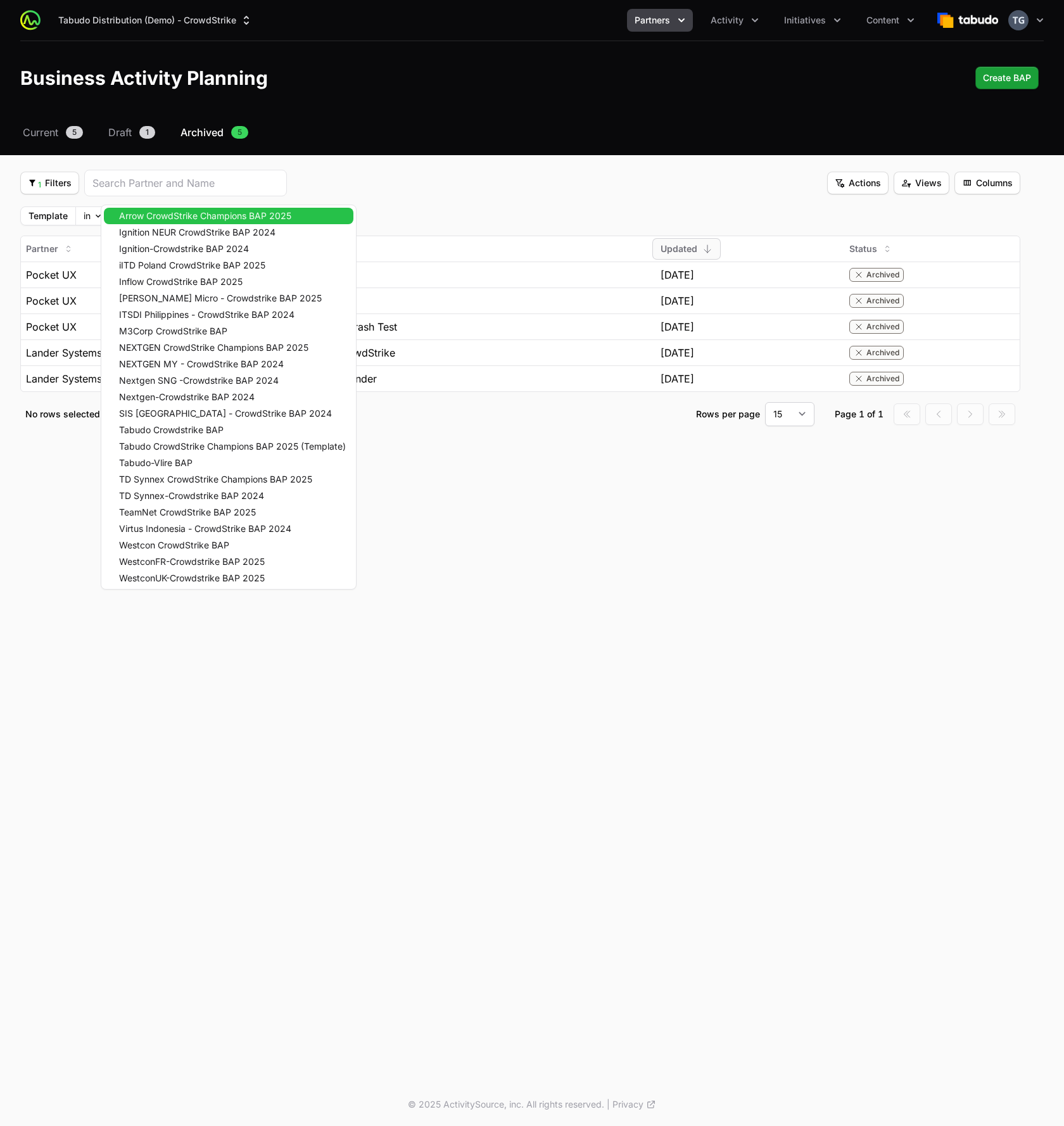
click at [161, 218] on body "Tabudo Distribution (Demo) - CrowdStrike Partners Activity Initiatives Content …" at bounding box center [532, 563] width 1064 height 1126
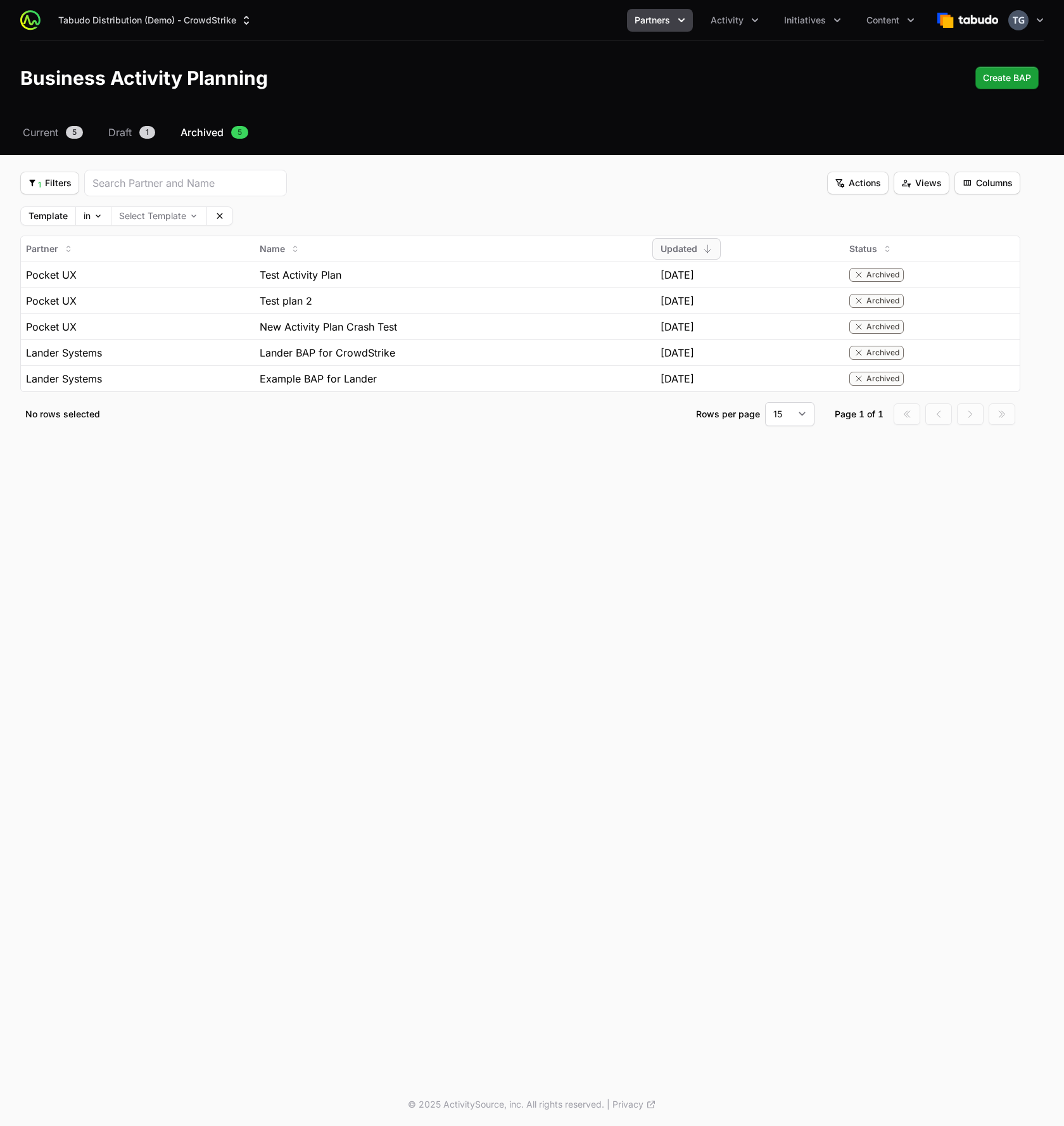
click at [220, 215] on icon "Business Activity Plan Submissions" at bounding box center [220, 216] width 6 height 6
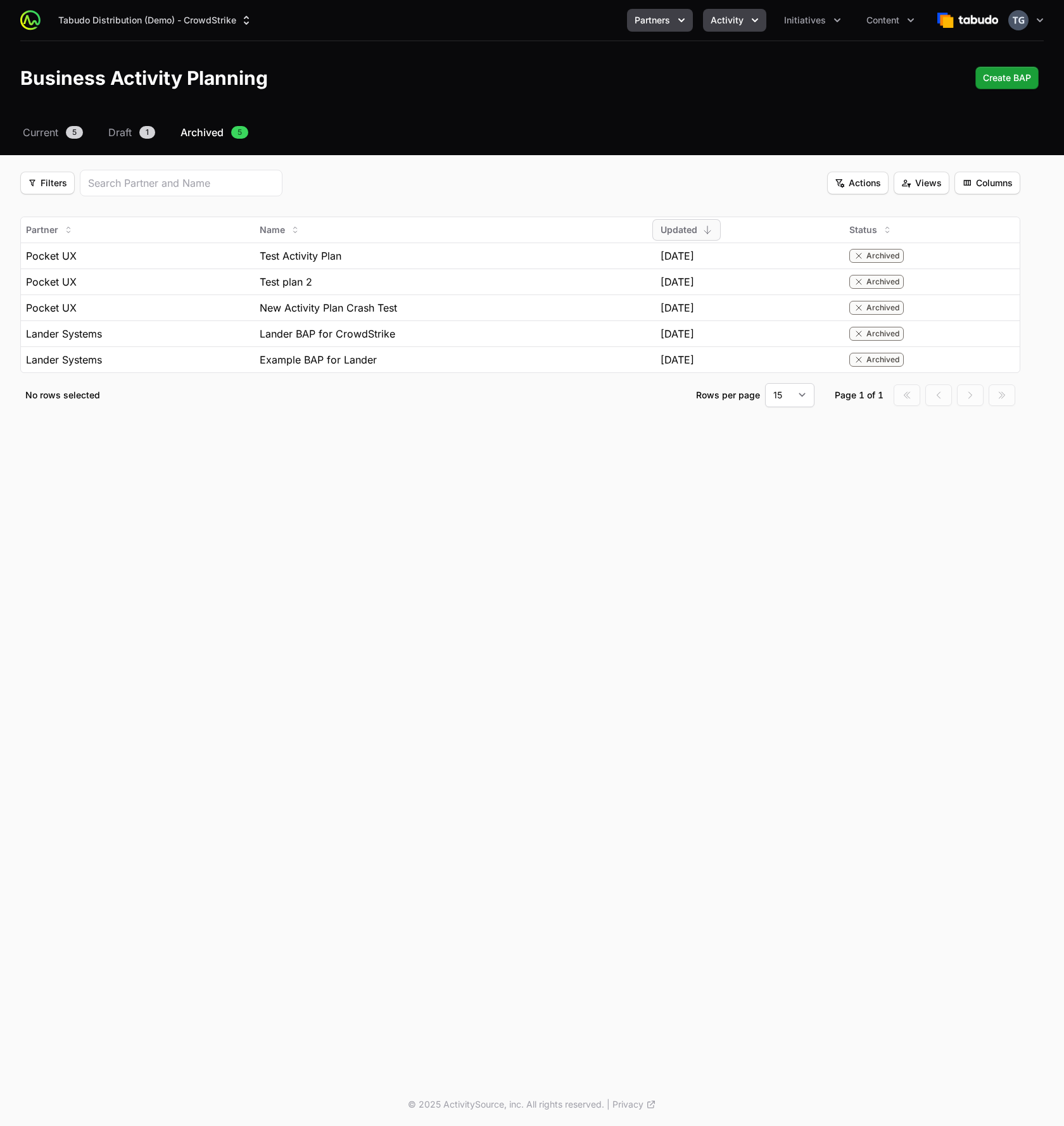
click at [730, 25] on span "Activity" at bounding box center [727, 20] width 33 height 12
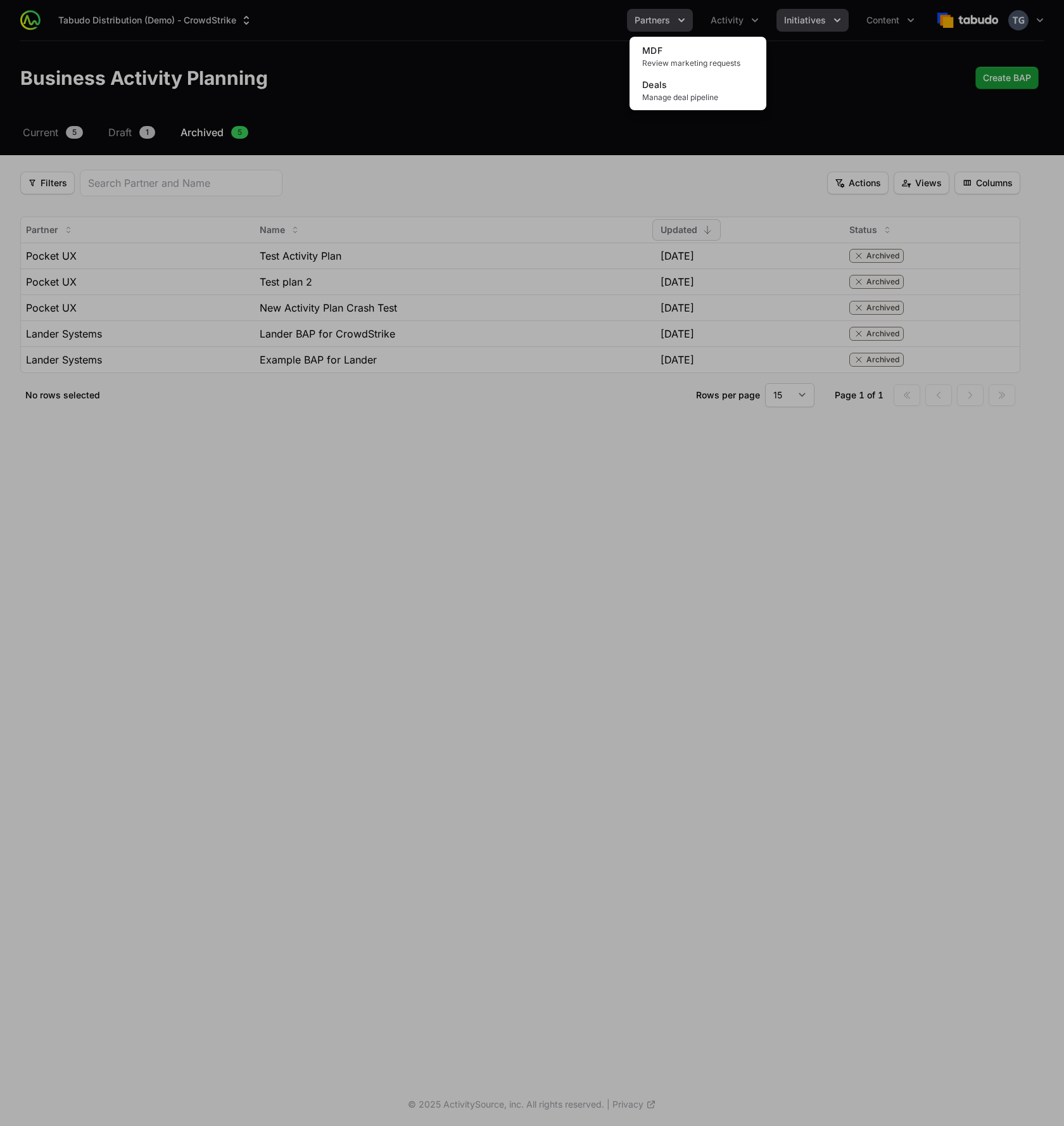
click at [849, 16] on div "Activity menu" at bounding box center [532, 563] width 1064 height 1126
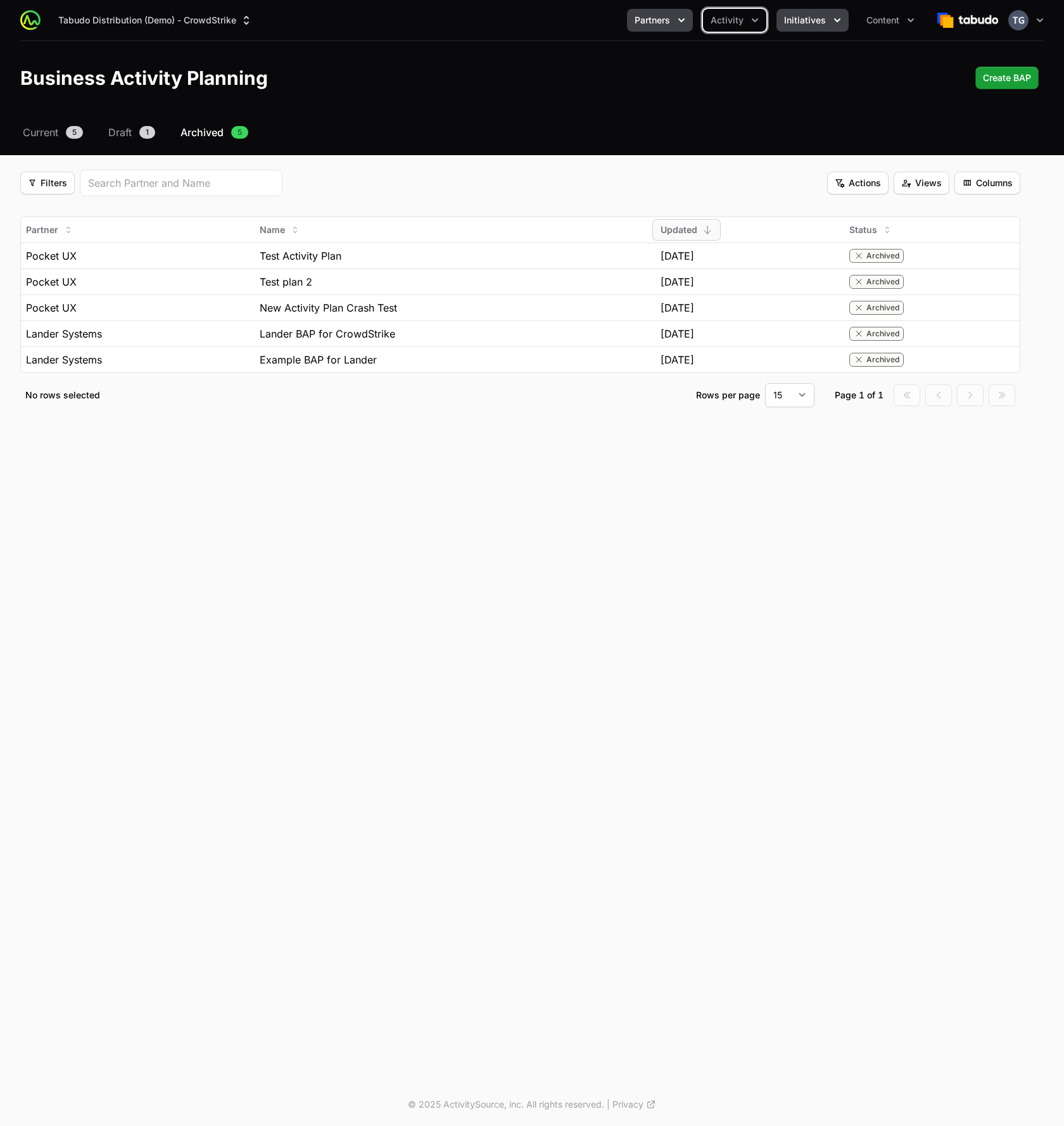
click at [841, 17] on icon "Initiatives menu" at bounding box center [837, 20] width 12 height 12
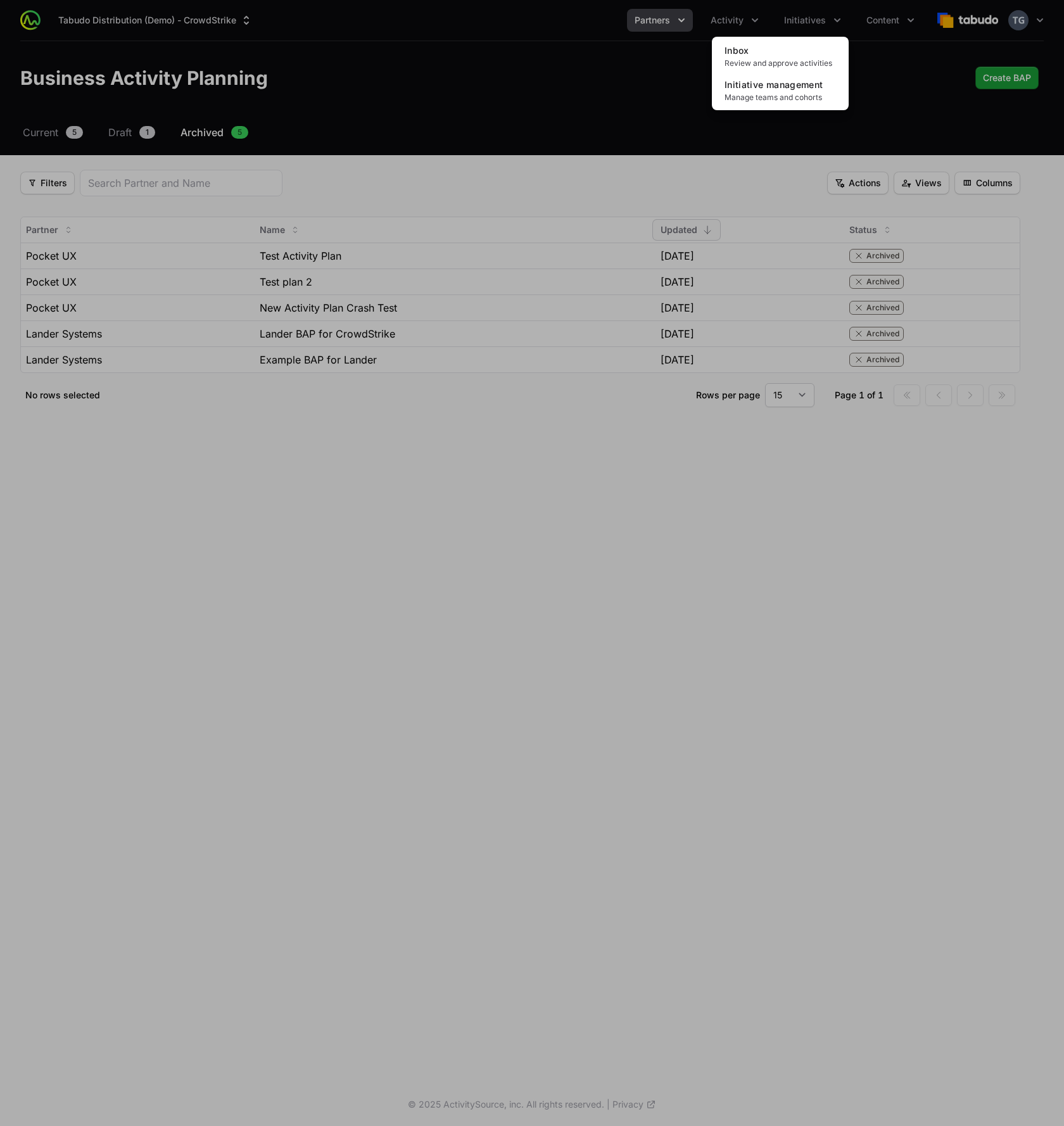
click at [876, 20] on div "Initiatives menu" at bounding box center [532, 563] width 1064 height 1126
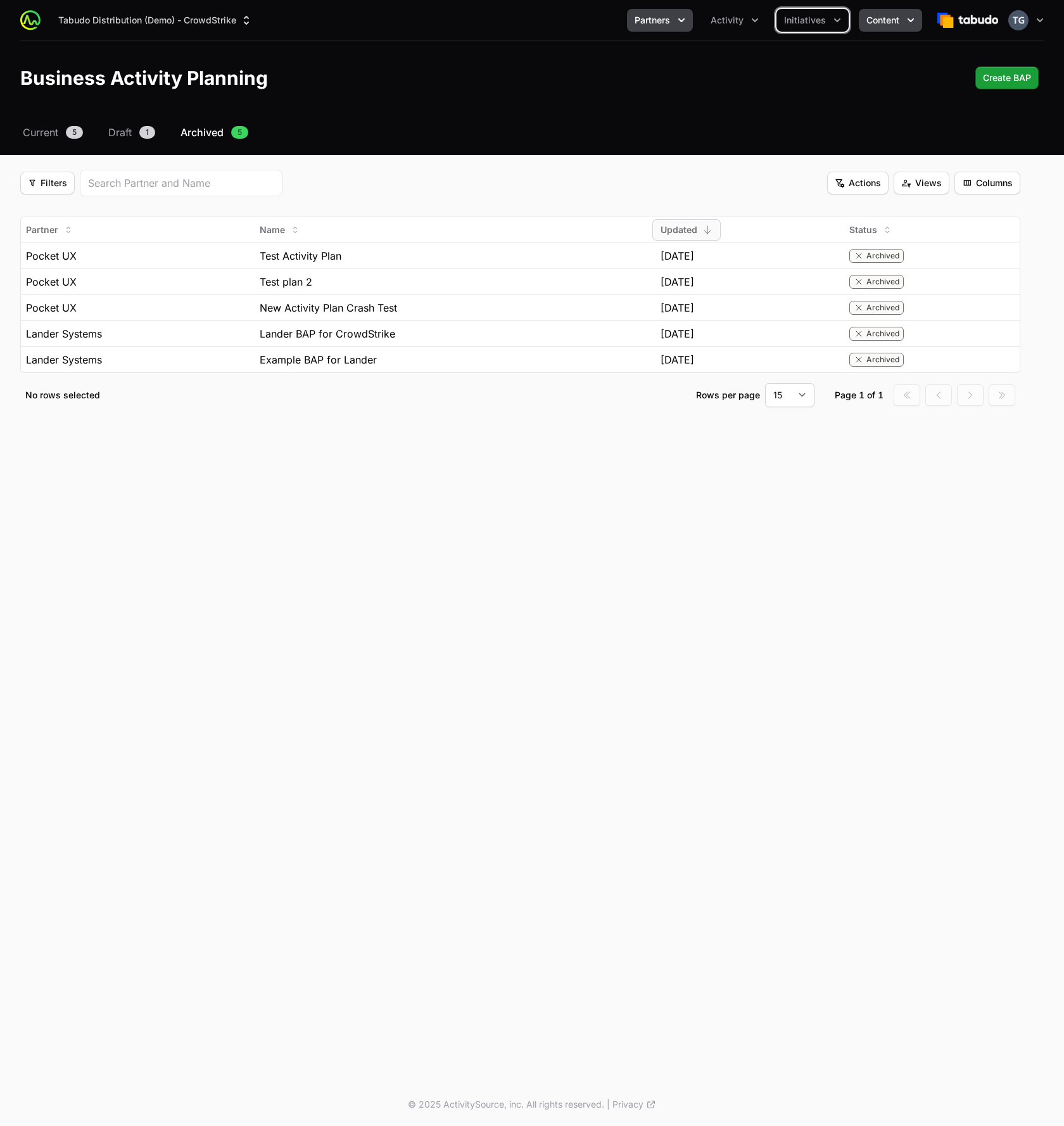
click at [897, 21] on span "Content" at bounding box center [882, 20] width 33 height 12
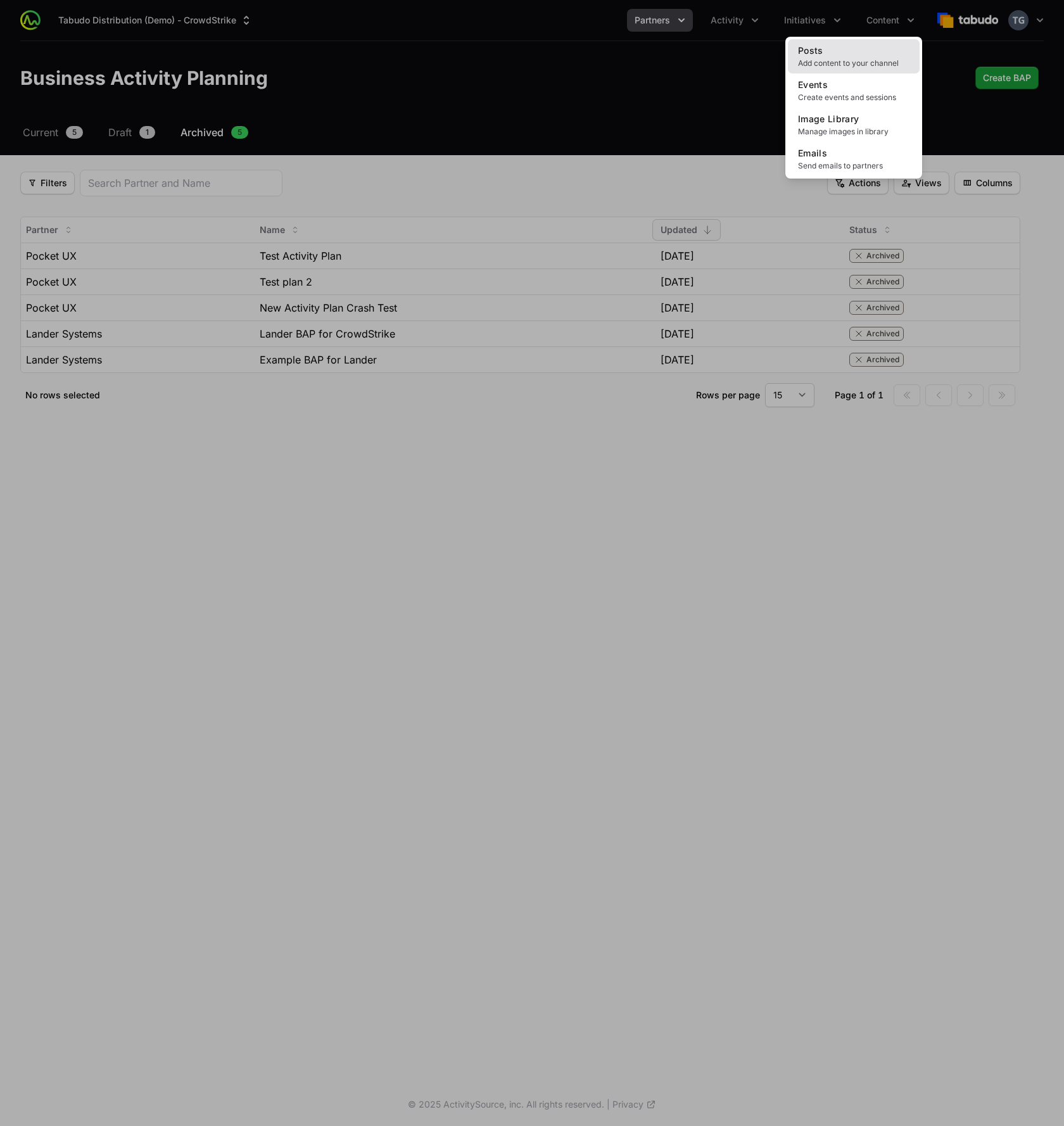
click at [872, 49] on link "Posts Add content to your channel" at bounding box center [853, 56] width 132 height 34
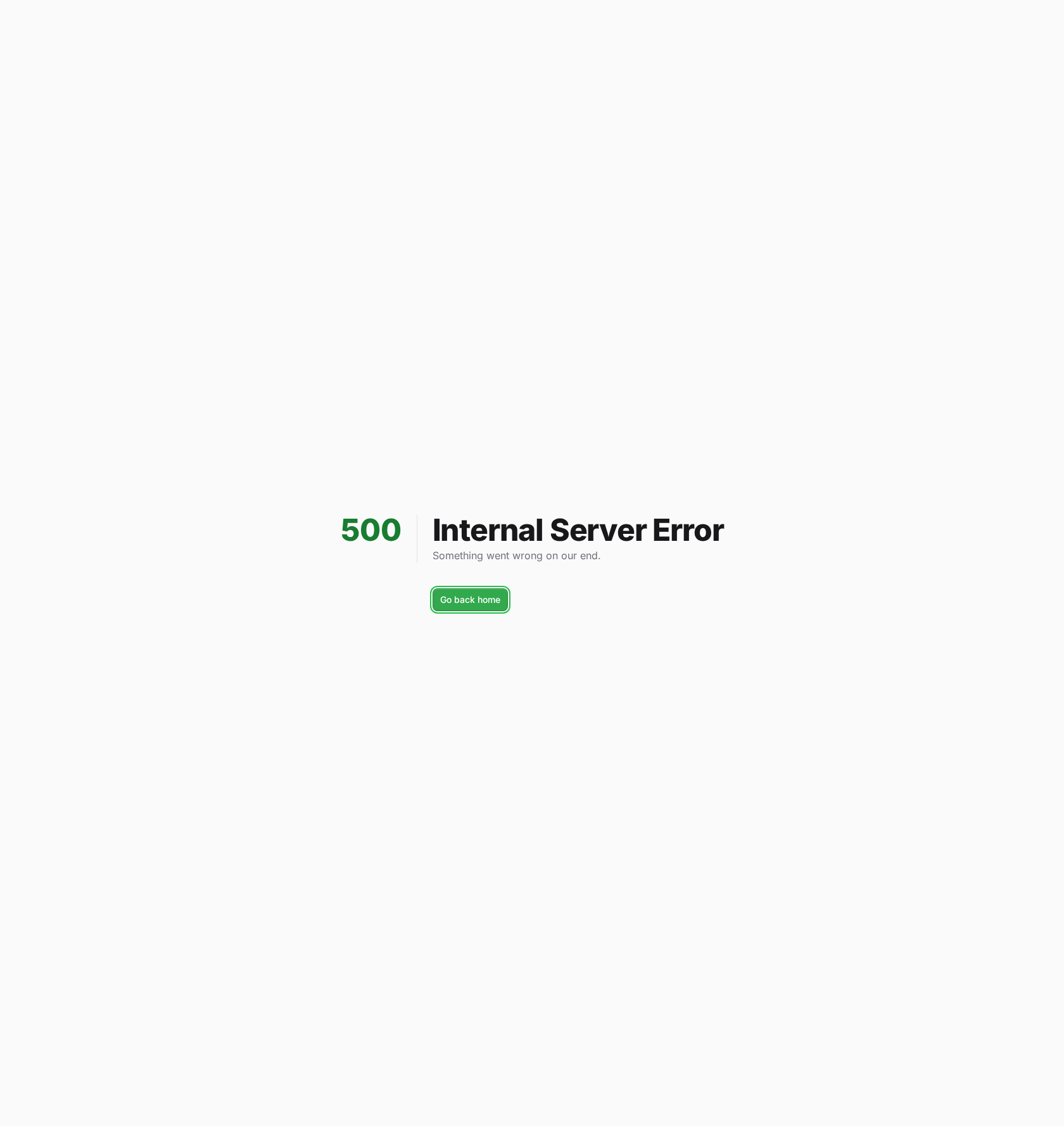
click at [496, 596] on span "Go back home" at bounding box center [470, 599] width 60 height 15
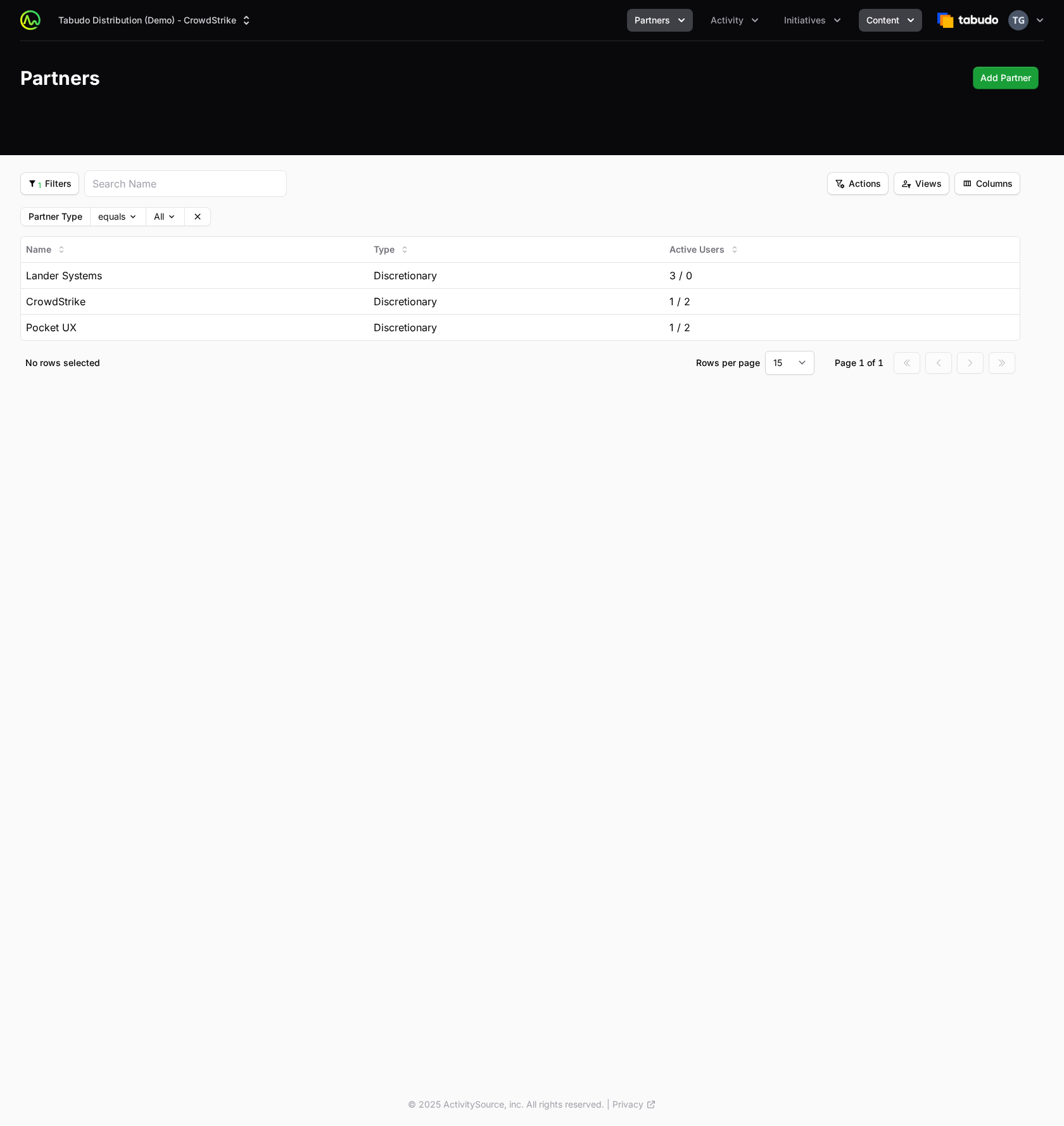
click at [873, 23] on span "Content" at bounding box center [882, 20] width 33 height 12
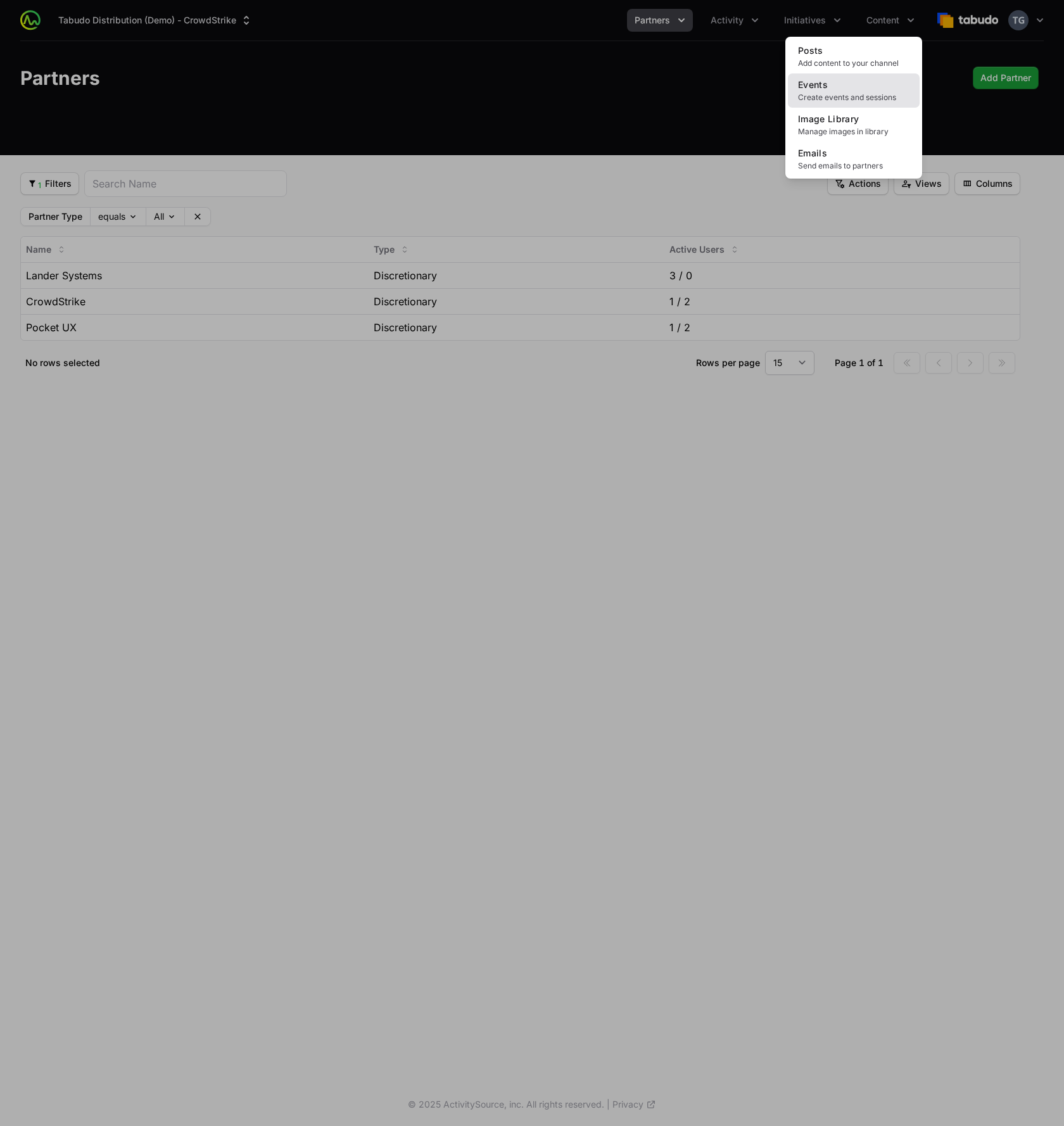
click at [860, 92] on span "Create events and sessions" at bounding box center [853, 97] width 111 height 10
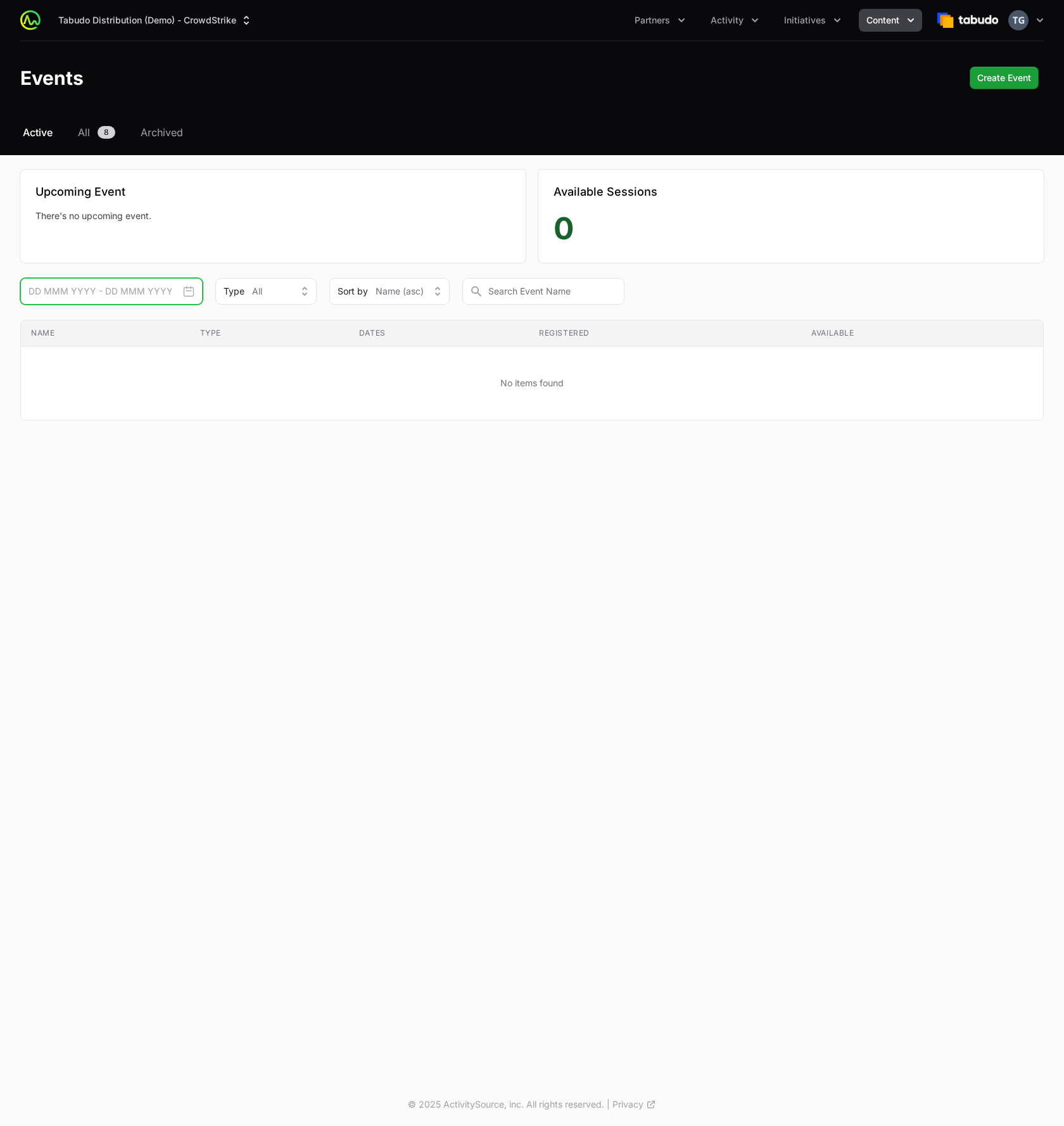
click at [175, 302] on input "text" at bounding box center [111, 291] width 183 height 27
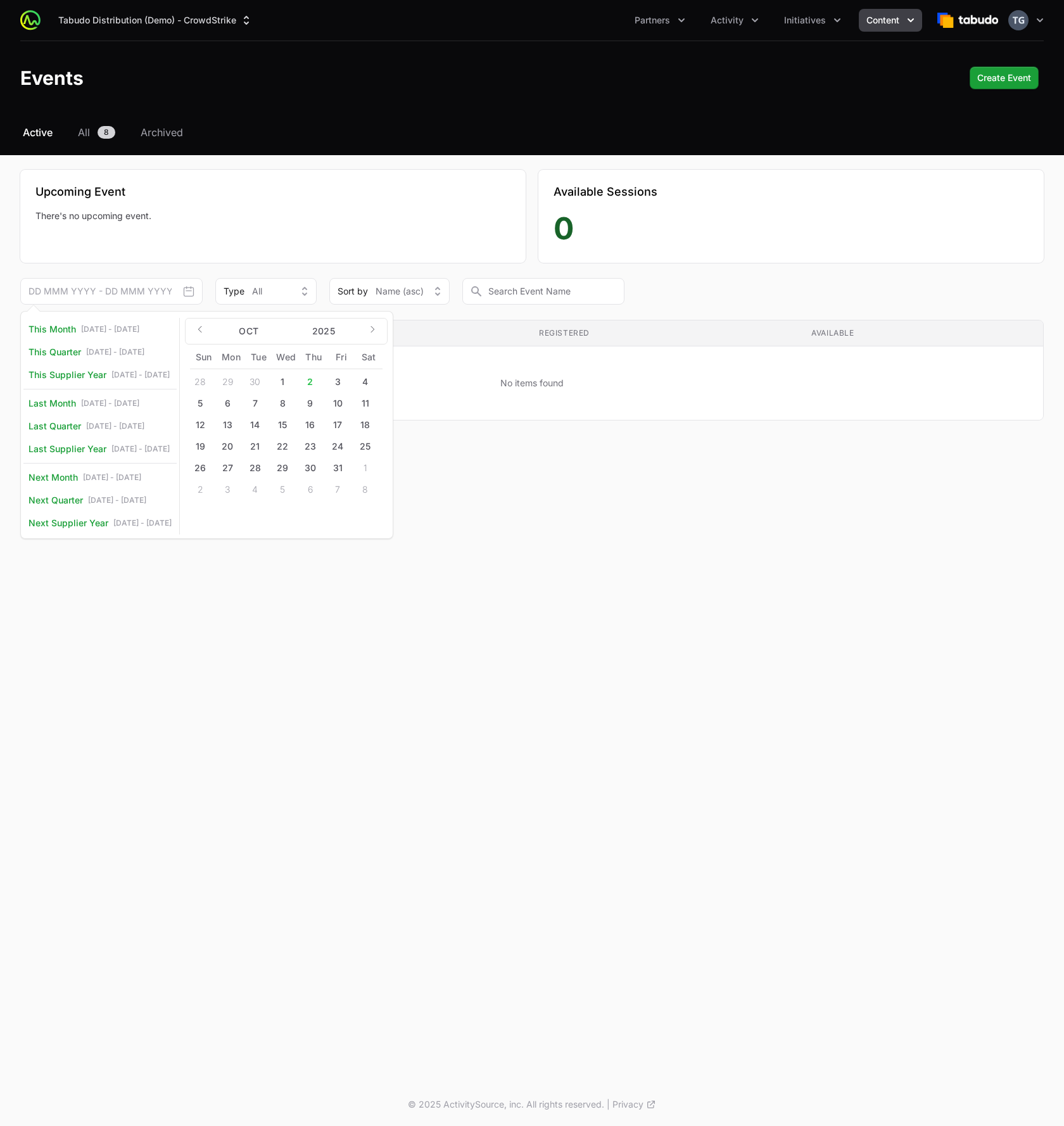
click at [738, 287] on div "This Month Oct 1 - Oct 31 This Quarter Oct 1 - Dec 31 This Supplier Year Jul 1,…" at bounding box center [532, 291] width 1023 height 27
drag, startPoint x: 71, startPoint y: 148, endPoint x: 76, endPoint y: 140, distance: 9.4
click at [71, 145] on div "Select a tab Active All Archived Active All 8 Archived Upcoming Event There's n…" at bounding box center [532, 288] width 1064 height 327
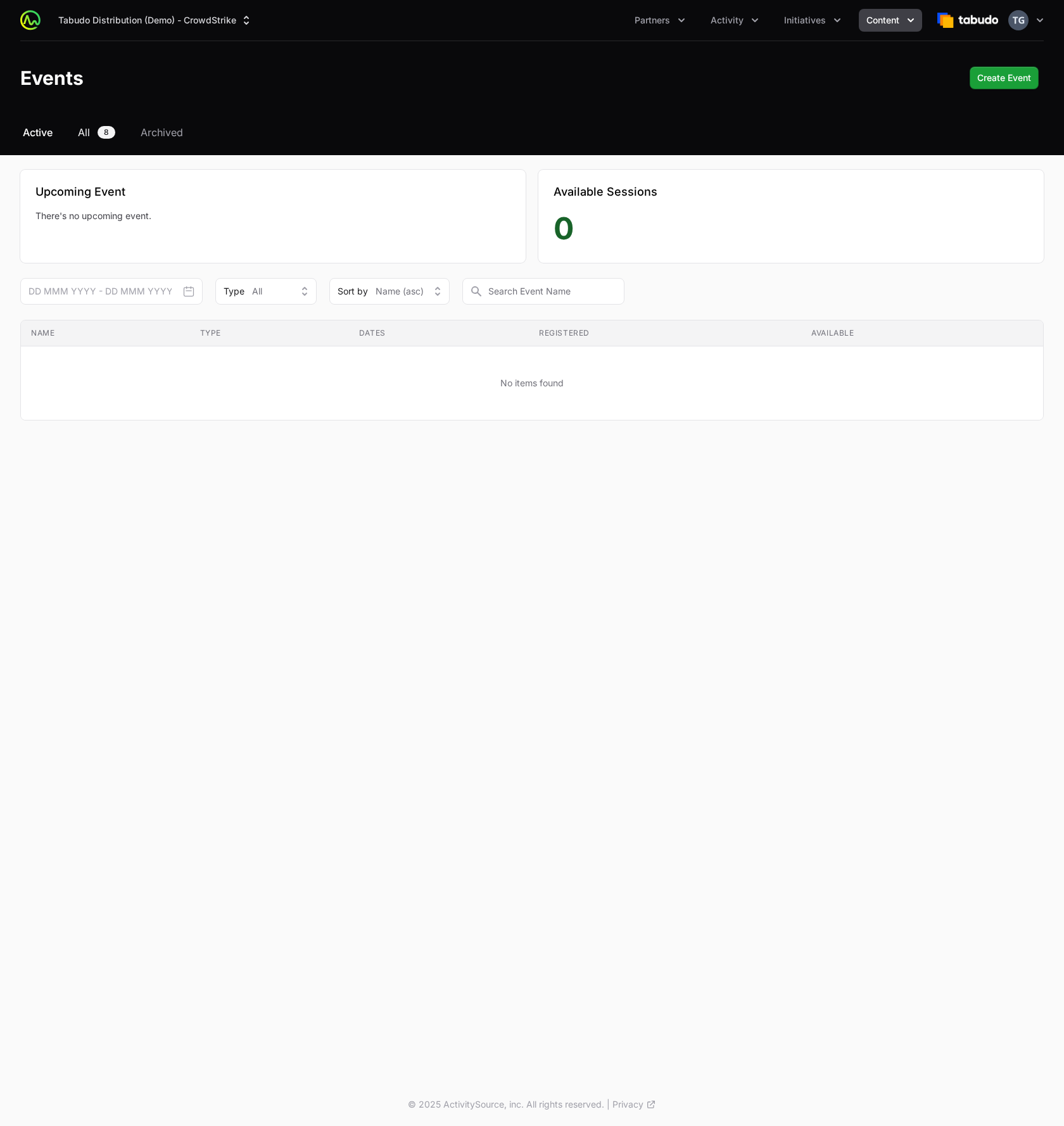
click at [82, 139] on div "Select a tab Active All Archived Active All 8 Archived Upcoming Event There's n…" at bounding box center [532, 288] width 1064 height 327
click at [83, 138] on span "All" at bounding box center [84, 132] width 12 height 15
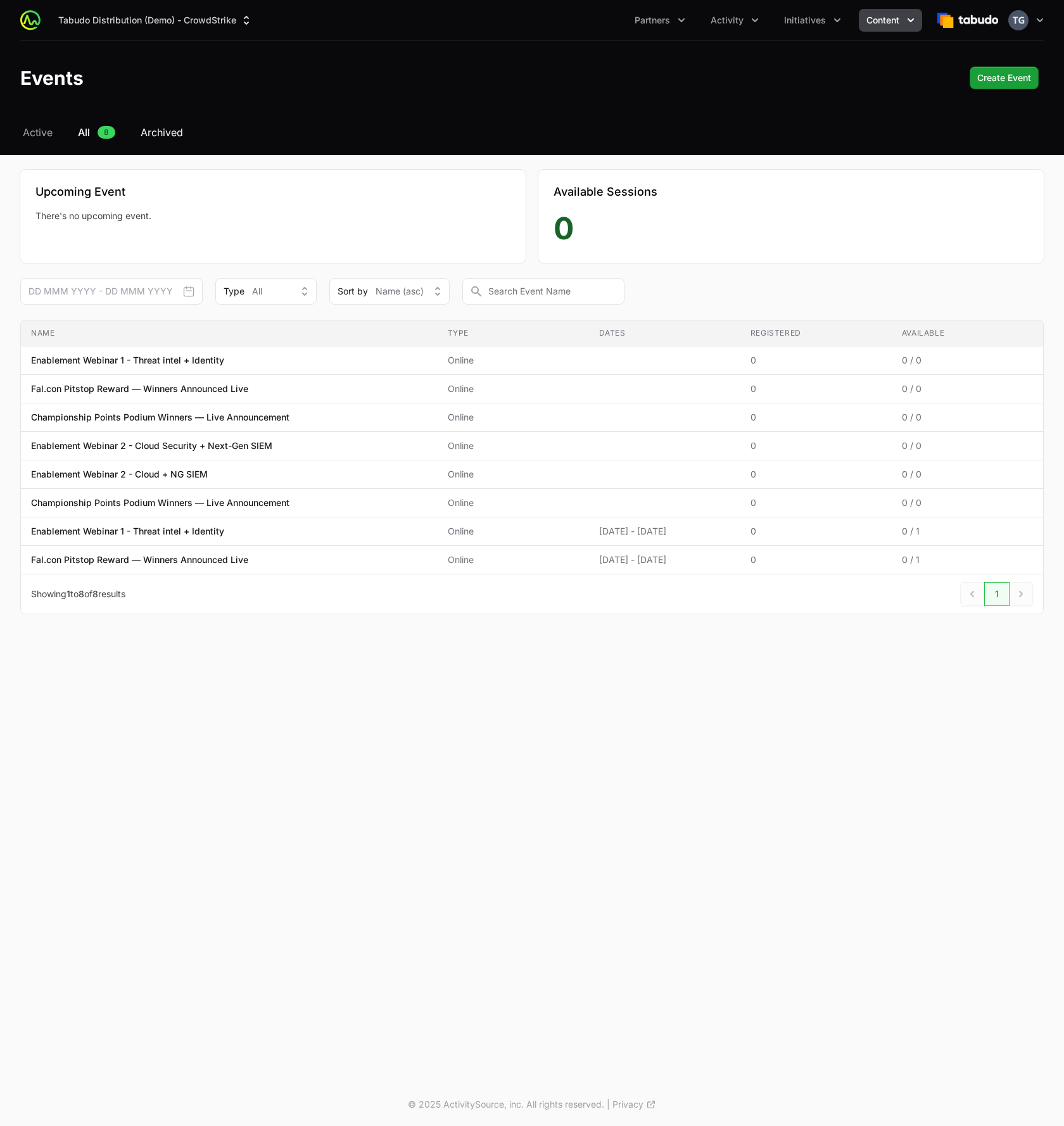
click at [167, 135] on span "Archived" at bounding box center [161, 132] width 42 height 15
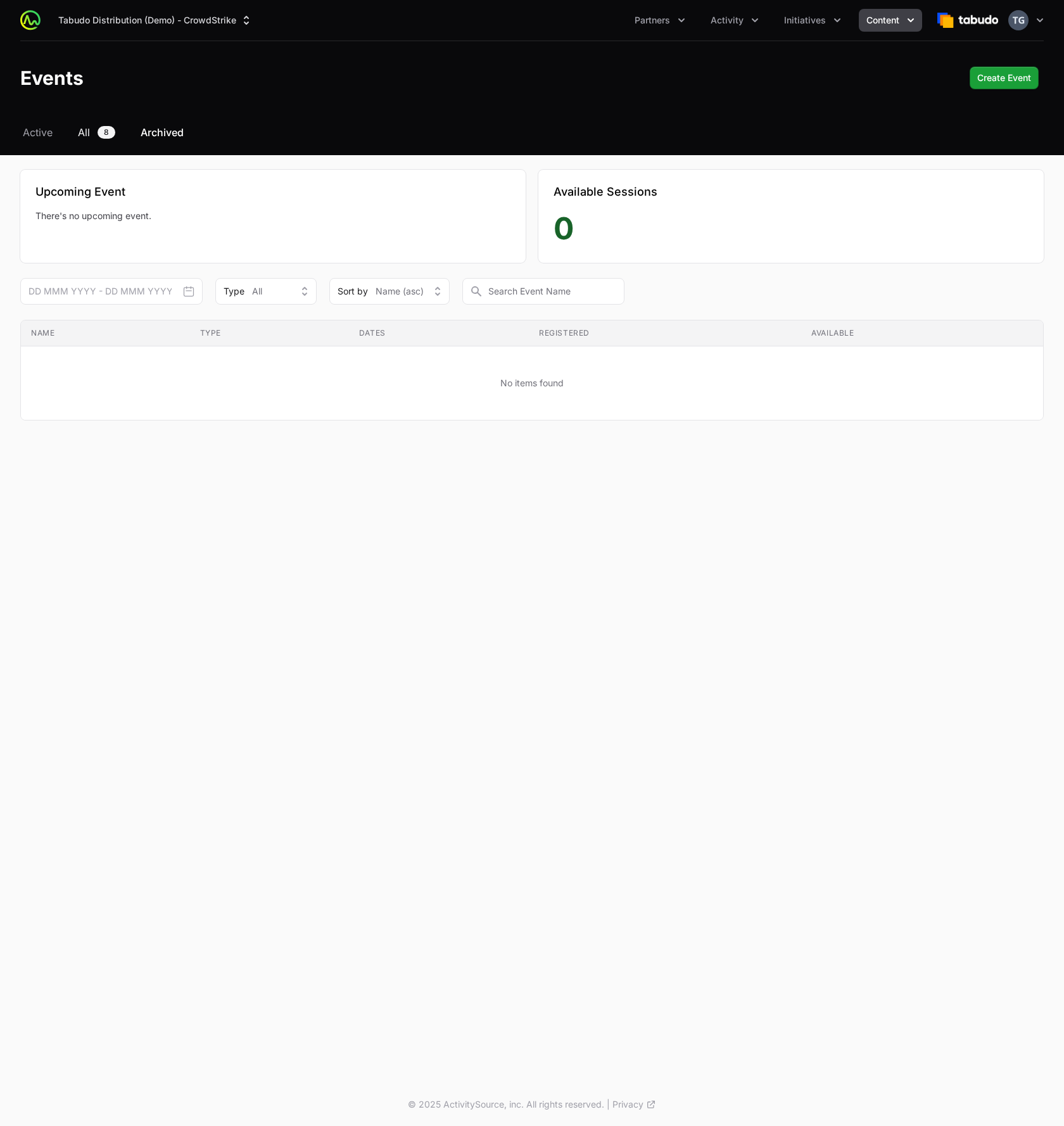
click at [98, 137] on link "All 8" at bounding box center [97, 132] width 42 height 15
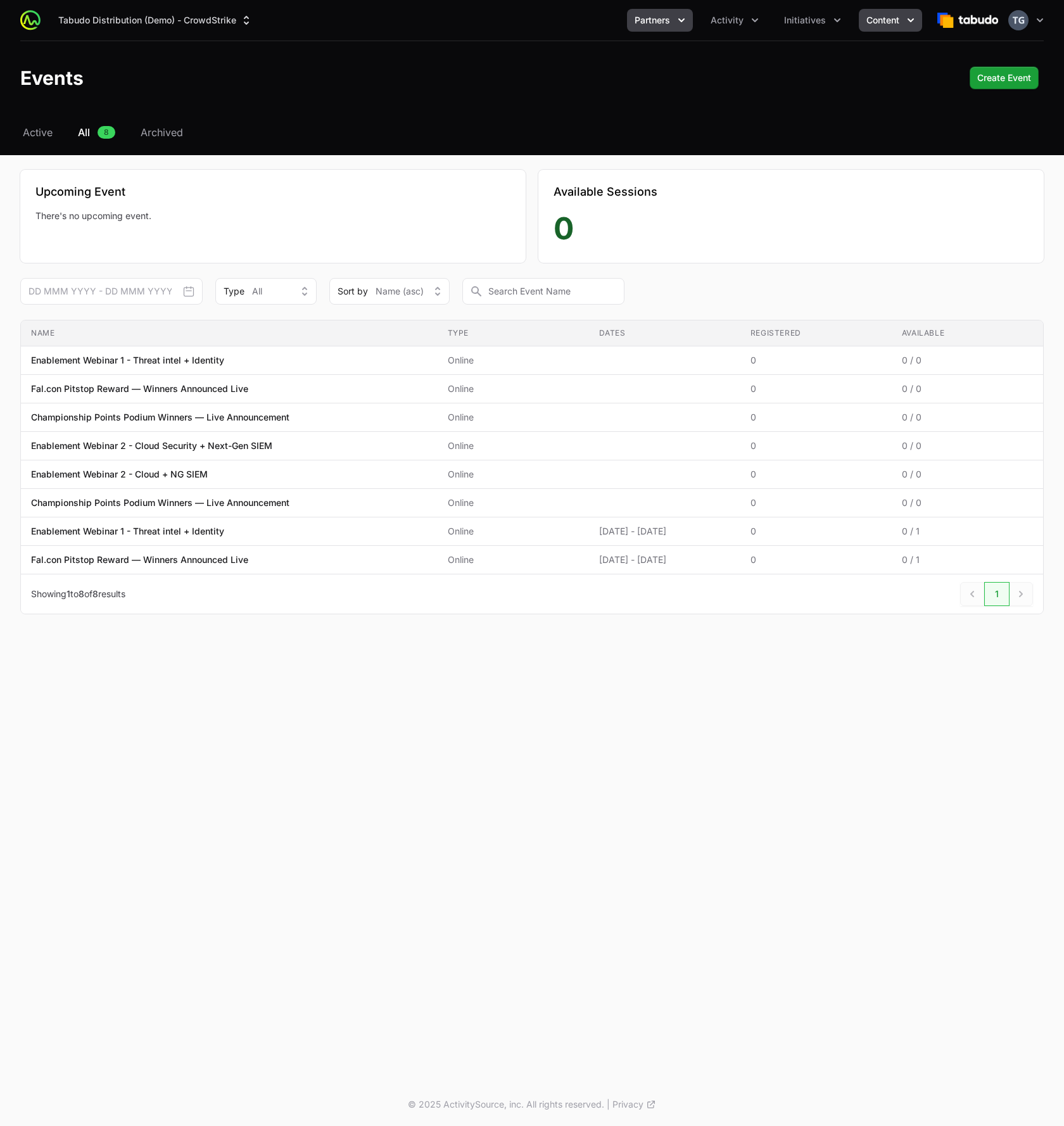
click at [654, 17] on span "Partners" at bounding box center [652, 20] width 36 height 12
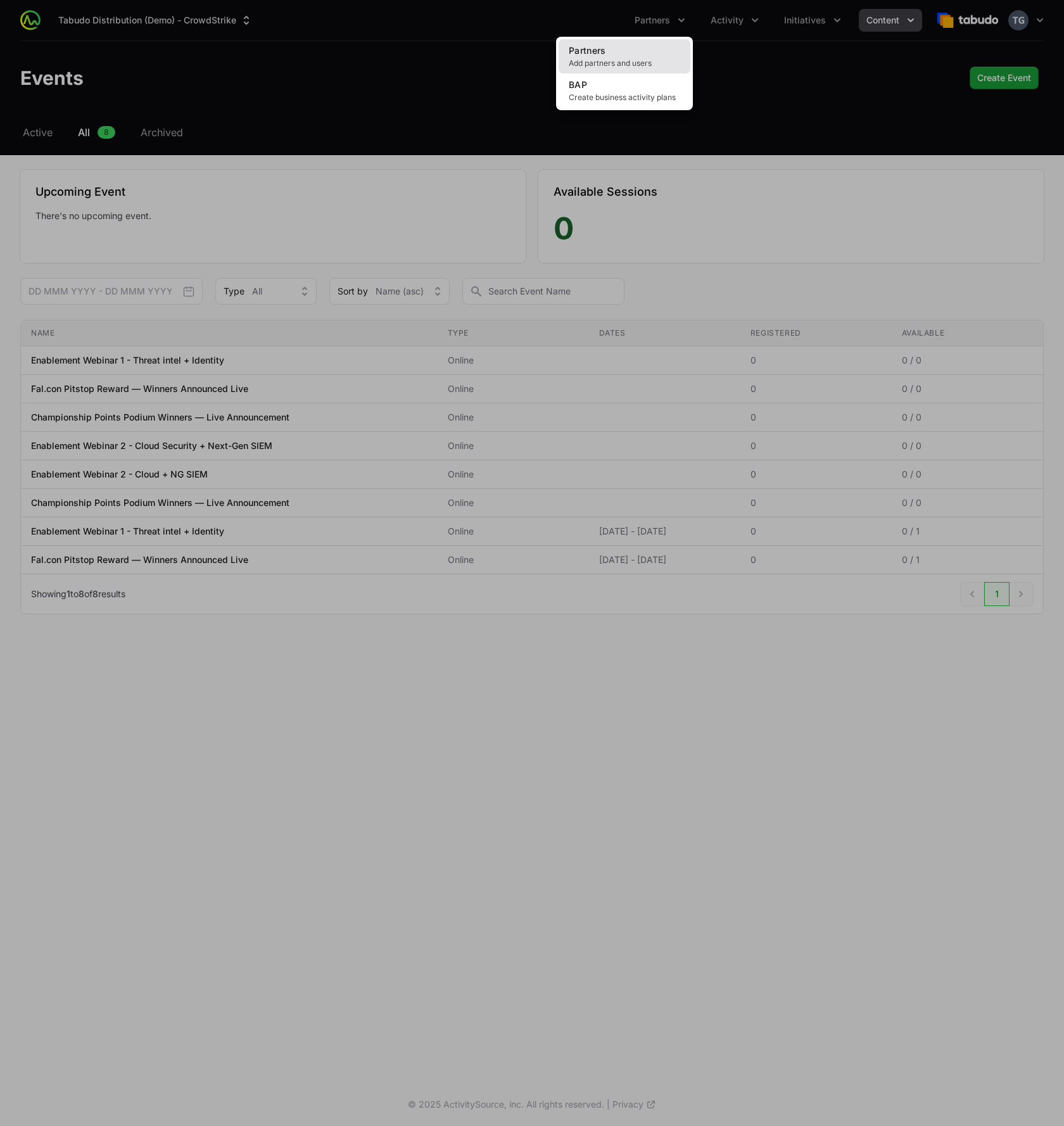
click at [637, 53] on link "Partners Add partners and users" at bounding box center [624, 56] width 132 height 34
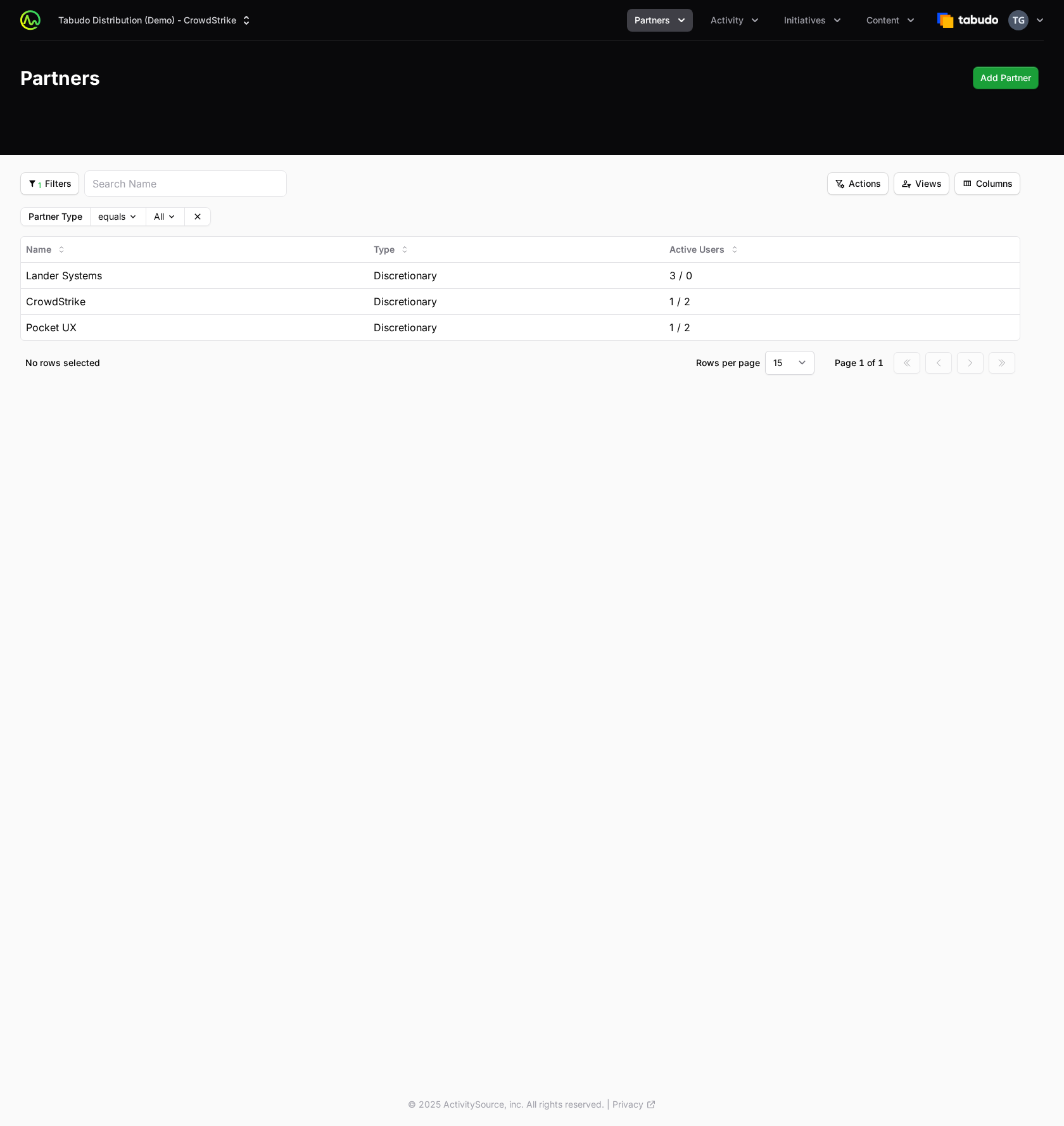
click at [769, 27] on ul "Partners Activity Initiatives Content" at bounding box center [775, 20] width 295 height 23
click at [813, 20] on span "Initiatives" at bounding box center [804, 20] width 41 height 12
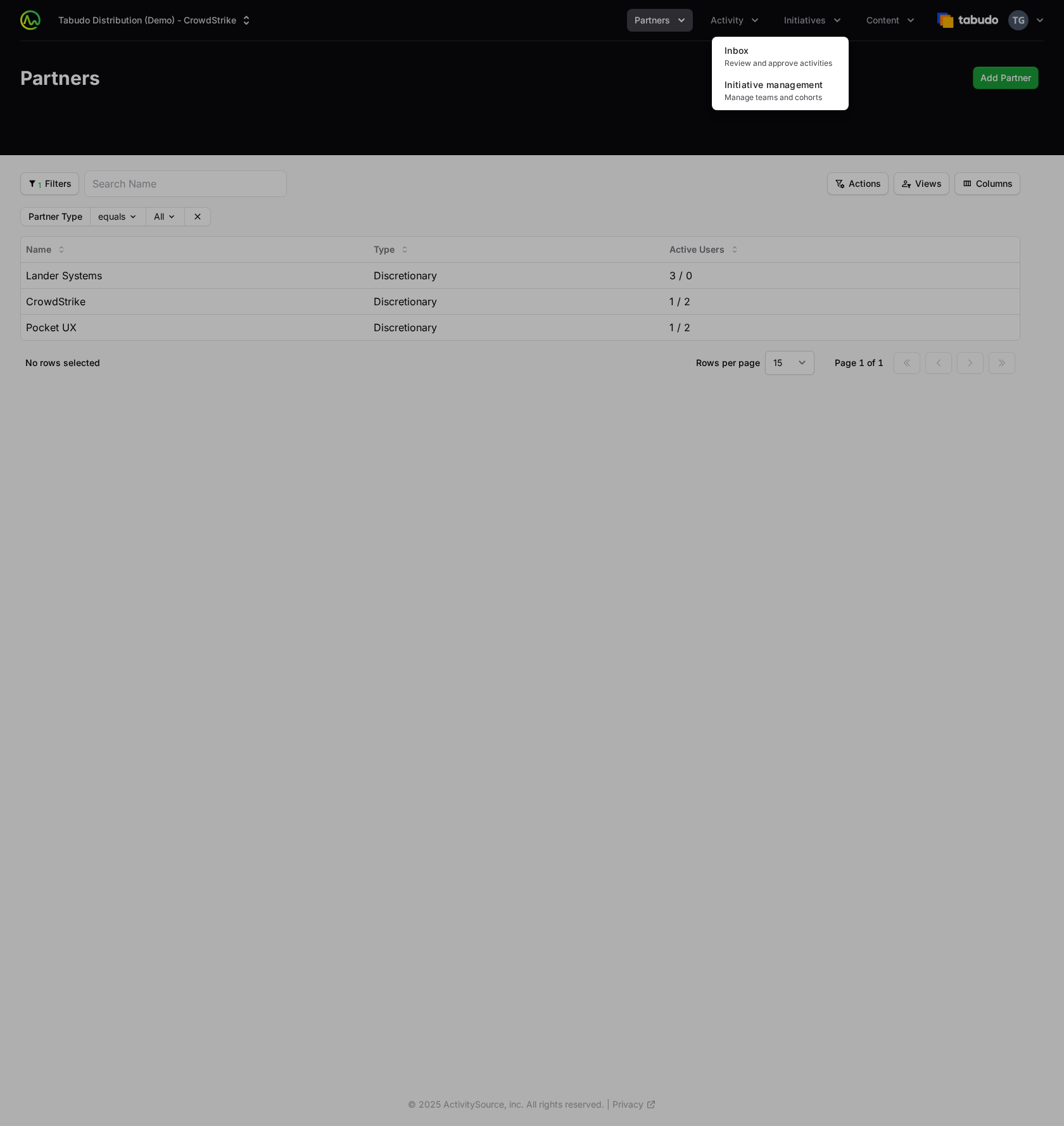
click at [727, 21] on div "Initiatives menu" at bounding box center [532, 563] width 1064 height 1126
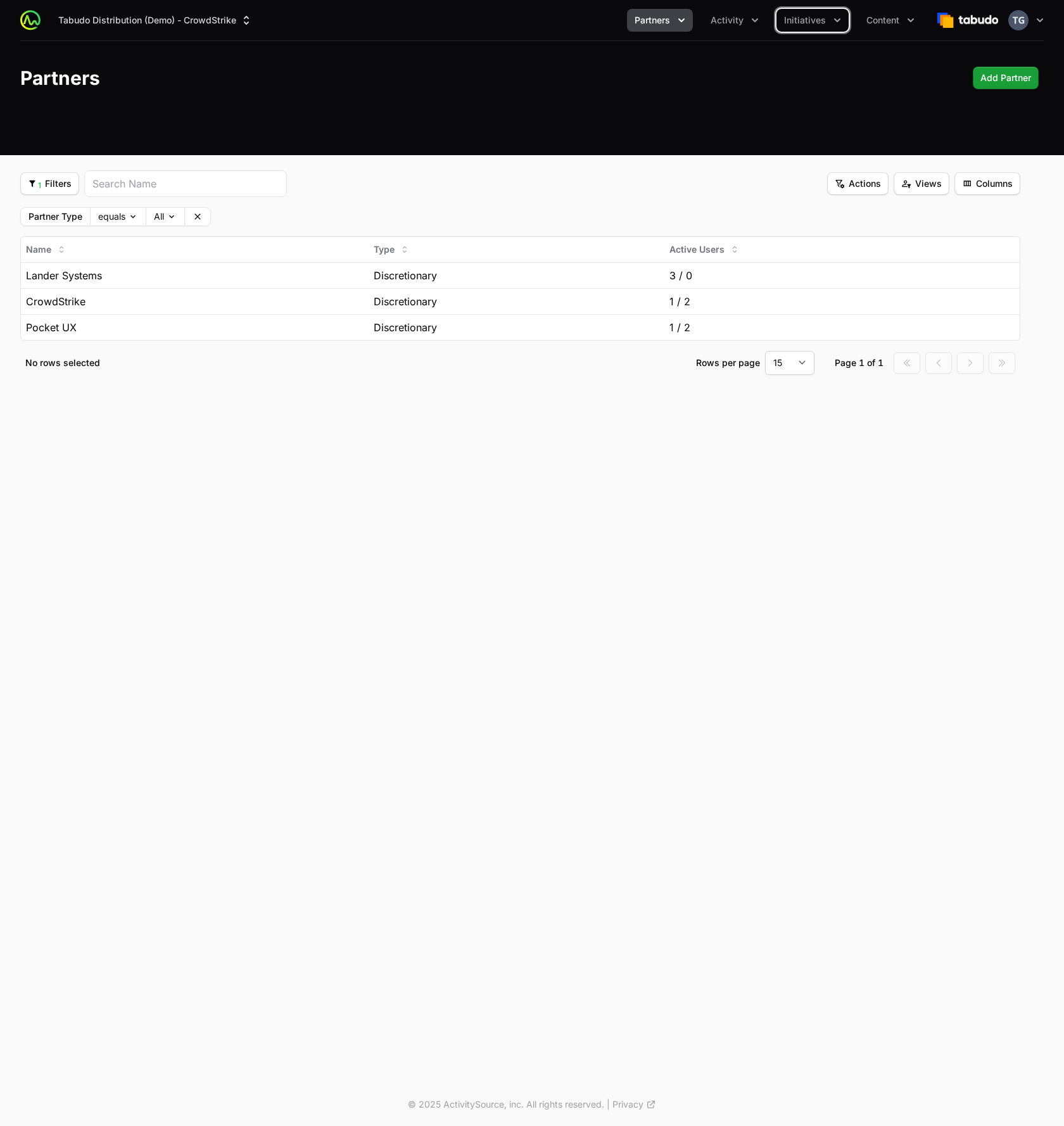
click at [727, 21] on span "Activity" at bounding box center [727, 20] width 33 height 12
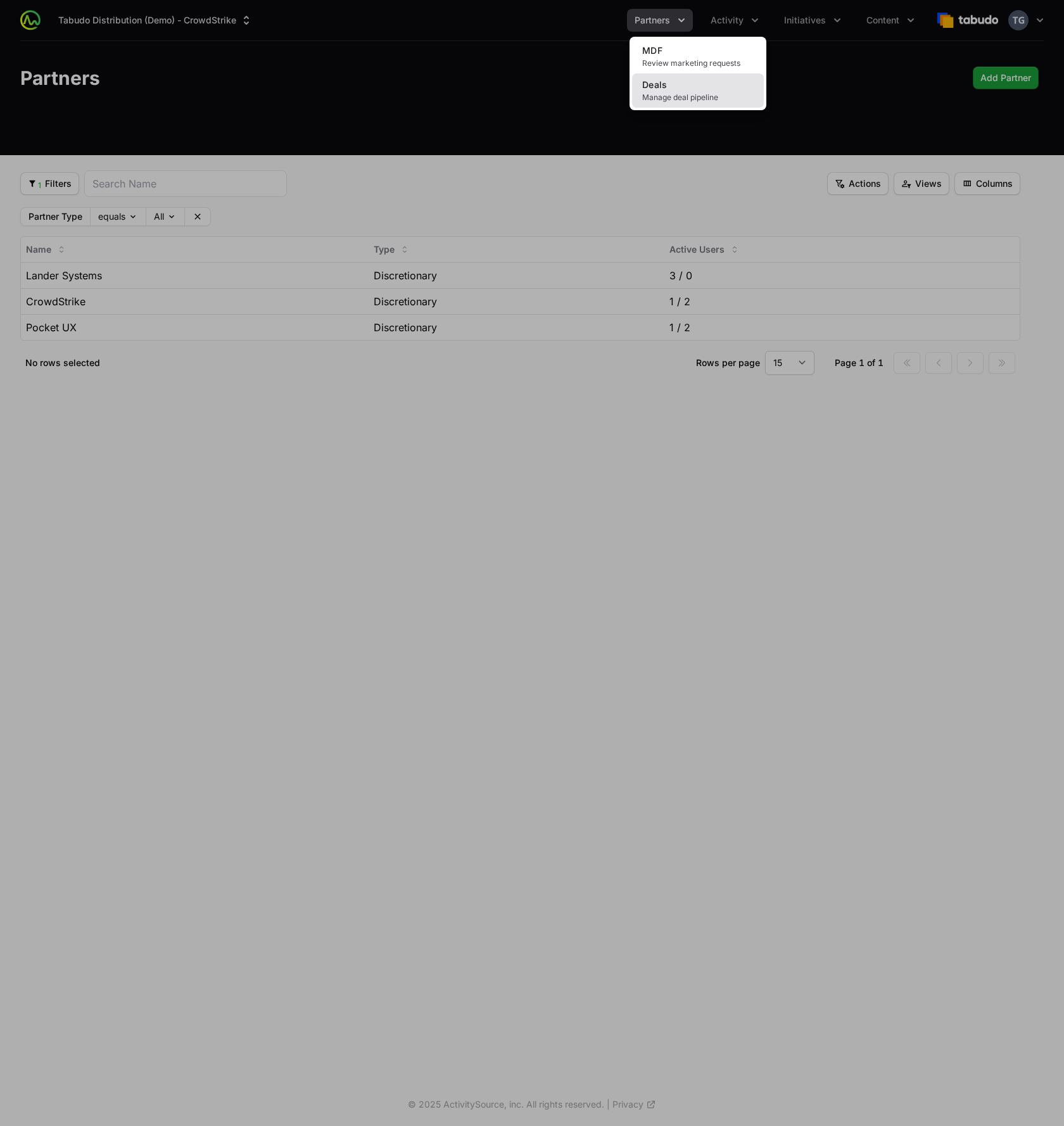
click at [677, 86] on link "Deals Manage deal pipeline" at bounding box center [697, 90] width 132 height 34
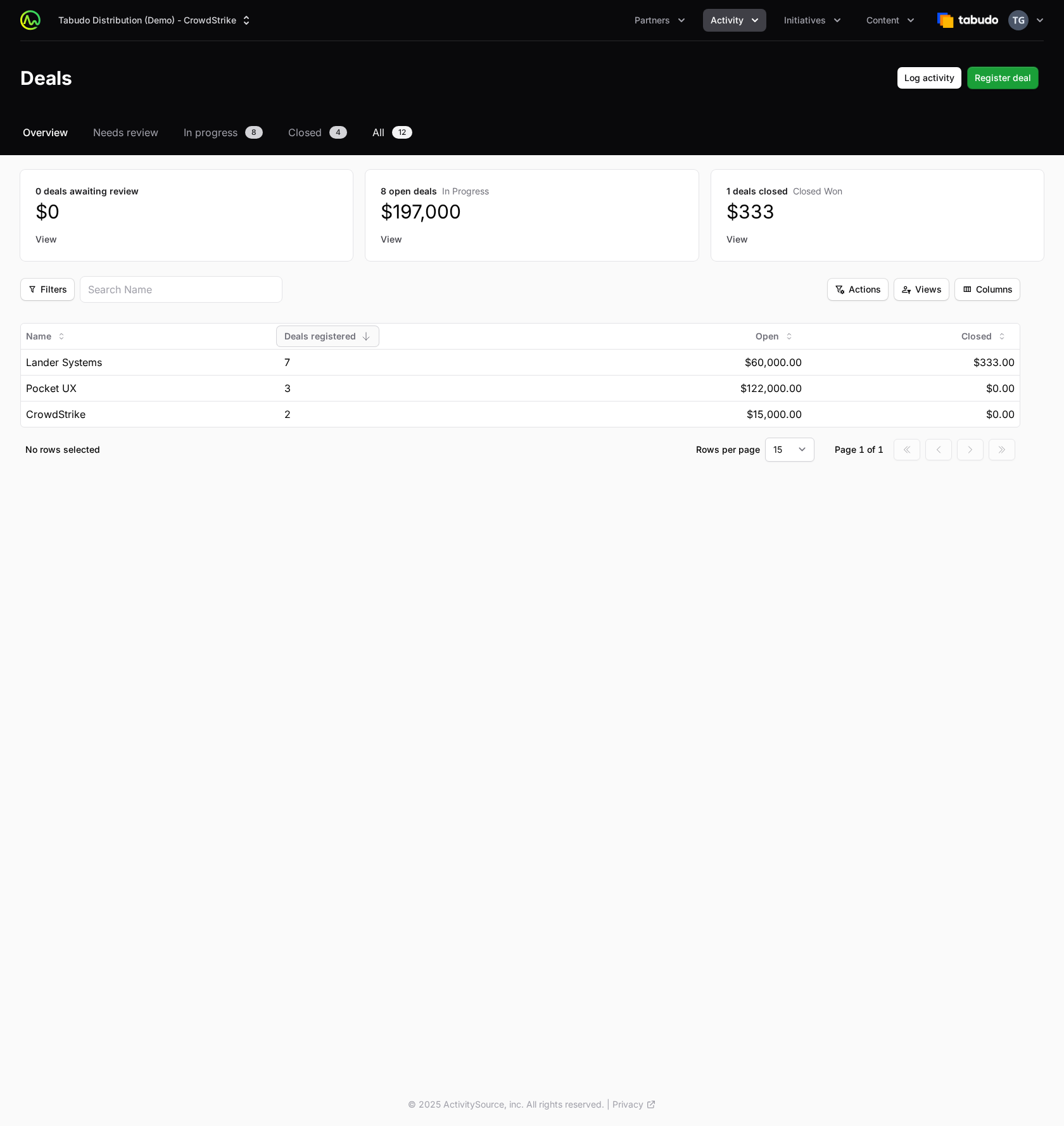
click at [388, 136] on link "All 12" at bounding box center [393, 132] width 45 height 15
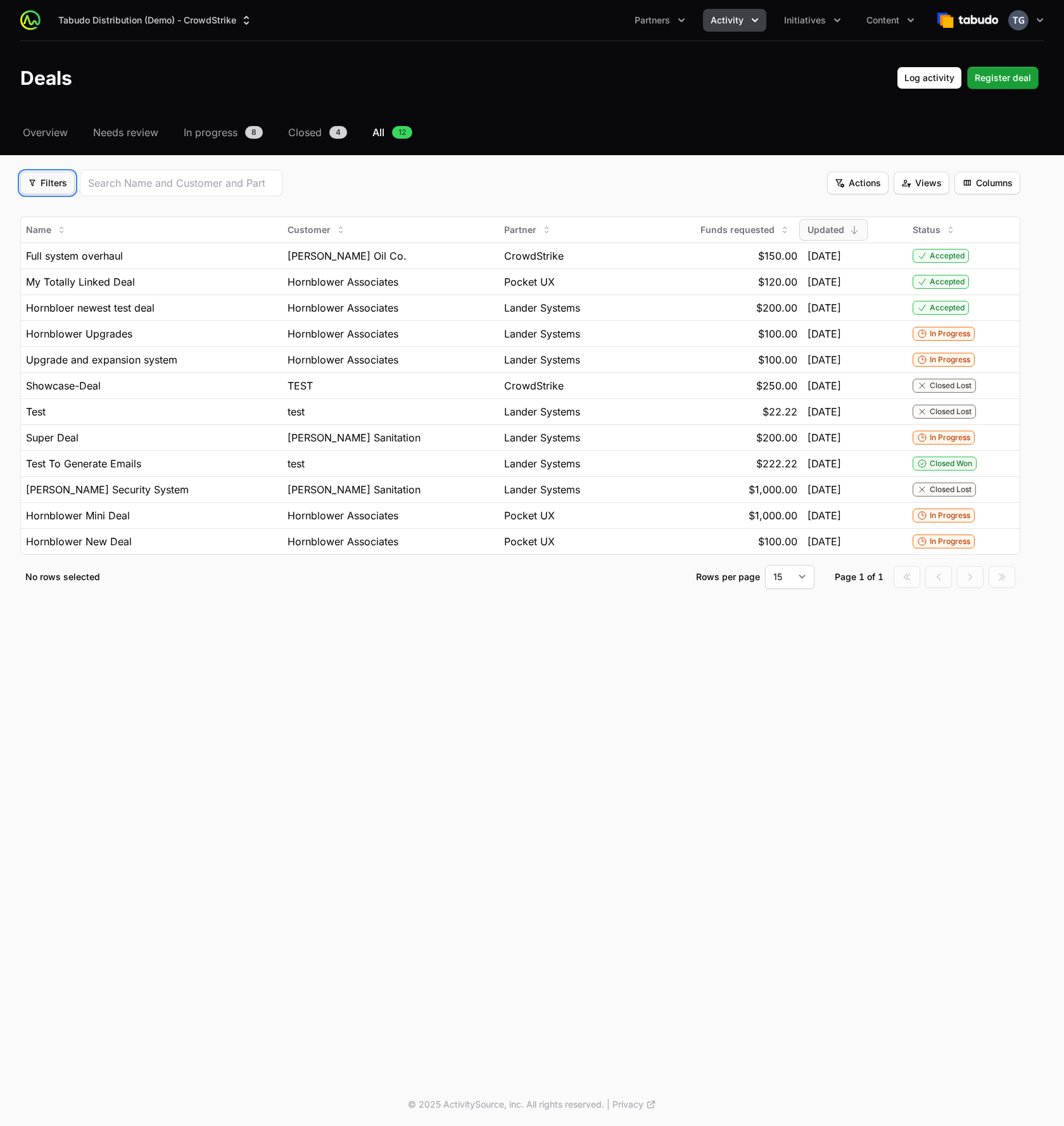
click at [51, 185] on span "Filters" at bounding box center [47, 183] width 39 height 15
click at [479, 184] on html "Tabudo Distribution (Demo) - CrowdStrike Partners Activity Initiatives Content …" at bounding box center [532, 563] width 1064 height 1126
click at [380, 197] on fieldset "Filters Filters Actions Actions Views Views Columns Columns Name Customer Partn…" at bounding box center [520, 379] width 1000 height 420
click at [271, 179] on input "search" at bounding box center [181, 183] width 186 height 15
click at [495, 67] on div "Deals Log activity Log activity Register deal Register deal" at bounding box center [532, 77] width 1023 height 23
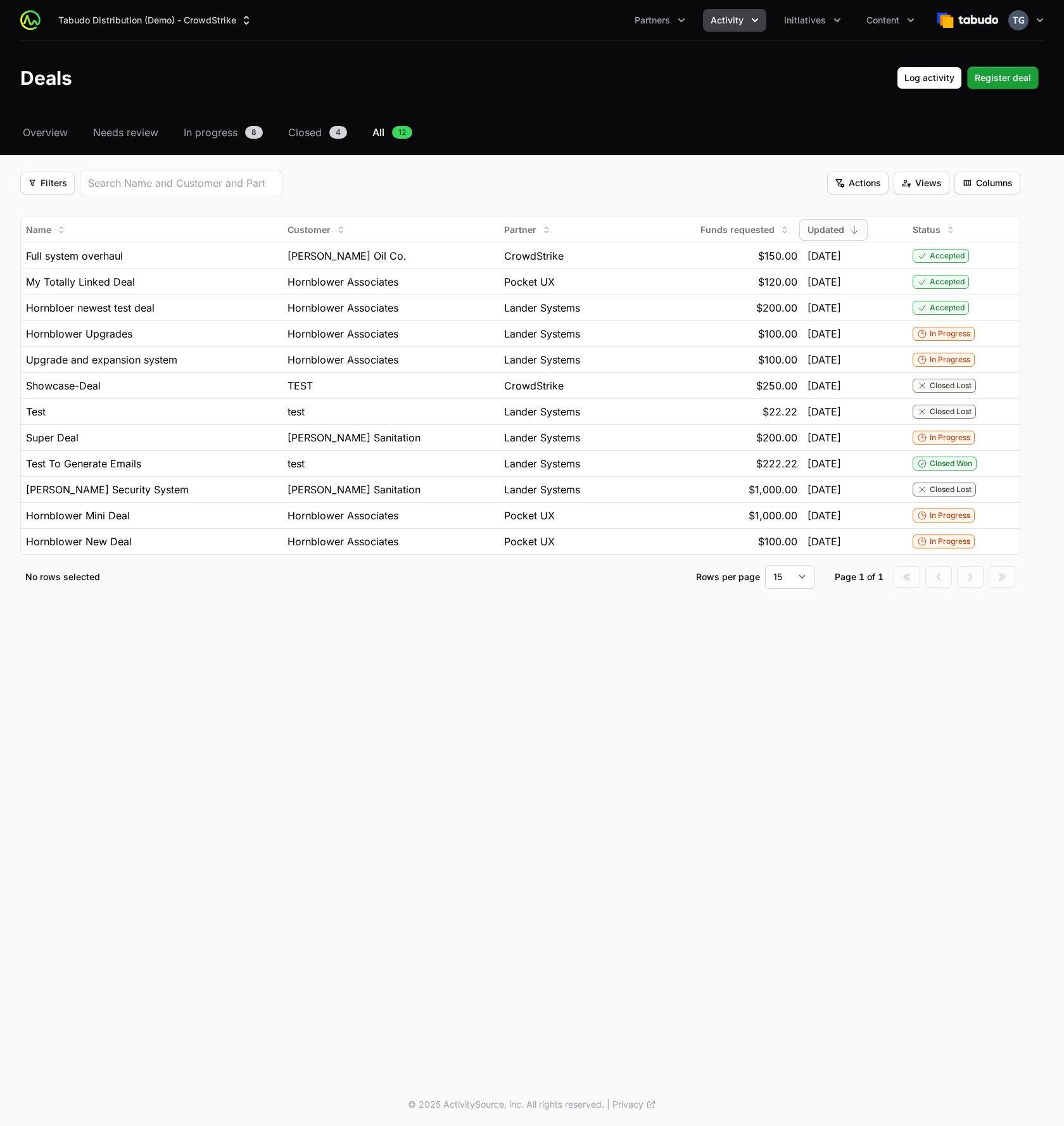
click at [740, 23] on span "Activity" at bounding box center [727, 20] width 33 height 12
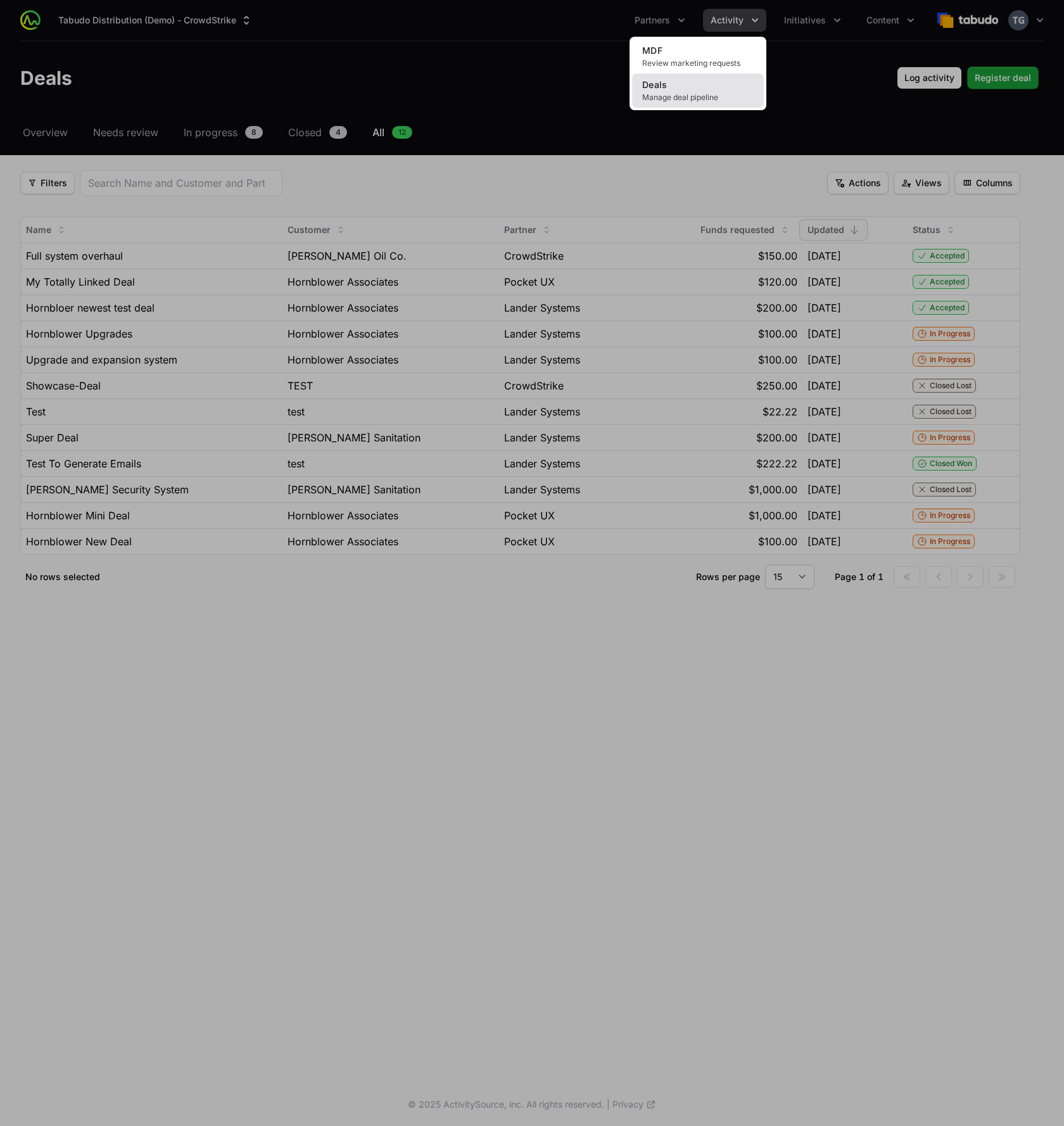
click at [710, 98] on span "Manage deal pipeline" at bounding box center [697, 97] width 111 height 10
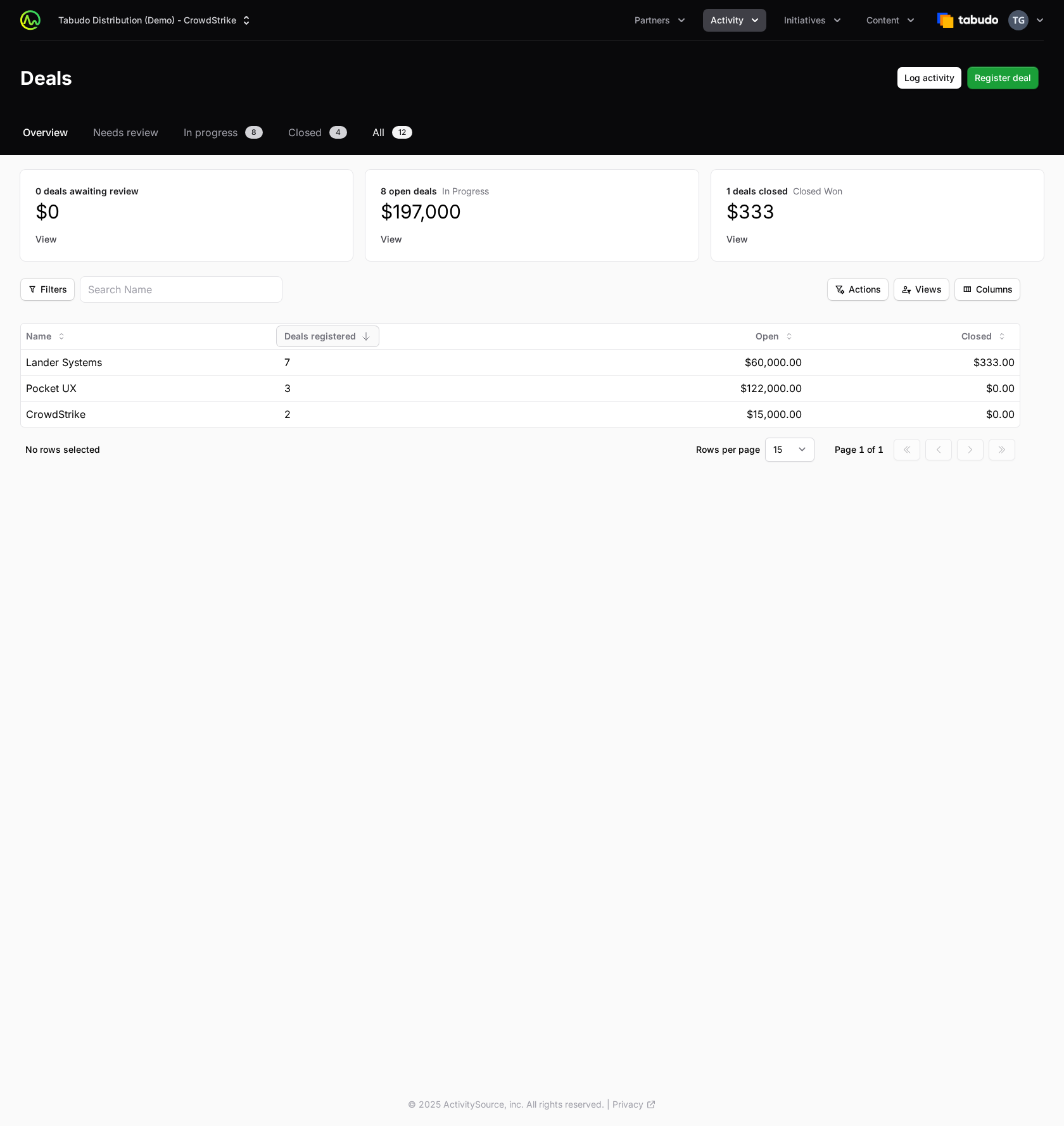
click at [377, 132] on span "All" at bounding box center [378, 132] width 12 height 15
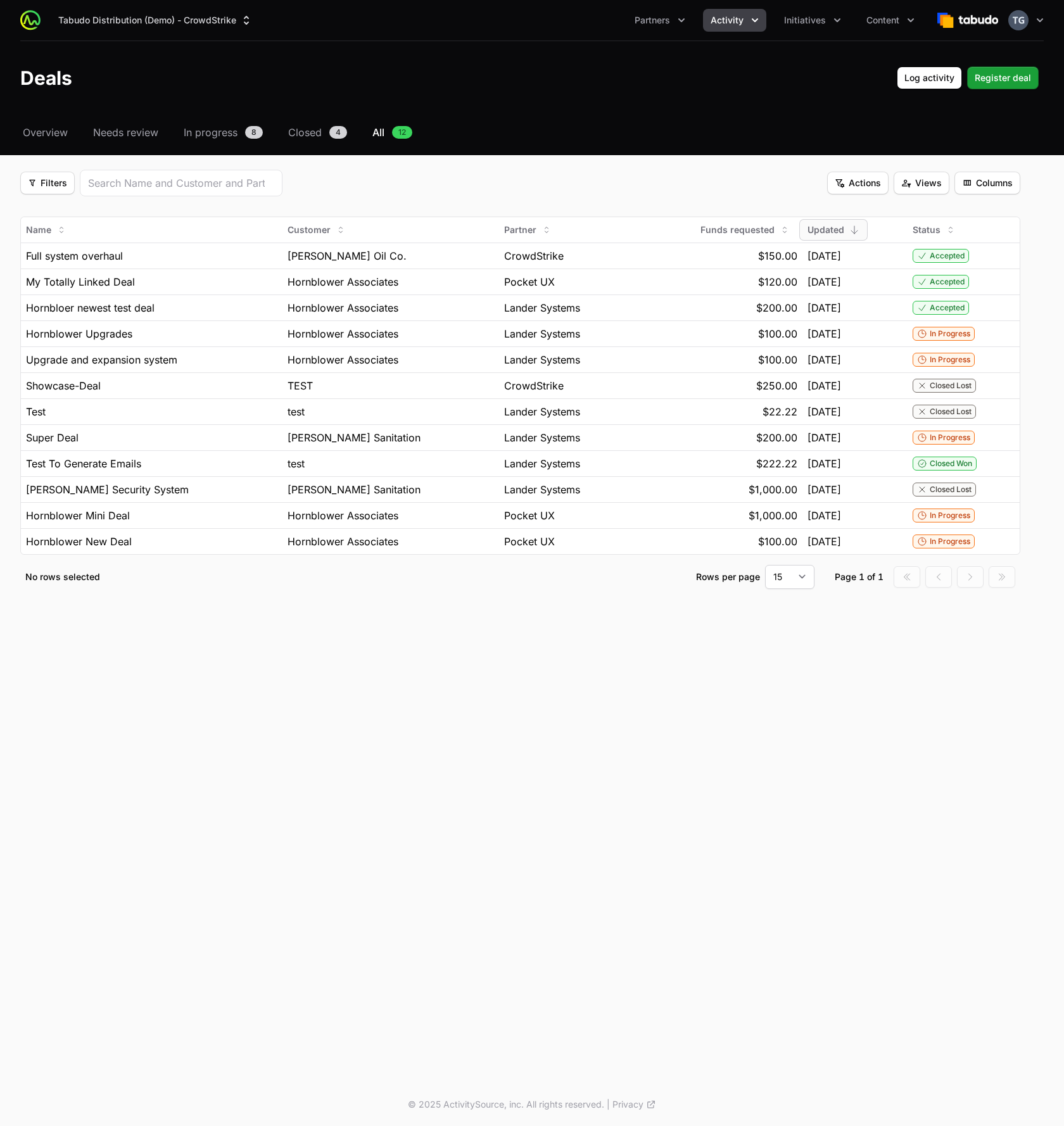
click at [377, 172] on div "Filters Filters Actions Actions Views Views Columns Columns" at bounding box center [520, 183] width 1000 height 27
click at [219, 185] on input "search" at bounding box center [181, 183] width 186 height 15
click at [345, 190] on div "Filters Filters Actions Actions Views Views Columns Columns" at bounding box center [520, 183] width 1000 height 27
click at [239, 179] on input "search" at bounding box center [181, 183] width 186 height 15
click at [432, 196] on fieldset "Filters Filters Actions Actions Views Views Columns Columns Name Customer Partn…" at bounding box center [520, 379] width 1000 height 420
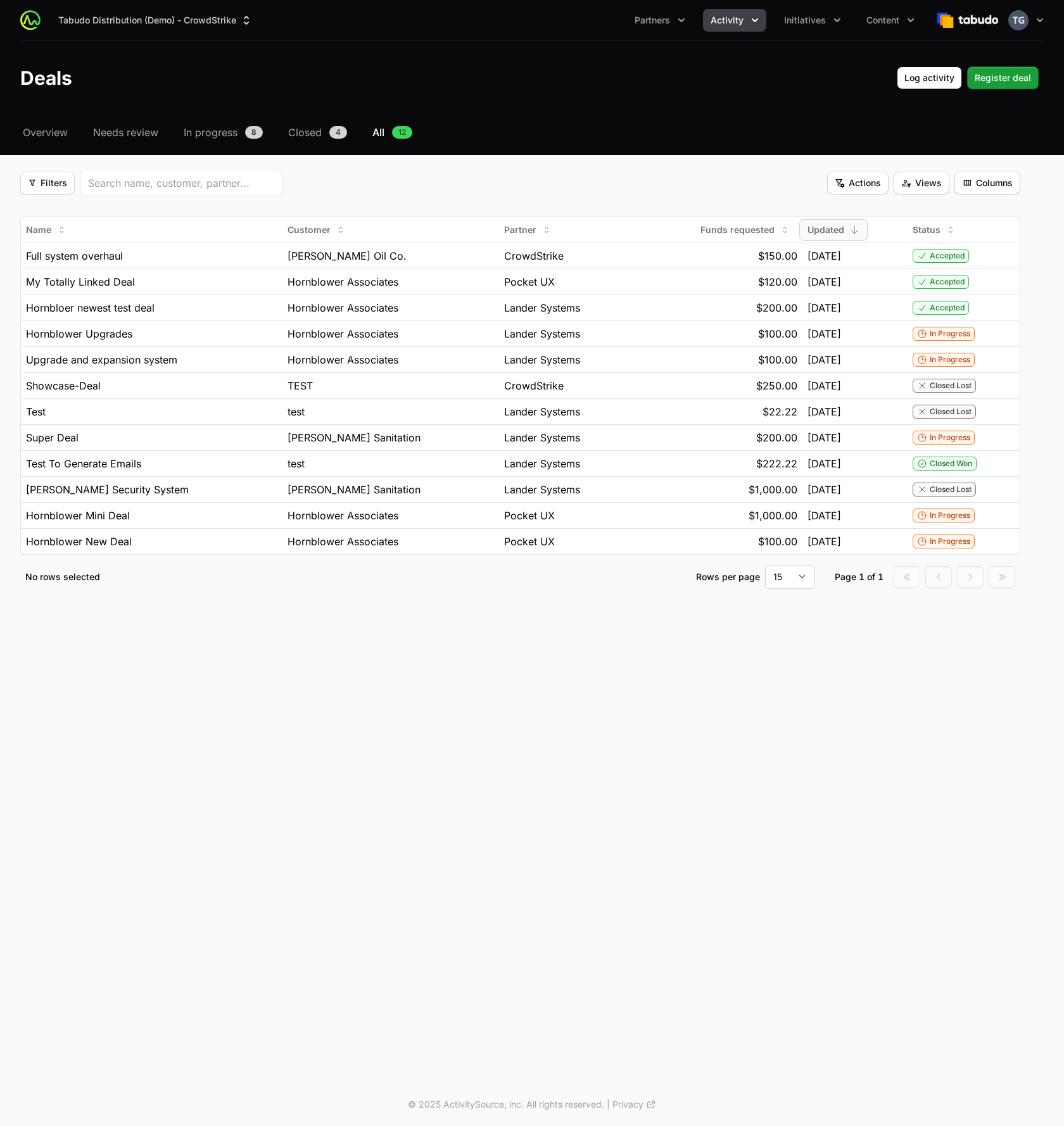
click at [215, 751] on div "Tabudo Distribution (Demo) - CrowdStrike Partners Activity Initiatives Content …" at bounding box center [532, 541] width 1064 height 1083
click at [140, 179] on input "search" at bounding box center [181, 183] width 186 height 15
drag, startPoint x: 417, startPoint y: 193, endPoint x: 401, endPoint y: 189, distance: 16.5
click at [416, 193] on div "Filters Filters Actions Actions Views Views Columns Columns" at bounding box center [520, 183] width 1000 height 27
click at [479, 169] on div "Filters Filters Actions Actions Views Views Columns Columns" at bounding box center [520, 183] width 1000 height 27
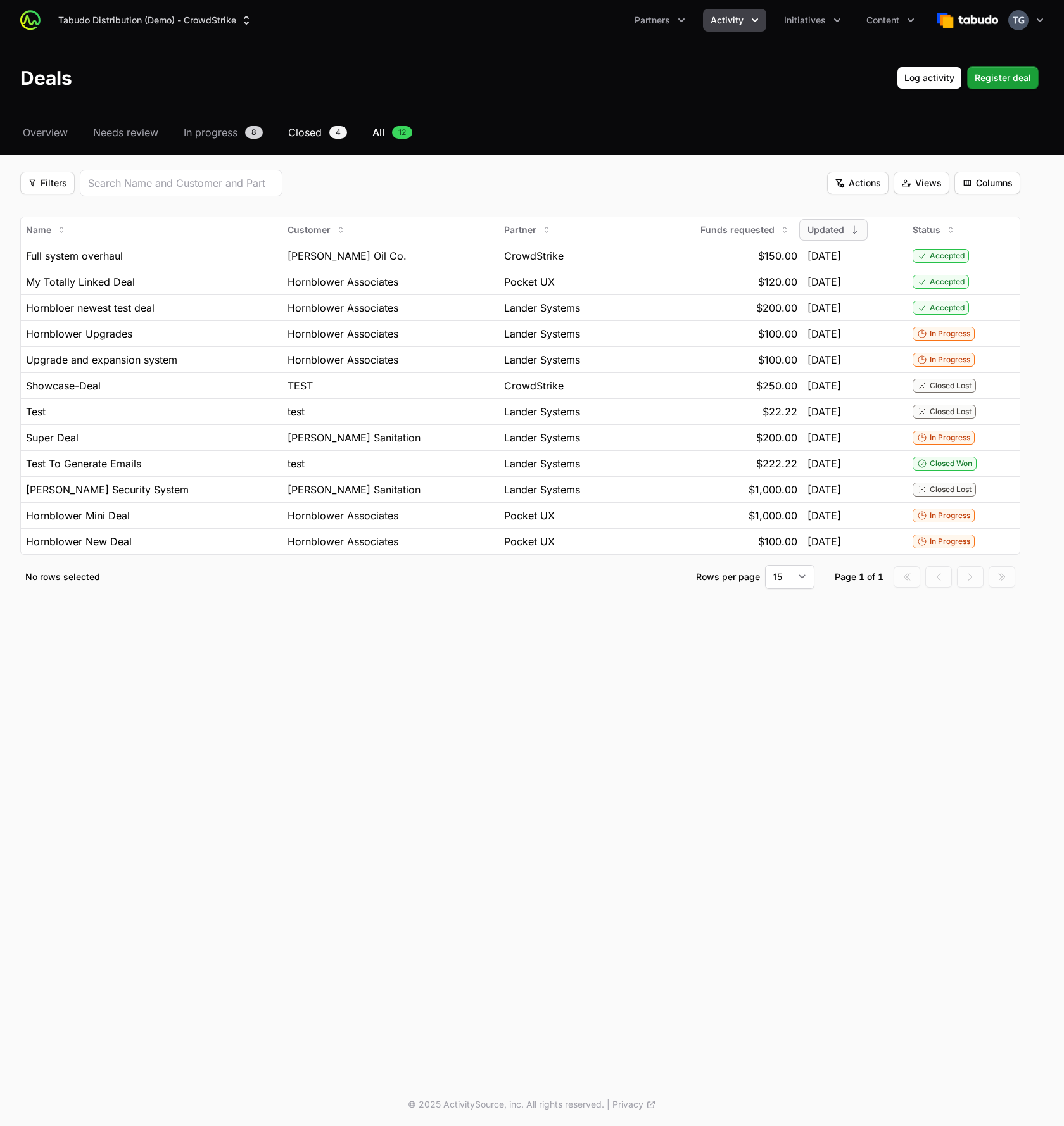
click at [321, 136] on span "Closed" at bounding box center [305, 132] width 33 height 15
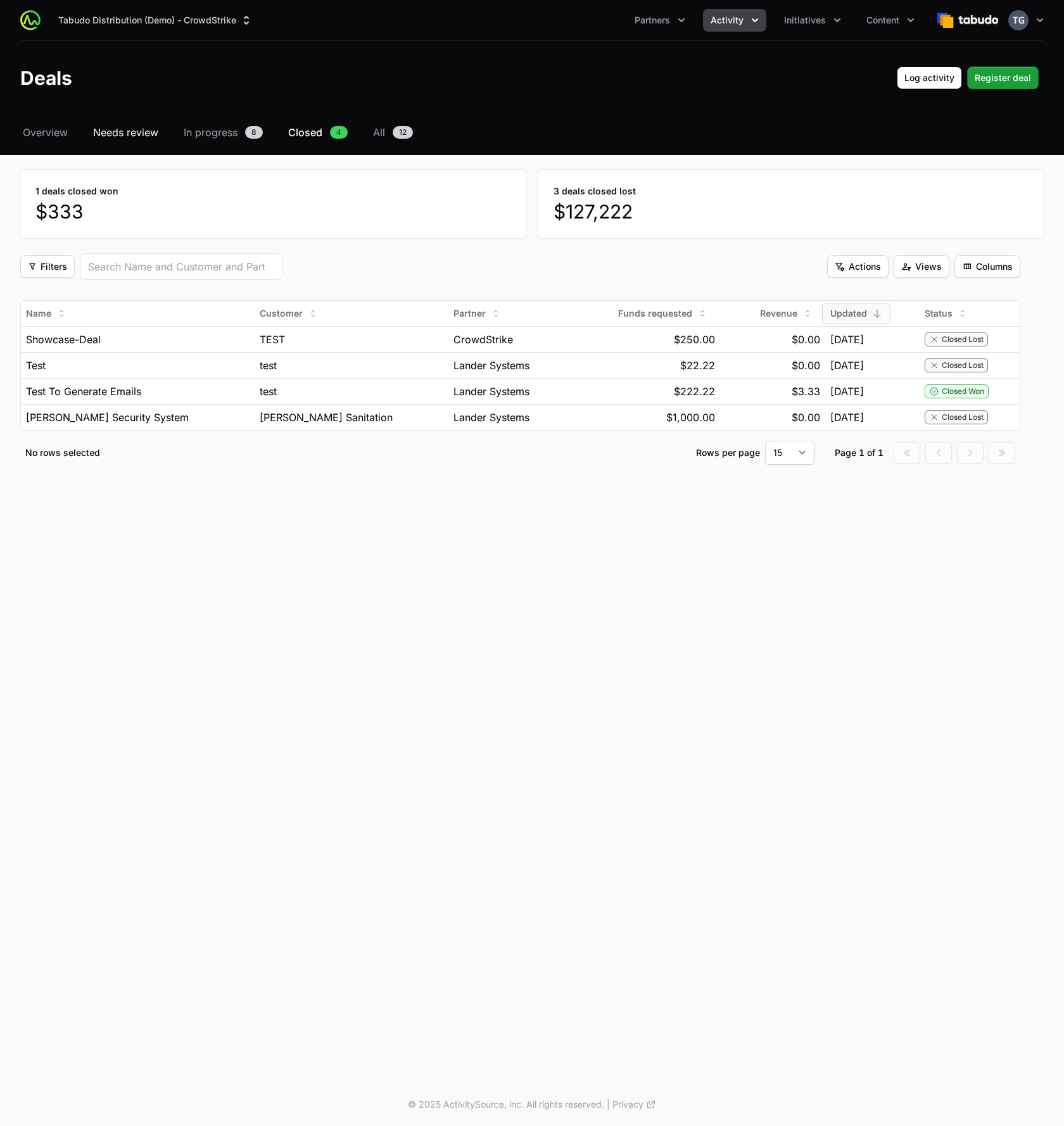
click at [140, 133] on span "Needs review" at bounding box center [126, 132] width 65 height 15
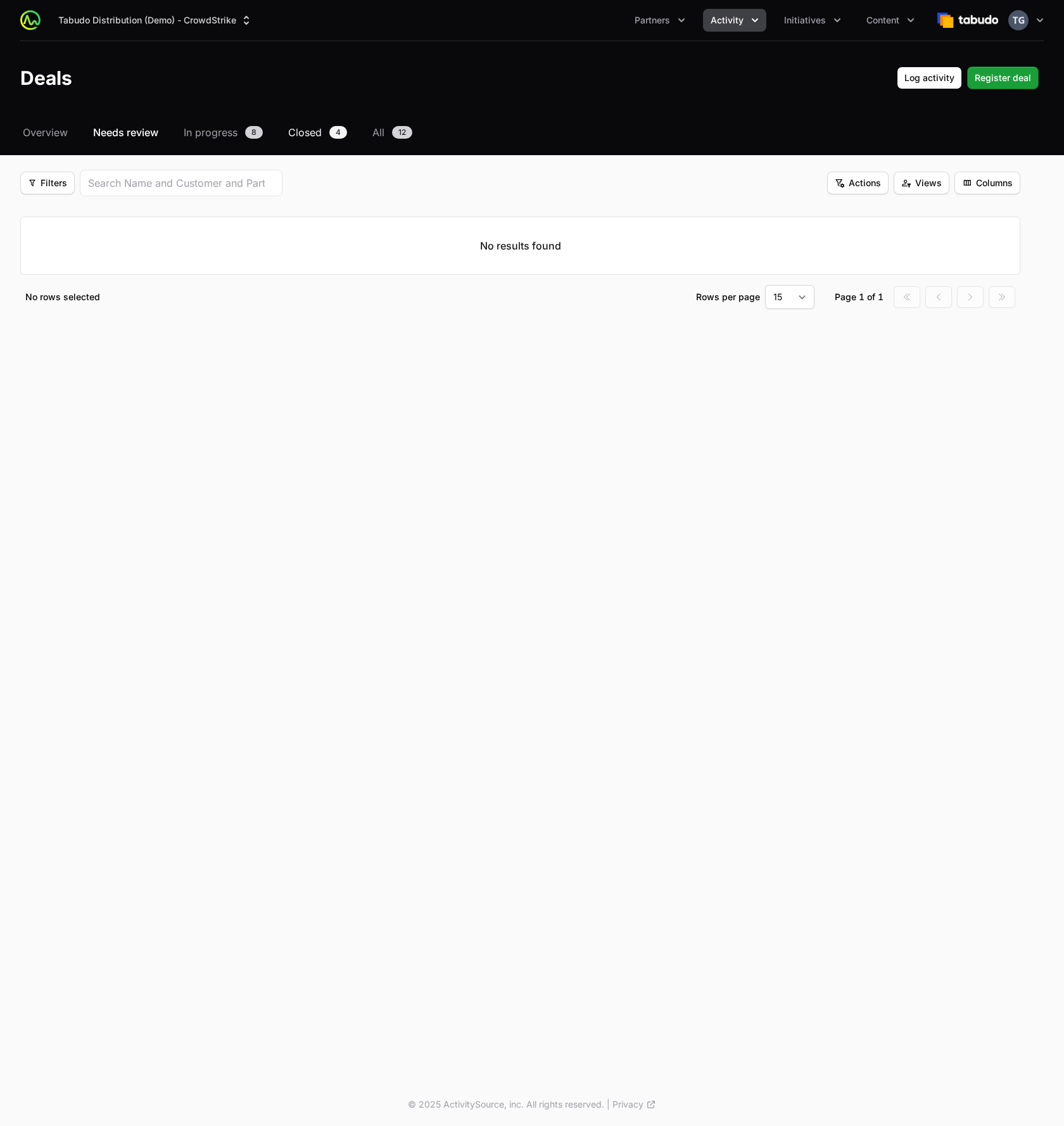
click at [304, 134] on span "Closed" at bounding box center [305, 132] width 33 height 15
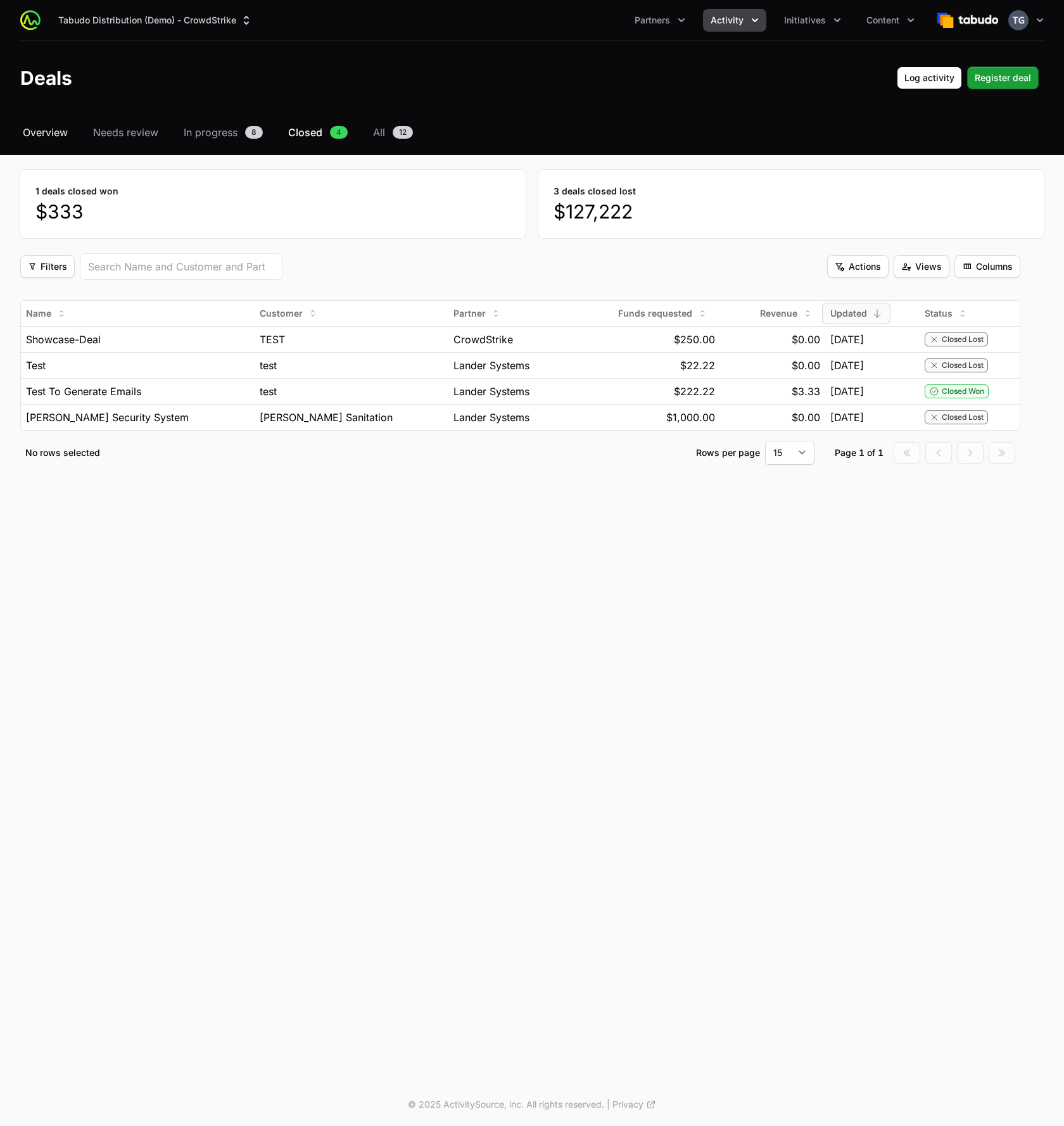
click at [67, 134] on span "Overview" at bounding box center [45, 132] width 45 height 15
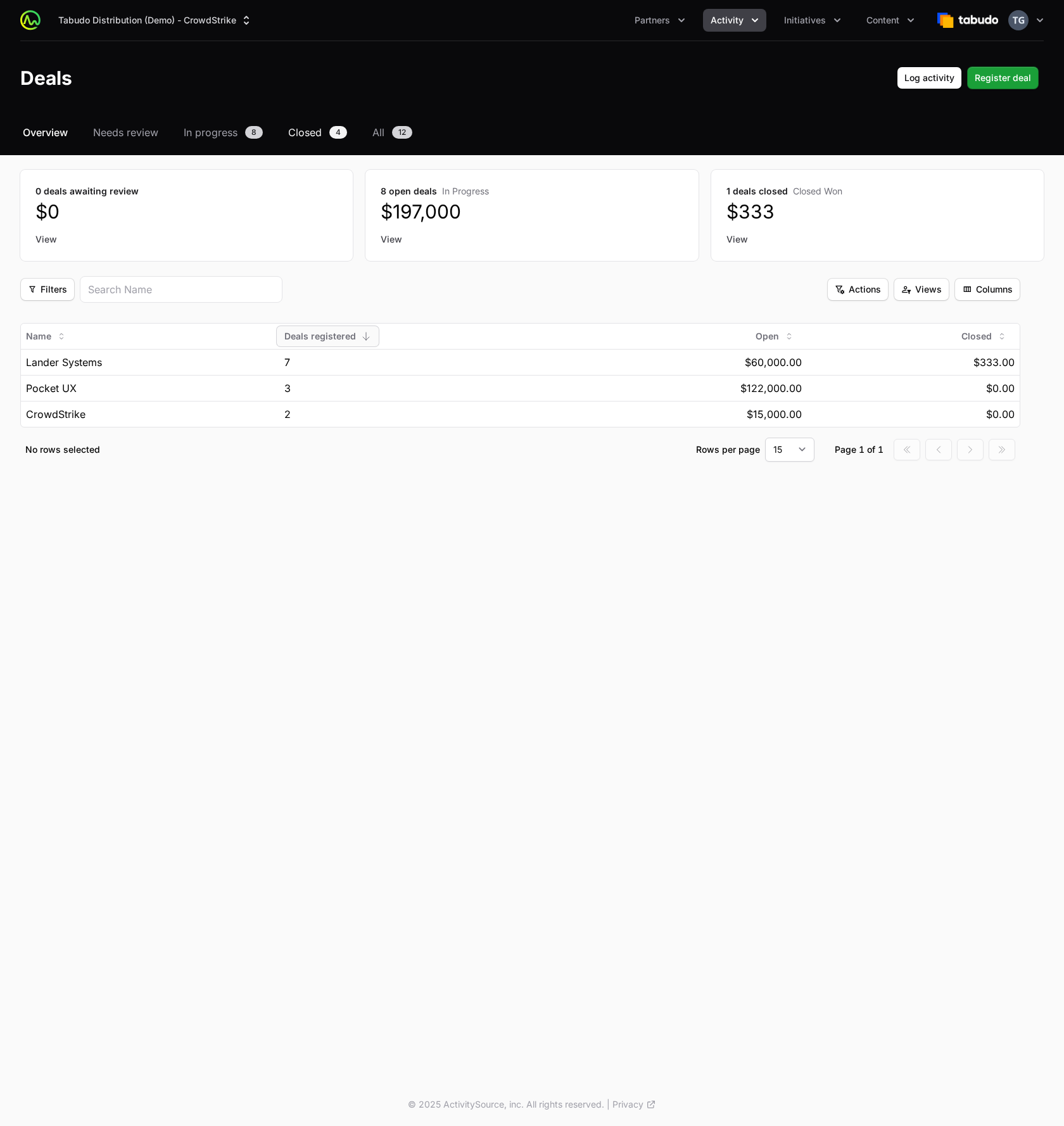
click at [329, 132] on link "Closed 4" at bounding box center [318, 132] width 64 height 15
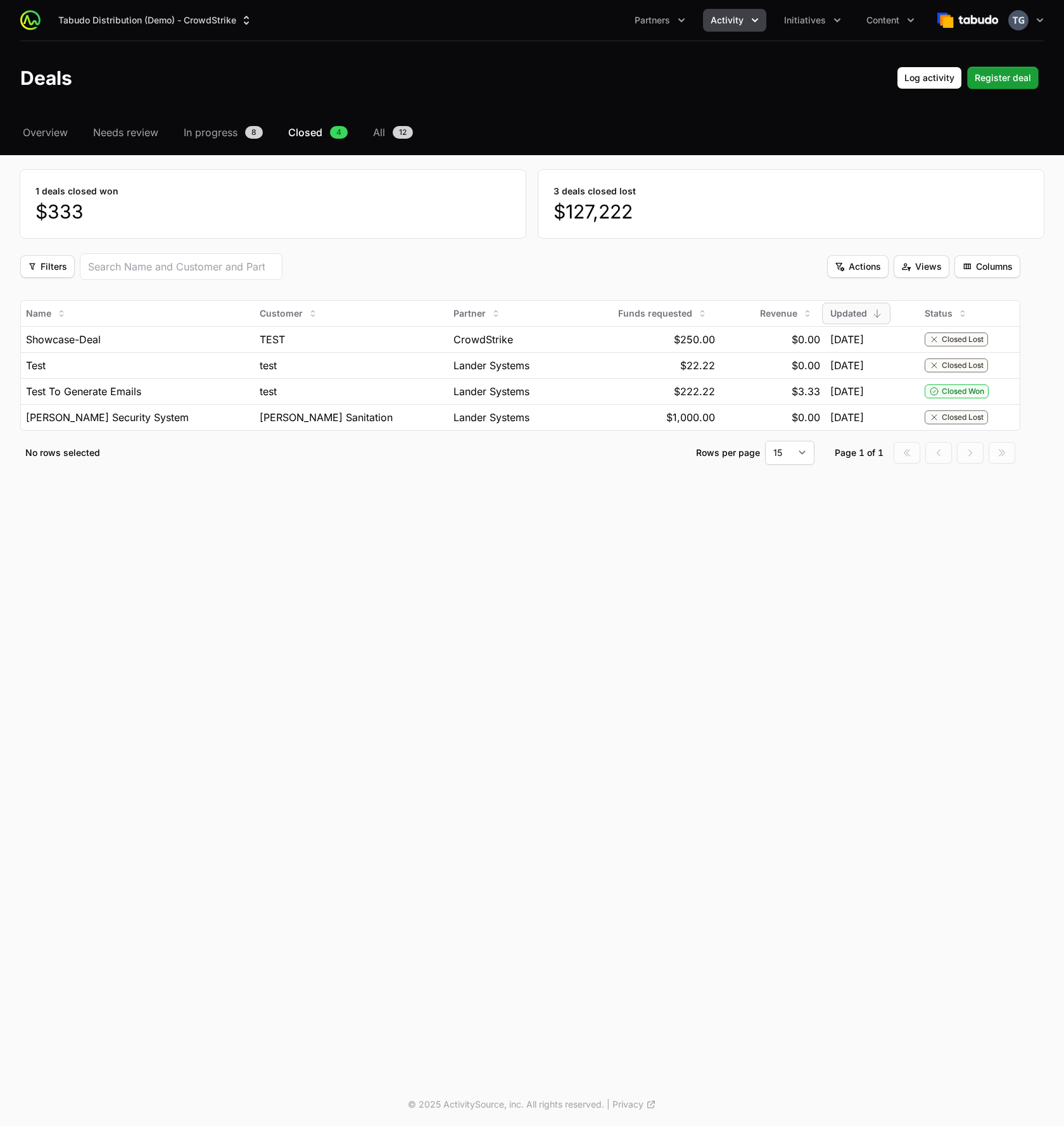
click at [1030, 394] on section "Filters Filters Actions Actions Views Views Columns Columns Name Customer Partn…" at bounding box center [532, 359] width 1023 height 212
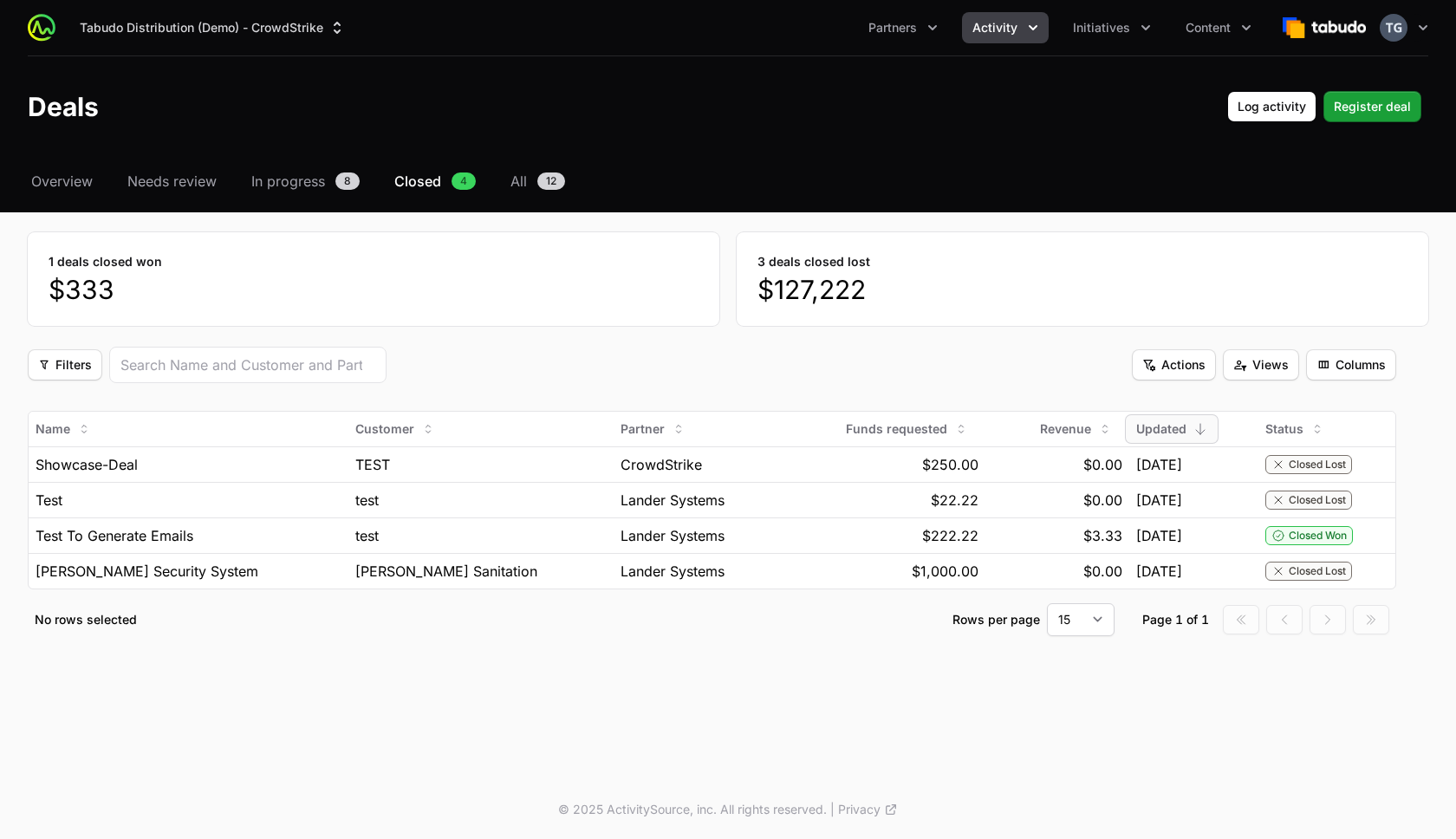
click at [891, 45] on div "Tabudo Distribution (Demo) - CrowdStrike Partners Activity Initiatives Content …" at bounding box center [728, 28] width 1400 height 56
click at [890, 36] on span "Partners" at bounding box center [893, 27] width 49 height 17
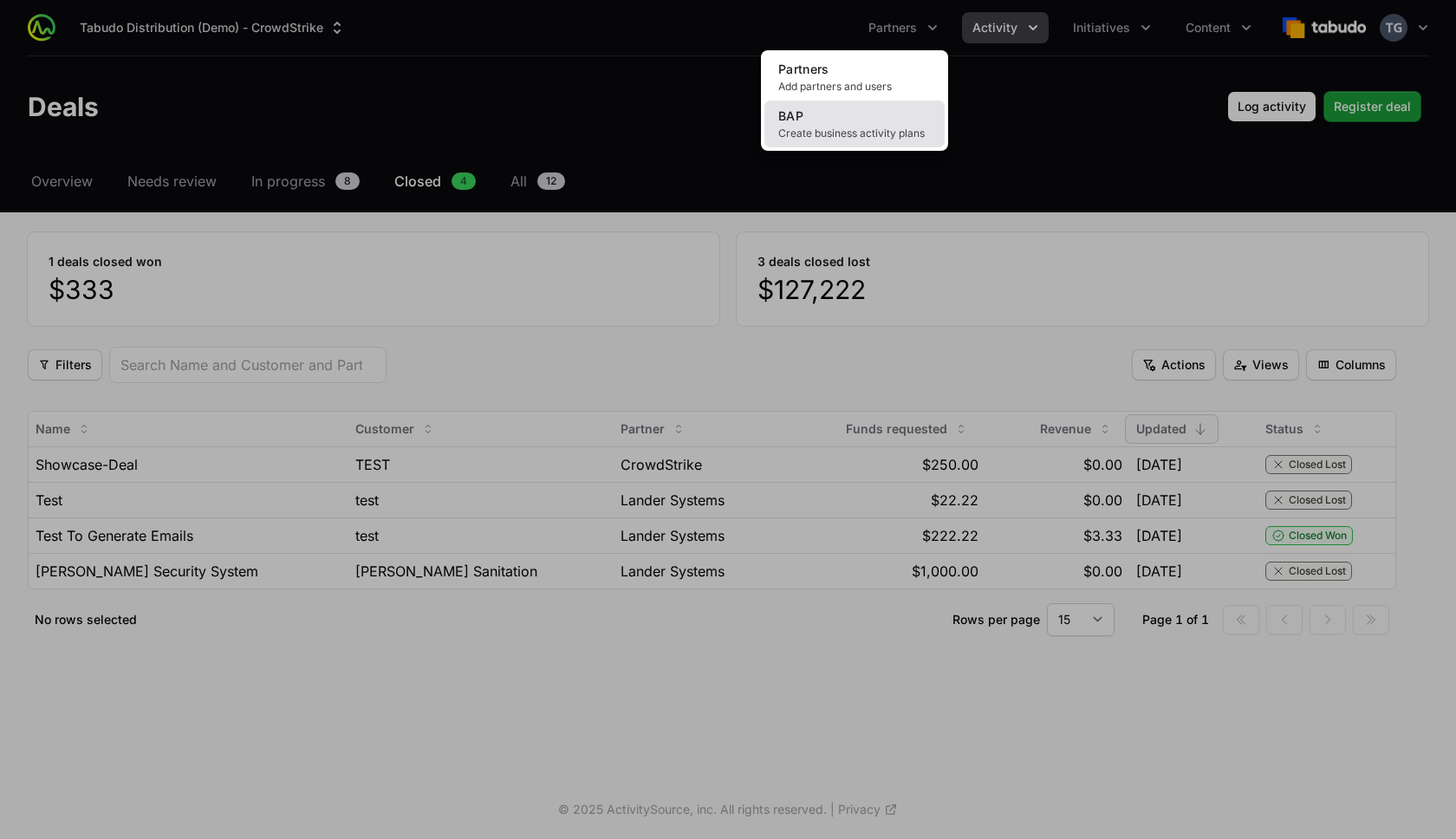
click at [878, 124] on link "BAP Create business activity plans" at bounding box center [854, 123] width 180 height 47
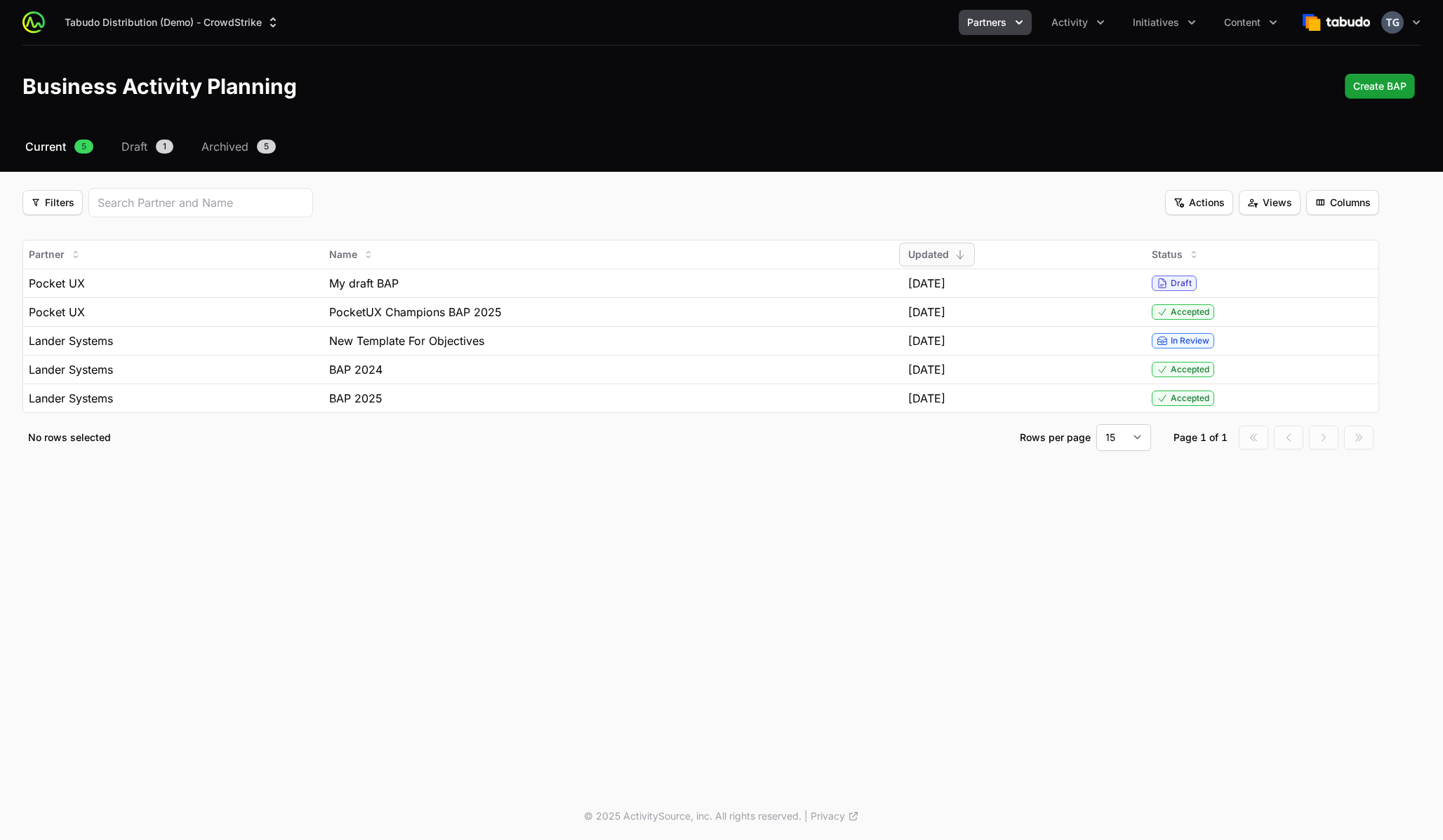
click at [555, 197] on div "Filters Filters Actions Actions Views Views Columns Columns" at bounding box center [700, 202] width 1356 height 30
click at [345, 214] on div "Filters Filters Actions Actions Views Views Columns Columns" at bounding box center [700, 202] width 1356 height 30
click at [502, 194] on div "Filters Filters Actions Actions Views Views Columns Columns" at bounding box center [700, 202] width 1356 height 30
click at [1177, 207] on span "Actions" at bounding box center [1199, 202] width 52 height 17
click at [1177, 207] on html "Tabudo Distribution (Demo) - CrowdStrike Partners Activity Initiatives Content …" at bounding box center [721, 420] width 1443 height 840
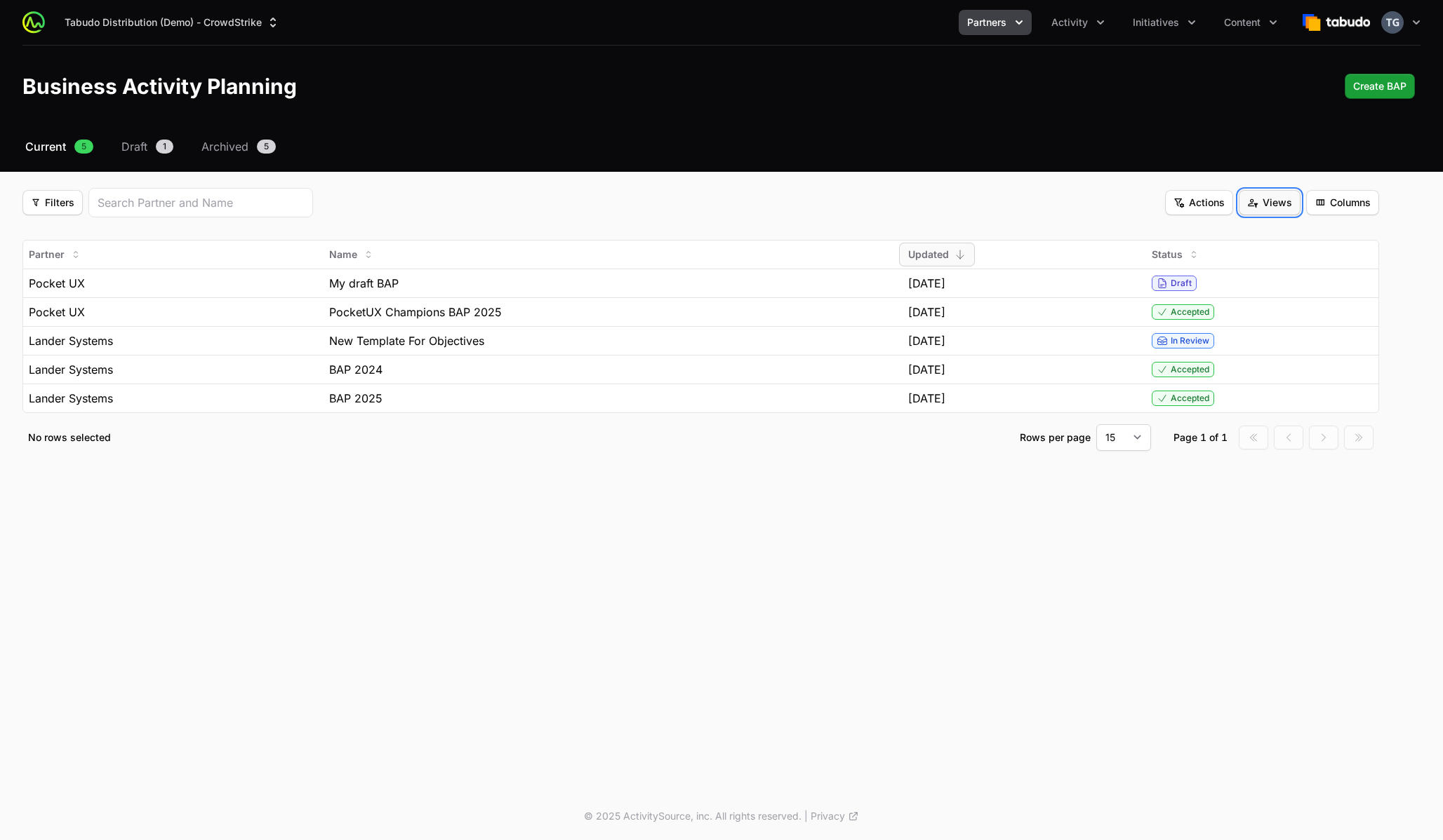
click at [1178, 201] on span "Views" at bounding box center [1270, 202] width 45 height 17
click at [1178, 201] on html "Tabudo Distribution (Demo) - CrowdStrike Partners Activity Initiatives Content …" at bounding box center [721, 420] width 1443 height 840
click at [1178, 204] on span "Columns" at bounding box center [1342, 202] width 56 height 17
click at [1178, 204] on html "Tabudo Distribution (Demo) - CrowdStrike Partners Activity Initiatives Content …" at bounding box center [721, 420] width 1443 height 840
click at [1052, 225] on fieldset "Filters Filters Actions Actions Views Views Columns Columns Partner Name Update…" at bounding box center [700, 319] width 1356 height 263
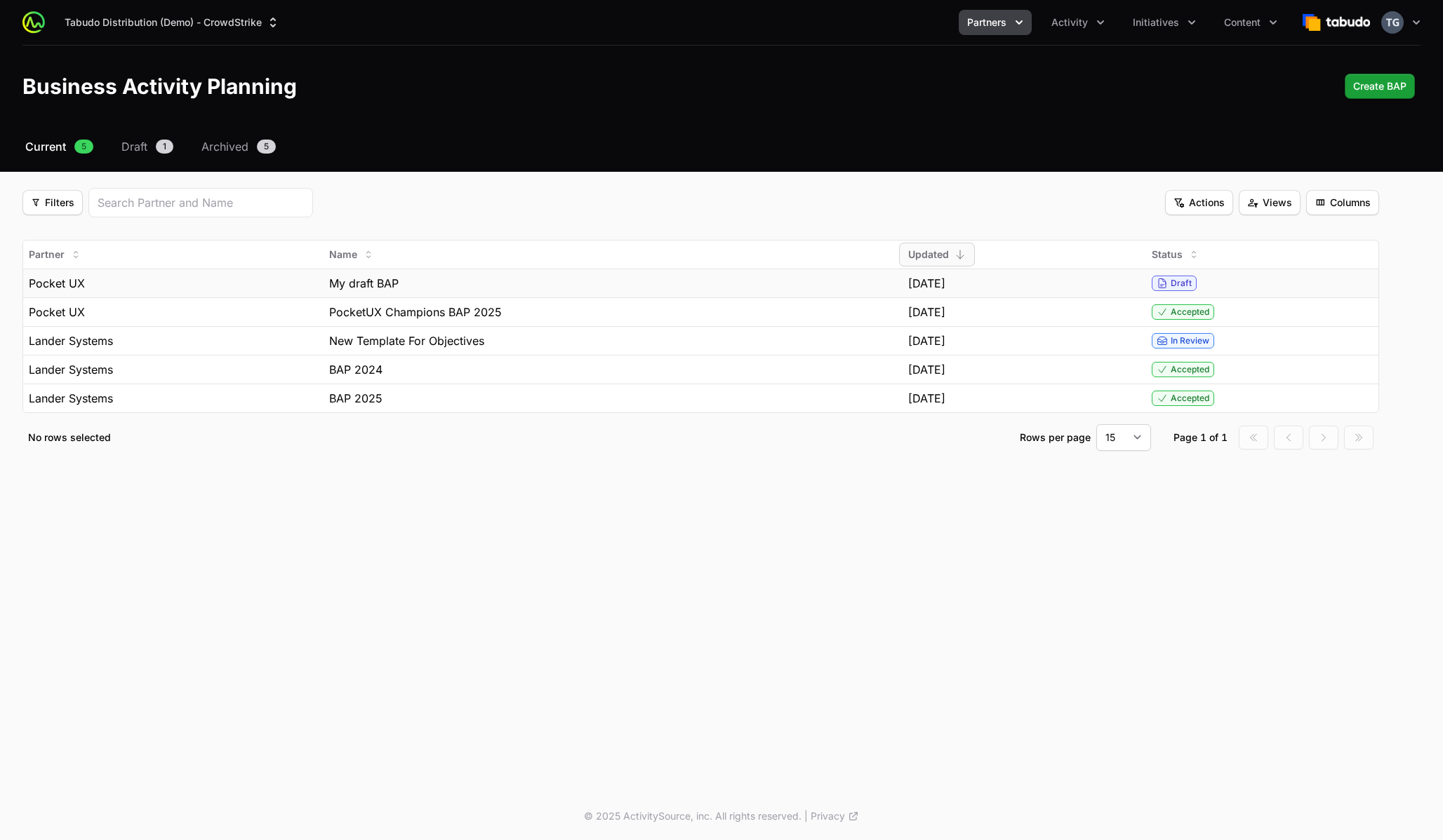
click at [1022, 284] on div "[DATE]" at bounding box center [1023, 283] width 231 height 17
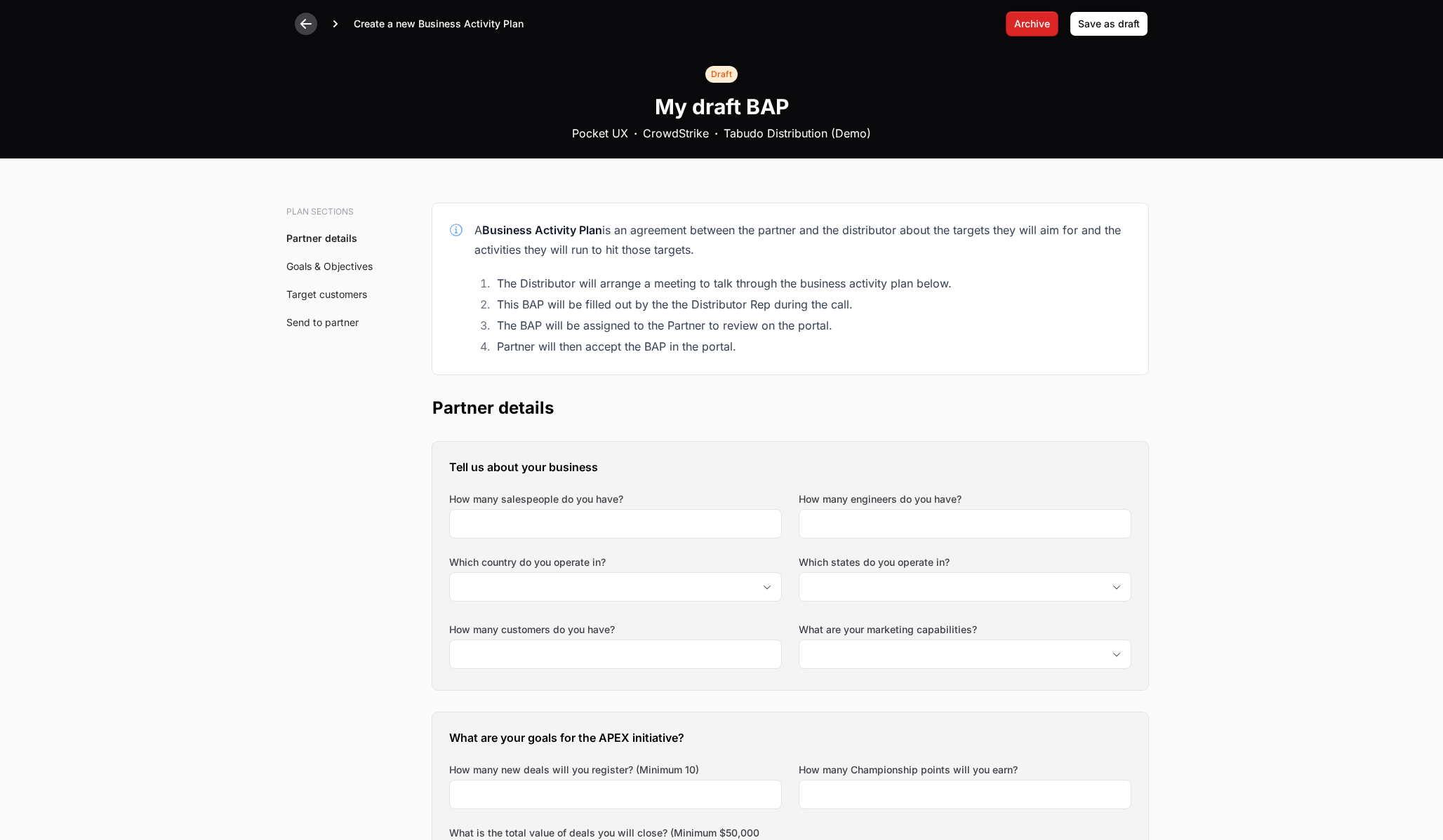
click at [309, 23] on icon at bounding box center [306, 24] width 11 height 10
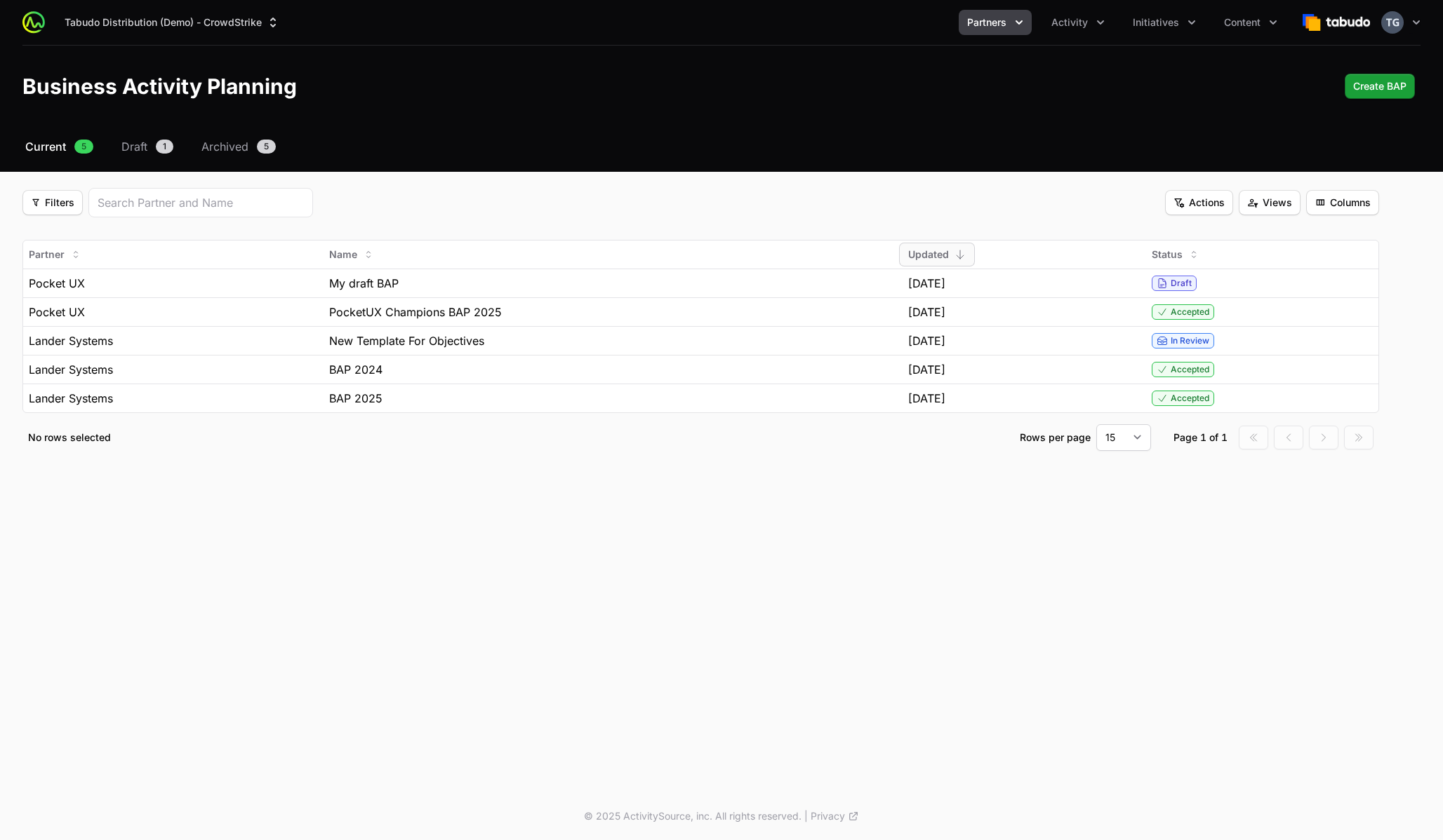
click at [301, 486] on div "Tabudo Distribution (Demo) - CrowdStrike Partners Activity Initiatives Content …" at bounding box center [721, 396] width 1443 height 792
click at [68, 206] on span "Filters" at bounding box center [52, 202] width 44 height 17
click at [68, 206] on html "Tabudo Distribution (Demo) - CrowdStrike Partners Activity Initiatives Content …" at bounding box center [721, 420] width 1443 height 840
click at [432, 221] on fieldset "Filters Filters Actions Actions Views Views Columns Columns Partner Name Update…" at bounding box center [700, 319] width 1356 height 263
click at [1178, 211] on button "Columns Columns" at bounding box center [1342, 202] width 73 height 25
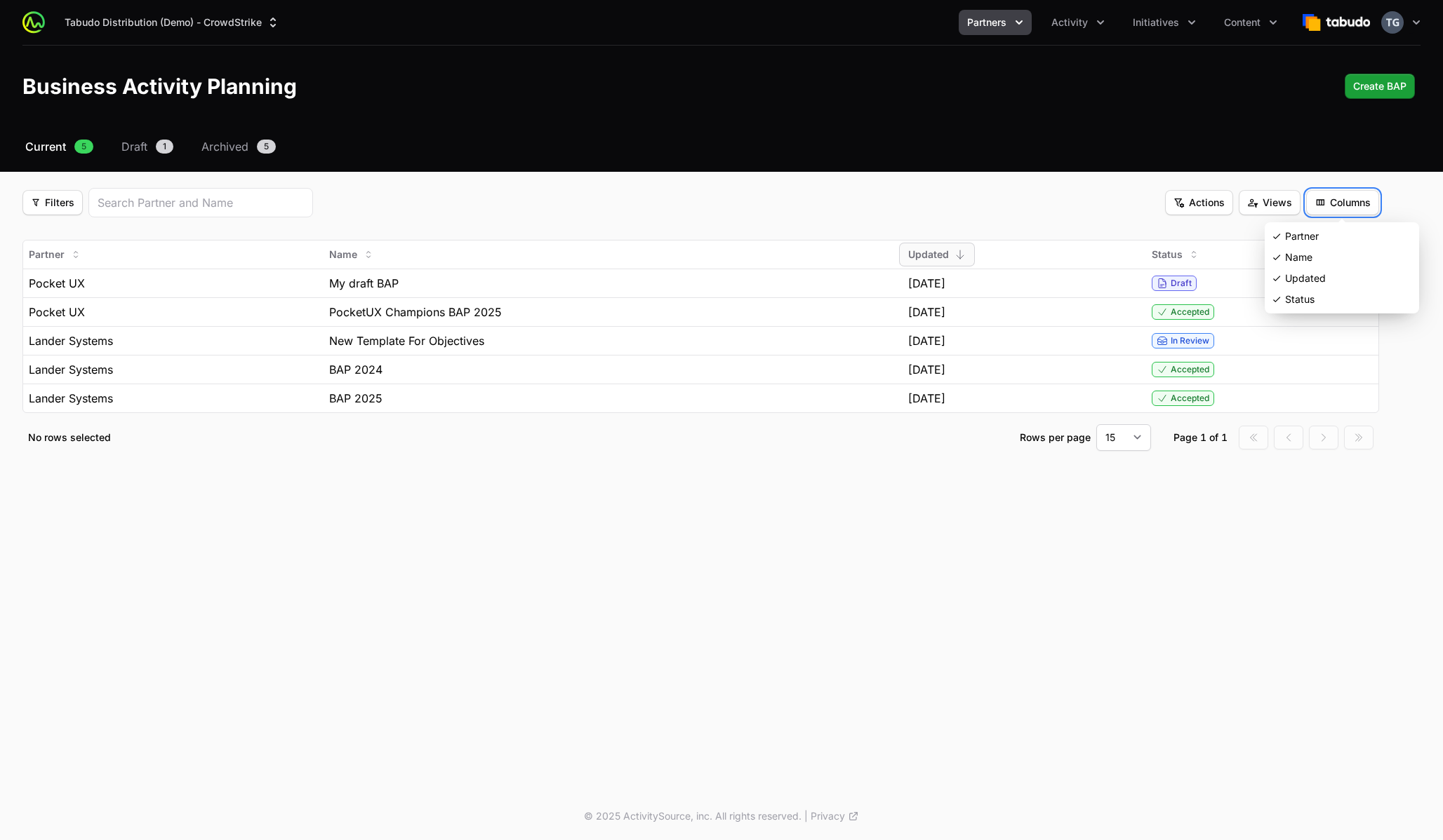
click at [1178, 362] on html "Tabudo Distribution (Demo) - CrowdStrike Partners Activity Initiatives Content …" at bounding box center [721, 420] width 1443 height 840
click at [513, 281] on div "My draft BAP" at bounding box center [612, 283] width 568 height 17
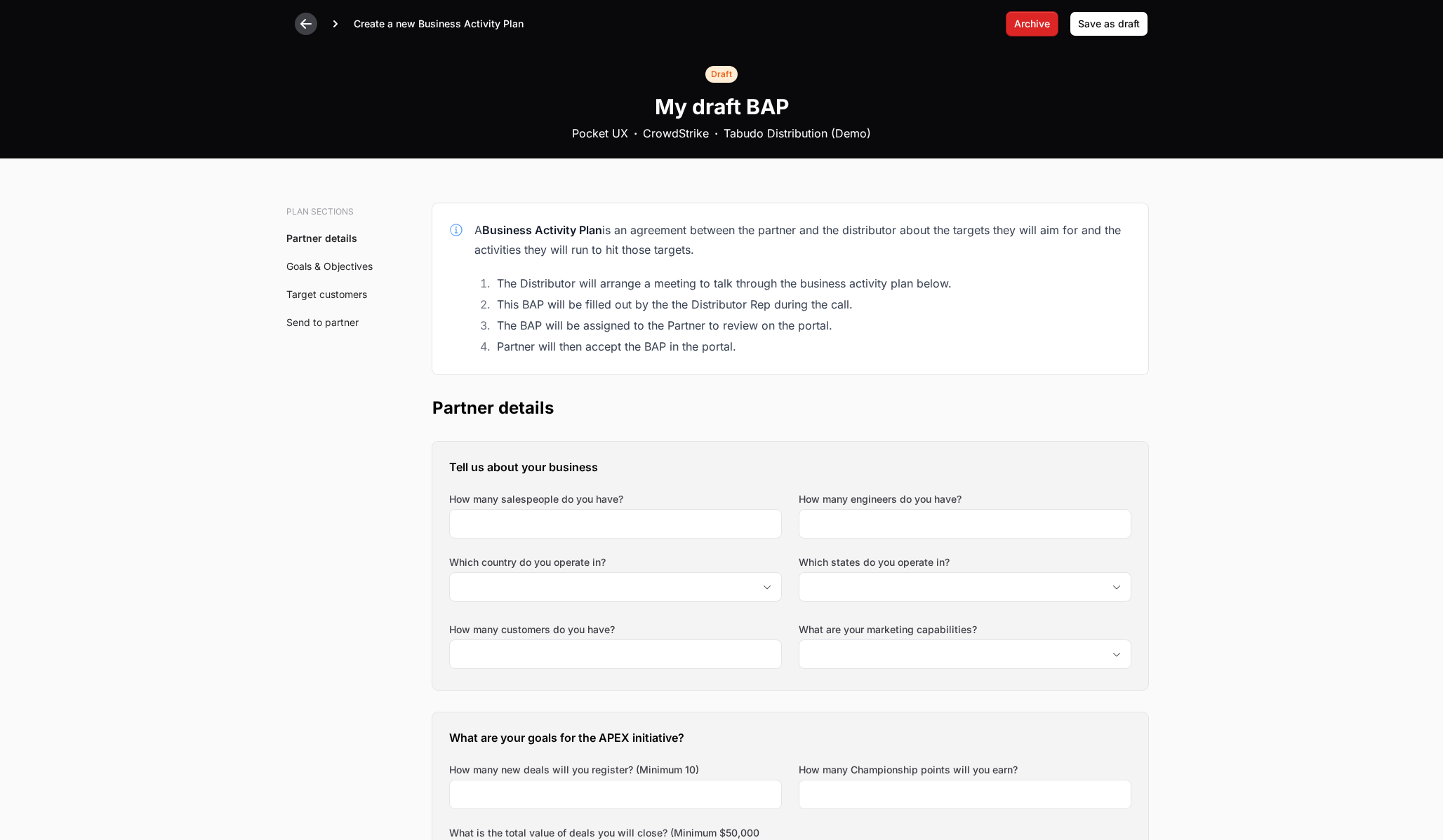
click at [301, 18] on icon at bounding box center [305, 23] width 14 height 14
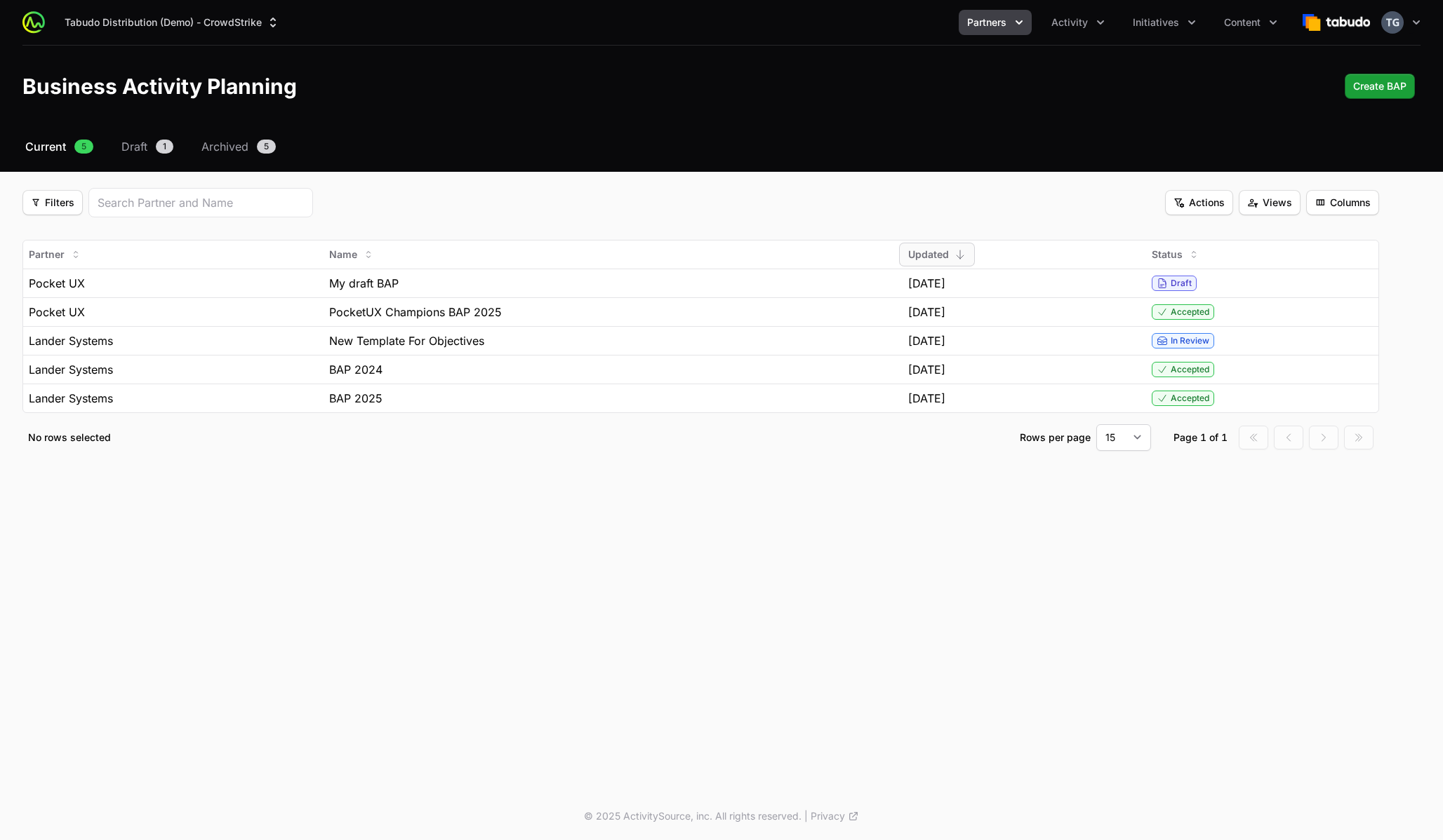
click at [529, 194] on div "Filters Filters Actions Actions Views Views Columns Columns" at bounding box center [700, 202] width 1356 height 30
click at [139, 158] on div "Select a tab Current Draft Archived Current 5 Draft 1 Archived 5 Filters Filter…" at bounding box center [721, 312] width 1443 height 346
click at [139, 149] on span "Draft" at bounding box center [135, 147] width 26 height 17
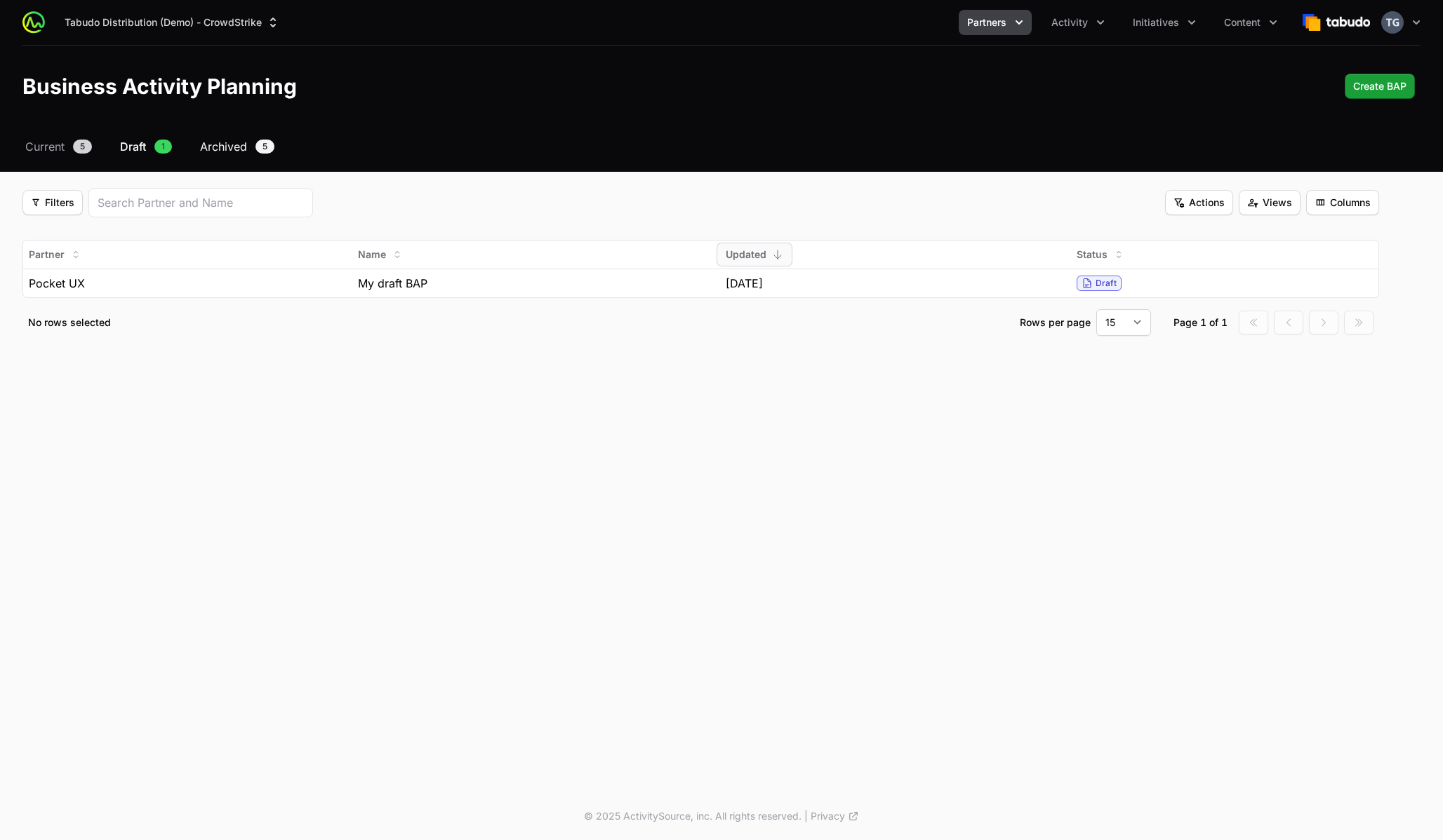
click at [247, 139] on span "Archived" at bounding box center [223, 147] width 47 height 17
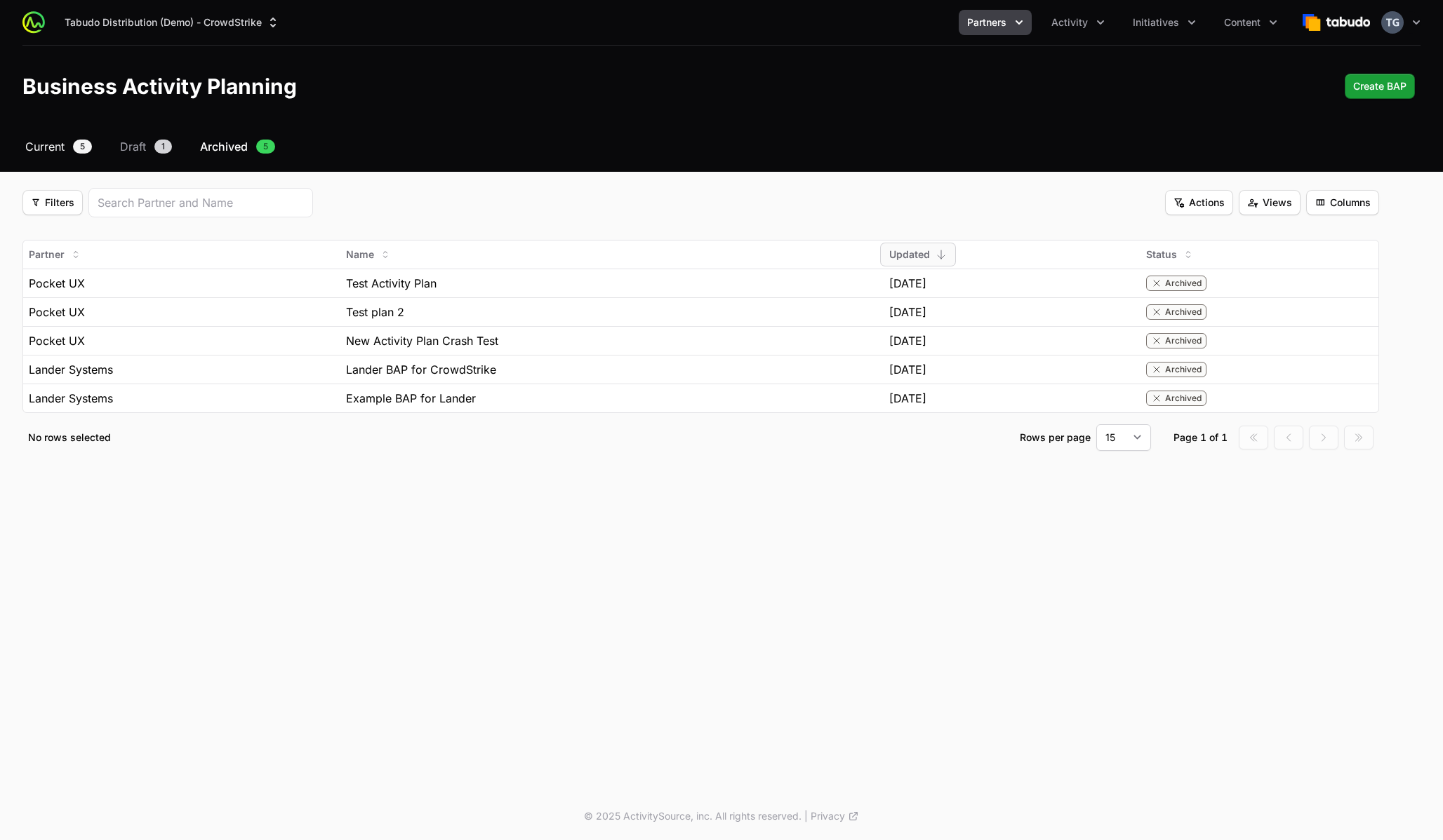
click at [53, 147] on span "Current" at bounding box center [44, 147] width 39 height 17
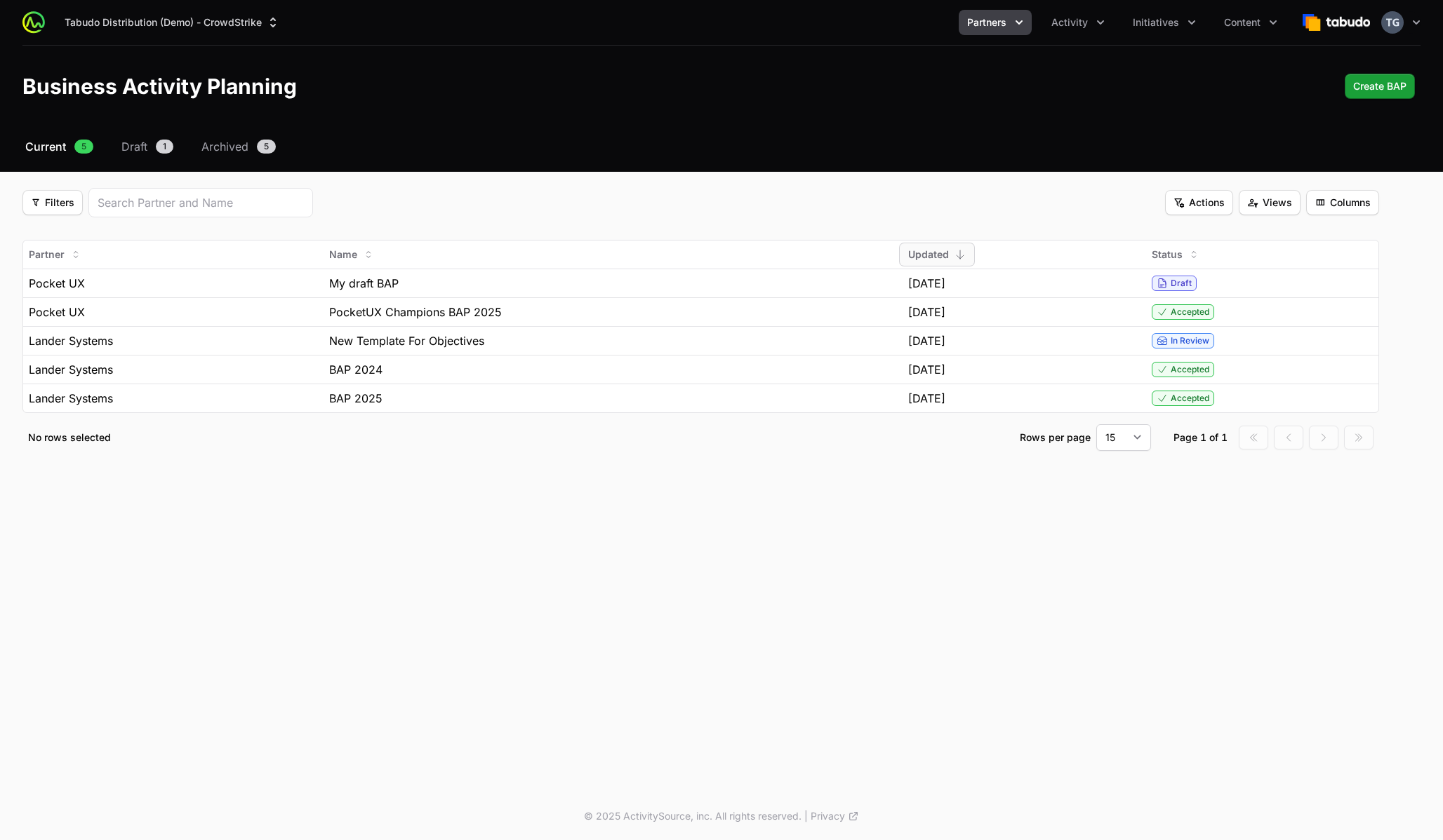
click at [981, 24] on span "Partners" at bounding box center [986, 22] width 39 height 14
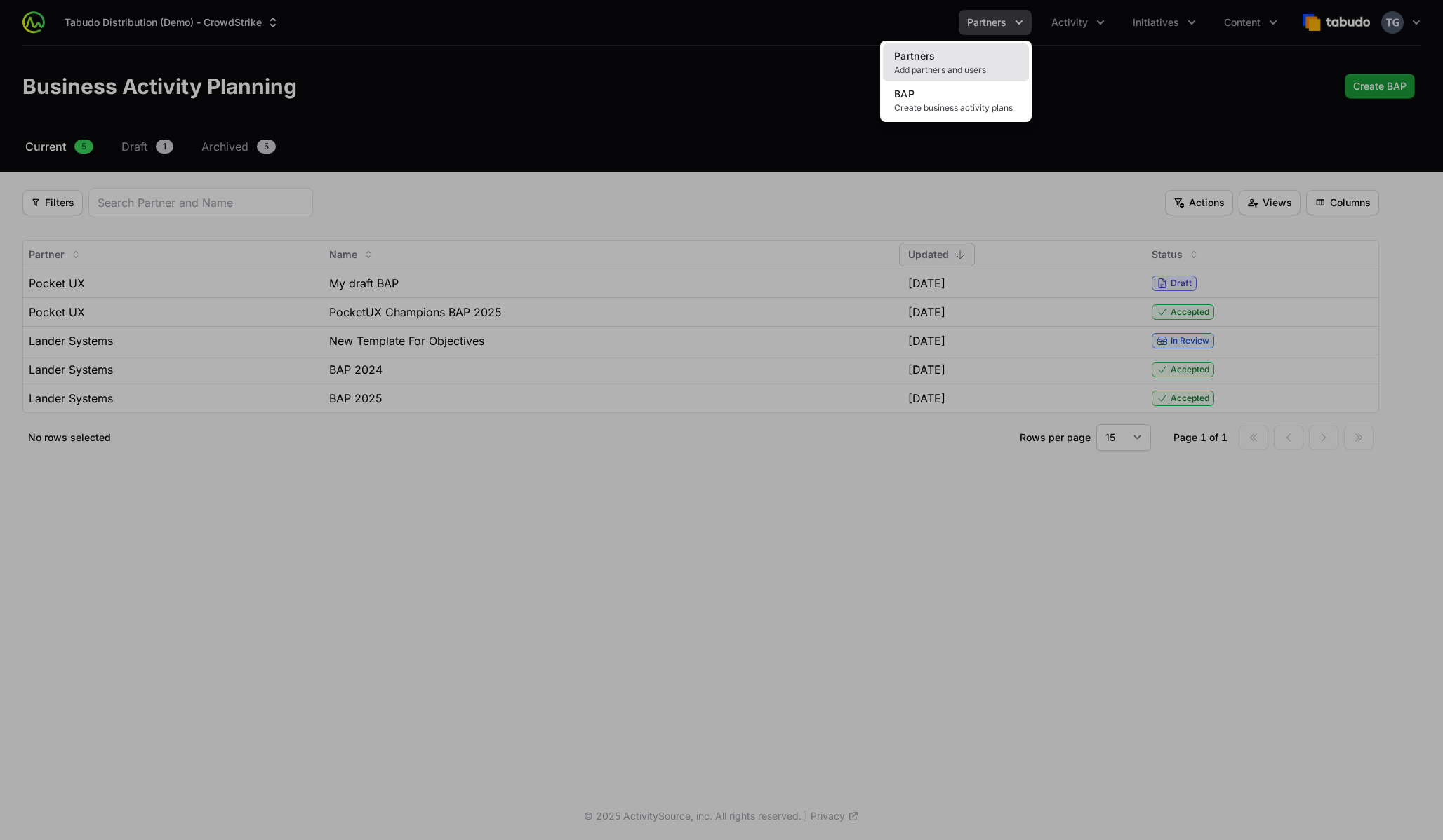
click at [964, 63] on link "Partners Add partners and users" at bounding box center [956, 62] width 146 height 38
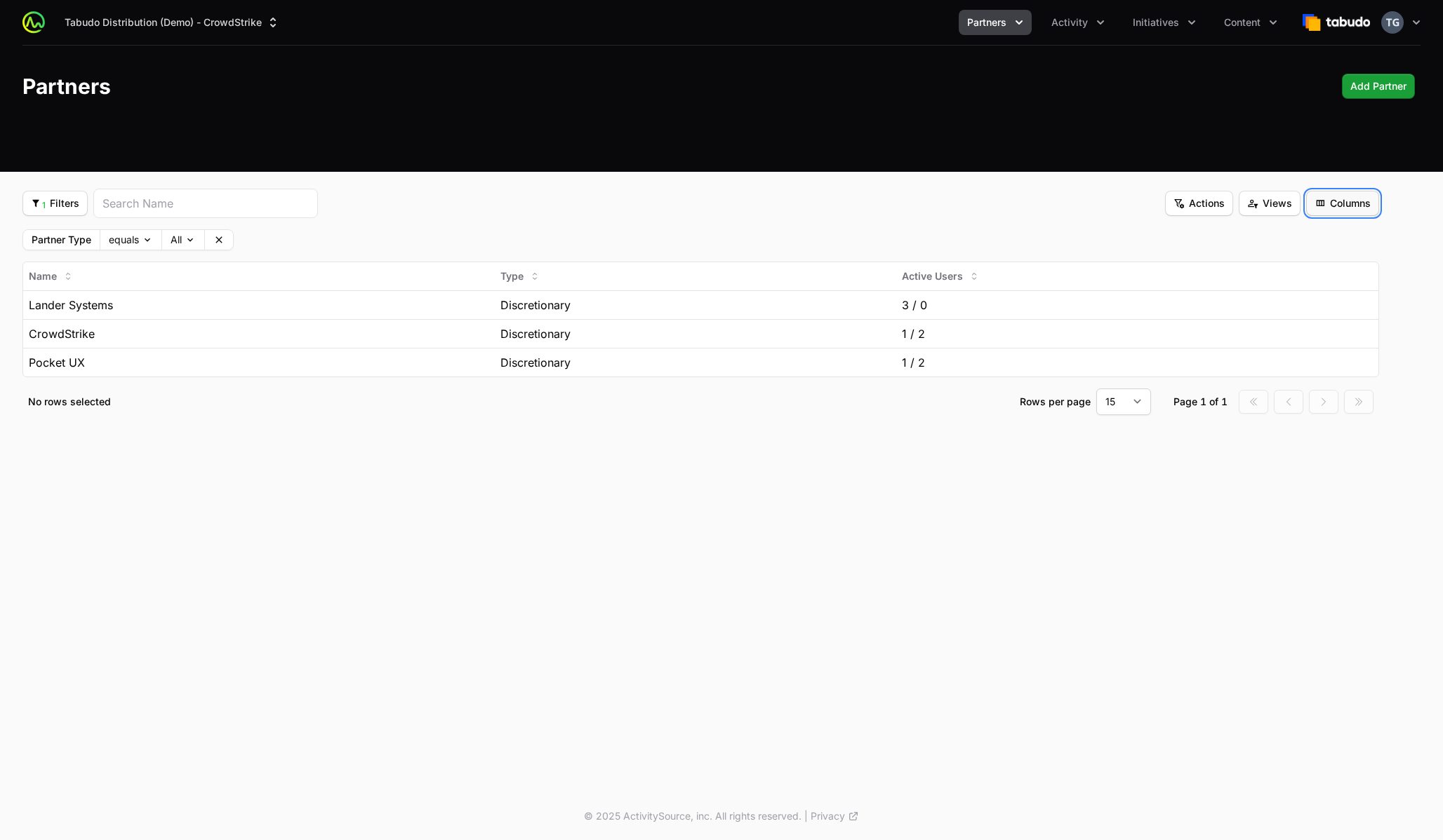
click at [1178, 205] on span "Columns" at bounding box center [1342, 203] width 56 height 17
click at [1178, 205] on html "Tabudo Distribution (Demo) - CrowdStrike Partners Activity Initiatives Content …" at bounding box center [721, 420] width 1443 height 840
click at [990, 20] on span "Partners" at bounding box center [986, 22] width 39 height 14
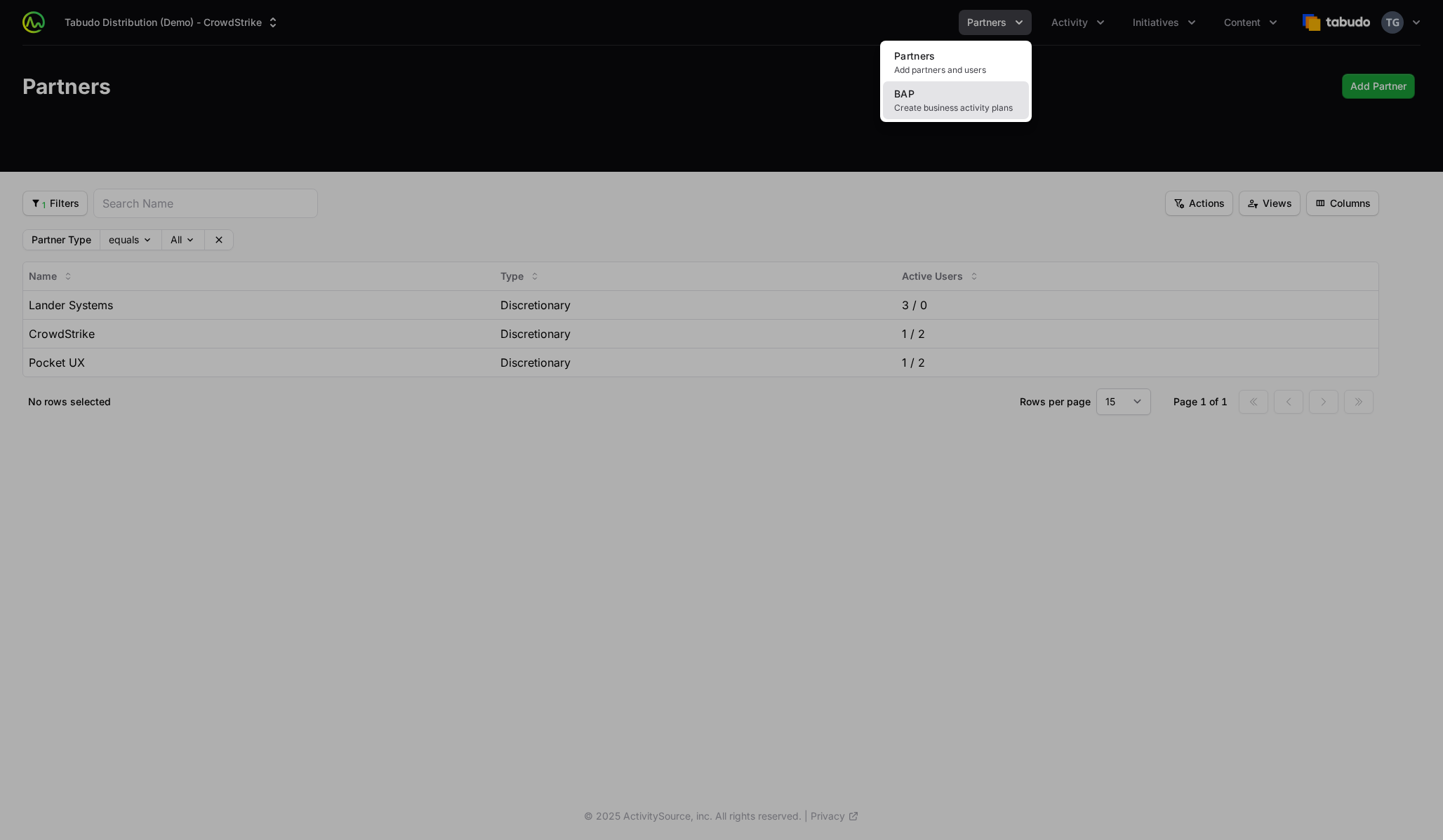
click at [970, 101] on link "BAP Create business activity plans" at bounding box center [956, 100] width 146 height 38
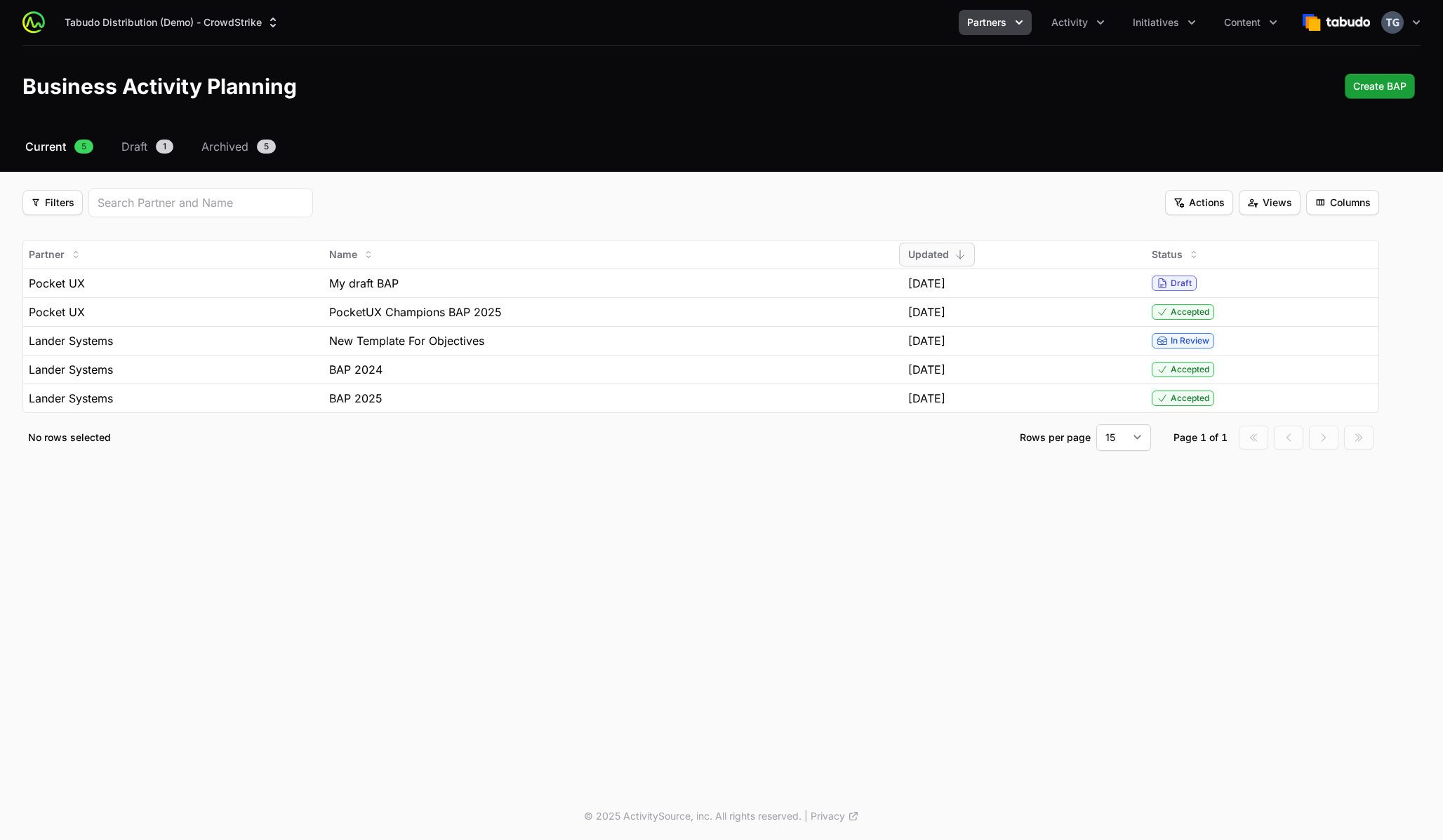
click at [772, 209] on div "Filters Filters Actions Actions Views Views Columns Columns" at bounding box center [700, 202] width 1356 height 30
click at [1178, 204] on span "Actions" at bounding box center [1199, 202] width 52 height 17
click at [1178, 199] on html "Tabudo Distribution (Demo) - CrowdStrike Partners Activity Initiatives Content …" at bounding box center [721, 420] width 1443 height 840
click at [1178, 199] on span "Views" at bounding box center [1270, 202] width 45 height 17
click at [1178, 199] on html "Tabudo Distribution (Demo) - CrowdStrike Partners Activity Initiatives Content …" at bounding box center [721, 420] width 1443 height 840
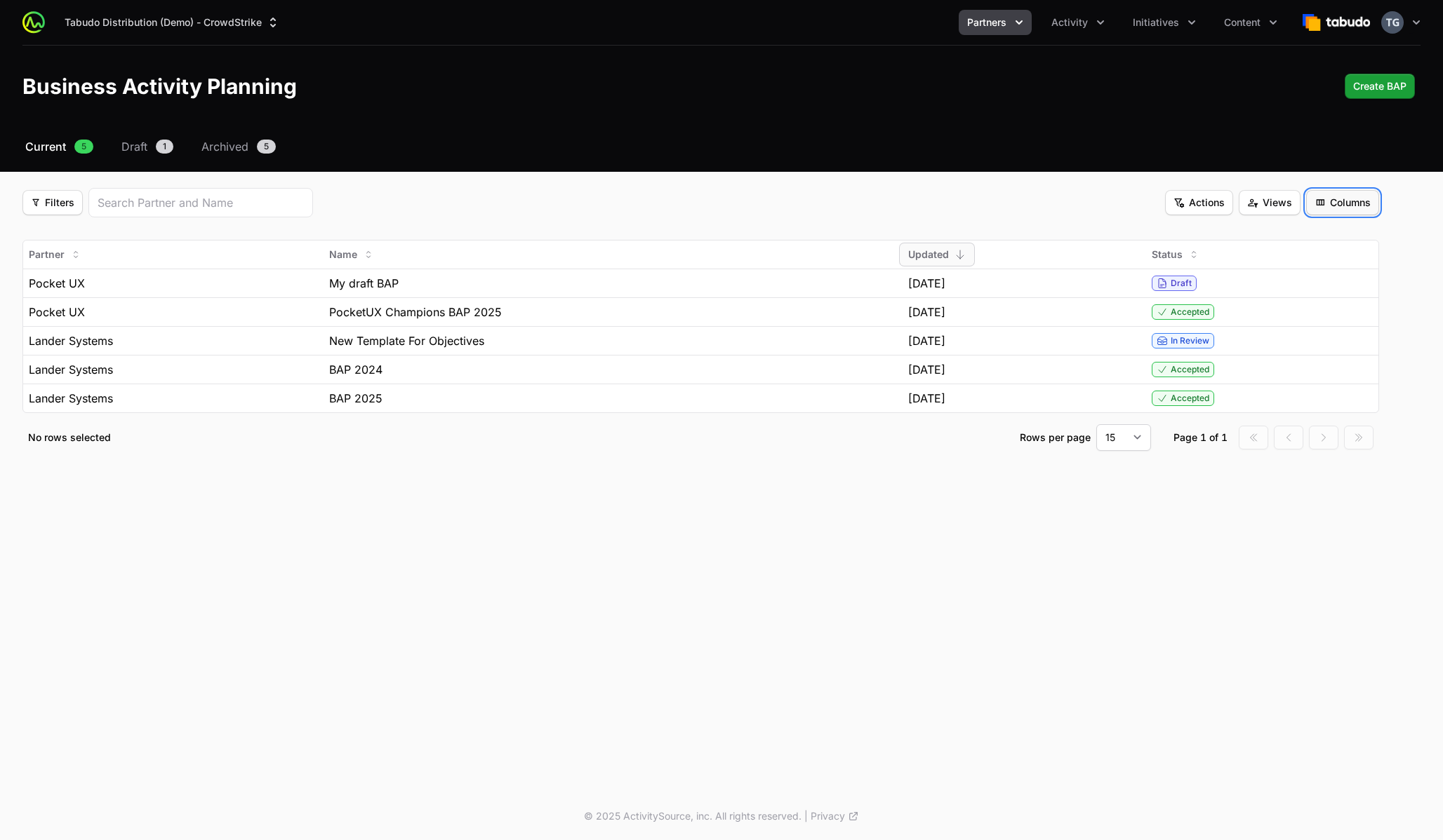
click at [1178, 202] on span "Columns" at bounding box center [1342, 202] width 56 height 17
click at [1178, 201] on html "Tabudo Distribution (Demo) - CrowdStrike Partners Activity Initiatives Content …" at bounding box center [721, 420] width 1443 height 840
click at [1178, 201] on span "Columns" at bounding box center [1342, 202] width 56 height 17
click at [1178, 201] on html "Tabudo Distribution (Demo) - CrowdStrike Partners Activity Initiatives Content …" at bounding box center [721, 420] width 1443 height 840
click at [1007, 177] on div "Select a tab Current Draft Archived Current 5 Draft 1 Archived 5 Filters Filter…" at bounding box center [721, 312] width 1443 height 346
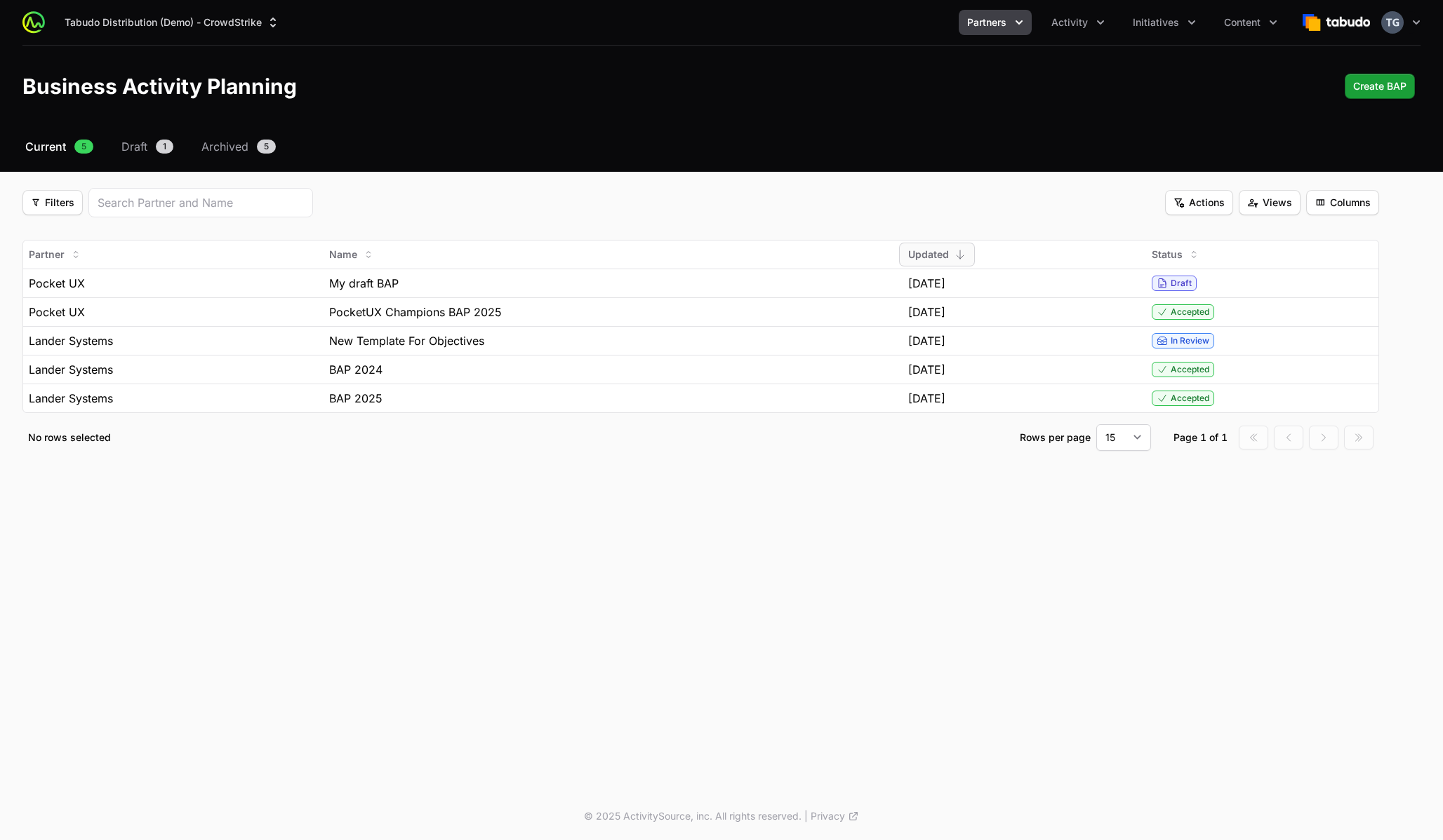
click at [1023, 193] on div "Filters Filters Actions Actions Views Views Columns Columns" at bounding box center [700, 202] width 1356 height 30
click at [1170, 201] on button "Actions Actions" at bounding box center [1199, 202] width 68 height 25
click at [1170, 201] on html "Tabudo Distribution (Demo) - CrowdStrike Partners Activity Initiatives Content …" at bounding box center [721, 420] width 1443 height 840
click at [1178, 198] on span "Columns" at bounding box center [1342, 202] width 56 height 17
click at [1178, 198] on html "Tabudo Distribution (Demo) - CrowdStrike Partners Activity Initiatives Content …" at bounding box center [721, 420] width 1443 height 840
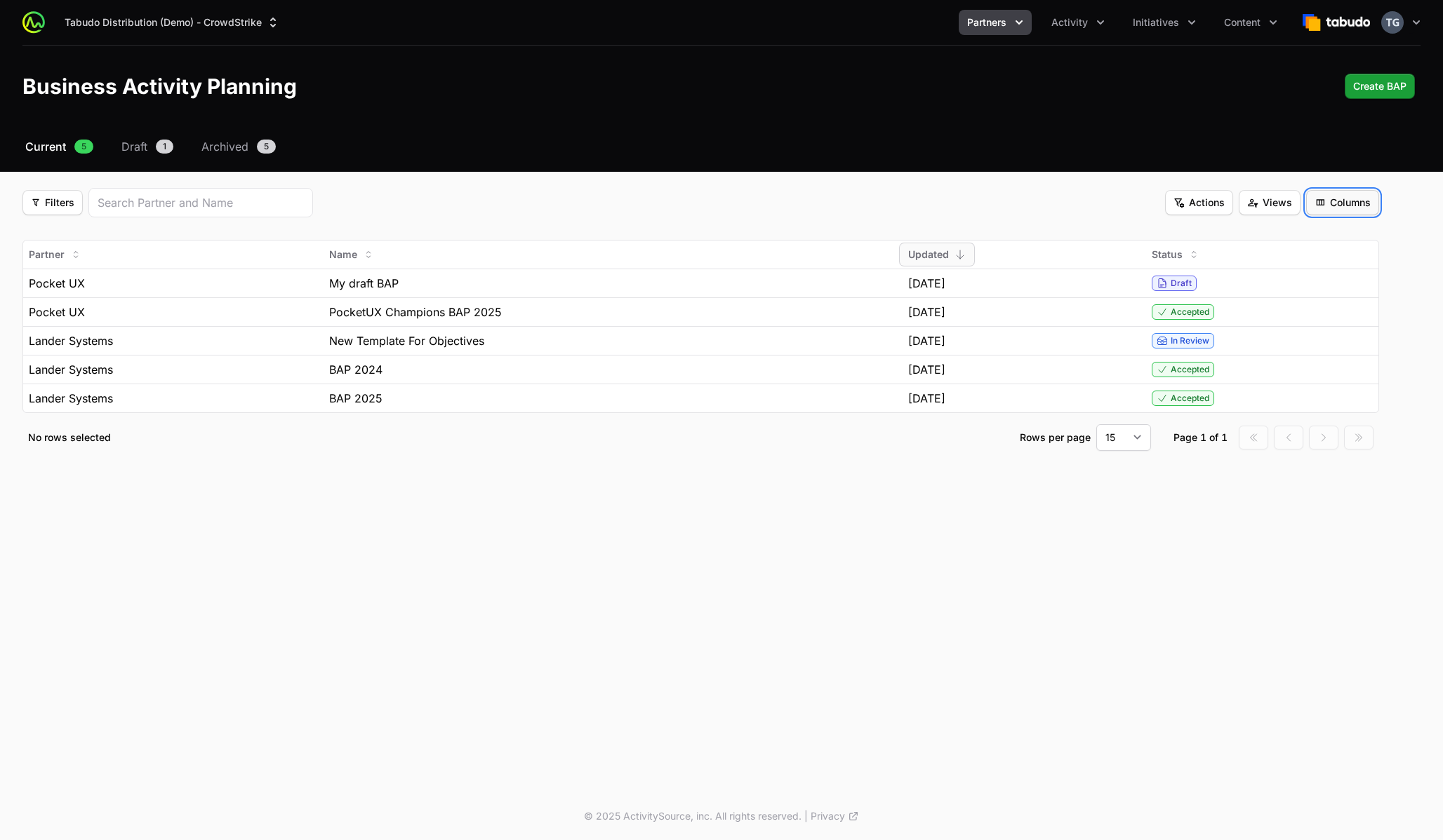
click at [1178, 198] on span "Columns" at bounding box center [1342, 202] width 56 height 17
click at [1178, 198] on html "Tabudo Distribution (Demo) - CrowdStrike Partners Activity Initiatives Content …" at bounding box center [721, 420] width 1443 height 840
click at [1128, 437] on select "15 30 50 100" at bounding box center [1123, 437] width 55 height 27
select select "30"
click at [1096, 424] on select "15 30 50 100" at bounding box center [1123, 437] width 55 height 27
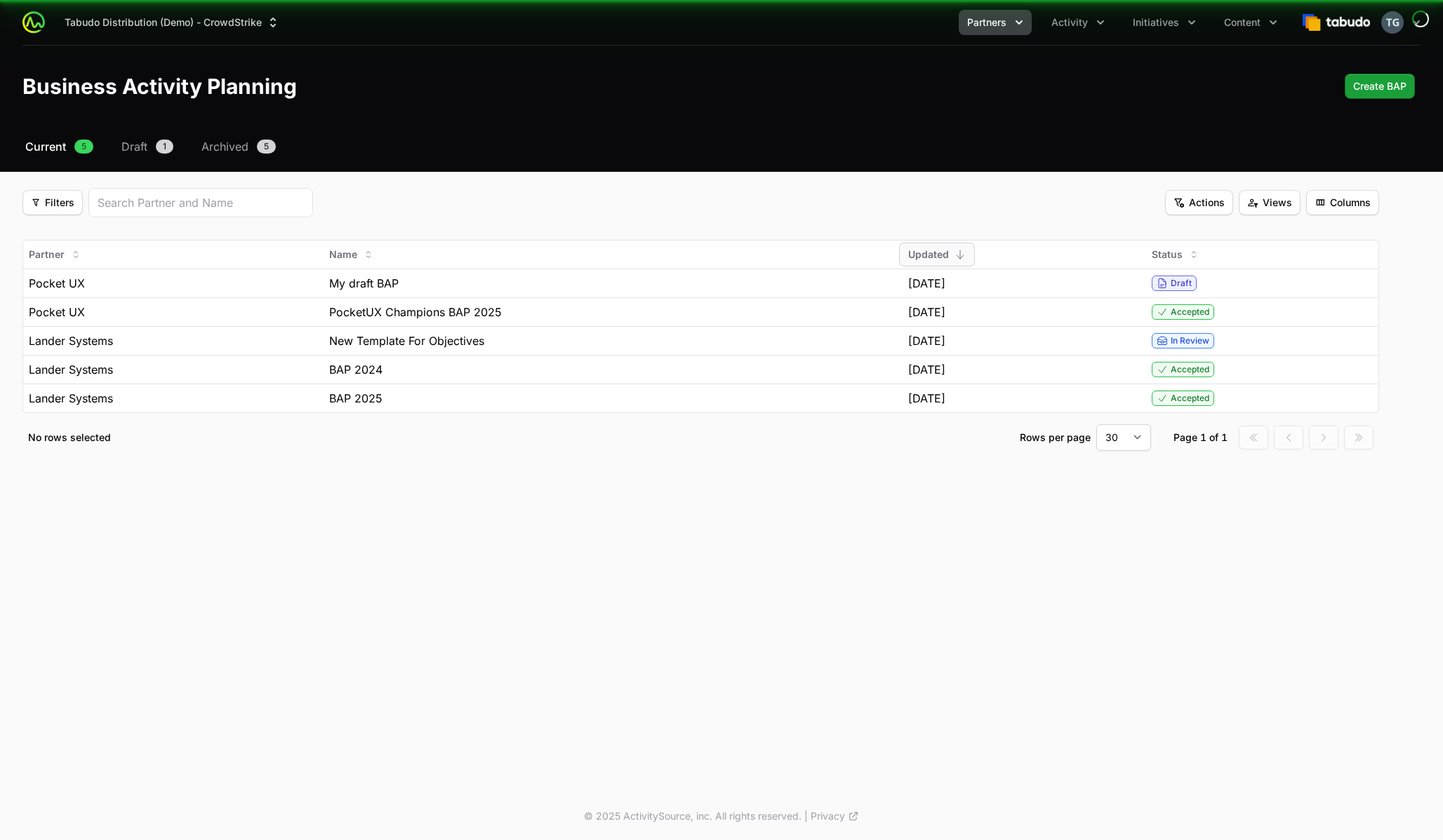
click at [991, 470] on div "Select a tab Current Draft Archived Current 5 Draft 1 Archived 5 Filters Filter…" at bounding box center [721, 312] width 1443 height 346
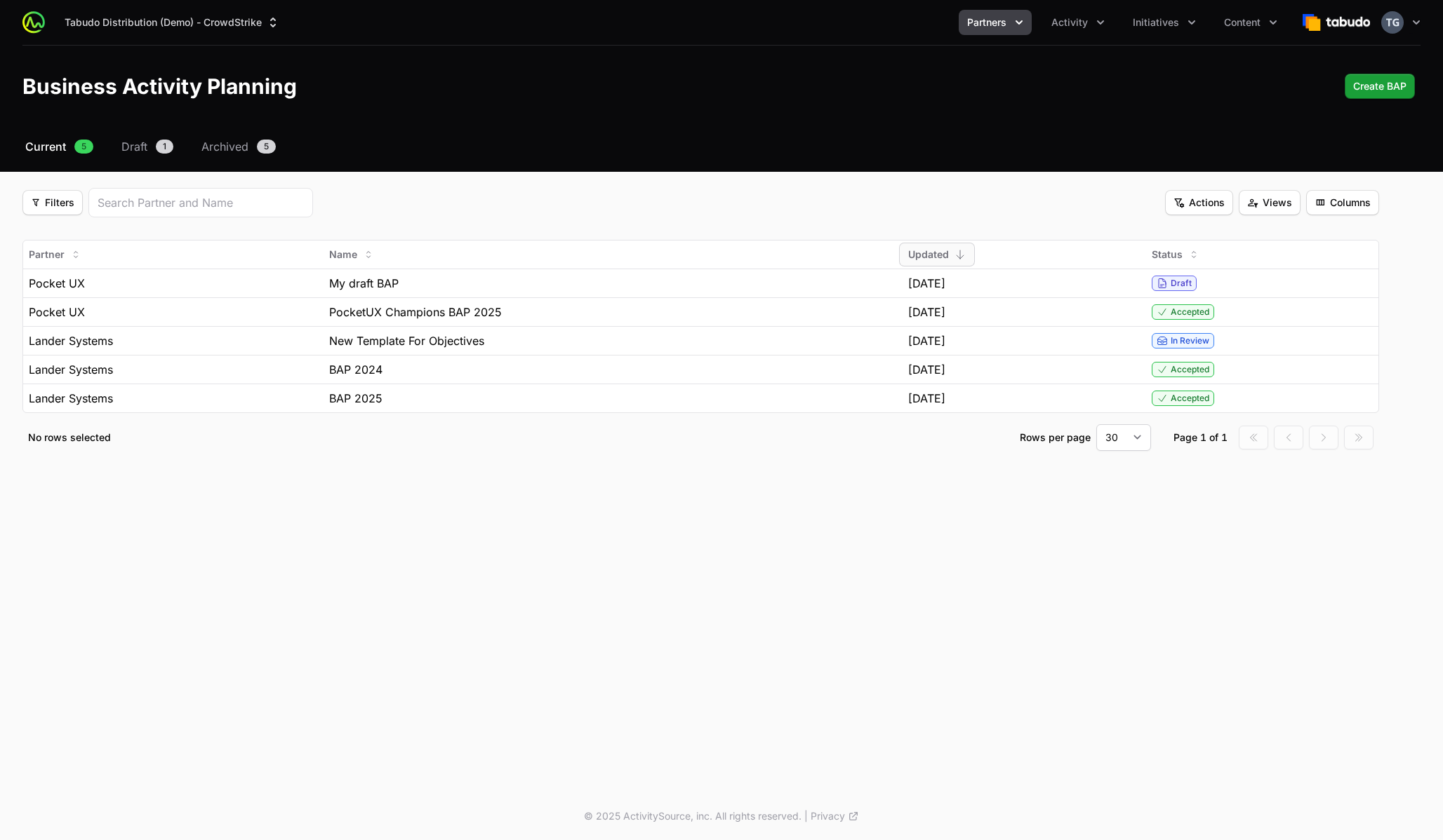
click at [853, 205] on div "Filters Filters Actions Actions Views Views Columns Columns" at bounding box center [700, 202] width 1356 height 30
click at [1021, 24] on icon "Partners menu" at bounding box center [1018, 22] width 14 height 14
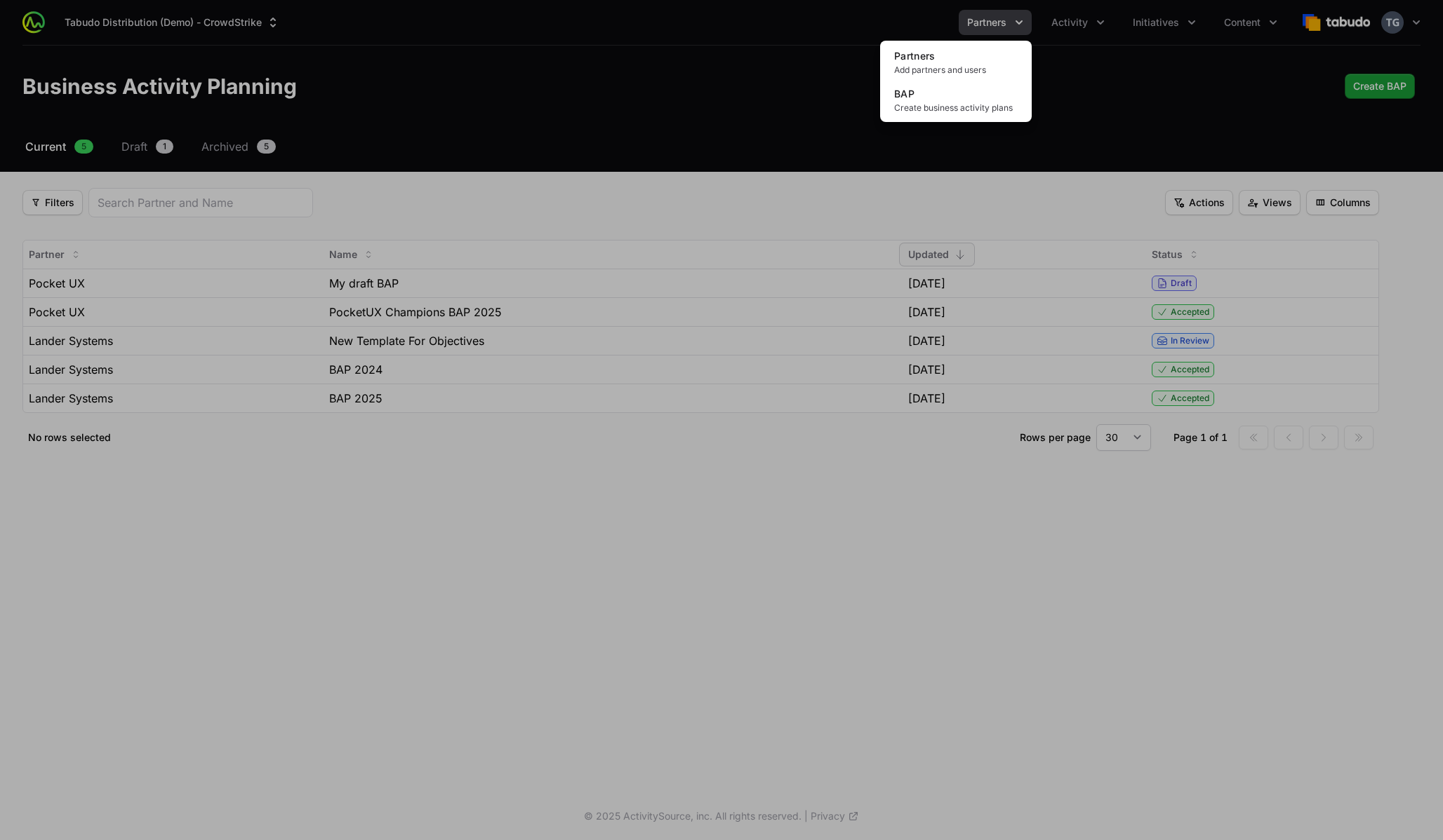
click at [1067, 77] on div "Partners menu" at bounding box center [721, 420] width 1443 height 840
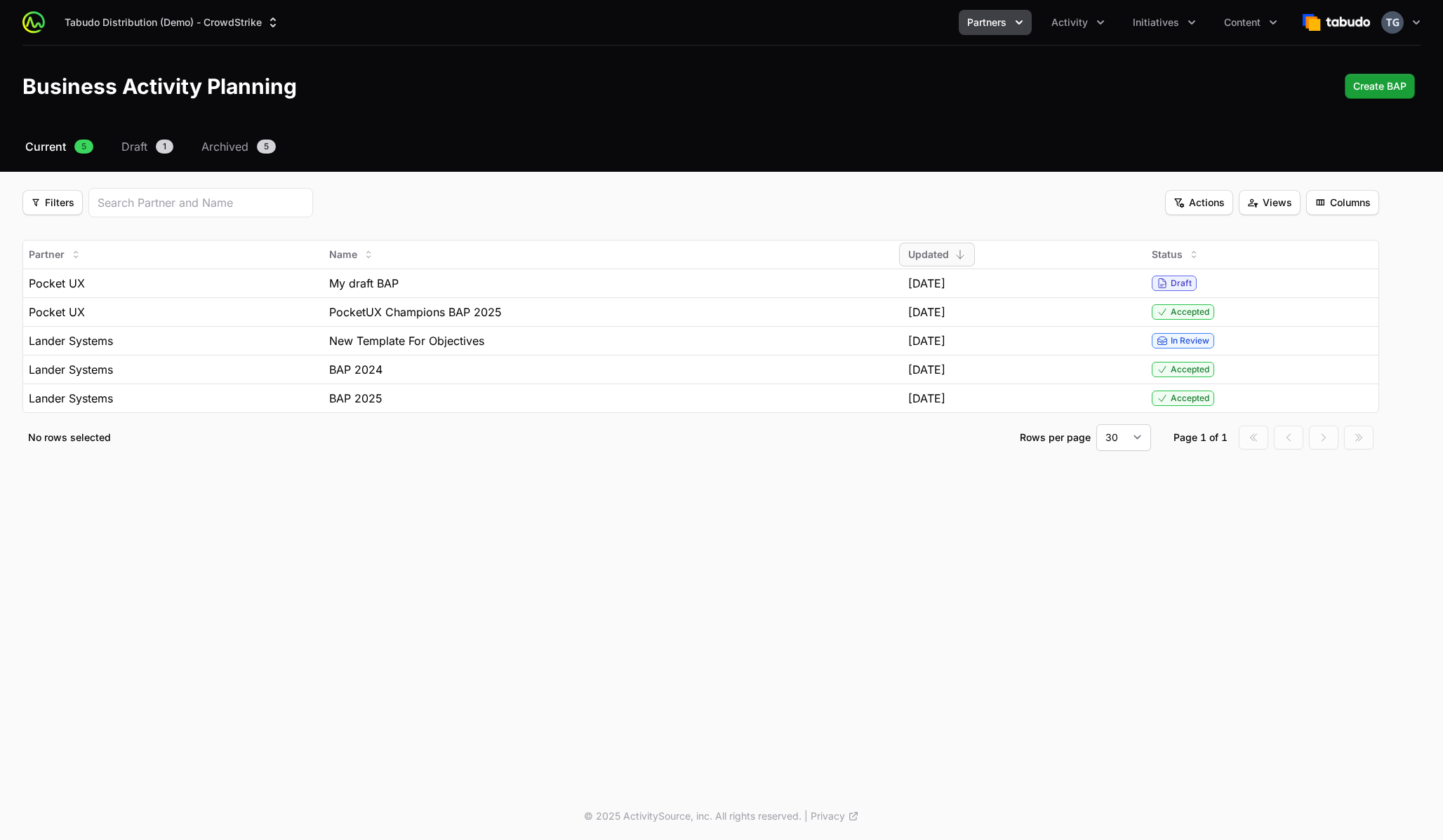
click at [1060, 78] on div "Business Activity Planning Create BAP Create BAP" at bounding box center [721, 85] width 1398 height 25
click at [1019, 30] on button "Partners" at bounding box center [995, 22] width 73 height 25
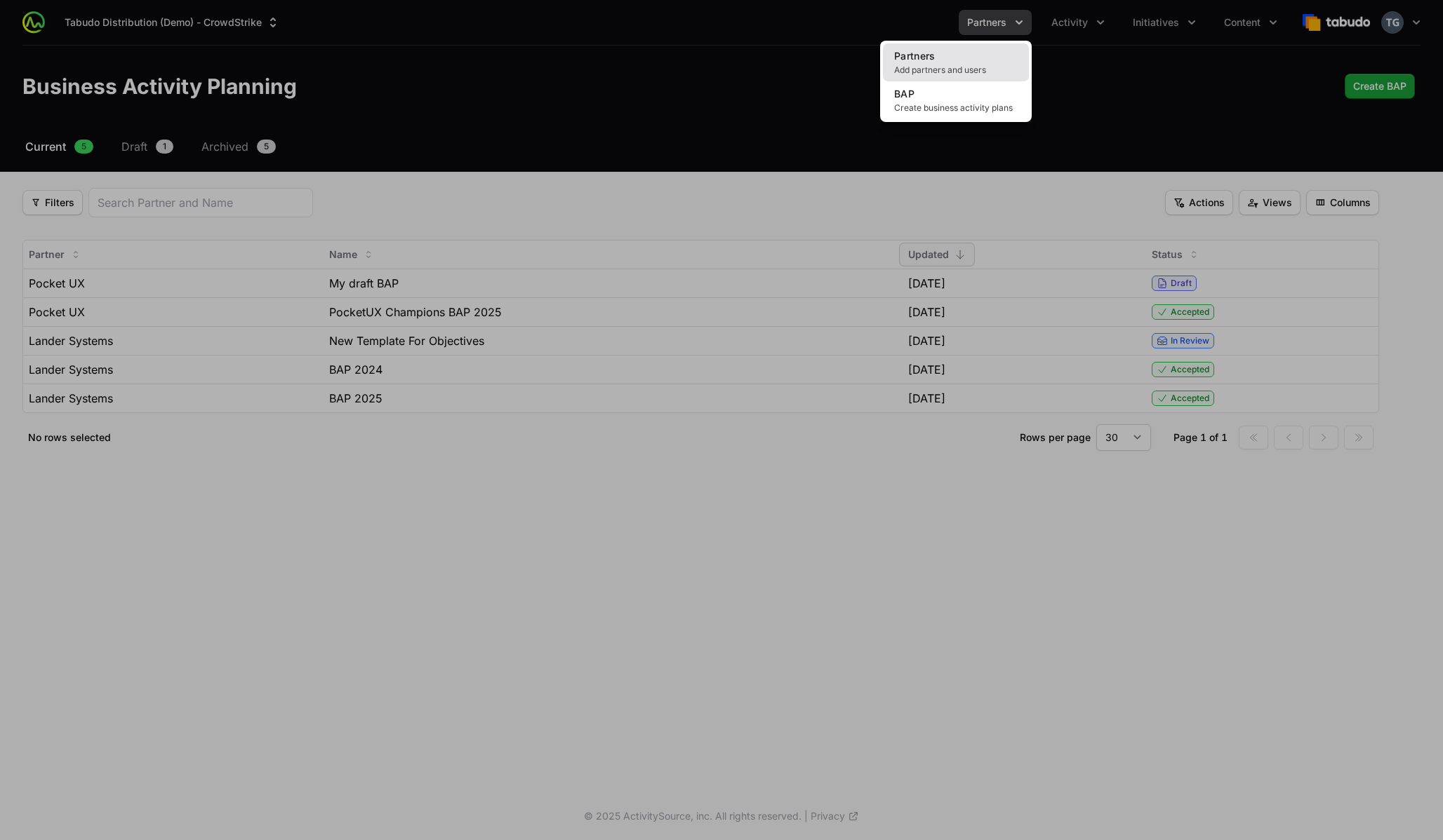
click at [990, 59] on link "Partners Add partners and users" at bounding box center [956, 62] width 146 height 38
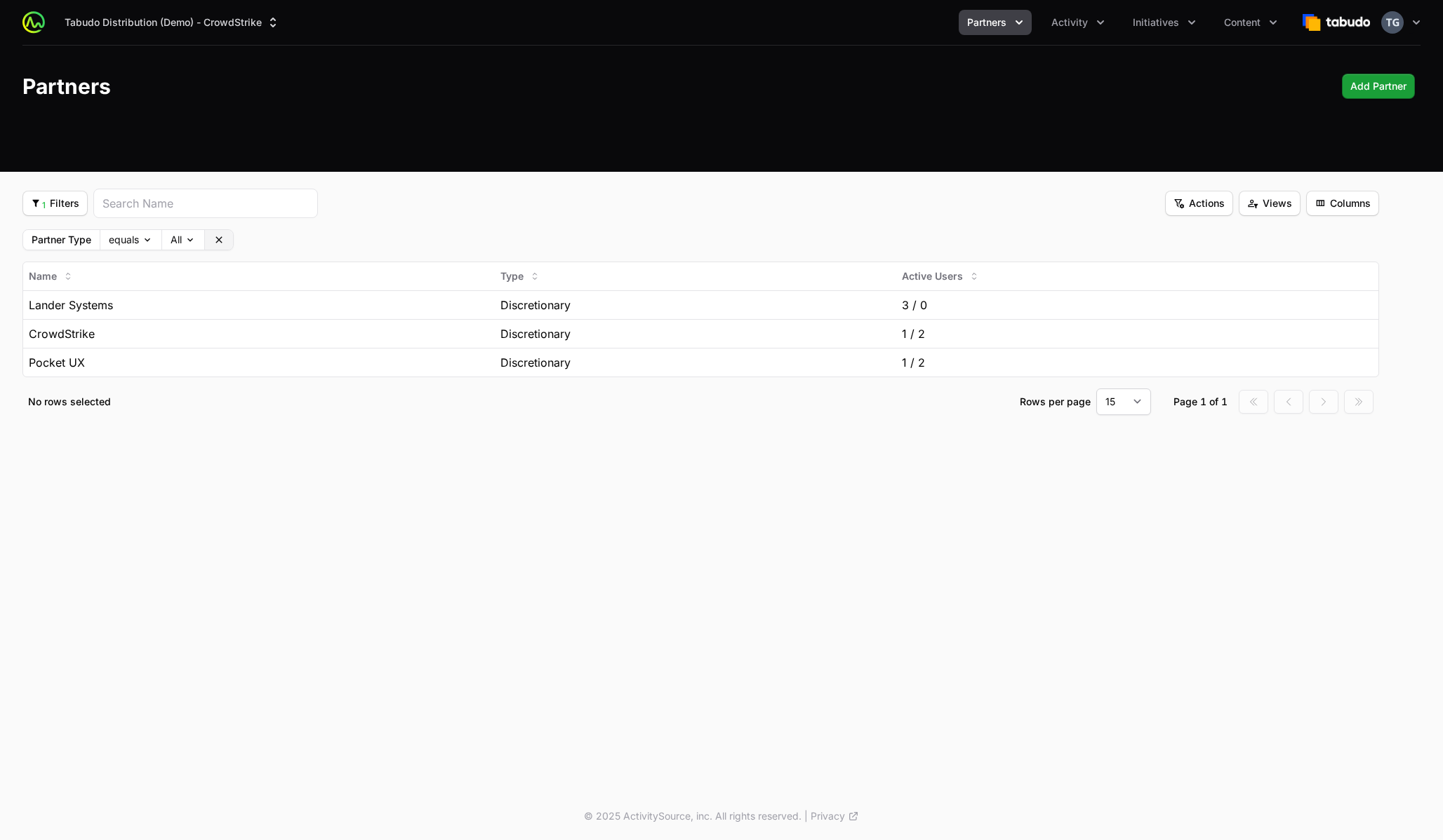
click at [219, 237] on icon at bounding box center [219, 240] width 11 height 11
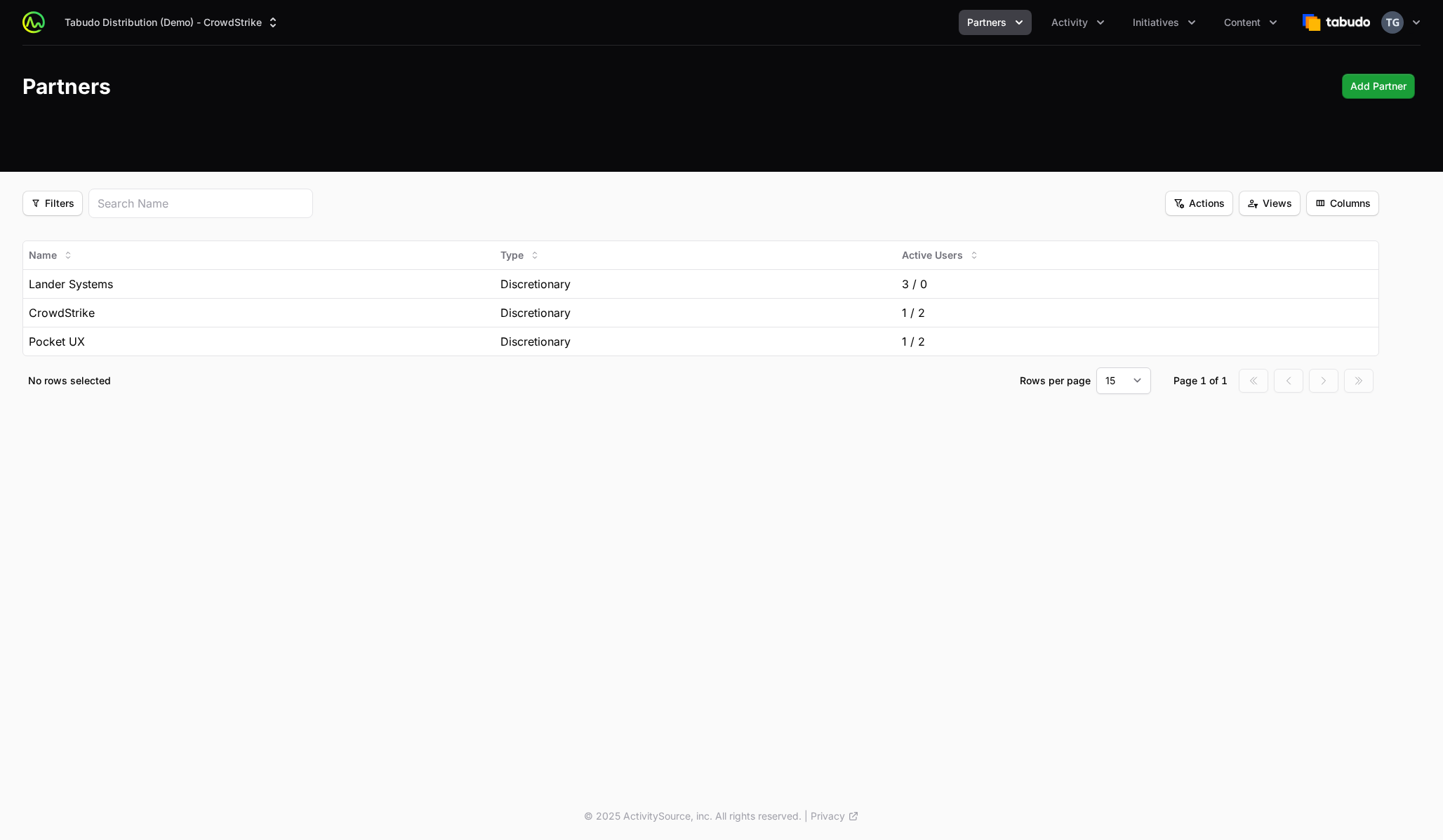
click at [884, 215] on div "Filters Filters Actions Actions Views Views Columns Columns" at bounding box center [700, 203] width 1356 height 30
click at [753, 279] on div "Discretionary" at bounding box center [695, 283] width 391 height 17
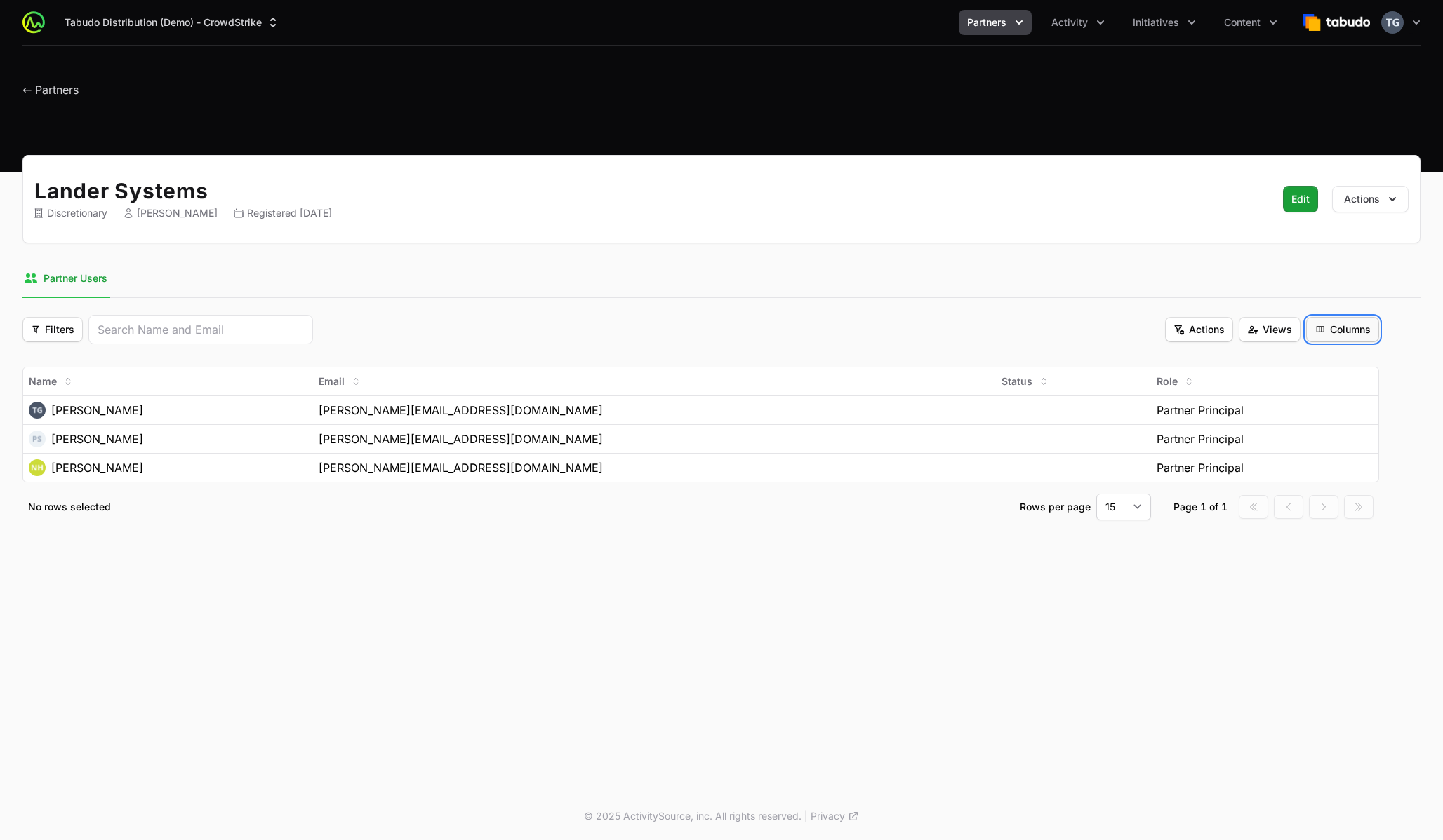
click at [1178, 329] on span "Columns" at bounding box center [1342, 329] width 56 height 17
click at [1178, 329] on html "Tabudo Distribution (Demo) - CrowdStrike Partners Activity Initiatives Content …" at bounding box center [721, 420] width 1443 height 840
click at [1178, 329] on span "Columns" at bounding box center [1342, 329] width 56 height 17
click at [1178, 329] on html "Tabudo Distribution (Demo) - CrowdStrike Partners Activity Initiatives Content …" at bounding box center [721, 420] width 1443 height 840
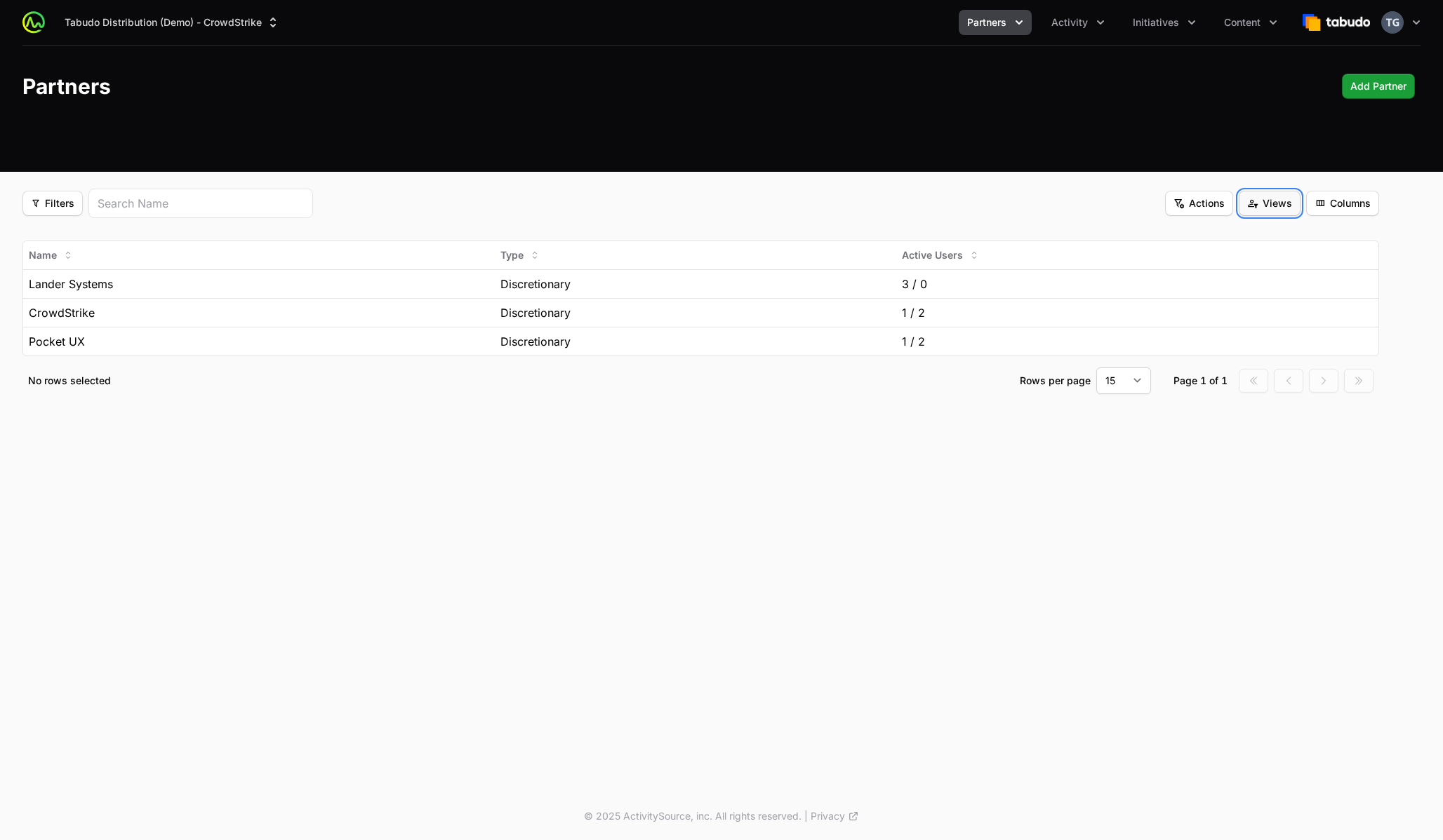
click at [1178, 205] on span "Views" at bounding box center [1270, 203] width 45 height 17
click at [1178, 201] on html "Tabudo Distribution (Demo) - CrowdStrike Partners Activity Initiatives Content …" at bounding box center [721, 420] width 1443 height 840
click at [1178, 198] on span "Columns" at bounding box center [1342, 203] width 56 height 17
click at [1178, 198] on html "Tabudo Distribution (Demo) - CrowdStrike Partners Activity Initiatives Content …" at bounding box center [721, 420] width 1443 height 840
click at [732, 178] on div "Tabudo Distribution (Demo) - CrowdStrike Partners Activity Initiatives Content …" at bounding box center [721, 213] width 1443 height 428
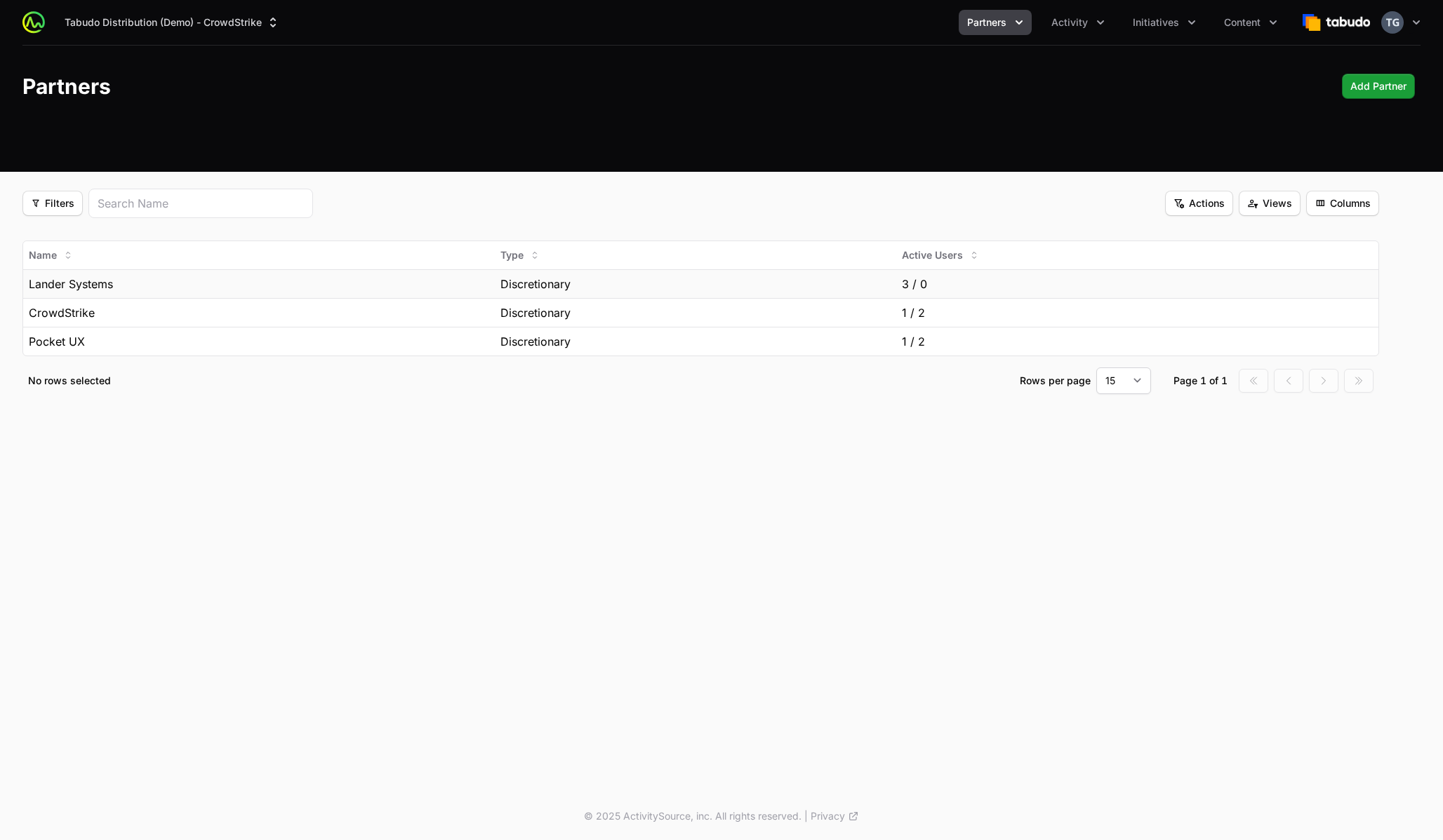
click at [705, 281] on div "Discretionary" at bounding box center [695, 283] width 391 height 17
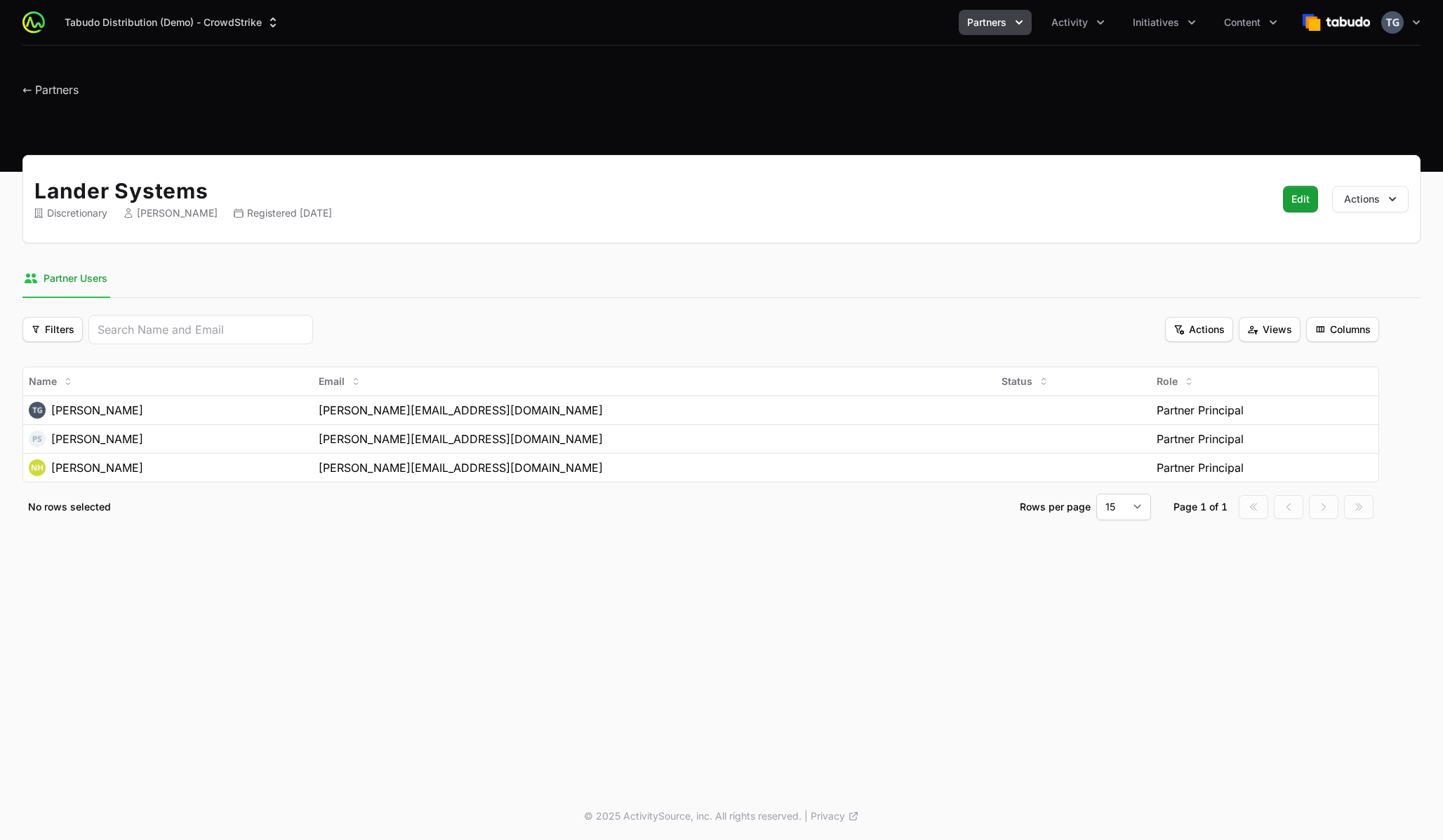
click at [44, 77] on h1 "← Partners" at bounding box center [51, 85] width 56 height 25
click at [48, 89] on span "← Partners" at bounding box center [51, 89] width 56 height 14
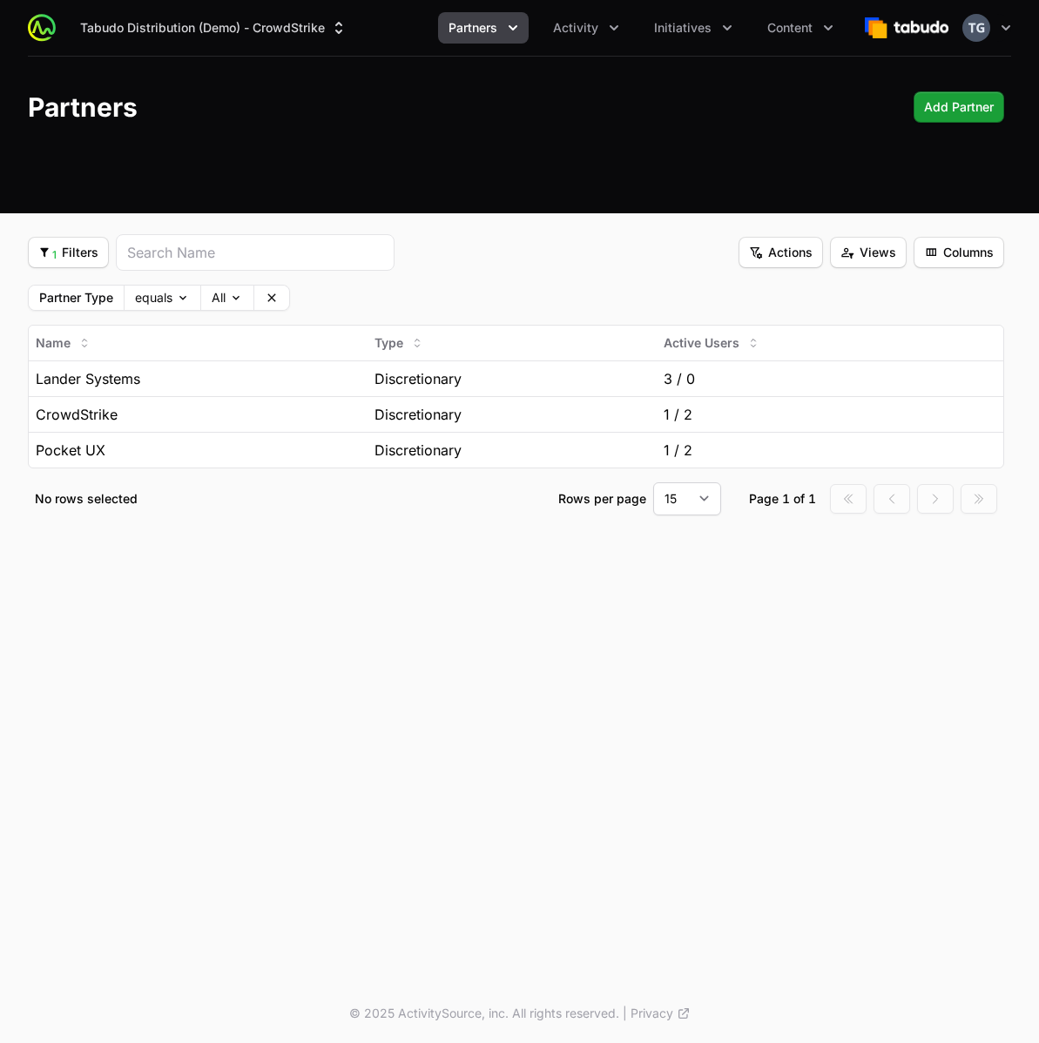
click at [486, 255] on div "1 Filters 1 Filters Actions Actions Views Views Columns Columns" at bounding box center [516, 252] width 976 height 37
click at [245, 260] on input "search" at bounding box center [255, 252] width 256 height 21
click at [489, 259] on div "1 Filters 1 Filters Actions Actions Views Views Columns Columns" at bounding box center [516, 252] width 976 height 37
click at [74, 264] on button "1 Filters 1 Filters" at bounding box center [68, 252] width 81 height 31
click at [80, 293] on div "Partner Type" at bounding box center [95, 294] width 183 height 26
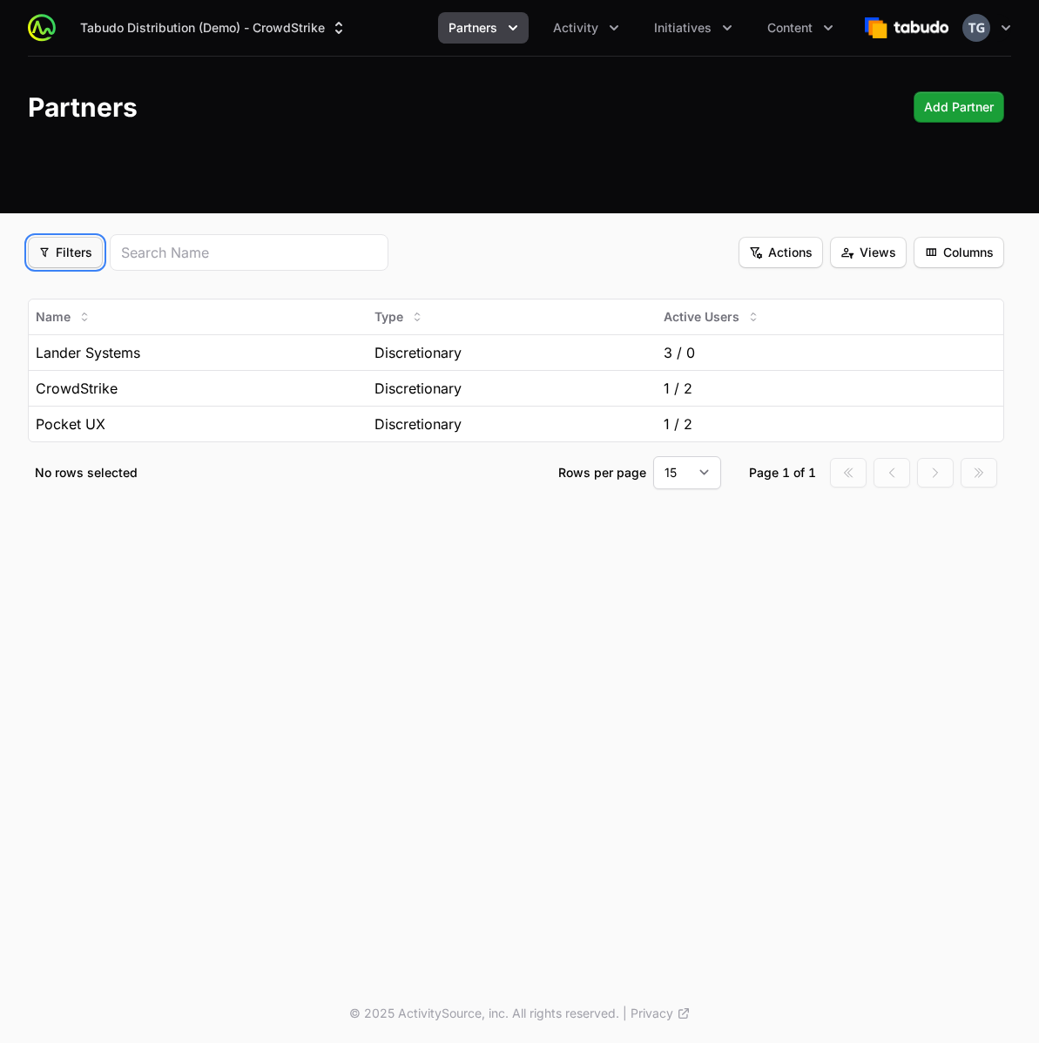
click at [79, 254] on span "Filters" at bounding box center [65, 252] width 54 height 21
click at [84, 290] on div "Partner Type" at bounding box center [95, 294] width 183 height 26
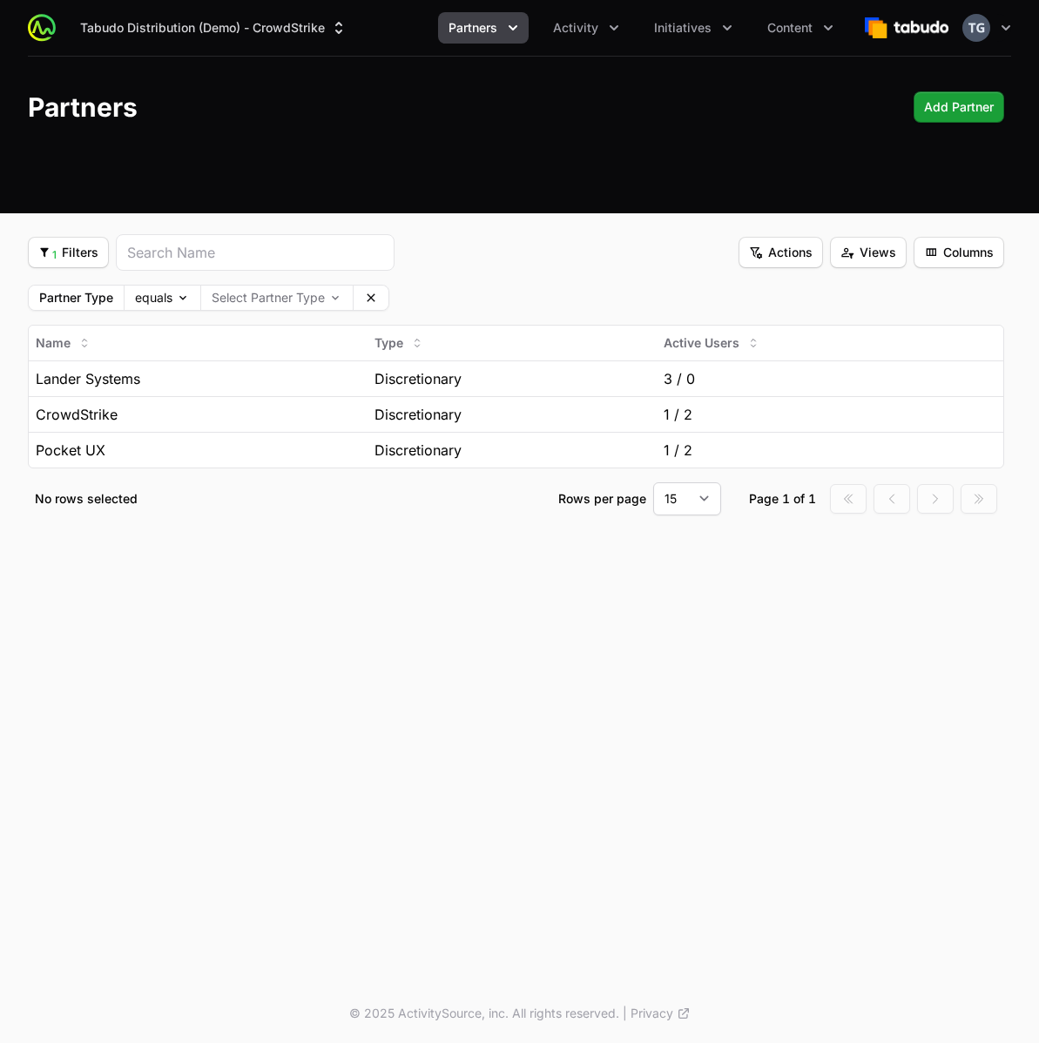
click at [287, 641] on div "Tabudo Distribution (Demo) - CrowdStrike Partners Activity Initiatives Content …" at bounding box center [519, 492] width 1039 height 984
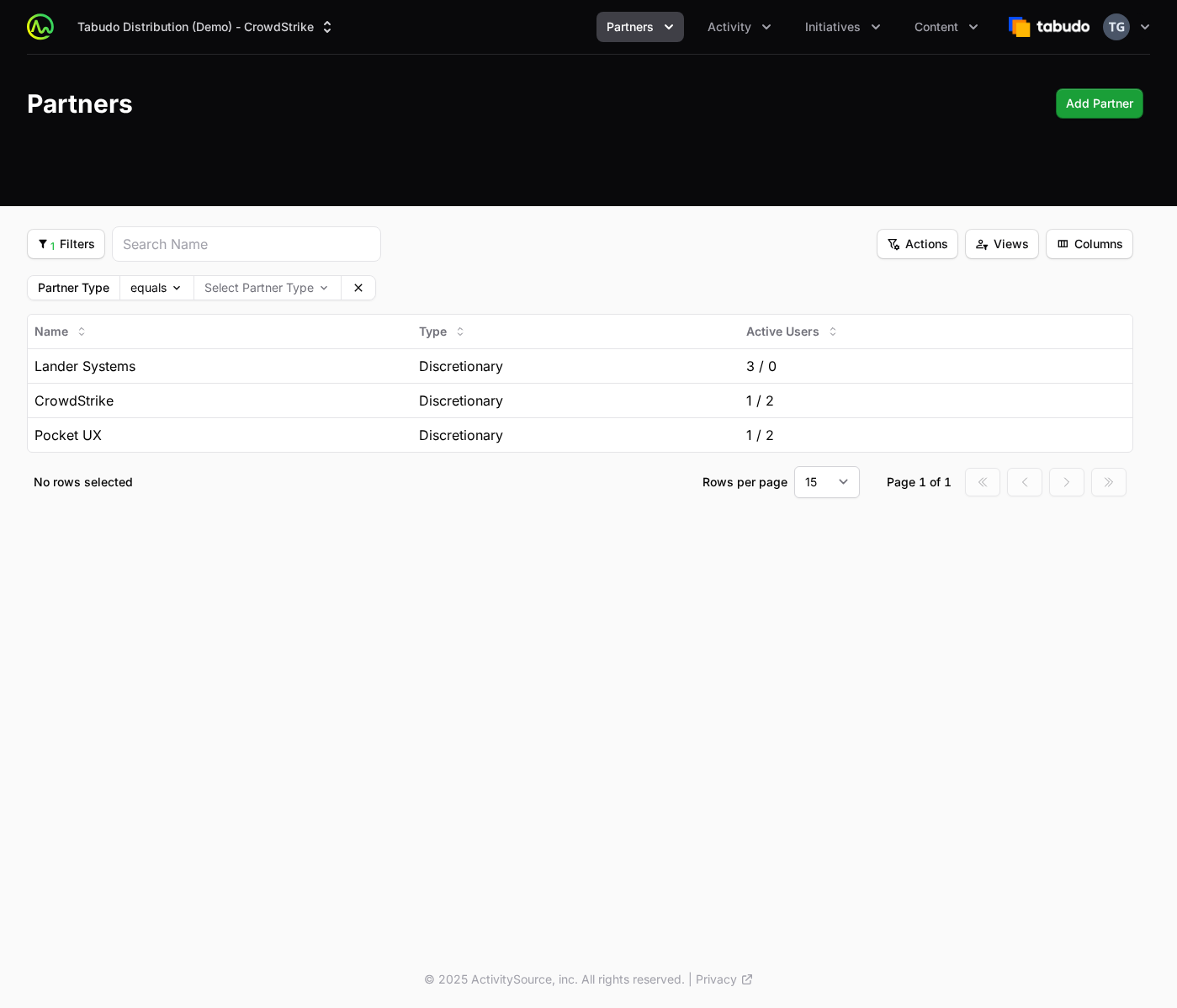
click at [651, 36] on button "Partners" at bounding box center [640, 26] width 88 height 30
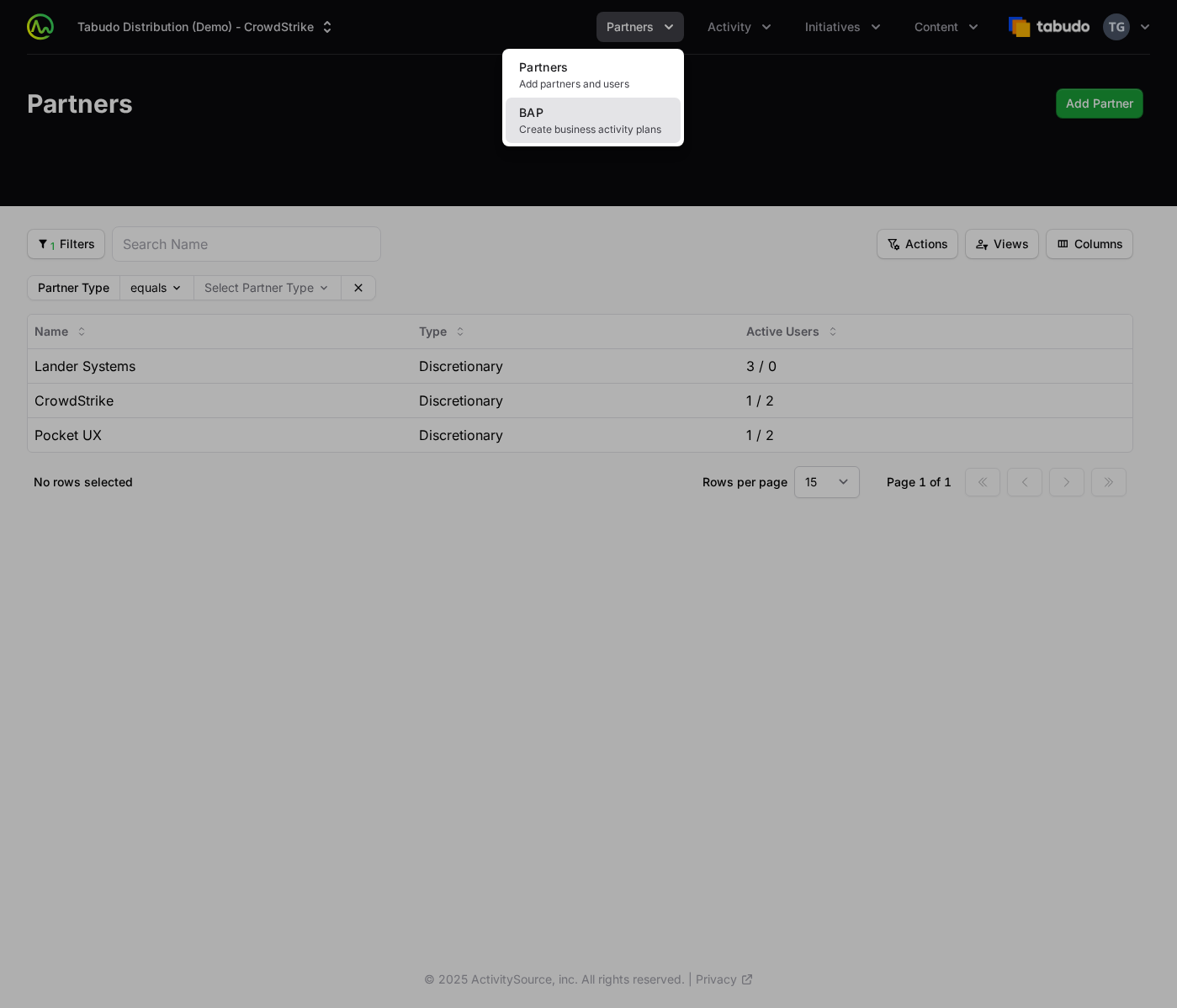
click at [641, 116] on link "BAP Create business activity plans" at bounding box center [592, 120] width 175 height 45
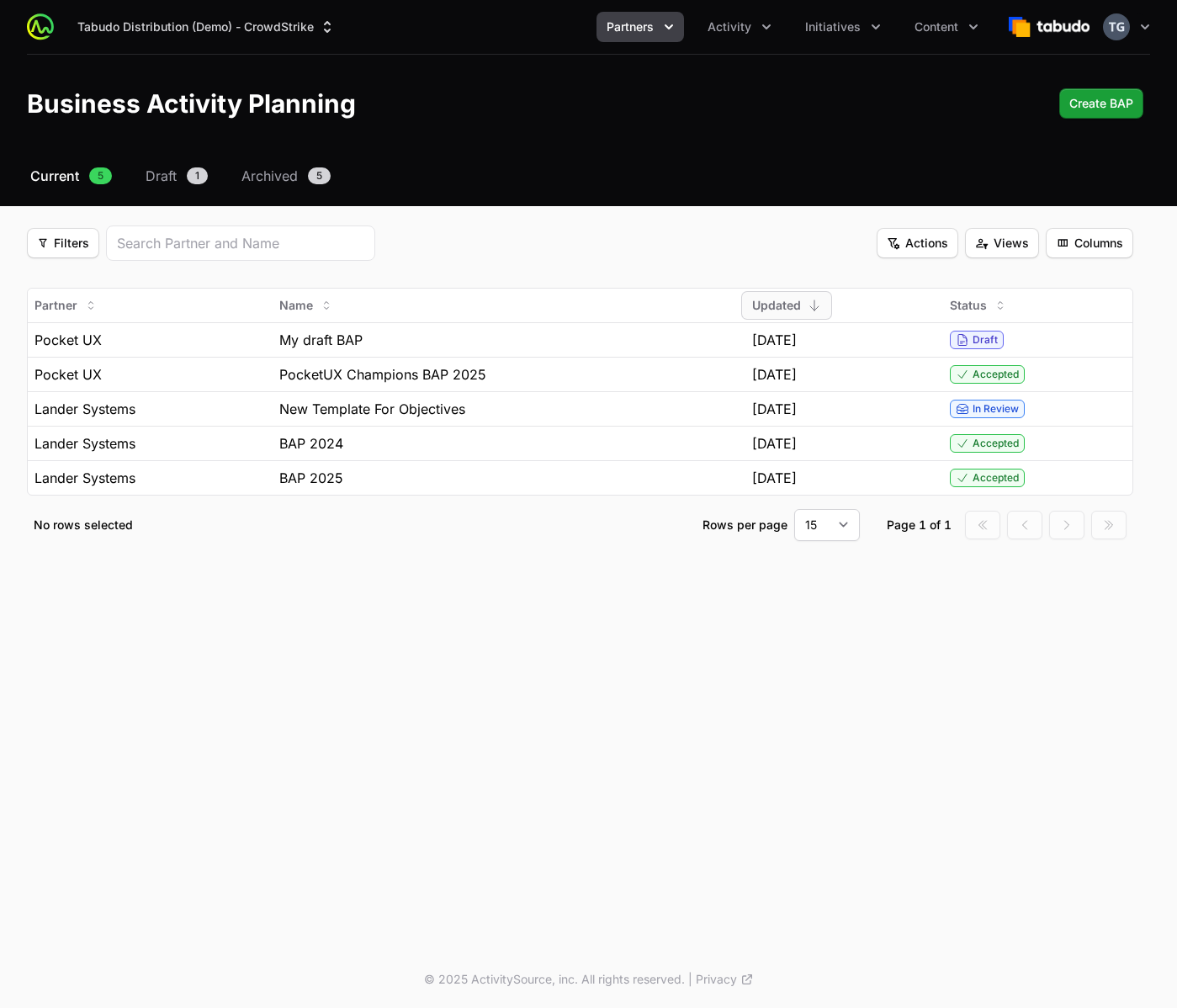
click at [647, 32] on span "Partners" at bounding box center [630, 26] width 47 height 16
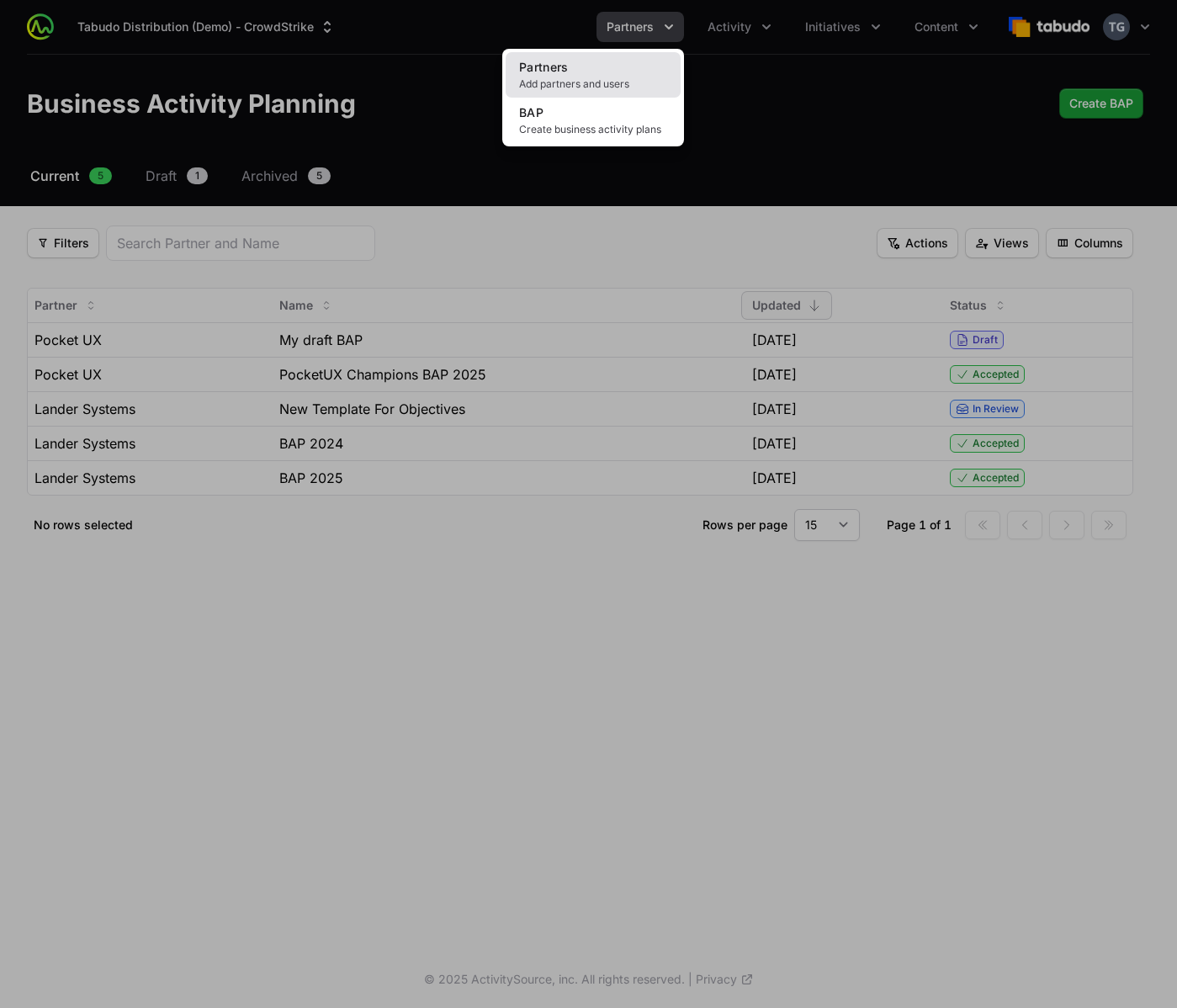
click at [646, 58] on link "Partners Add partners and users" at bounding box center [592, 74] width 175 height 45
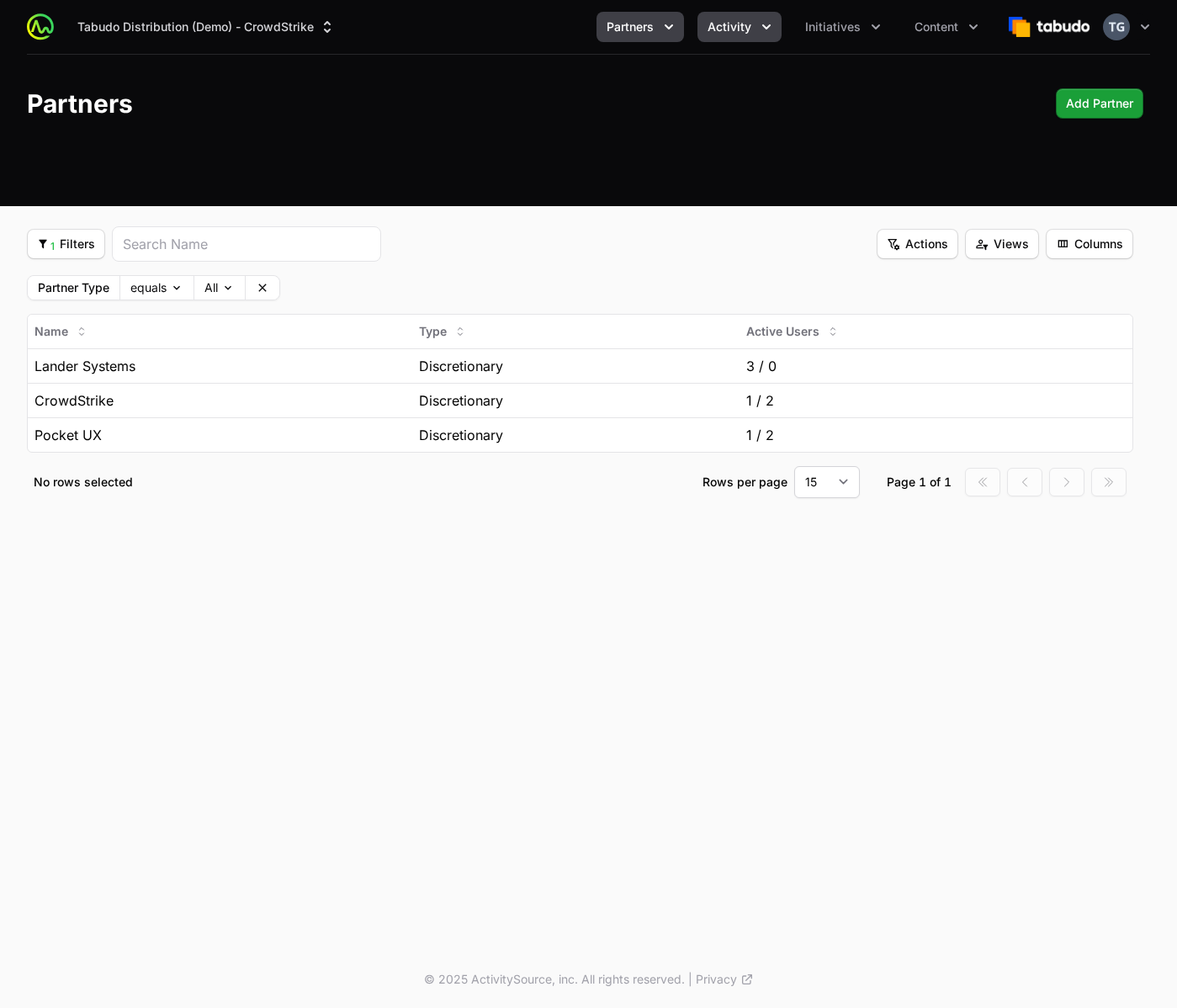
click at [728, 25] on span "Activity" at bounding box center [729, 26] width 43 height 16
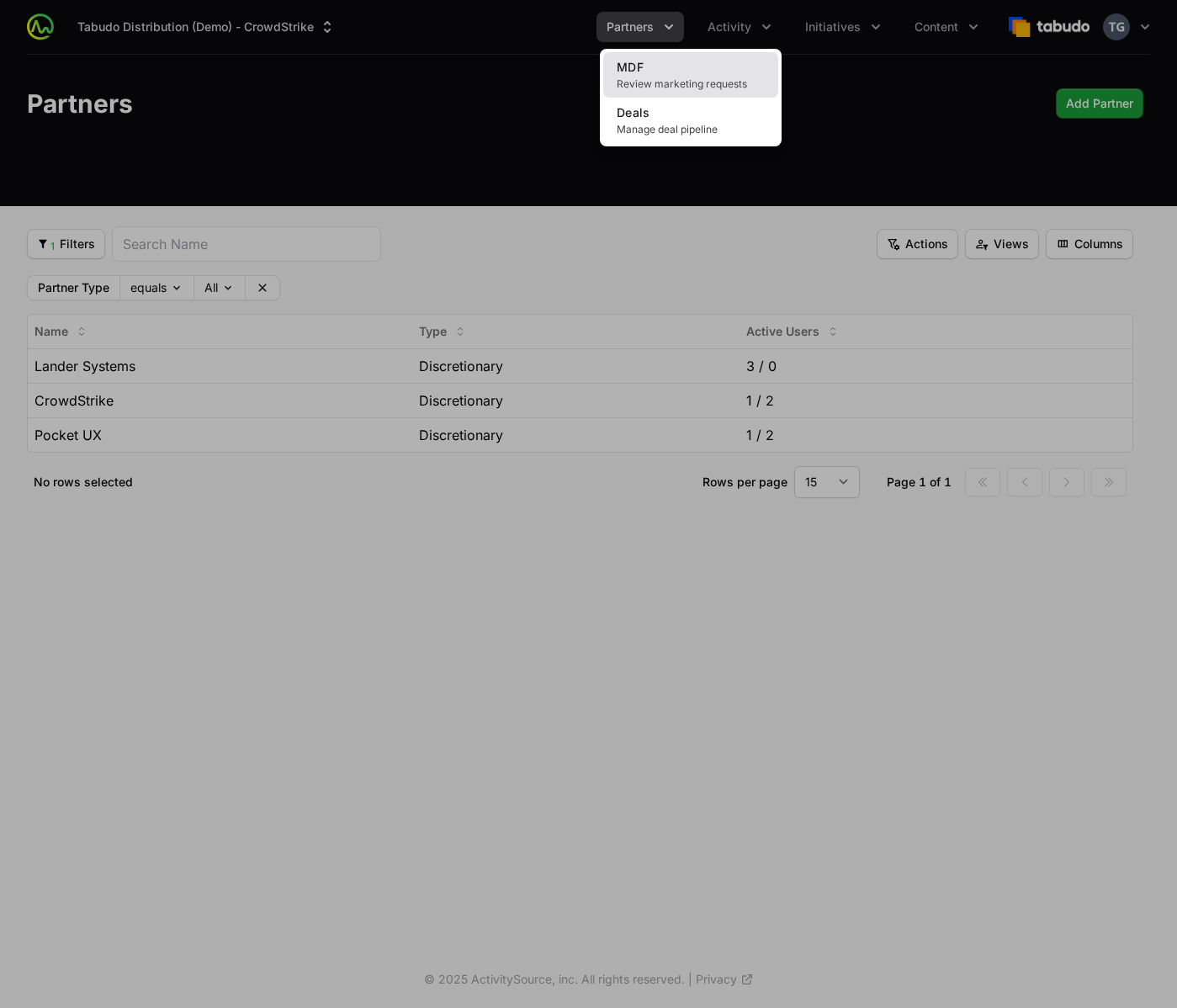
click at [716, 72] on link "MDF Review marketing requests" at bounding box center [690, 74] width 175 height 45
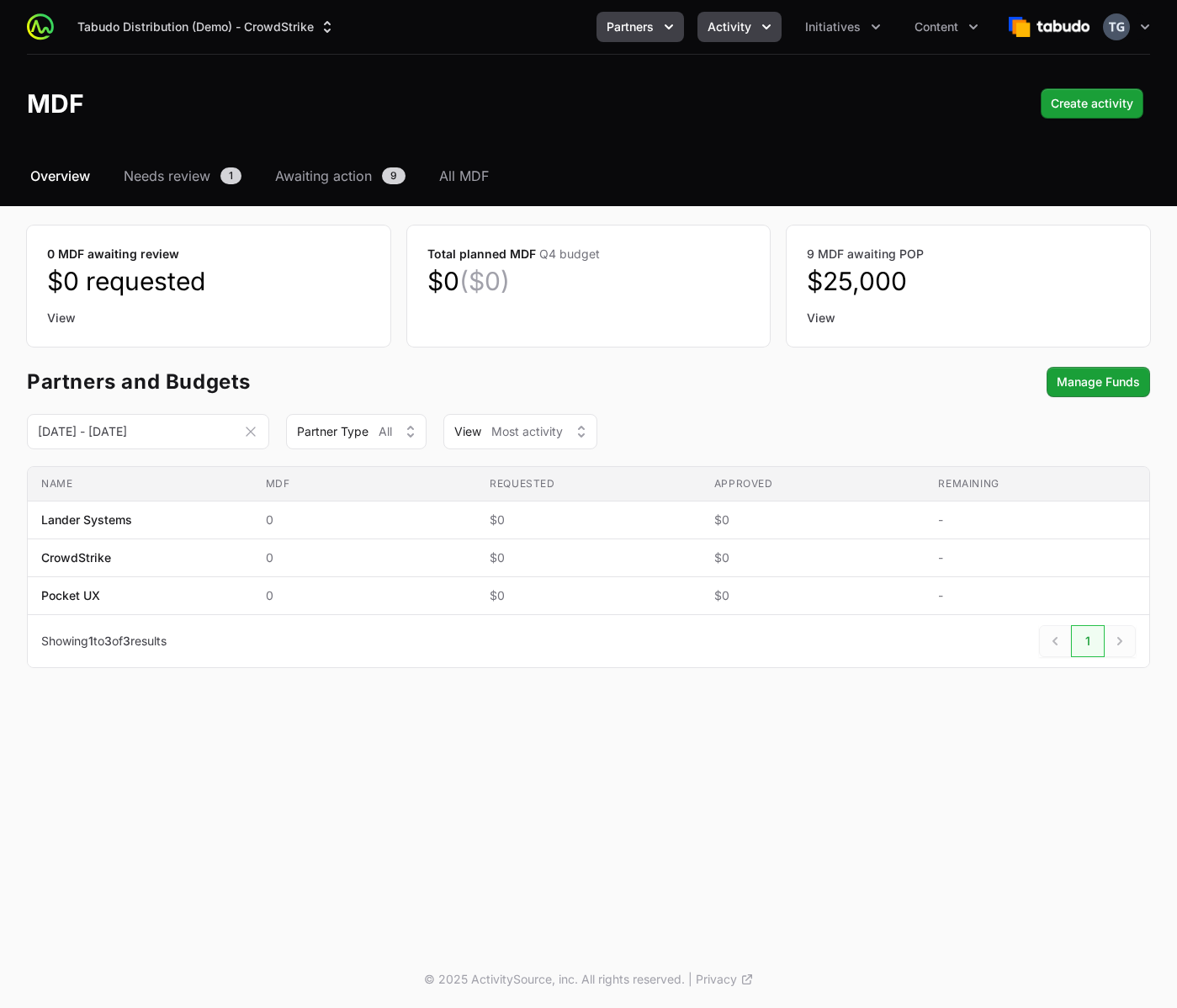
click at [668, 31] on icon "Partners menu" at bounding box center [669, 26] width 16 height 16
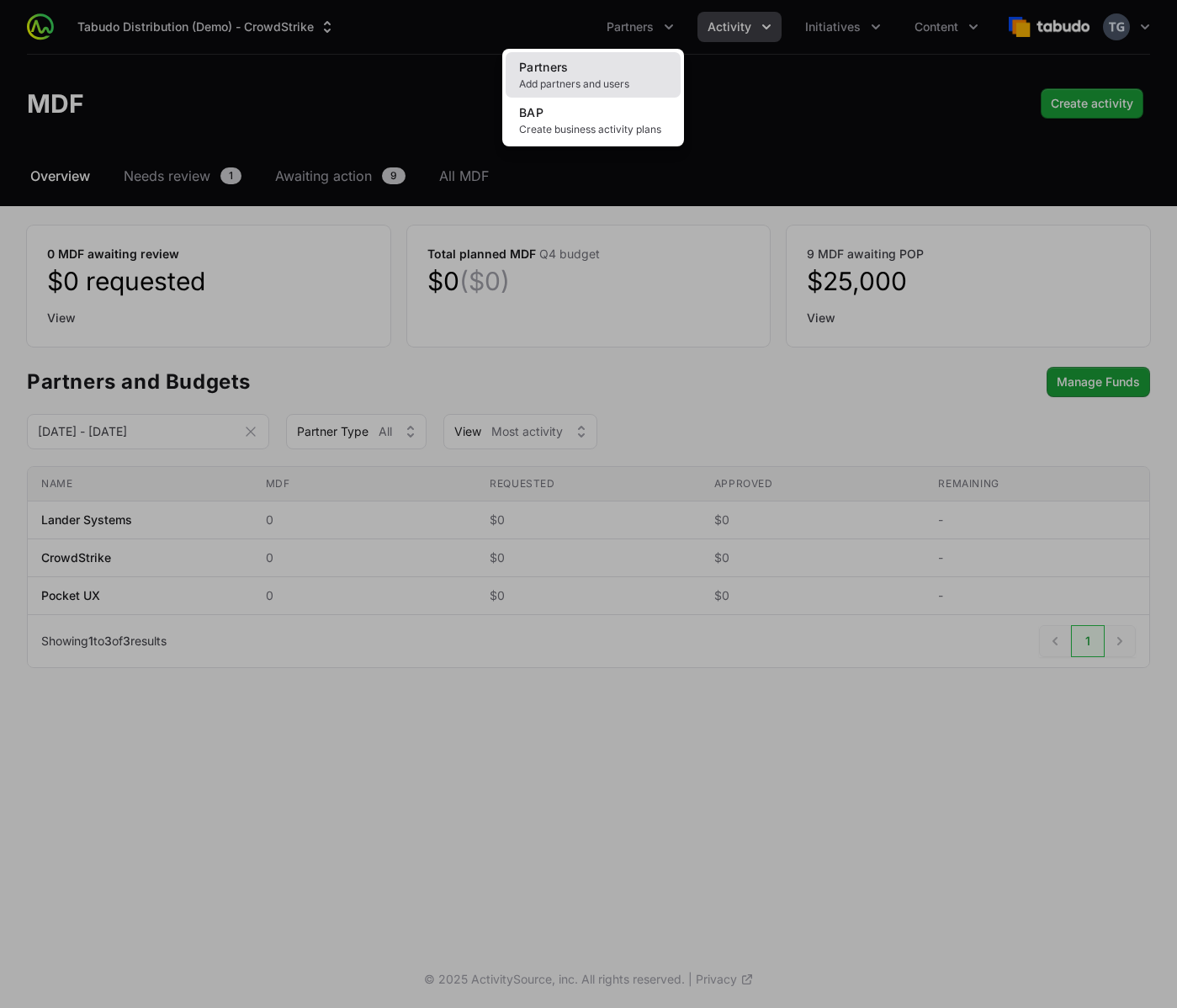
click at [667, 69] on link "Partners Add partners and users" at bounding box center [592, 74] width 175 height 45
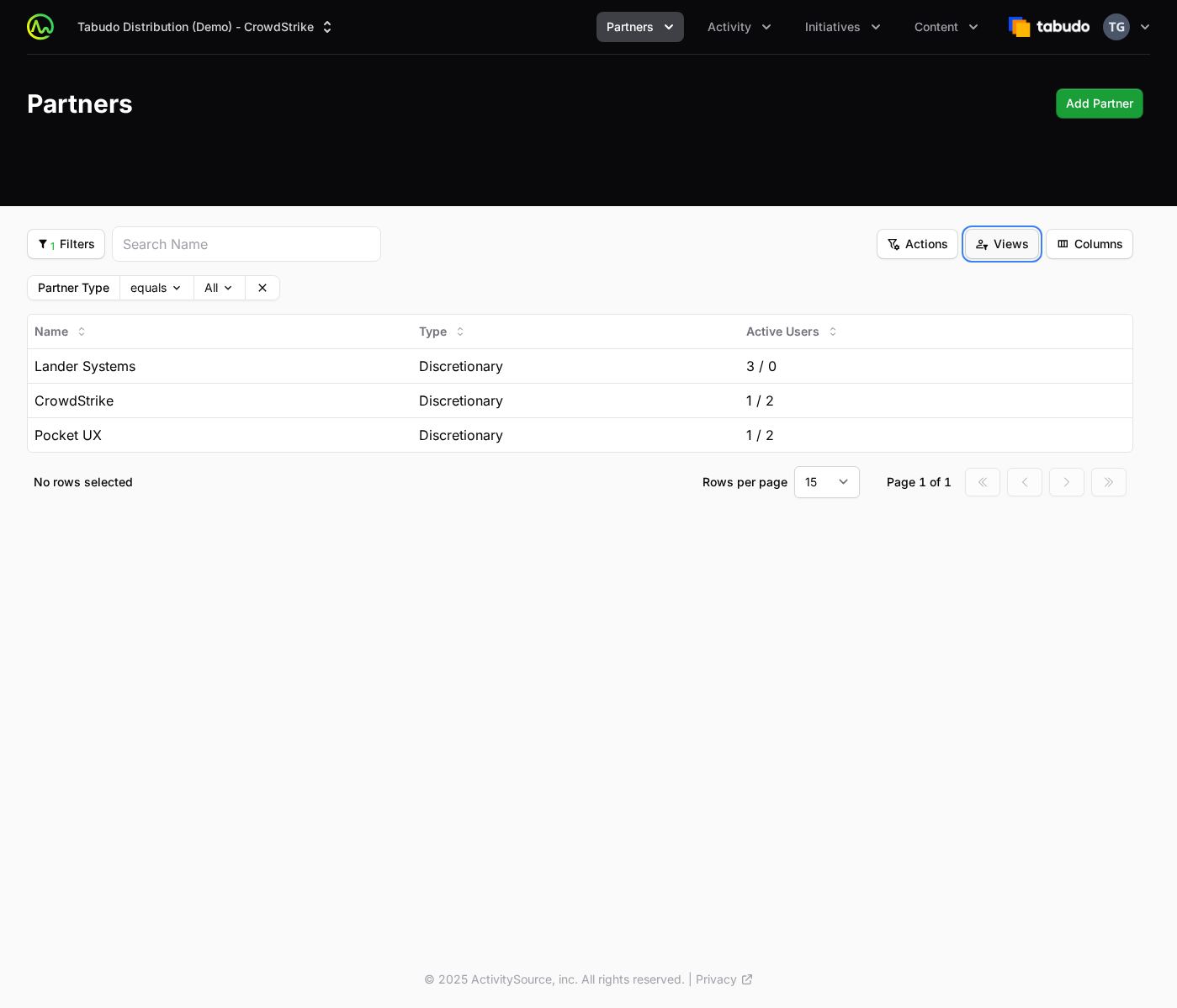
click at [988, 245] on span "Views" at bounding box center [1002, 244] width 54 height 20
click at [988, 245] on html "Tabudo Distribution (Demo) - CrowdStrike Partners Activity Initiatives Content …" at bounding box center [588, 504] width 1177 height 1008
click at [988, 245] on span "Views" at bounding box center [1002, 244] width 54 height 20
click at [1075, 287] on icon at bounding box center [1077, 284] width 12 height 12
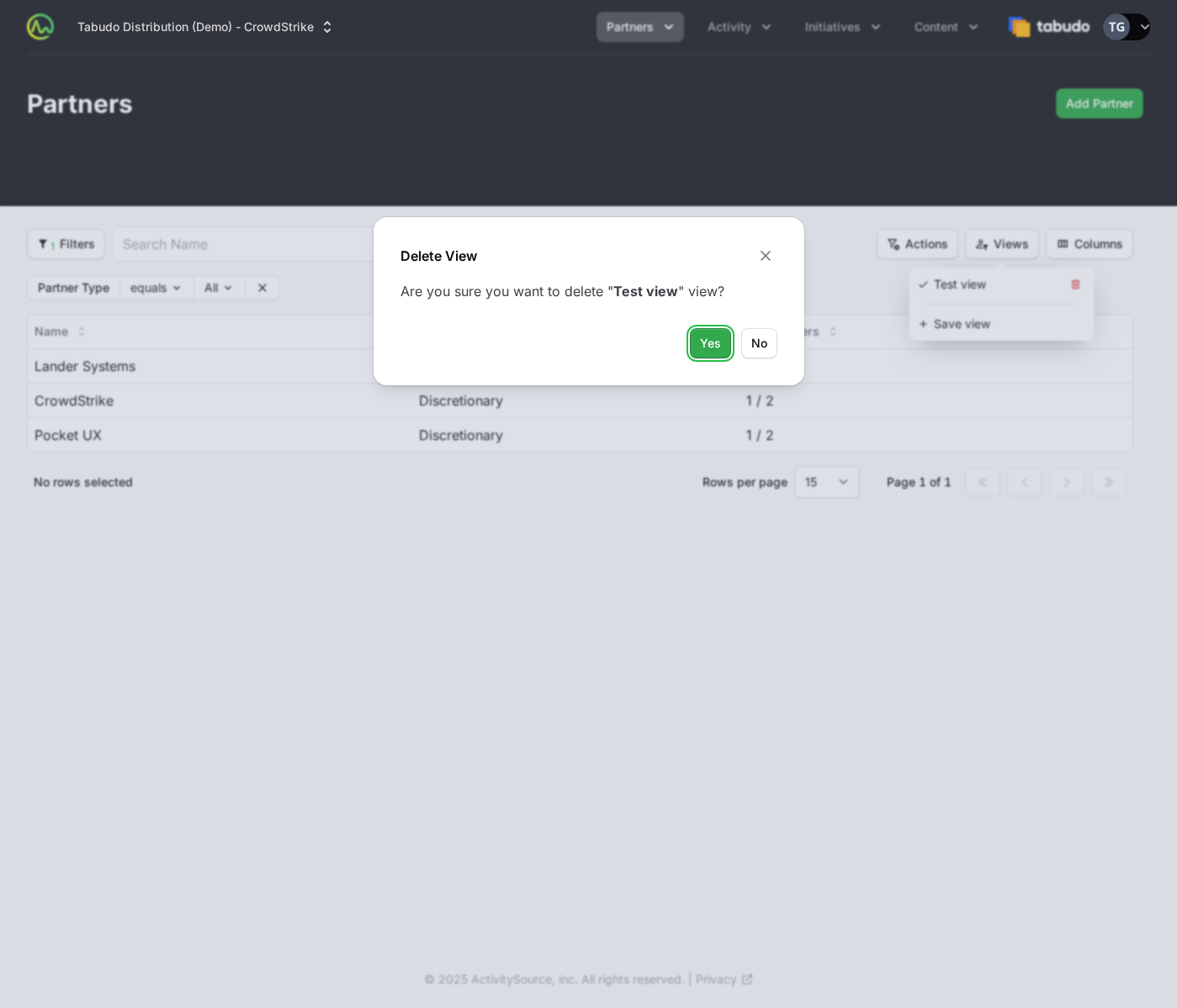
click at [695, 352] on button "Yes Yes" at bounding box center [710, 343] width 42 height 30
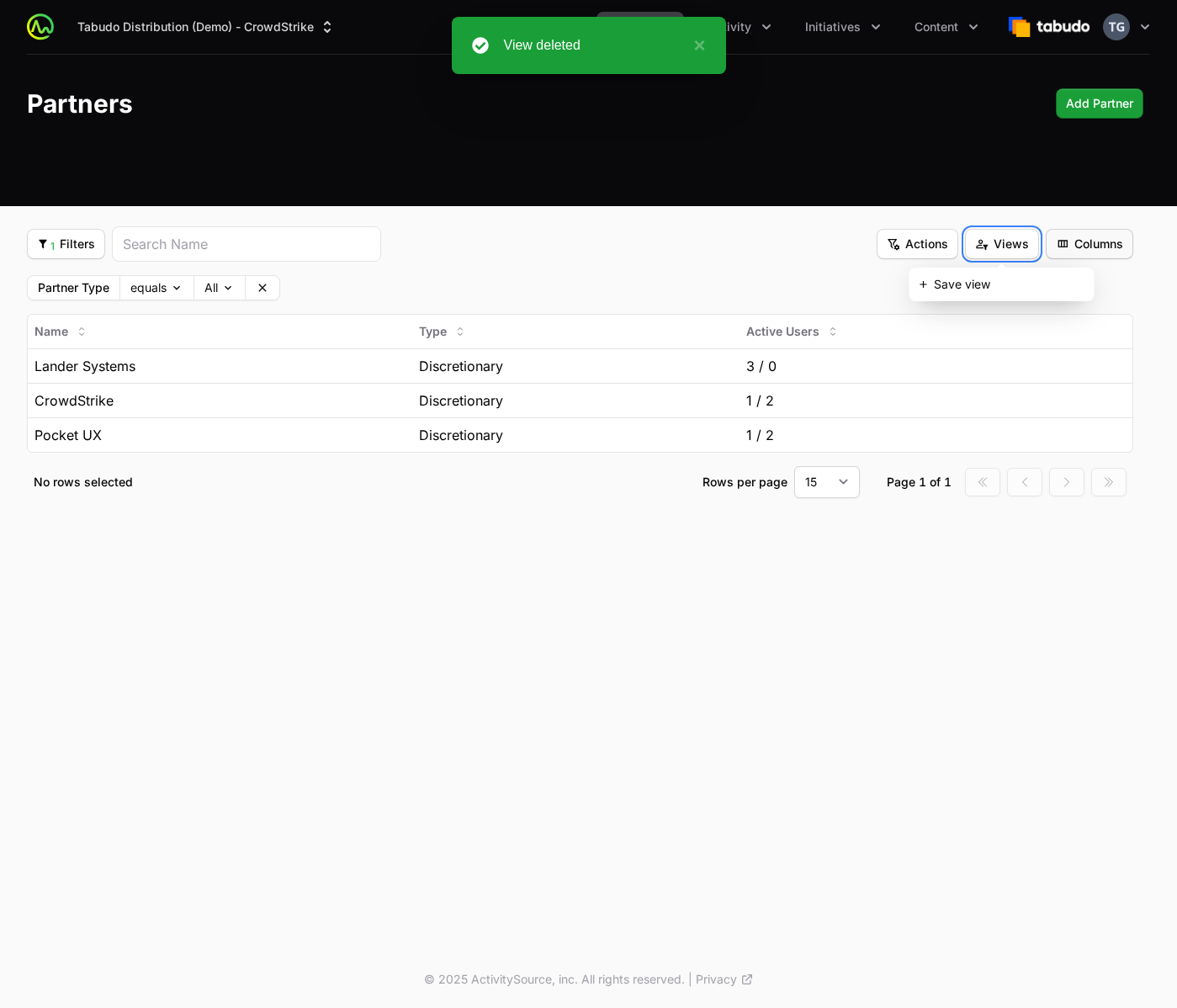
click at [1112, 242] on span "Columns" at bounding box center [1090, 244] width 68 height 20
click at [1112, 242] on html "Tabudo Distribution (Demo) - CrowdStrike Partners Activity Initiatives Content …" at bounding box center [588, 504] width 1177 height 1008
click at [515, 362] on div "Discretionary" at bounding box center [577, 365] width 315 height 20
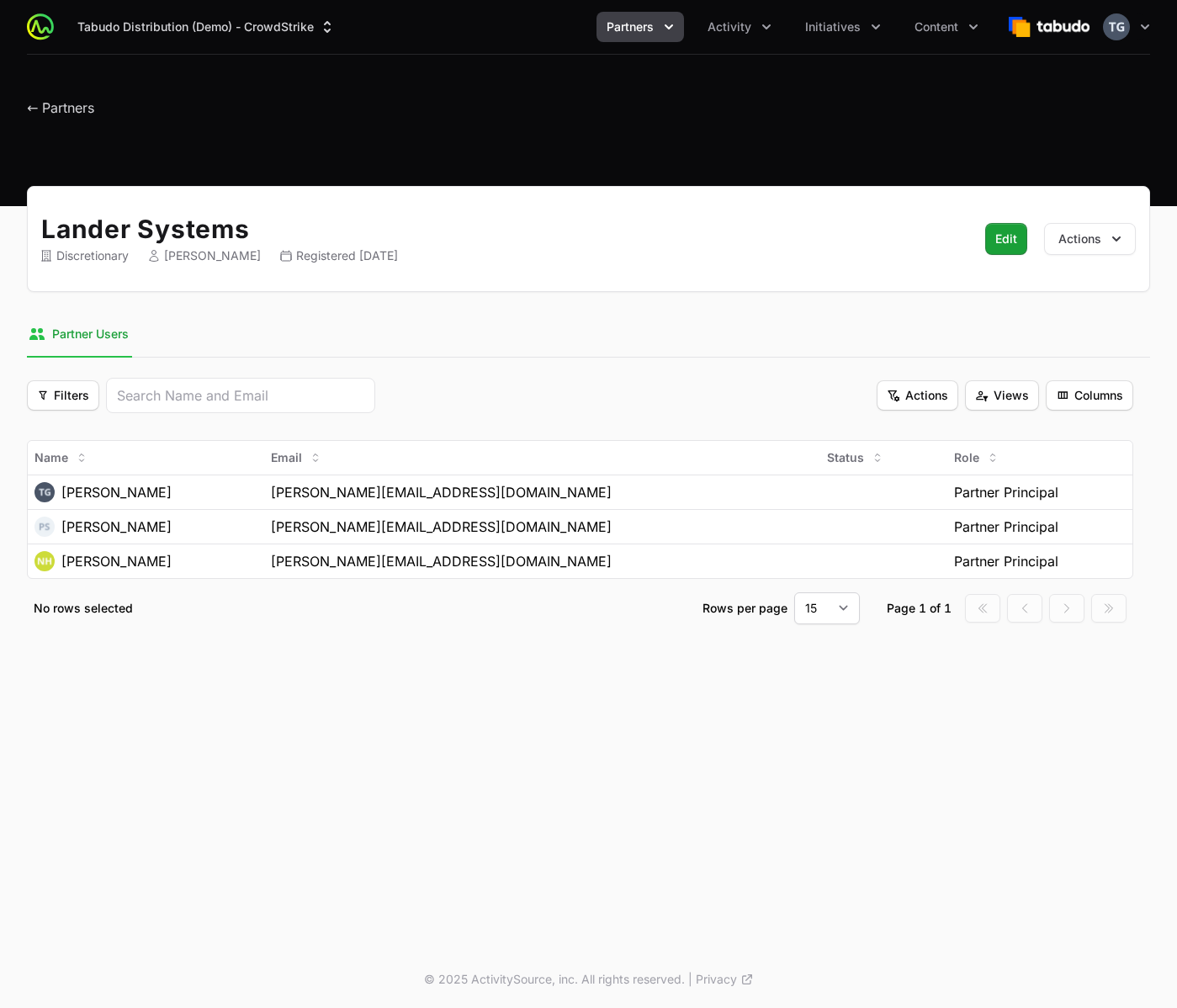
click at [266, 330] on nav "Partner Users" at bounding box center [588, 334] width 1124 height 45
click at [826, 500] on td at bounding box center [884, 492] width 128 height 35
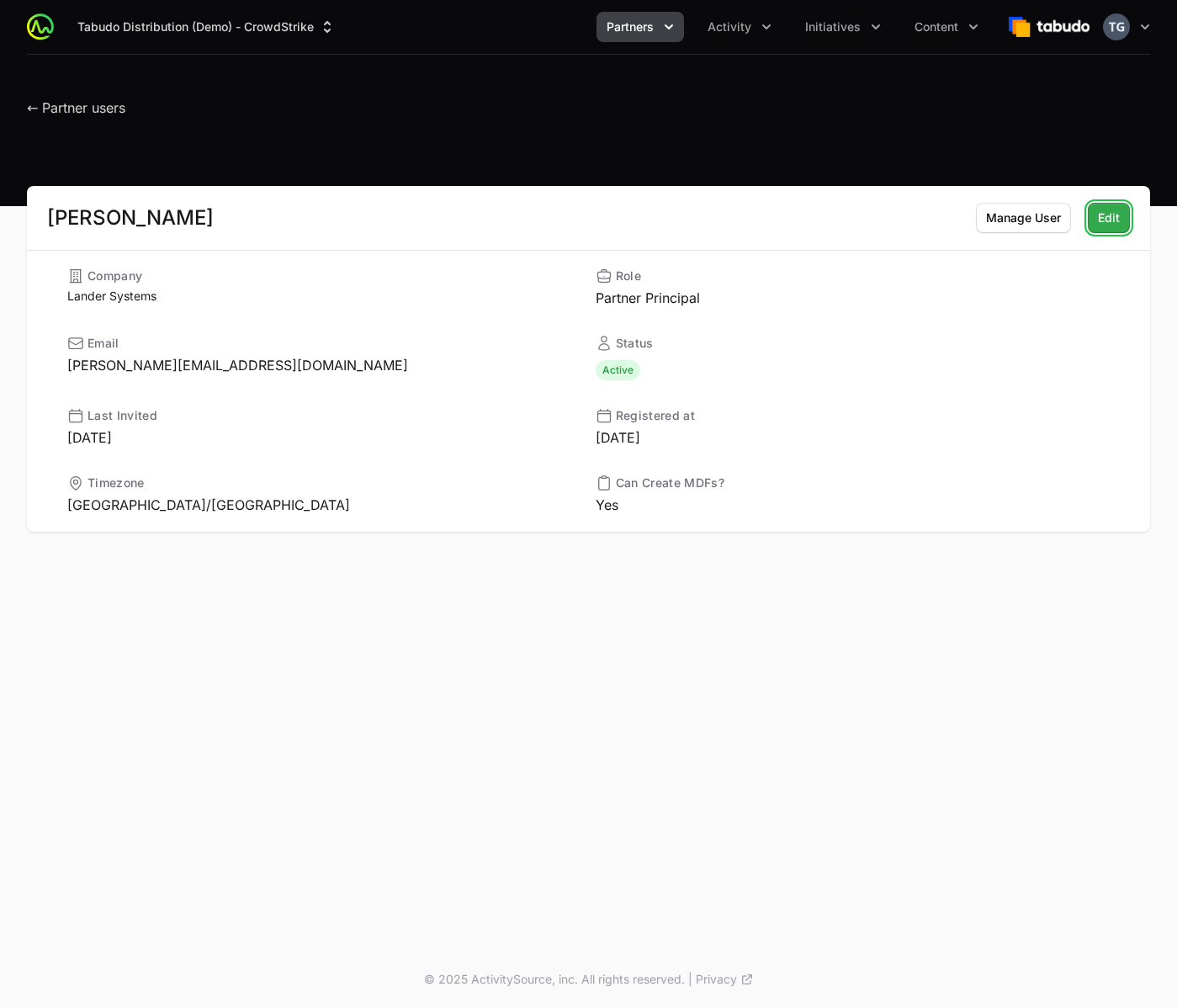
click at [1109, 227] on span "Edit" at bounding box center [1109, 217] width 22 height 20
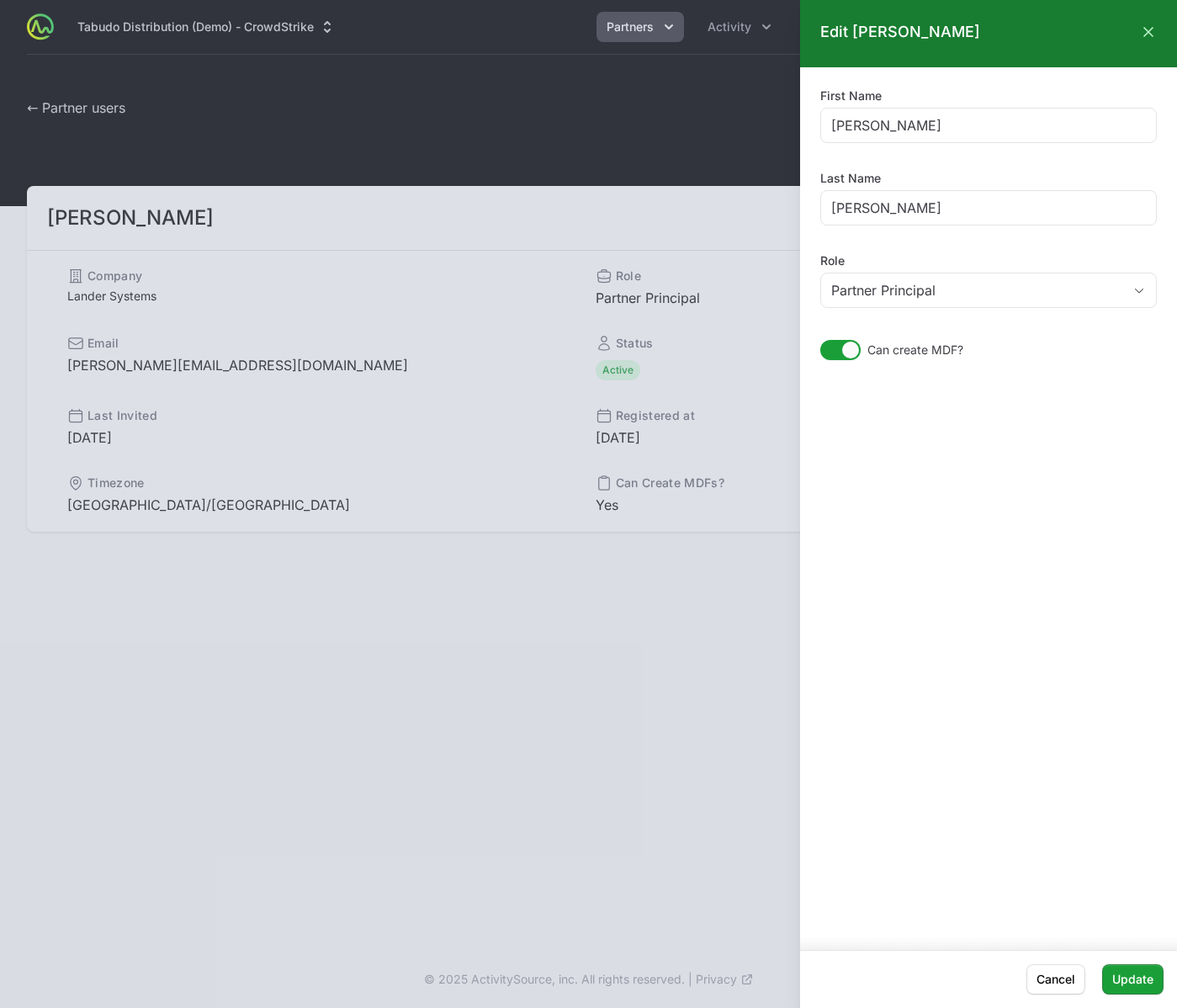
click at [701, 316] on div at bounding box center [588, 504] width 1177 height 1008
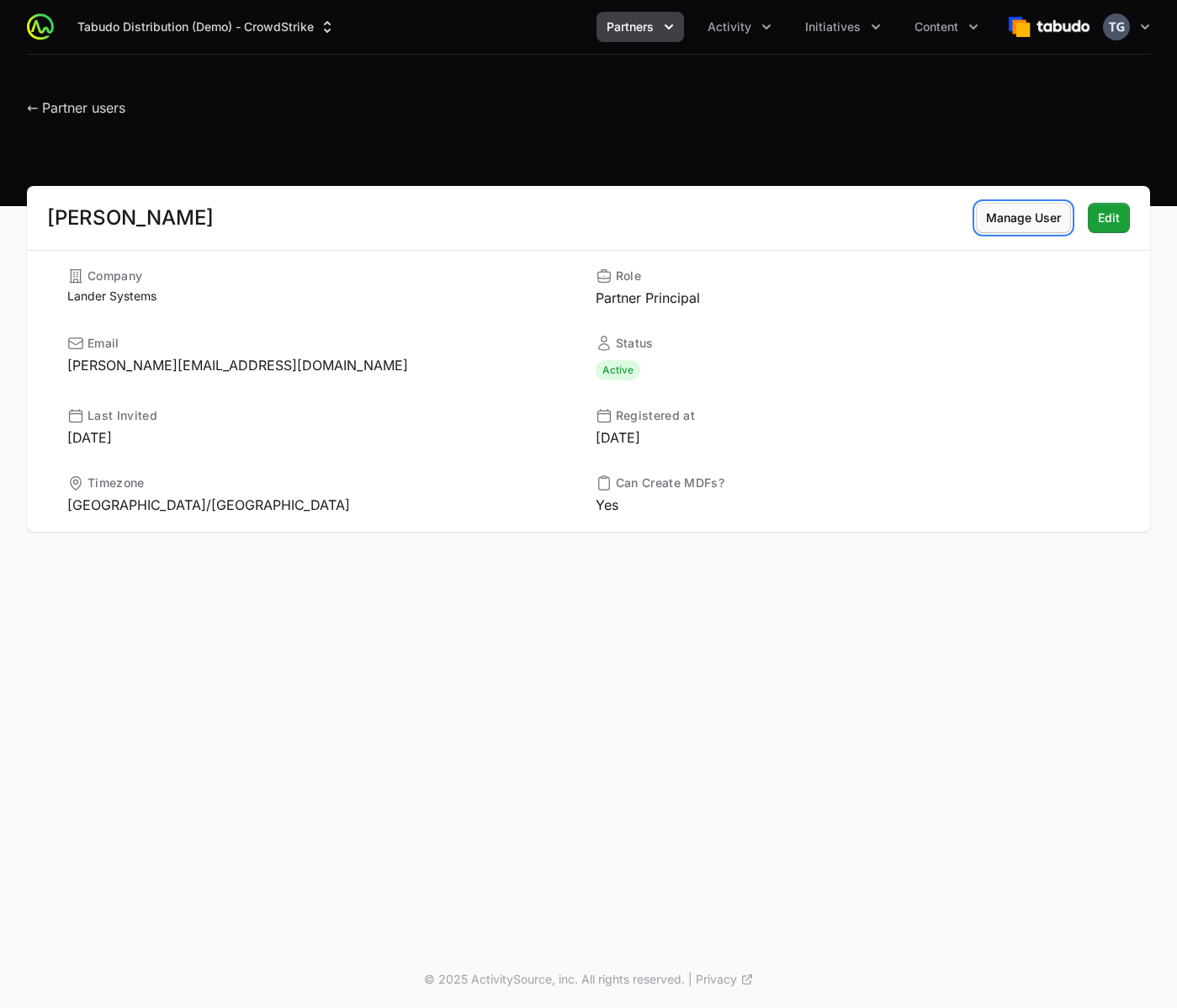
click at [992, 212] on span "Manage User" at bounding box center [1024, 217] width 75 height 20
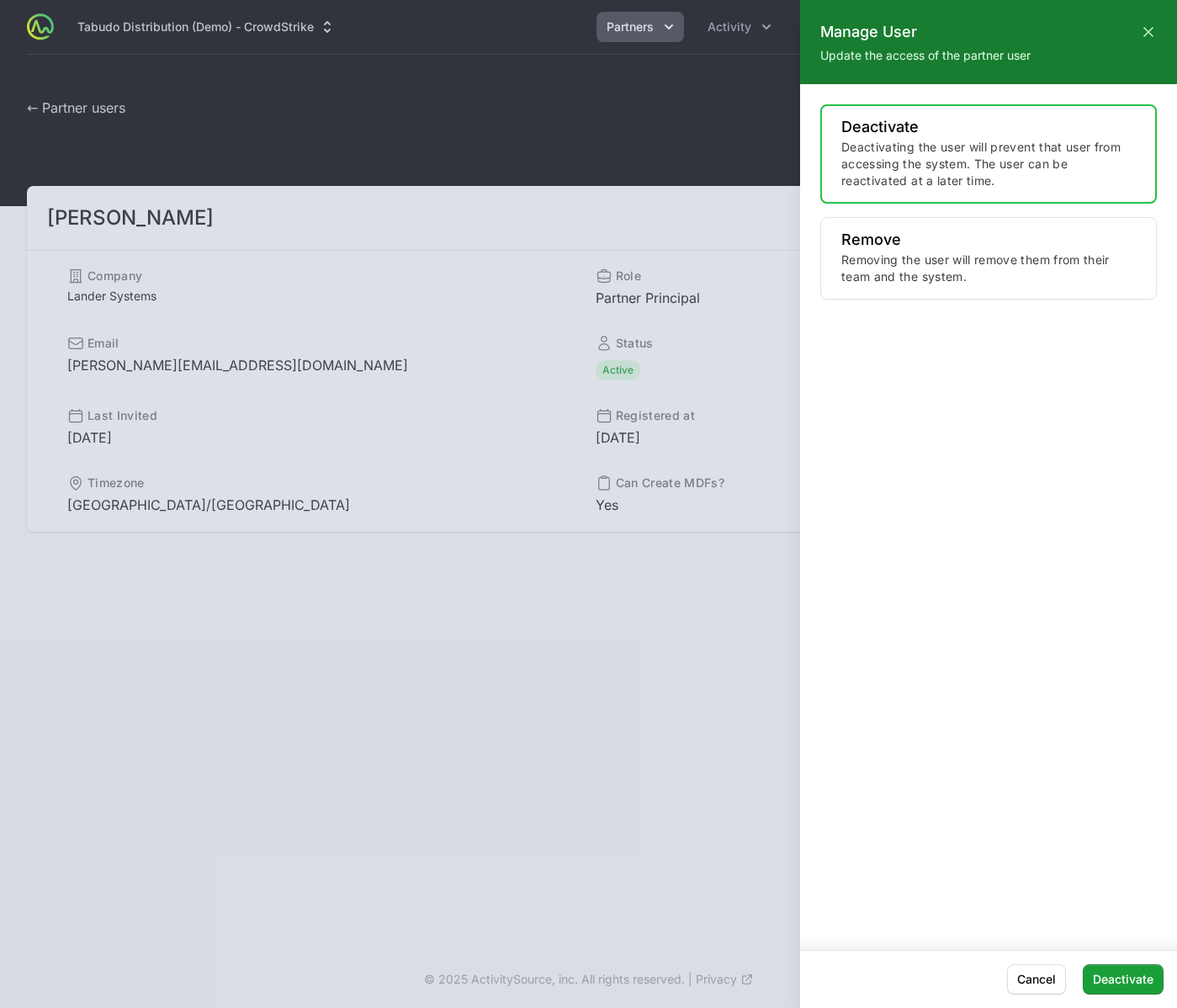
click at [695, 234] on div at bounding box center [588, 504] width 1177 height 1008
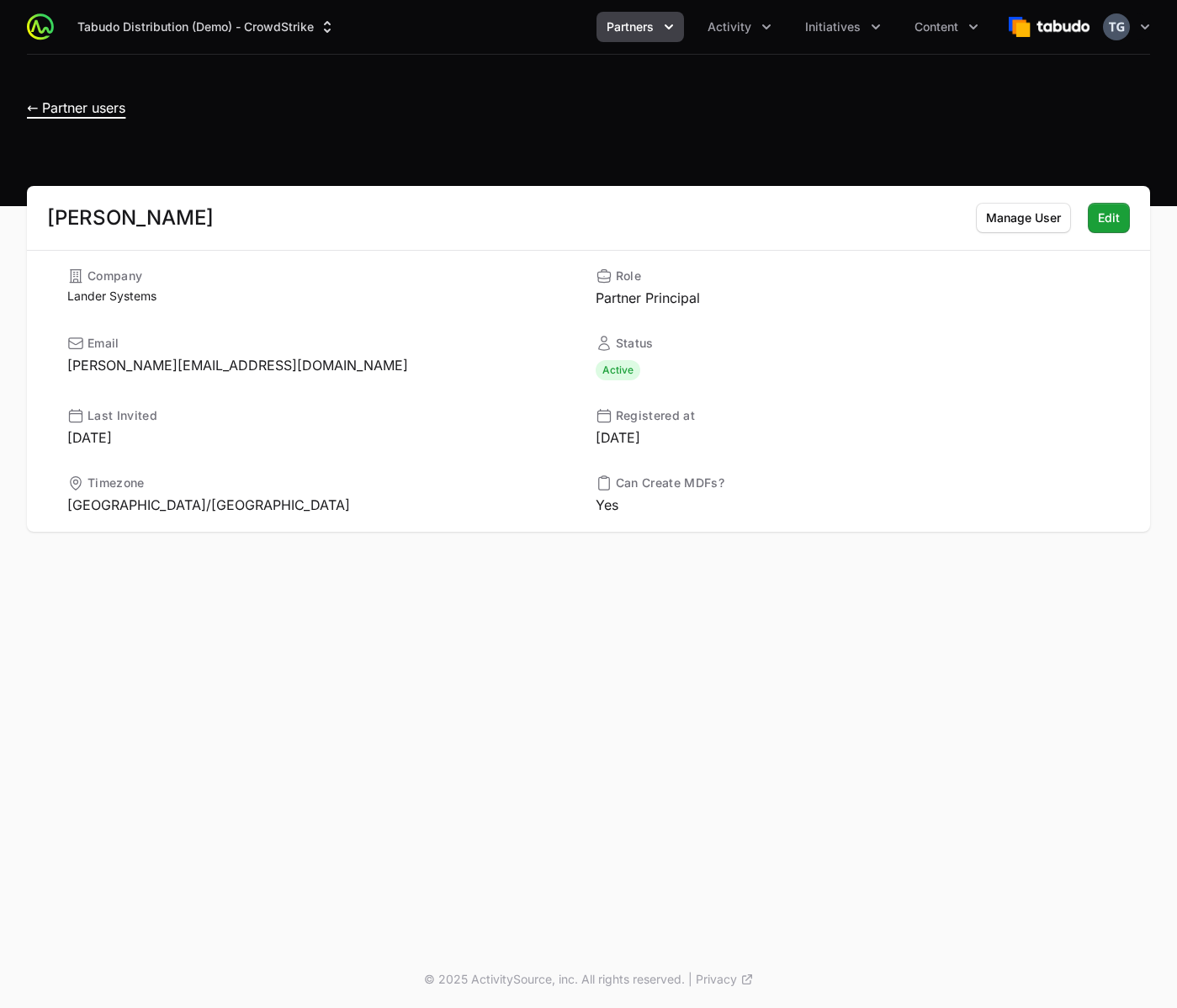
click at [95, 101] on span "← Partner users" at bounding box center [76, 107] width 99 height 16
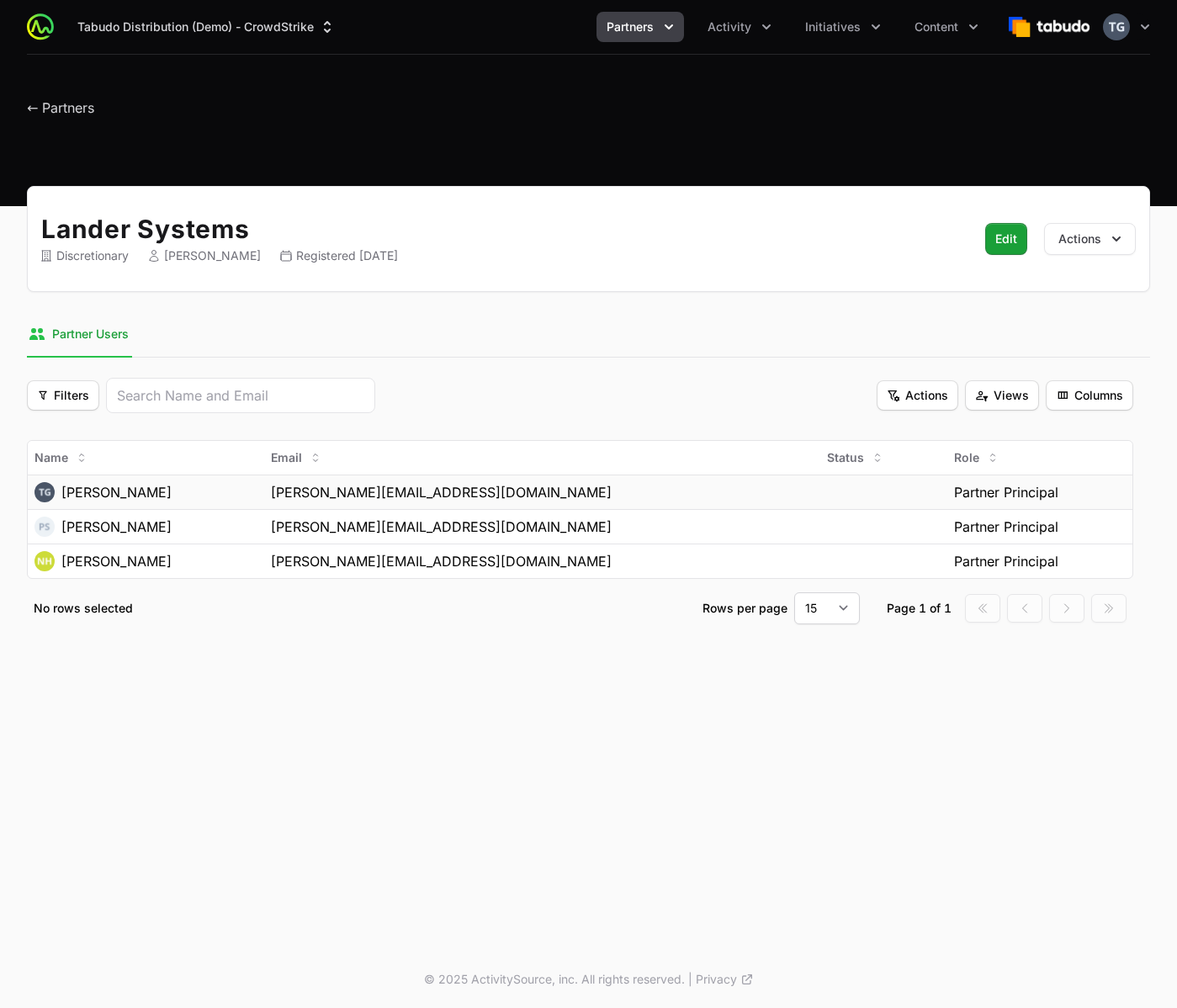
click at [871, 502] on td at bounding box center [884, 492] width 128 height 35
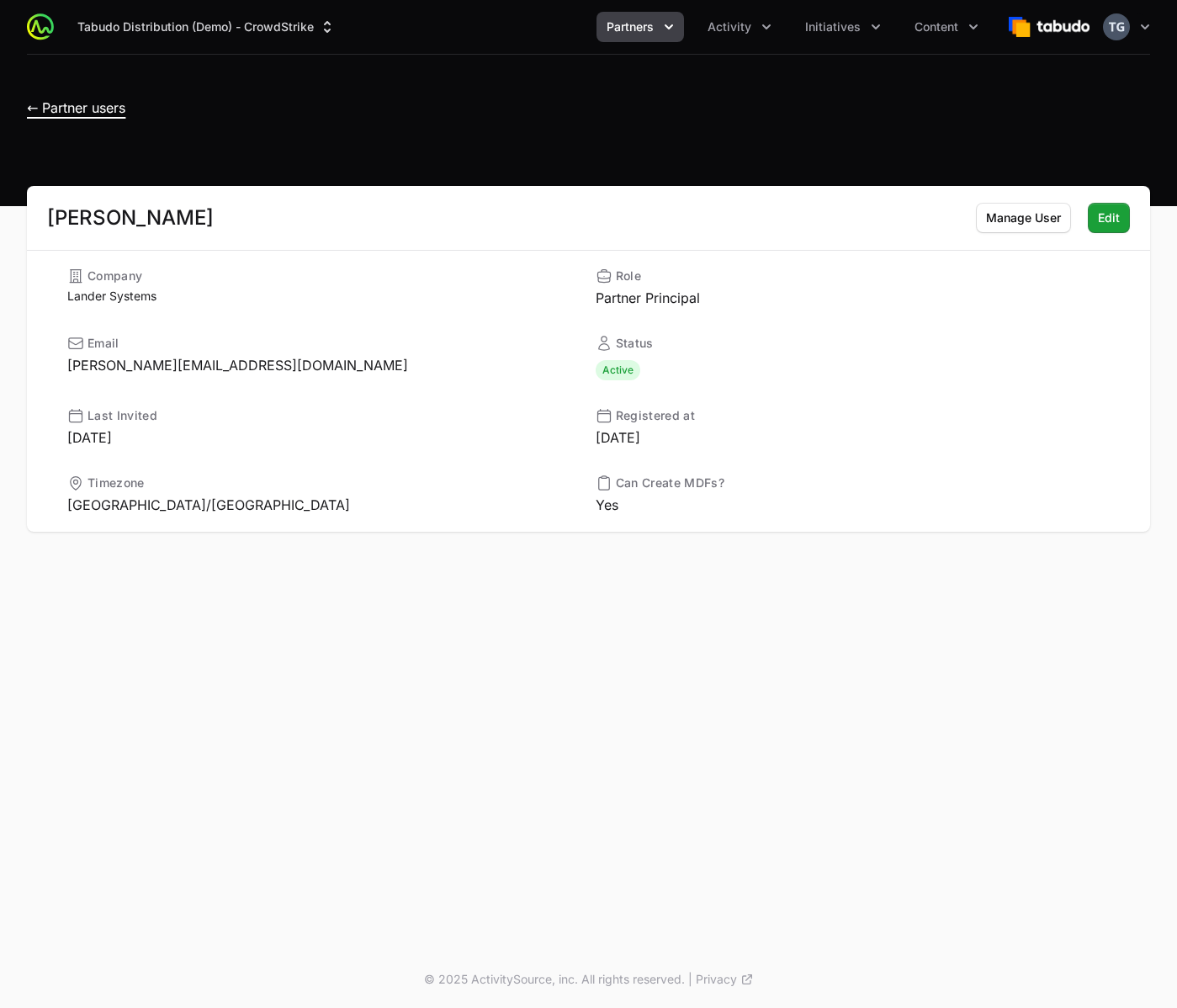
click at [43, 108] on span "← Partner users" at bounding box center [76, 107] width 99 height 16
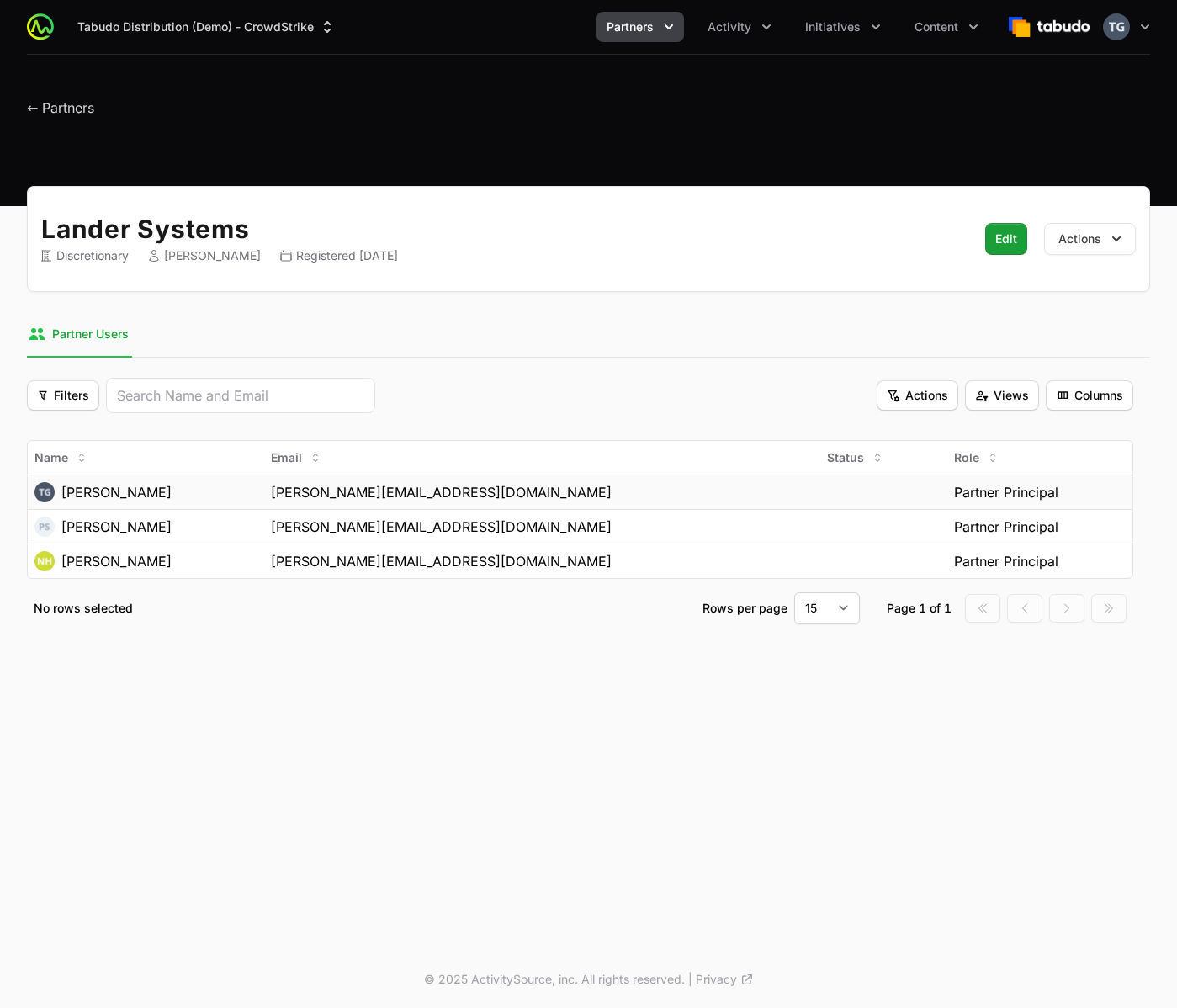
click at [491, 478] on td "[PERSON_NAME][EMAIL_ADDRESS][DOMAIN_NAME]" at bounding box center [542, 492] width 557 height 35
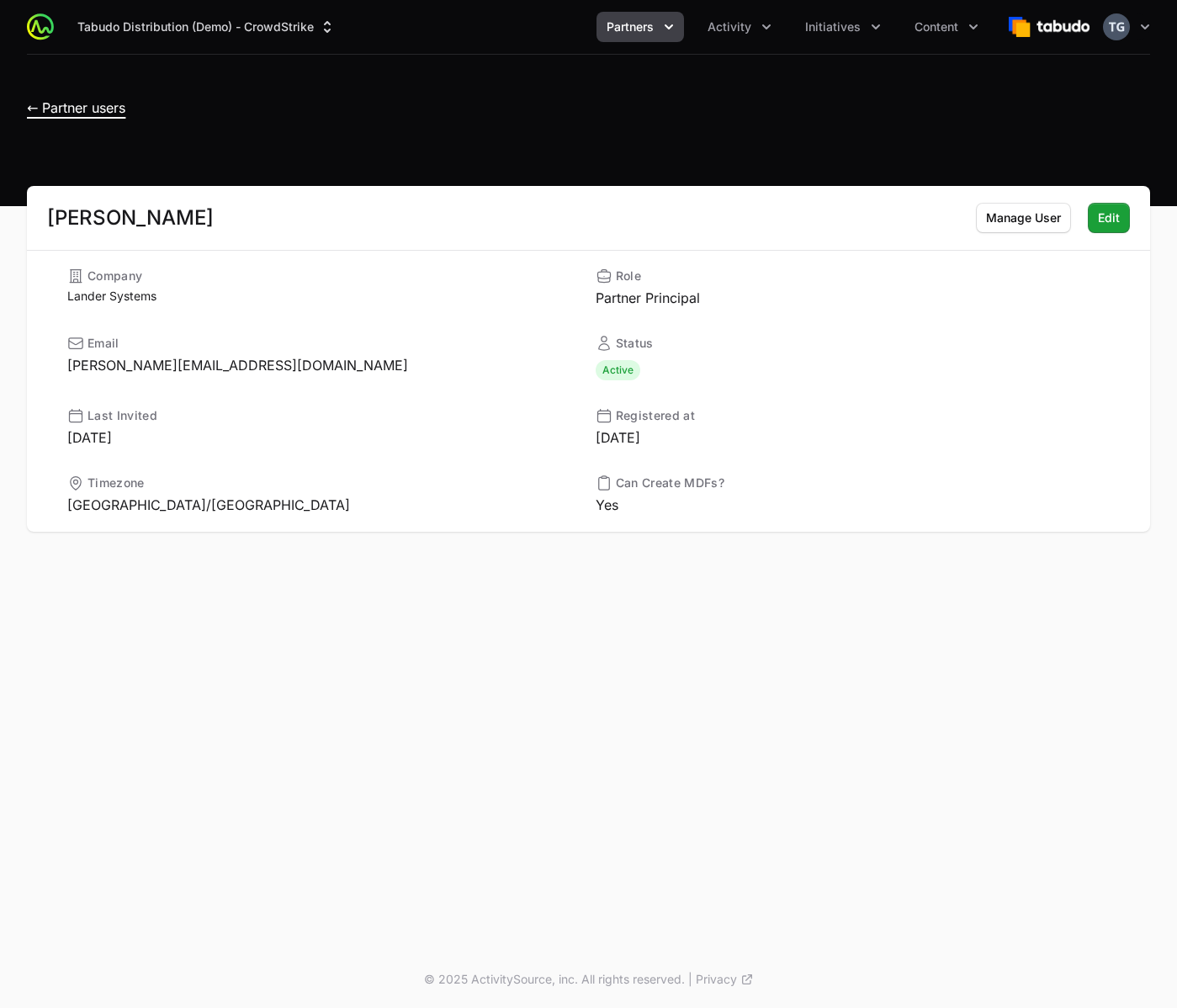
click at [50, 103] on span "← Partner users" at bounding box center [76, 107] width 99 height 16
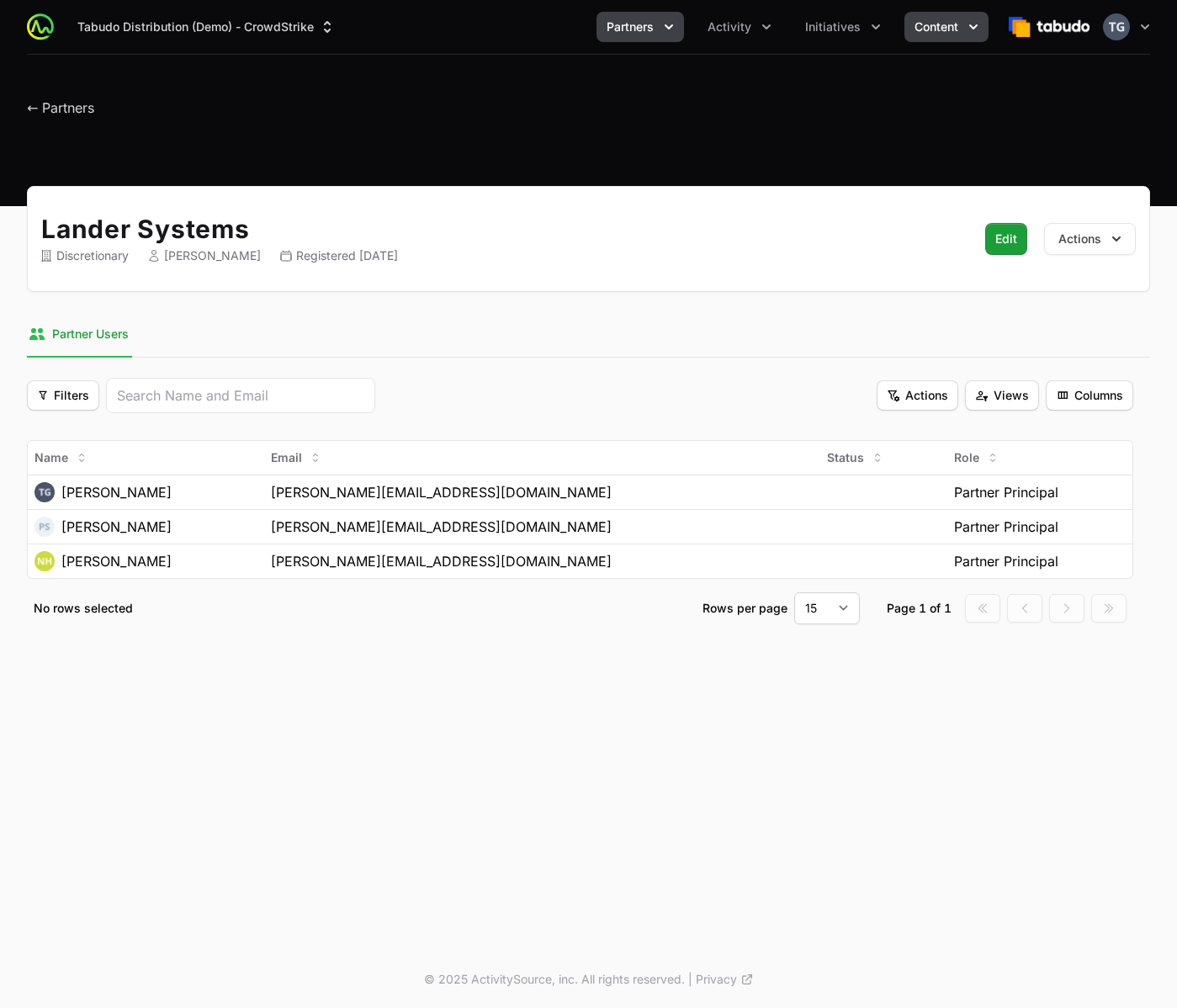
click at [962, 20] on button "Content" at bounding box center [946, 26] width 84 height 30
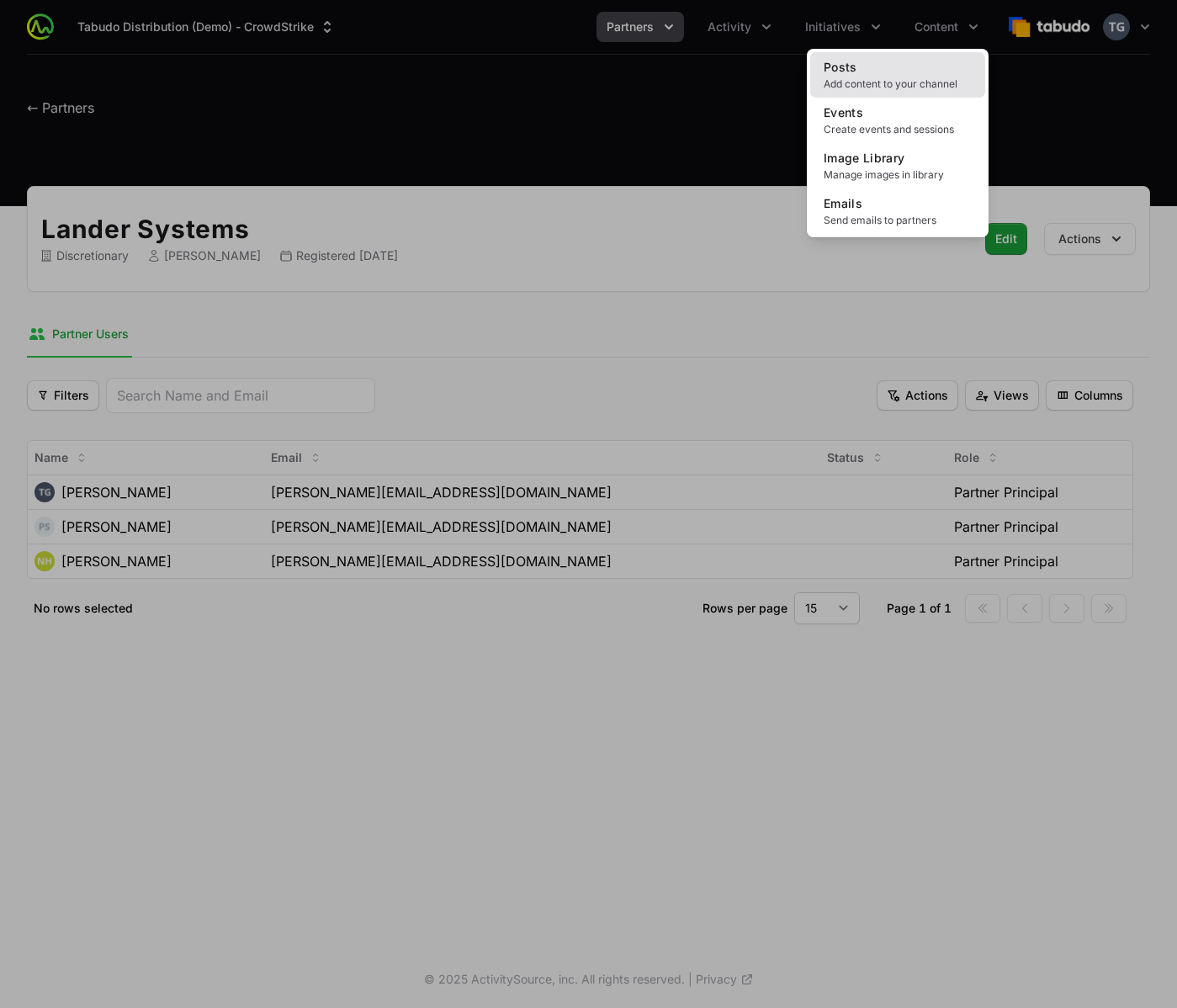
click at [913, 72] on link "Posts Add content to your channel" at bounding box center [898, 74] width 175 height 45
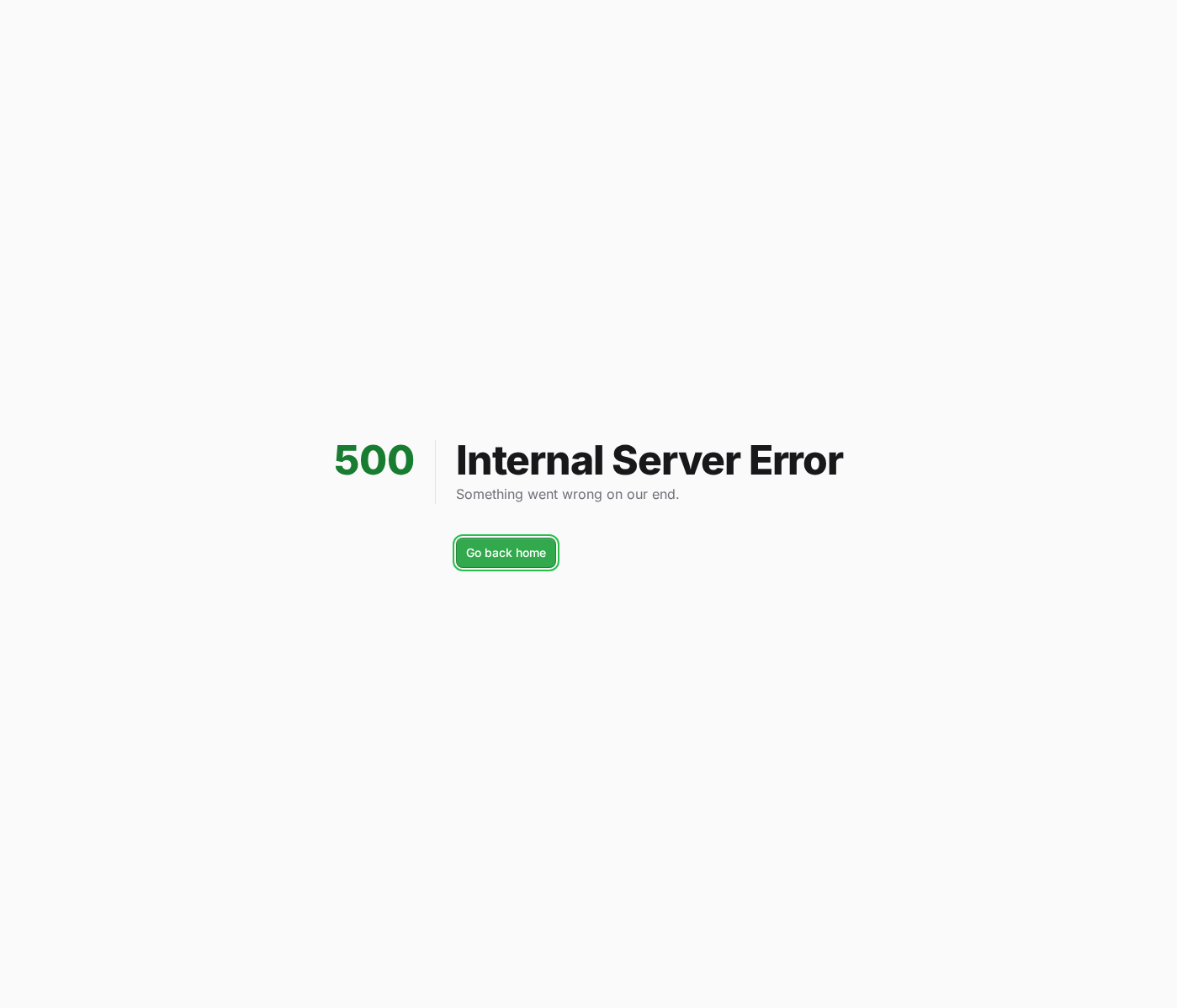
click at [518, 556] on span "Go back home" at bounding box center [505, 553] width 80 height 20
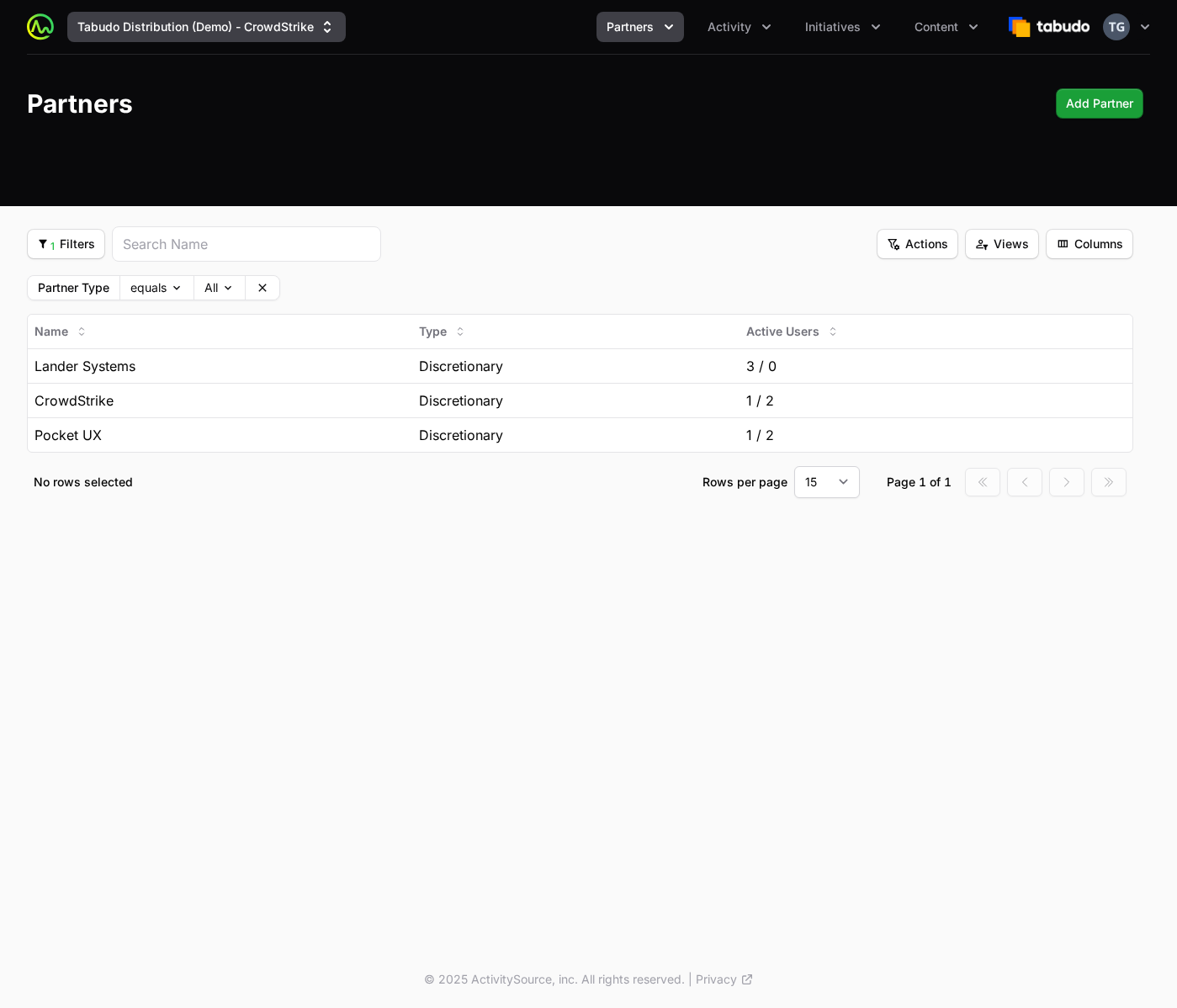
click at [257, 26] on button "Tabudo Distribution (Demo) - CrowdStrike" at bounding box center [207, 26] width 278 height 30
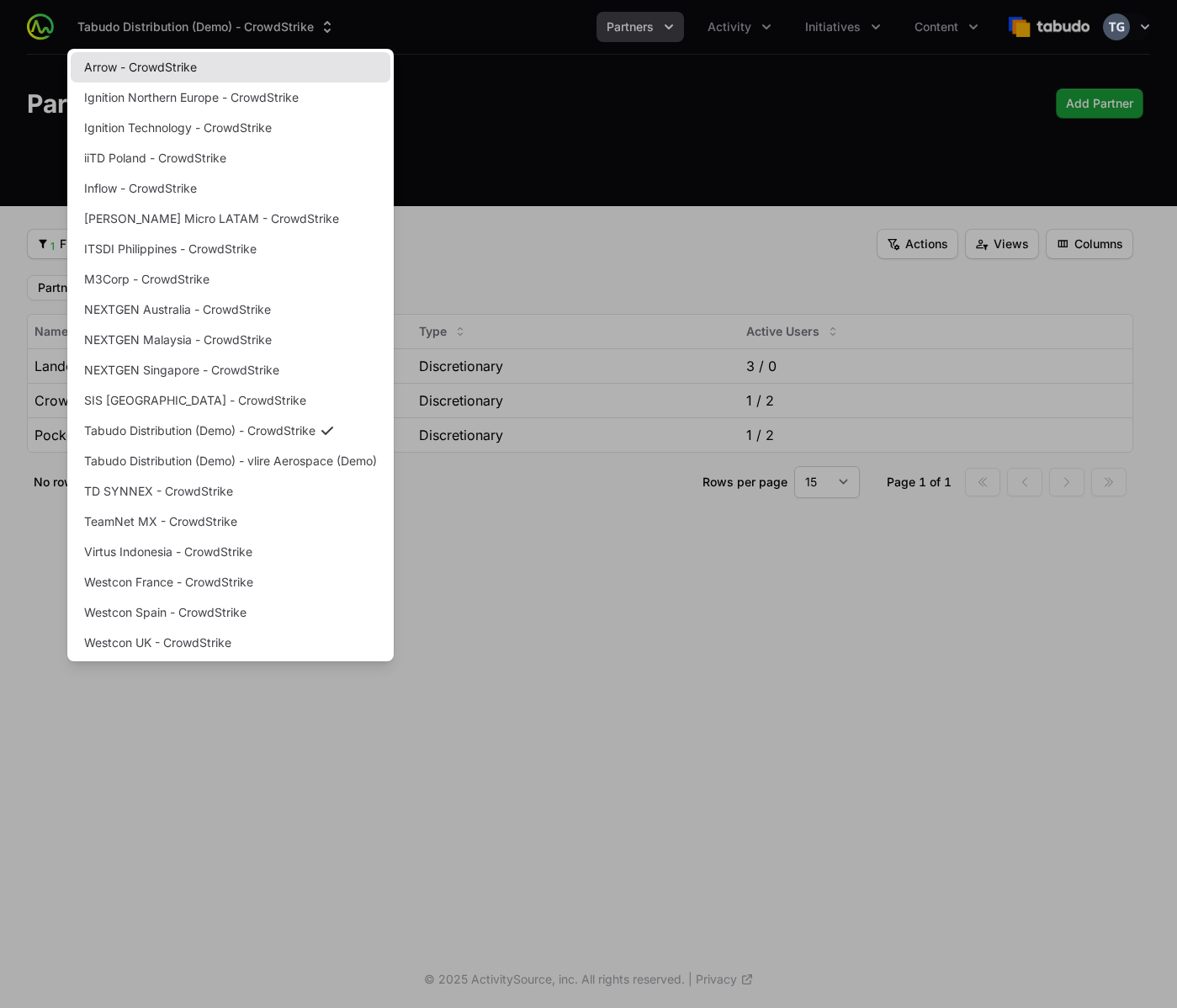
click at [271, 79] on link "Arrow - CrowdStrike" at bounding box center [230, 67] width 320 height 30
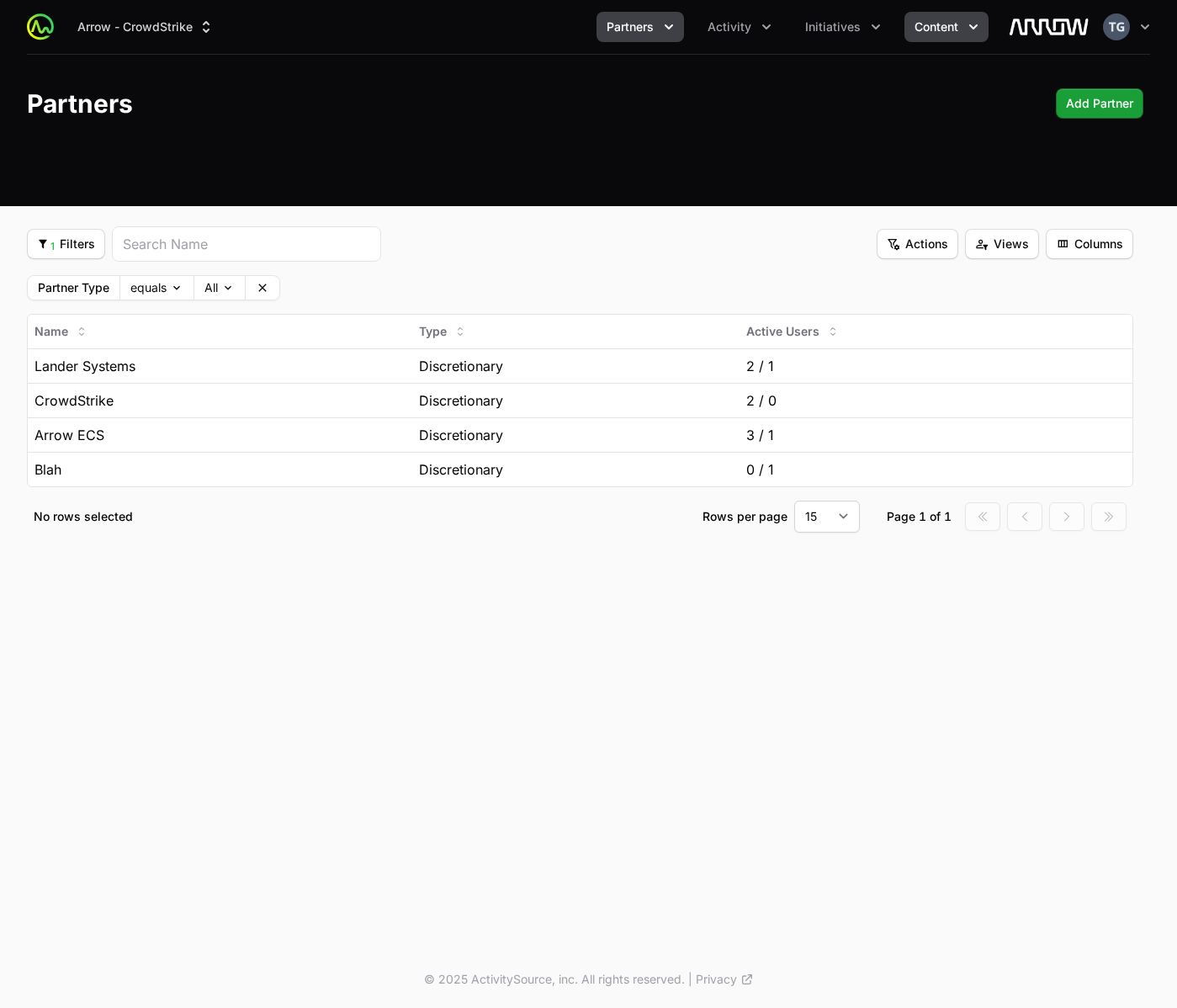
click at [941, 31] on span "Content" at bounding box center [936, 26] width 43 height 16
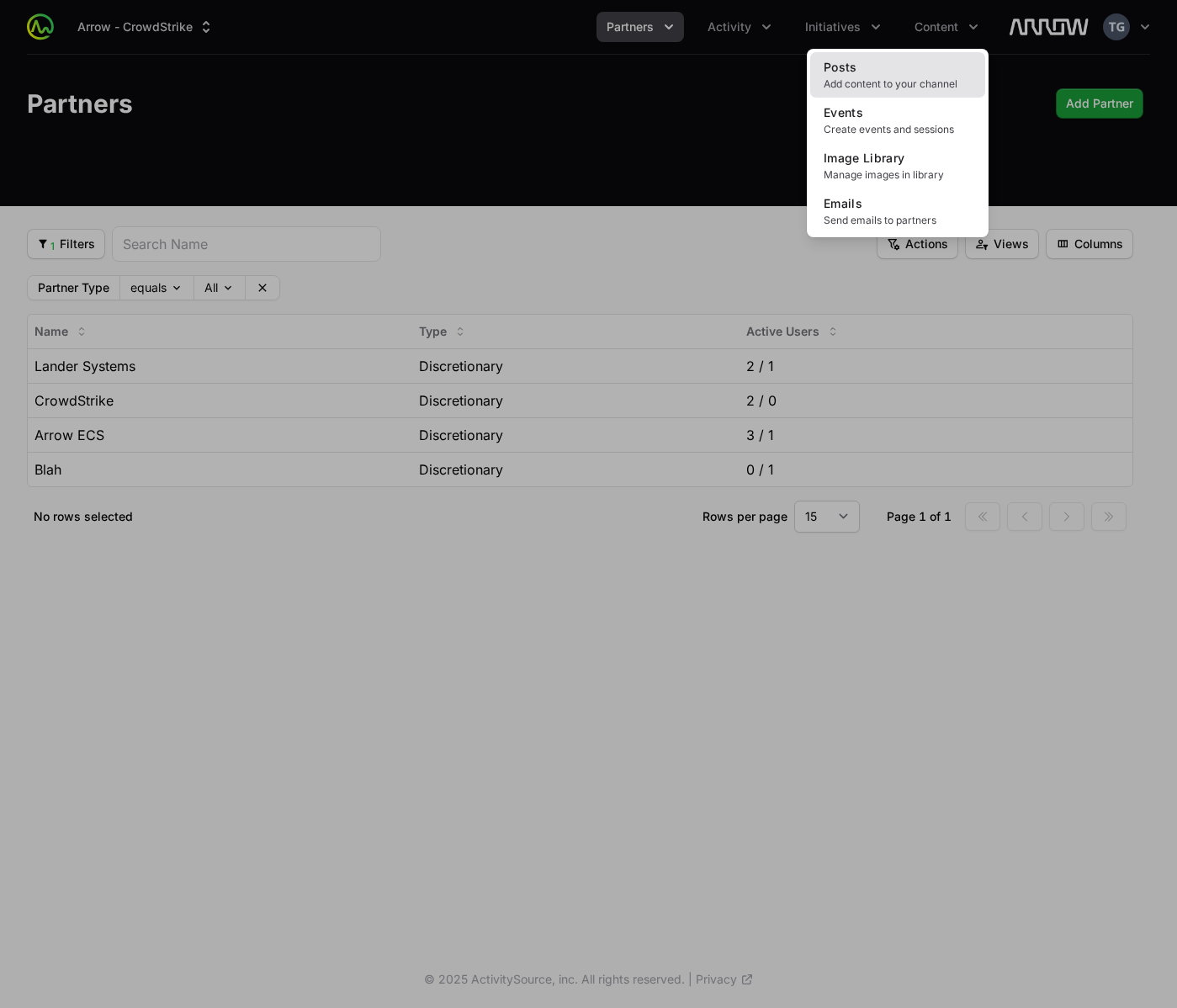
click at [929, 67] on link "Posts Add content to your channel" at bounding box center [898, 74] width 175 height 45
